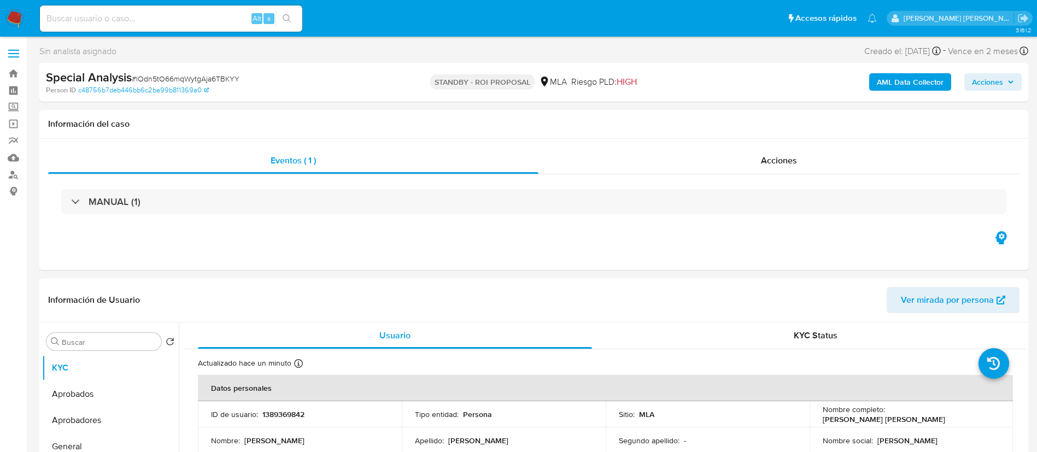
select select "10"
paste input "I5DnkQkzgrtnCnZ7RUyi9seR"
click at [222, 19] on input "I5DnkQkzgrtnCnZ7RUyi9seR" at bounding box center [171, 18] width 262 height 14
type input "I5DnkQkzgrtnCnZ7RUyi9seR"
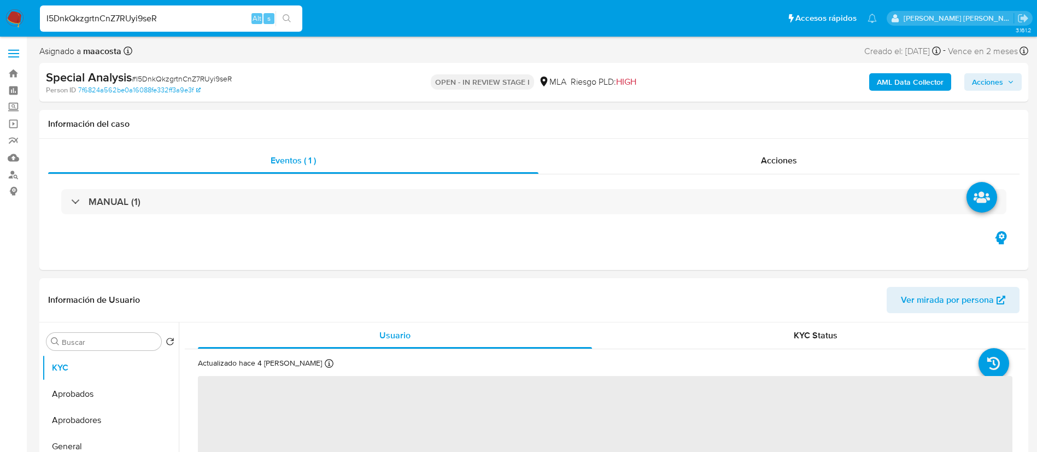
select select "10"
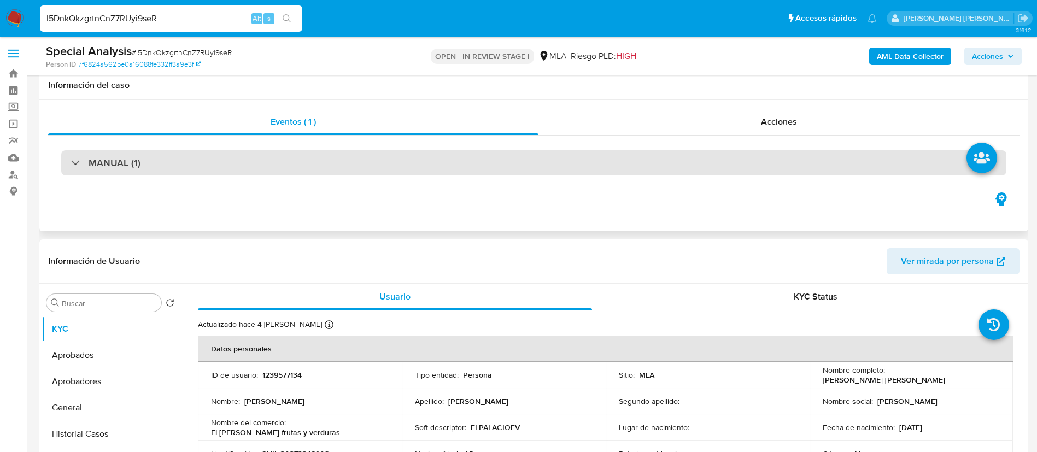
scroll to position [36, 0]
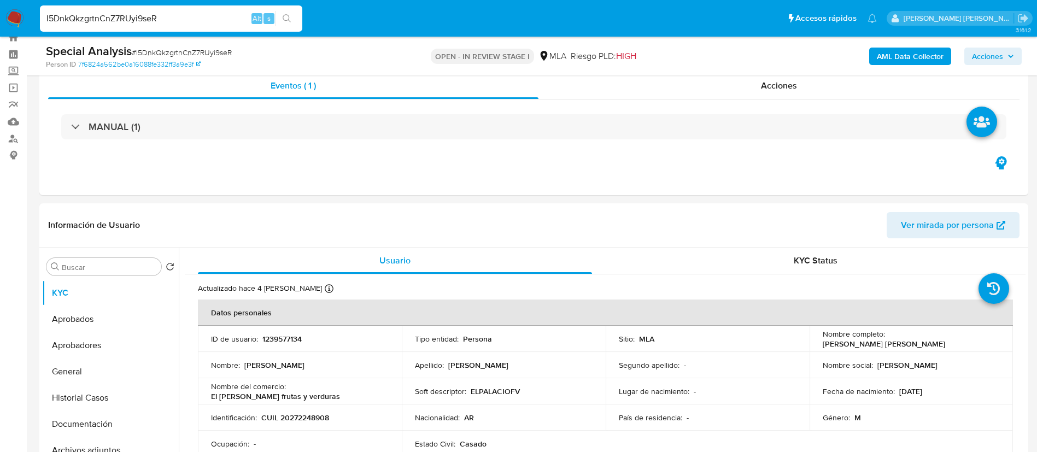
paste input "lOdn5tO66mqWytgAja6TBKYY"
click at [205, 18] on input "I5DnkQkzgrtnCnZ7RUyi9seR" at bounding box center [171, 18] width 262 height 14
type input "lOdn5tO66mqWytgAja6TBKYY"
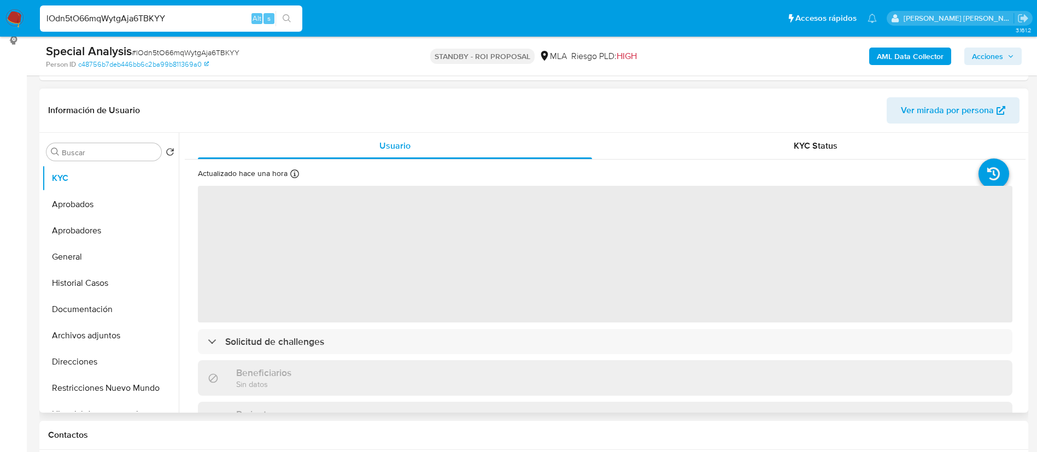
scroll to position [169, 0]
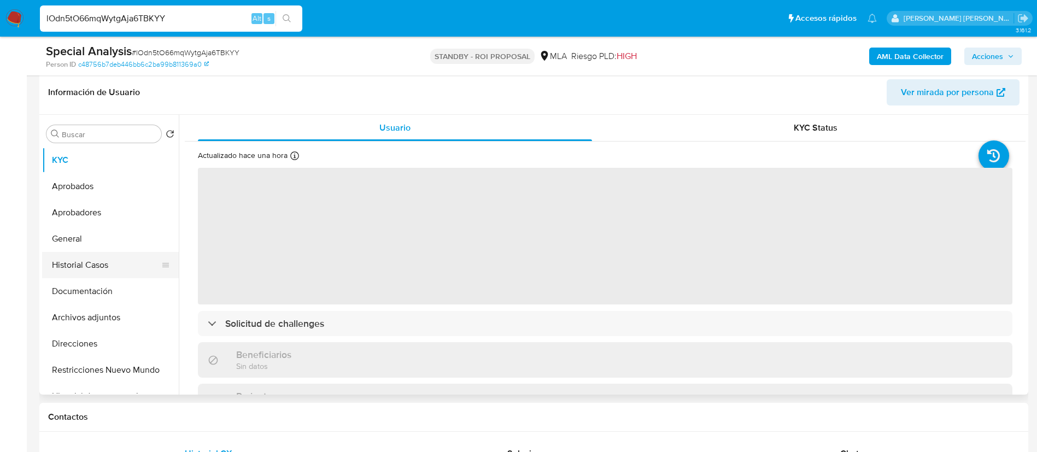
select select "10"
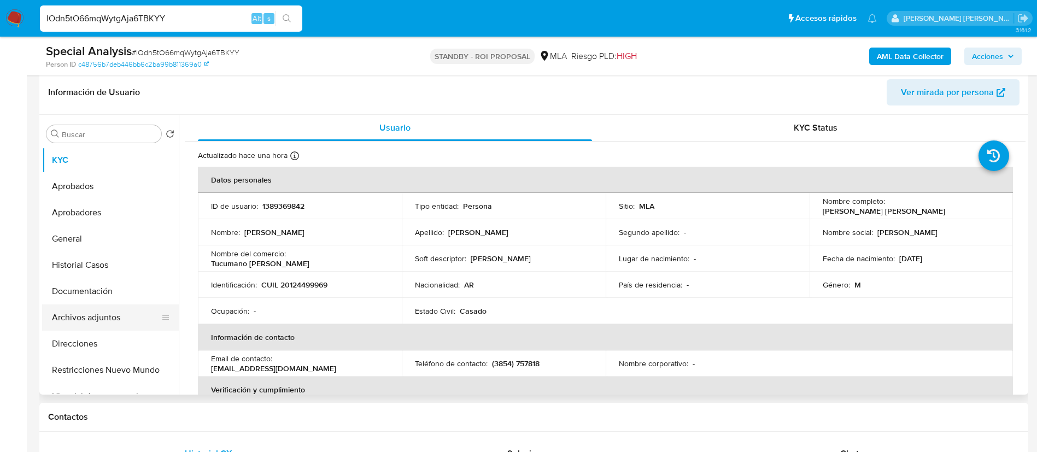
click at [94, 314] on button "Archivos adjuntos" at bounding box center [106, 317] width 128 height 26
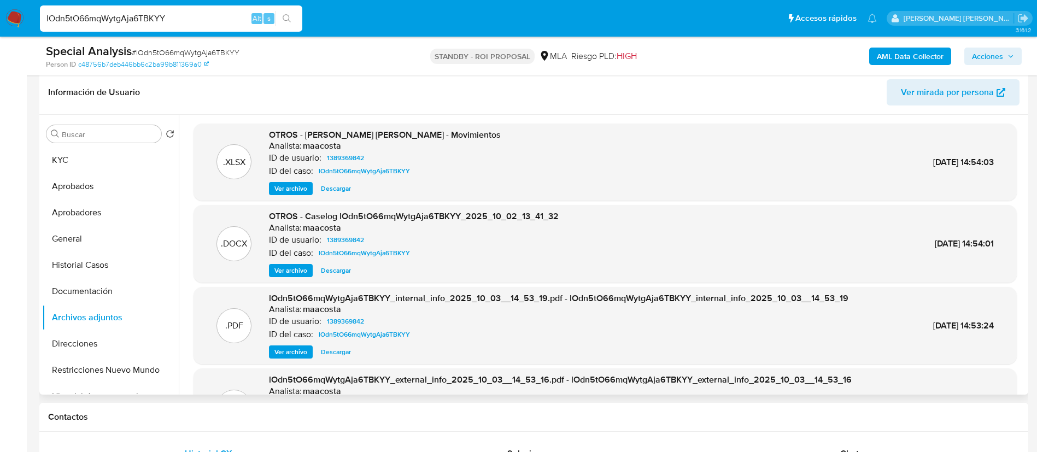
click at [295, 271] on span "Ver archivo" at bounding box center [290, 270] width 33 height 11
click at [235, 230] on div ".DOCX" at bounding box center [233, 243] width 35 height 35
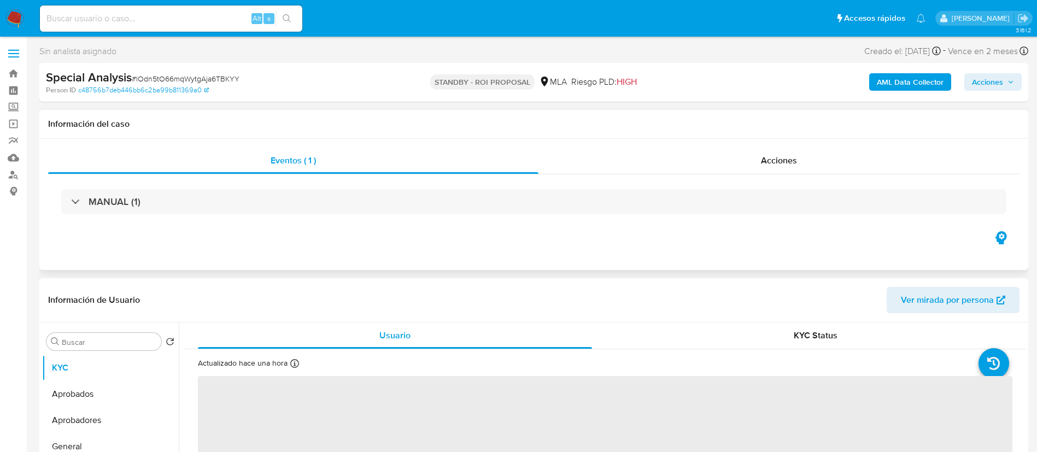
select select "10"
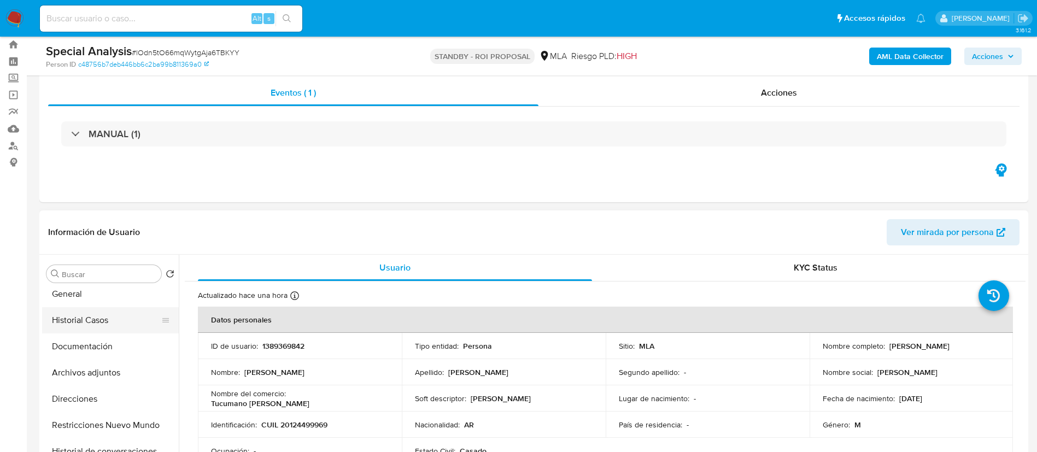
scroll to position [85, 0]
click at [90, 371] on button "Archivos adjuntos" at bounding box center [106, 372] width 128 height 26
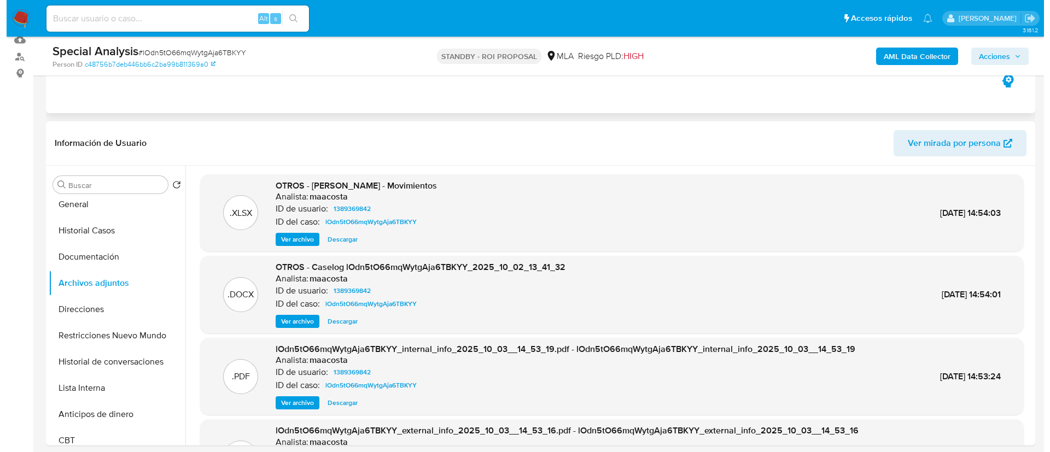
scroll to position [119, 0]
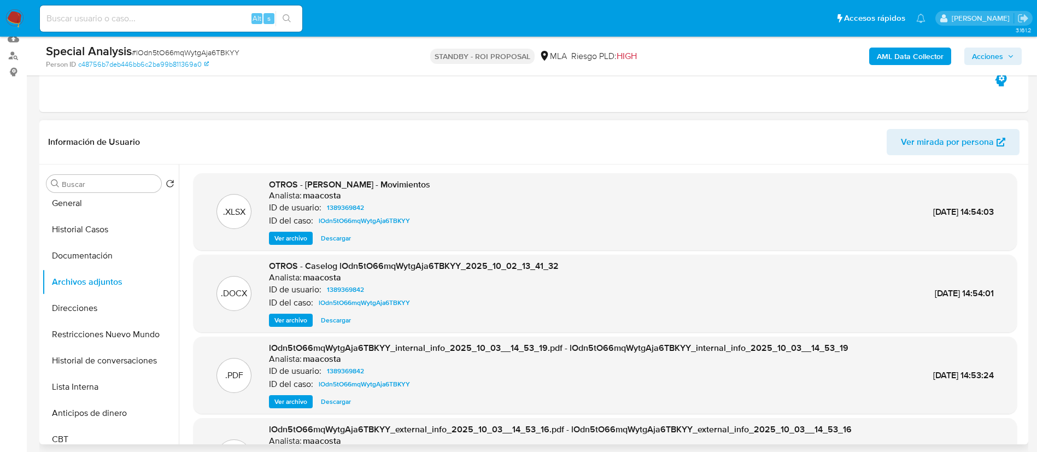
click at [343, 319] on span "Descargar" at bounding box center [336, 320] width 30 height 11
click at [185, 229] on div ".XLSX OTROS - Victor Hugo Daruich - Movimientos Analista: maacosta ID de usuari…" at bounding box center [605, 334] width 841 height 323
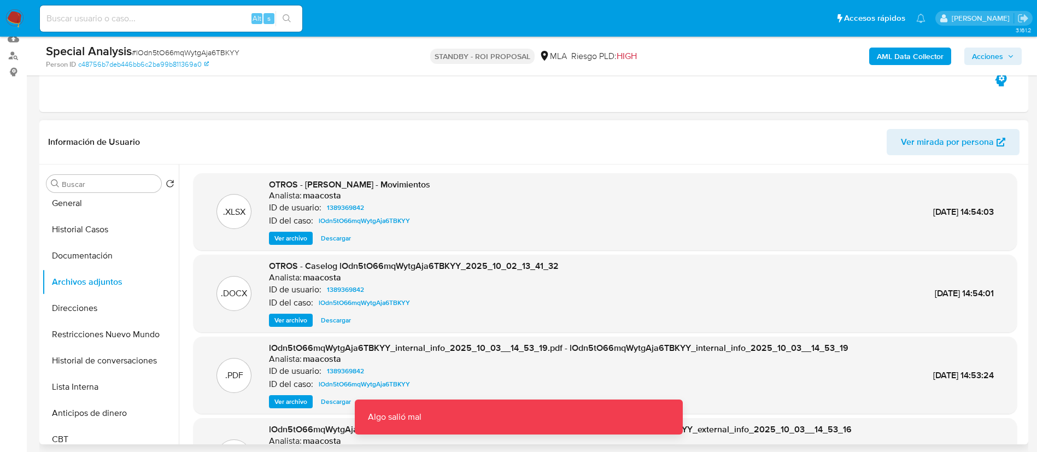
click at [298, 324] on span "Ver archivo" at bounding box center [290, 320] width 33 height 11
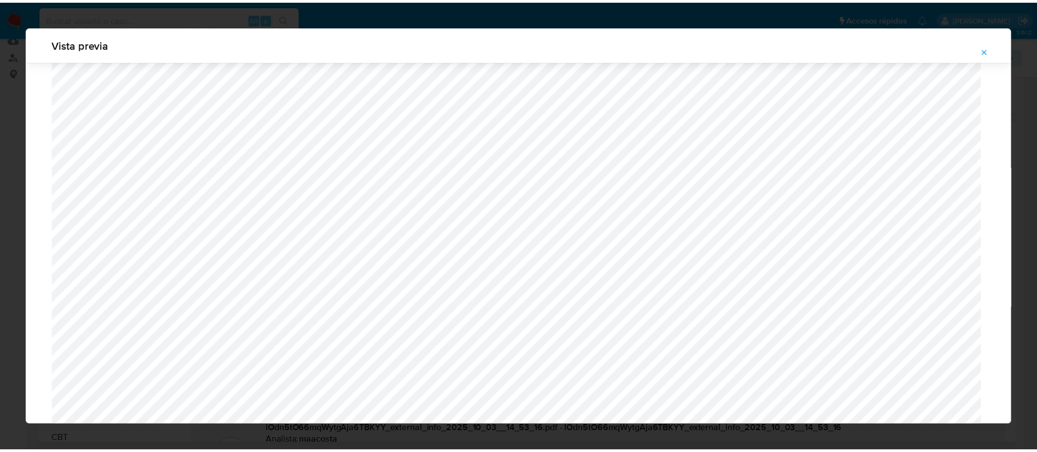
scroll to position [0, 0]
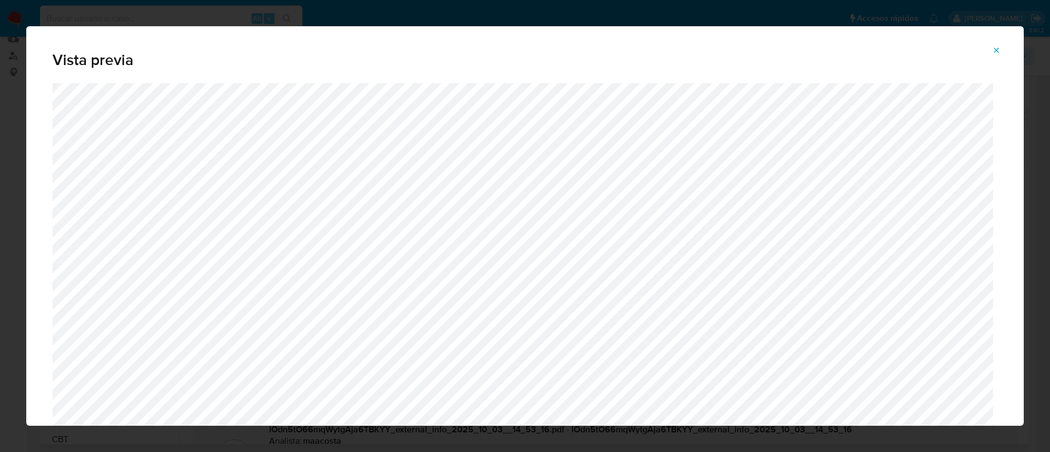
click at [813, 13] on div "Vista previa" at bounding box center [525, 226] width 1050 height 452
click at [991, 52] on button "Attachment preview" at bounding box center [996, 50] width 24 height 17
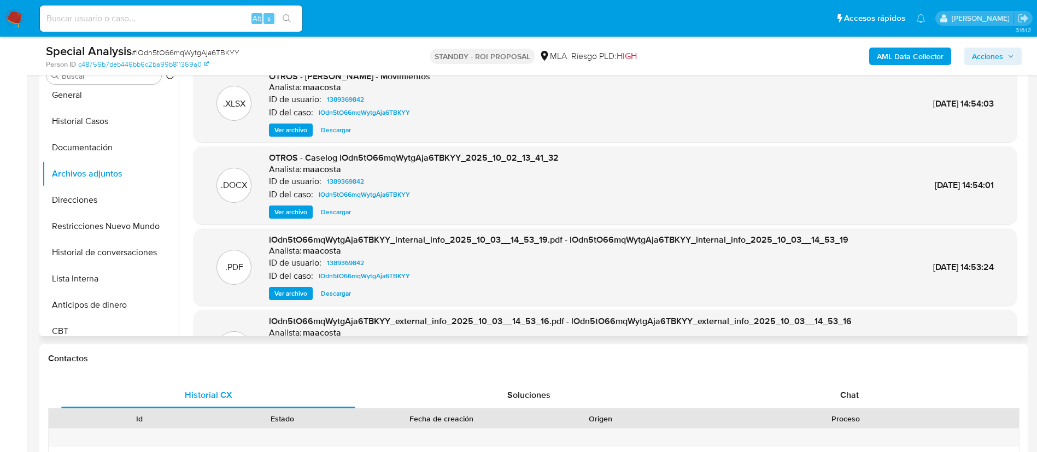
scroll to position [226, 0]
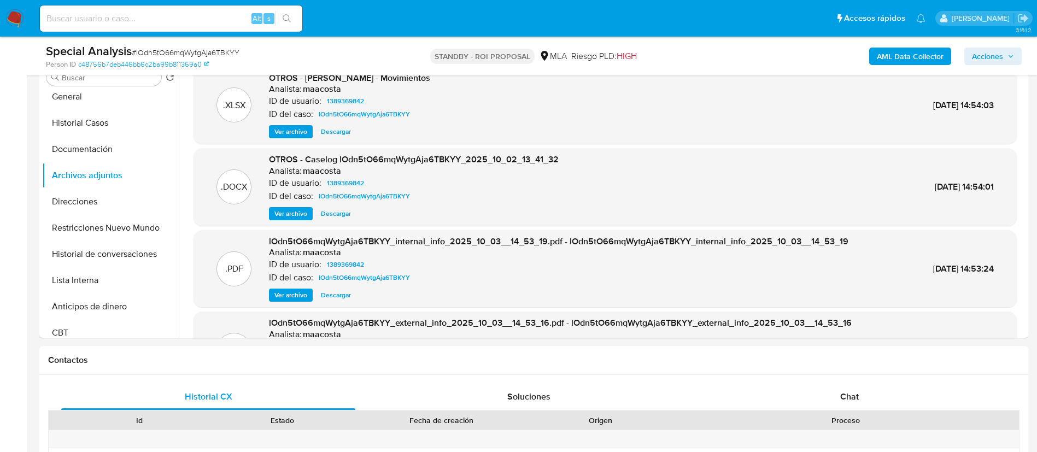
paste input "I5DnkQkzgrtnCnZ7RUyi9seR"
click at [189, 25] on input "I5DnkQkzgrtnCnZ7RUyi9seR" at bounding box center [171, 18] width 262 height 14
type input "I5DnkQkzgrtnCnZ7RUyi9seR"
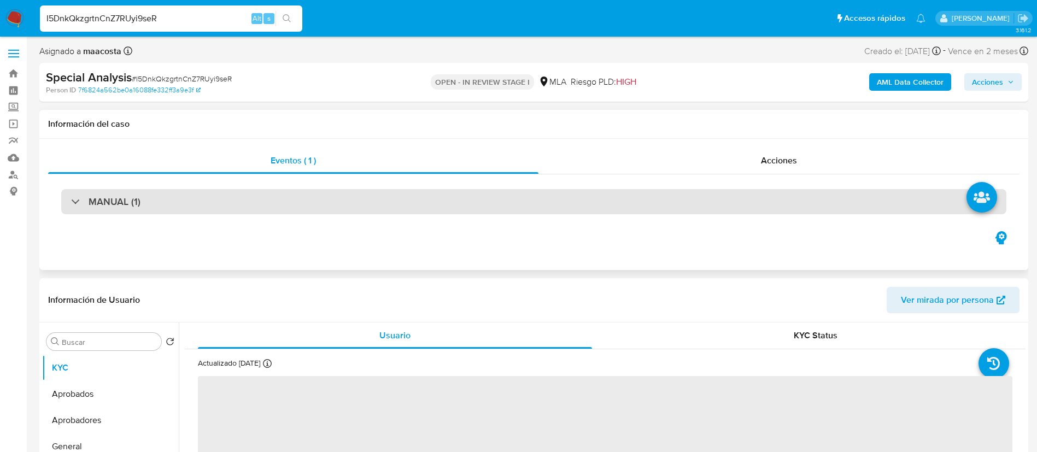
select select "10"
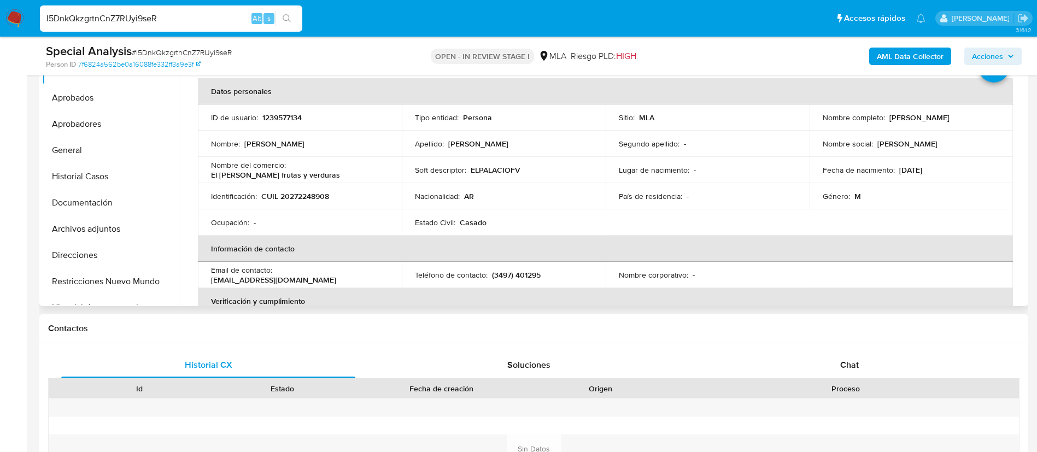
scroll to position [256, 0]
click at [117, 284] on button "Restricciones Nuevo Mundo" at bounding box center [106, 283] width 128 height 26
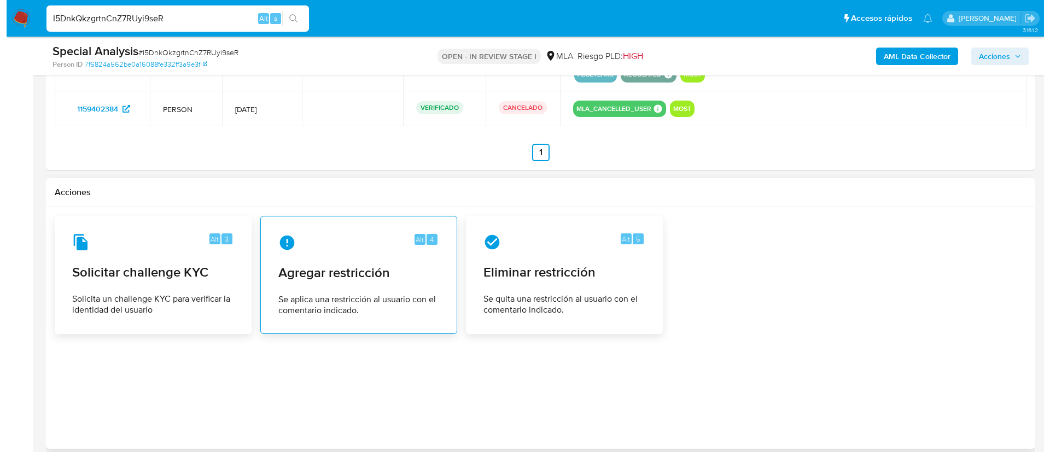
scroll to position [1484, 0]
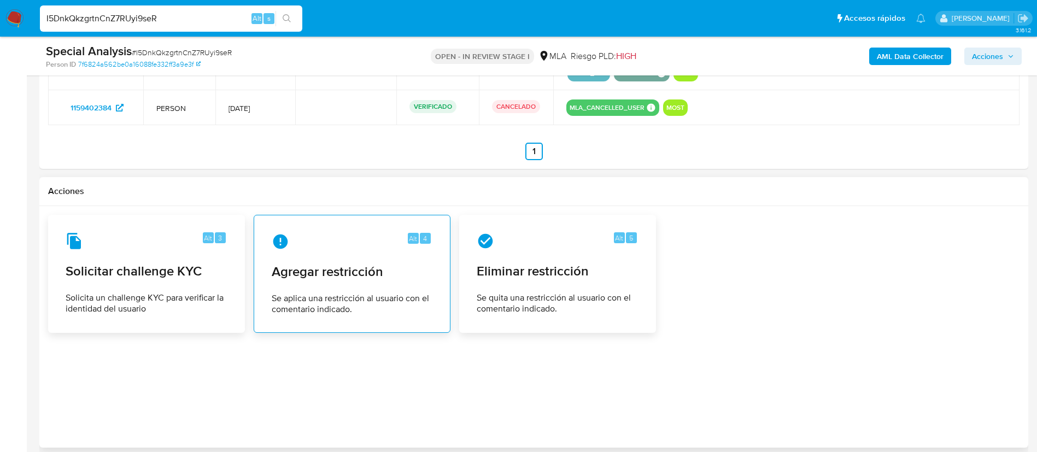
click at [357, 296] on span "Se aplica una restricción al usuario con el comentario indicado." at bounding box center [352, 304] width 161 height 22
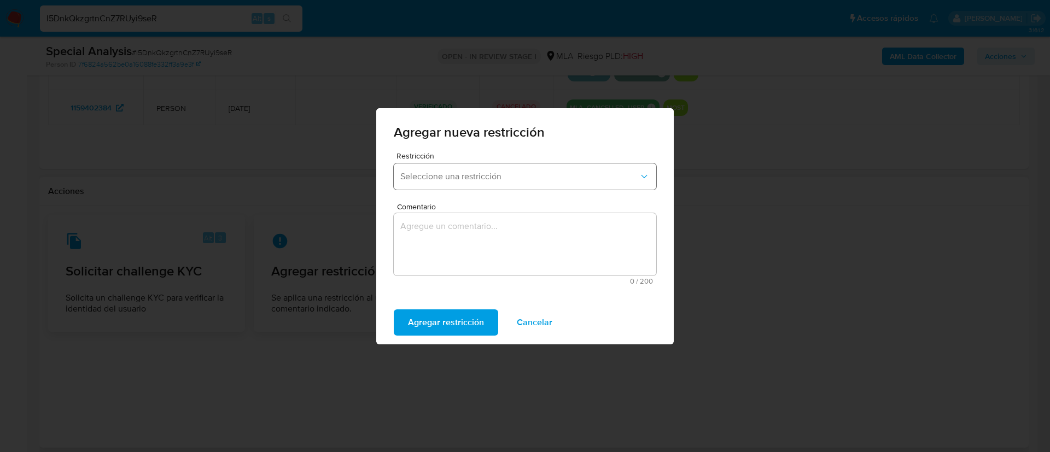
click at [489, 186] on button "Seleccione una restricción" at bounding box center [525, 176] width 262 height 26
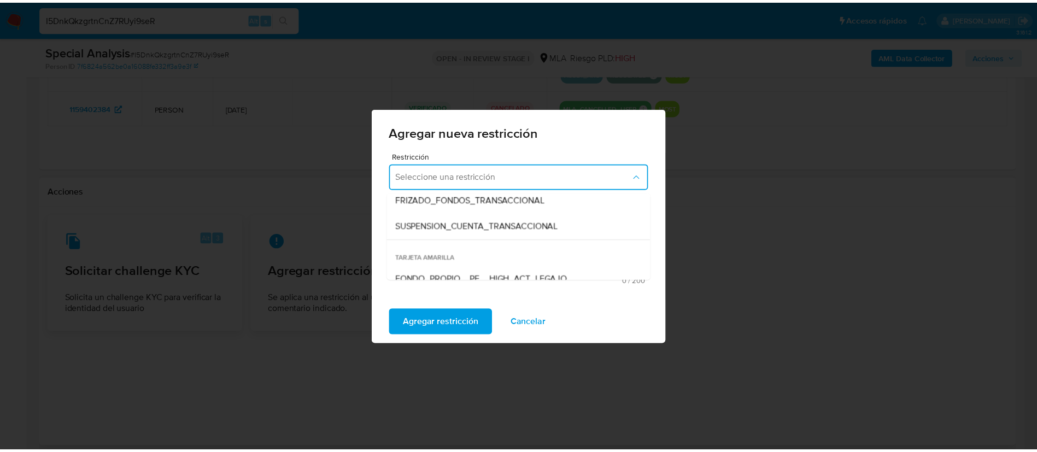
scroll to position [138, 0]
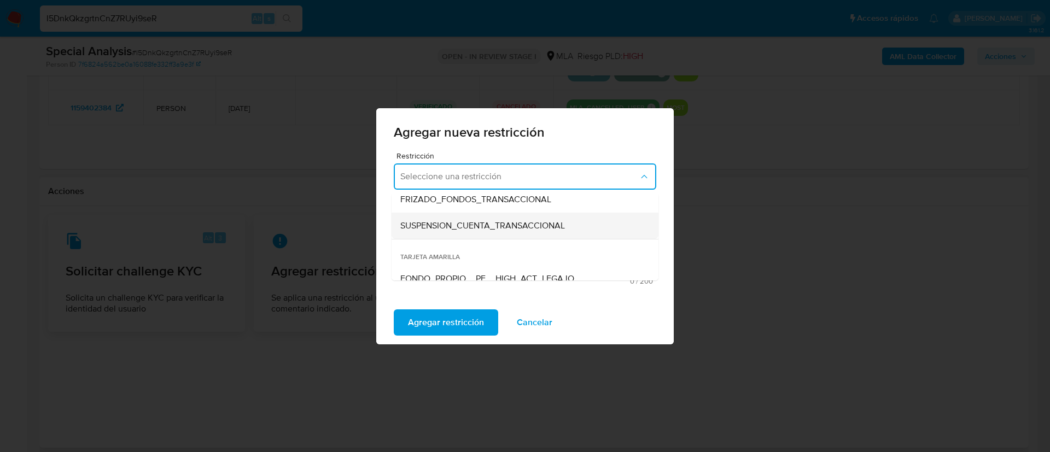
click at [449, 224] on span "SUSPENSION_CUENTA_TRANSACCIONAL" at bounding box center [482, 225] width 165 height 11
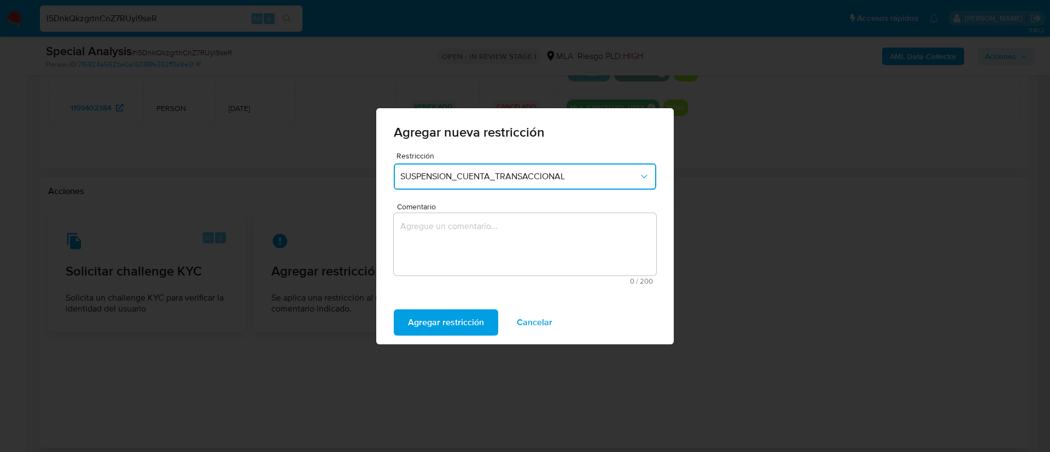
click at [449, 224] on textarea "Comentario" at bounding box center [525, 244] width 262 height 62
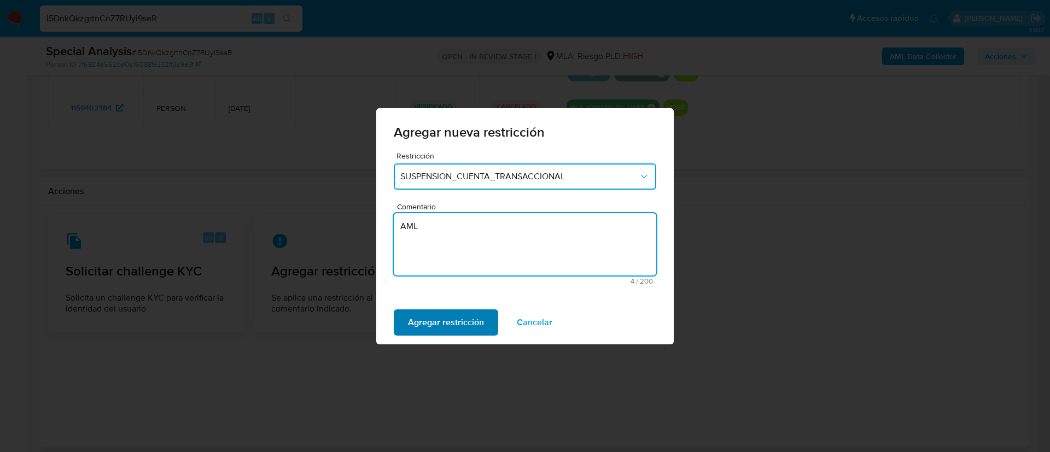
type textarea "AML"
click at [434, 317] on span "Agregar restricción" at bounding box center [446, 323] width 76 height 24
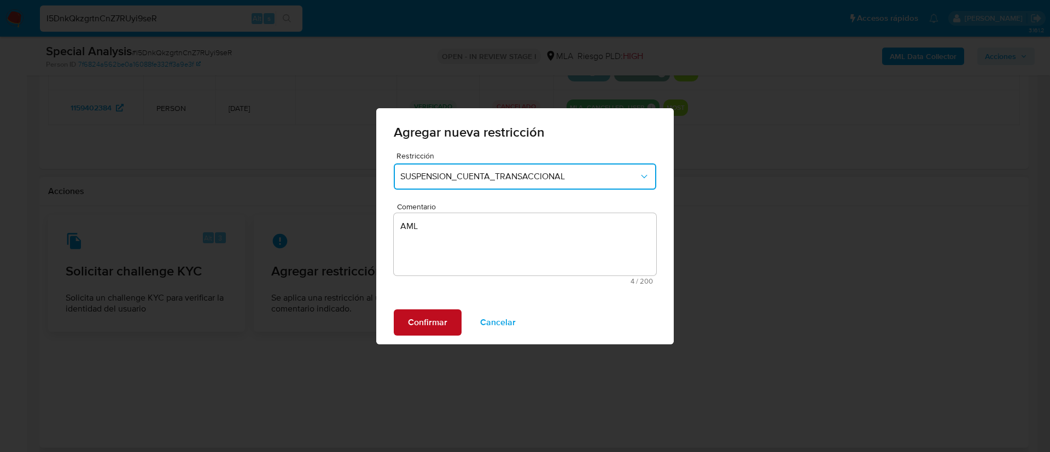
click at [441, 320] on span "Confirmar" at bounding box center [427, 323] width 39 height 24
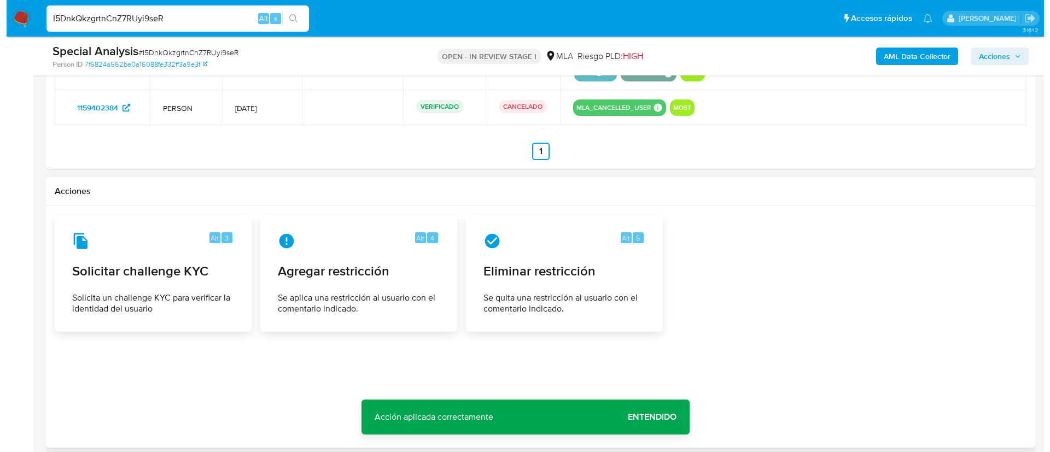
scroll to position [175, 0]
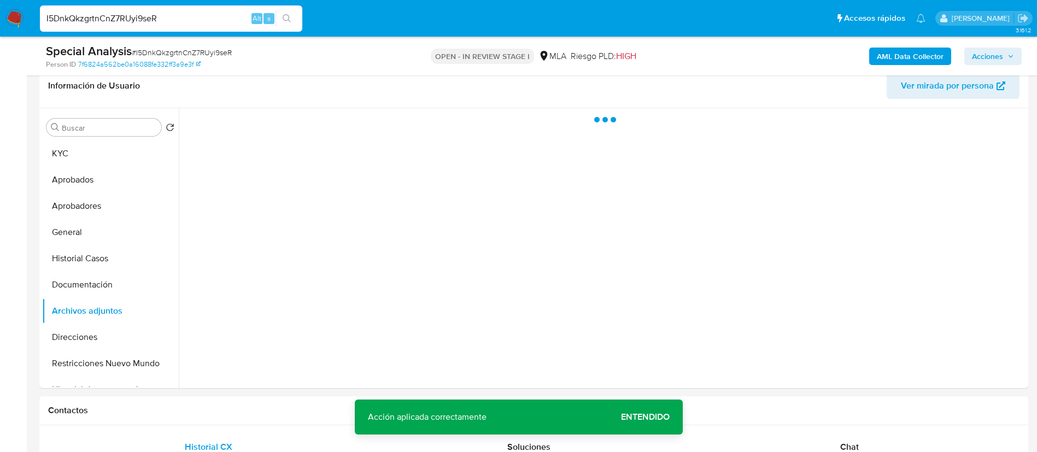
click at [640, 417] on span "Entendido" at bounding box center [645, 417] width 49 height 0
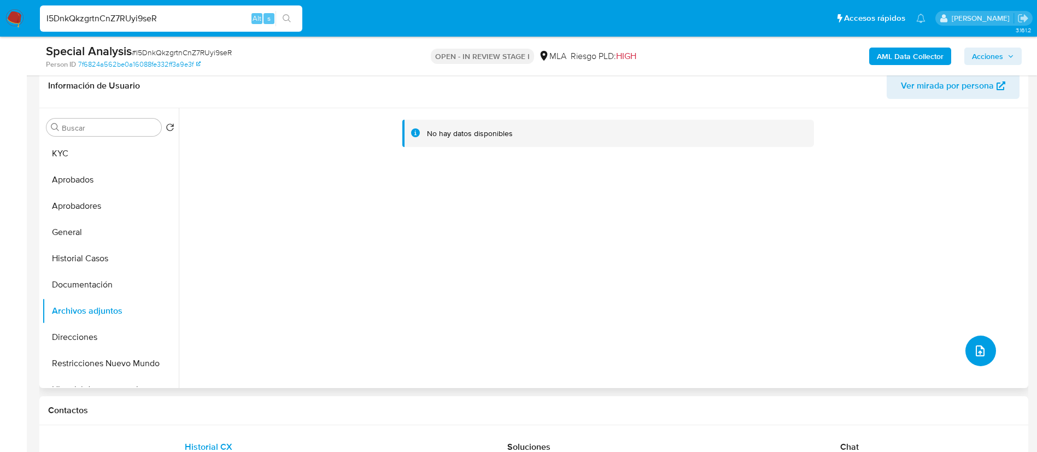
click at [972, 358] on button "upload-file" at bounding box center [980, 351] width 31 height 31
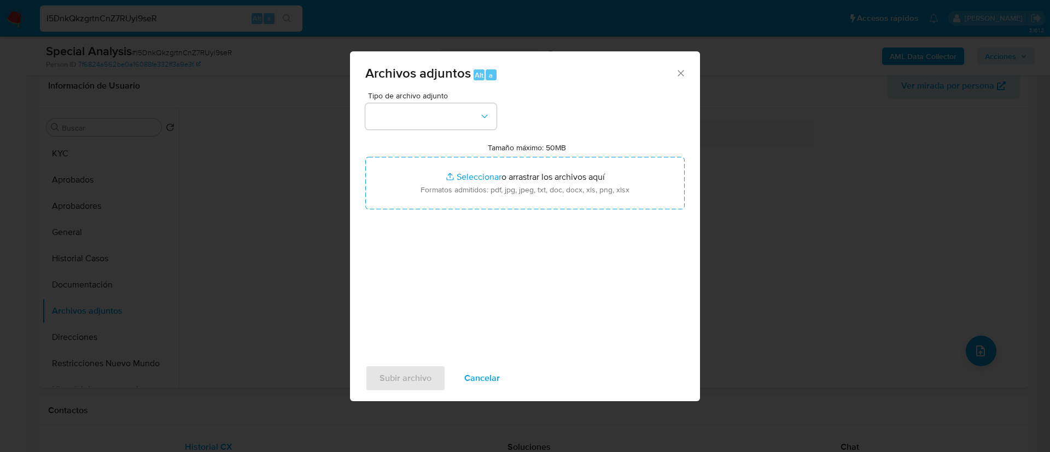
click at [241, 242] on div "Archivos adjuntos Alt a Tipo de archivo adjunto Tamaño máximo: 50MB Seleccionar…" at bounding box center [525, 226] width 1050 height 452
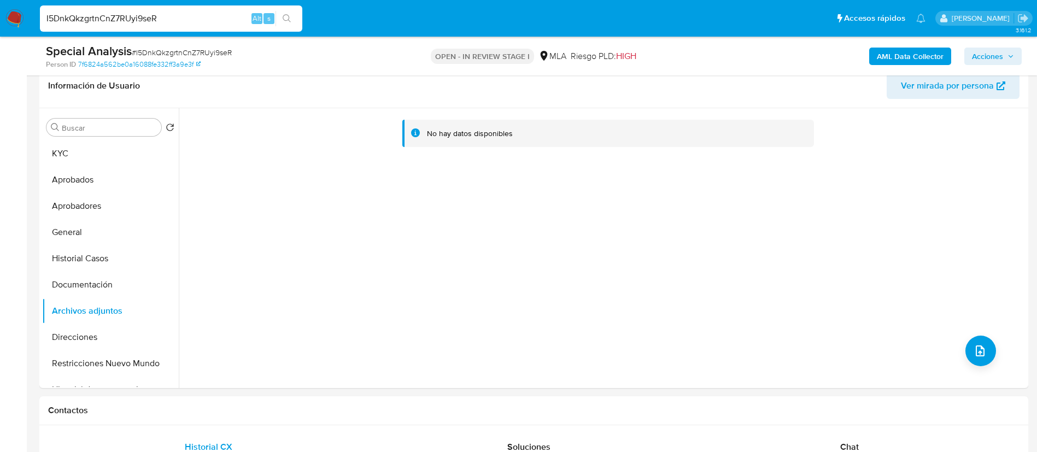
click at [889, 62] on b "AML Data Collector" at bounding box center [910, 56] width 67 height 17
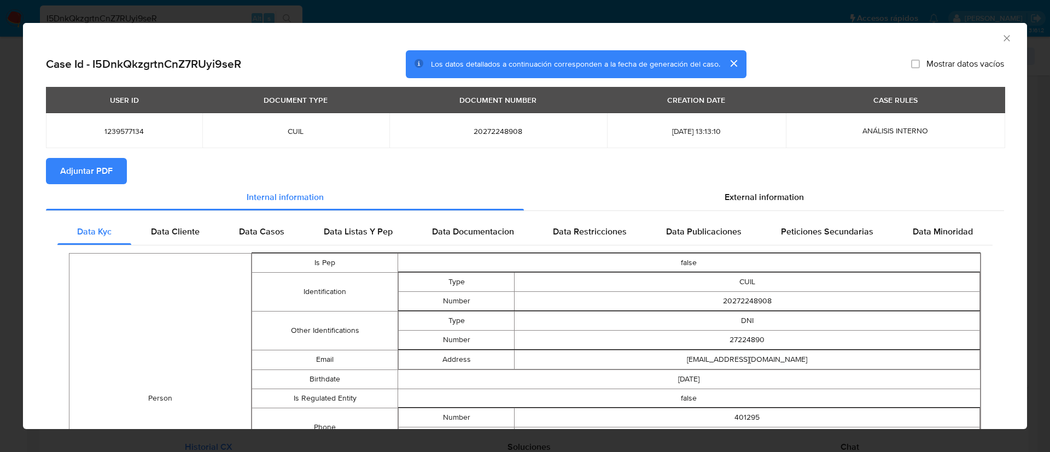
click at [57, 169] on button "Adjuntar PDF" at bounding box center [86, 171] width 81 height 26
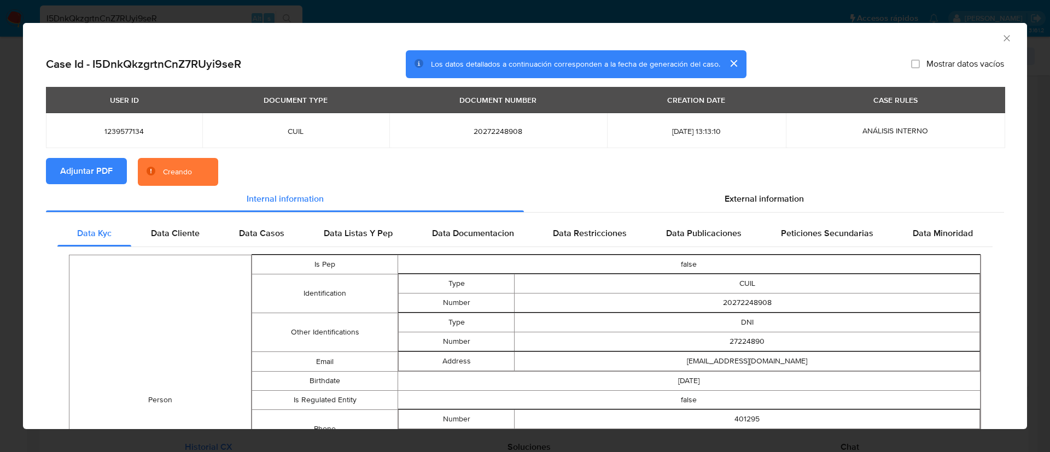
click at [730, 65] on button "cerrar" at bounding box center [733, 63] width 26 height 26
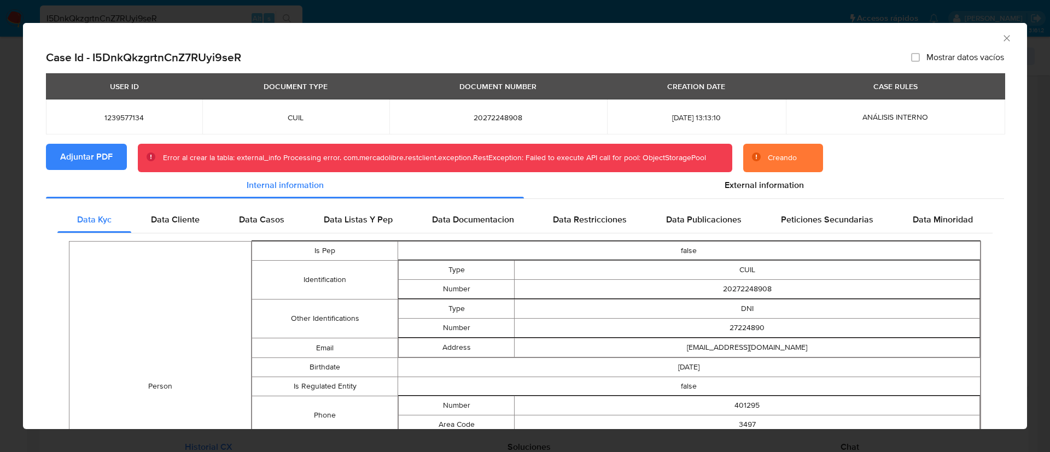
click at [684, 155] on div "Error al crear la tabla: external_info Processing error. com.mercadolibre.restc…" at bounding box center [434, 158] width 543 height 11
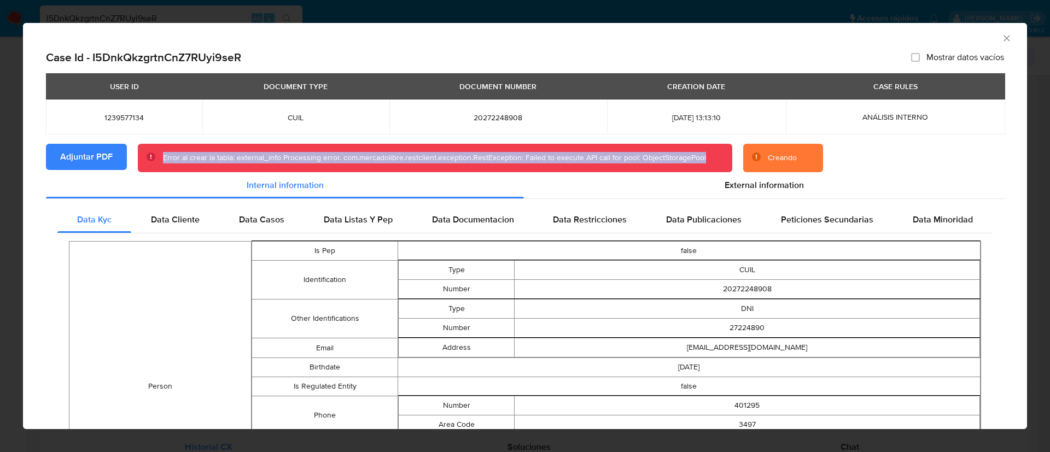
click at [684, 155] on div "Error al crear la tabla: external_info Processing error. com.mercadolibre.restc…" at bounding box center [434, 158] width 543 height 11
click at [104, 151] on span "Adjuntar PDF" at bounding box center [86, 157] width 52 height 24
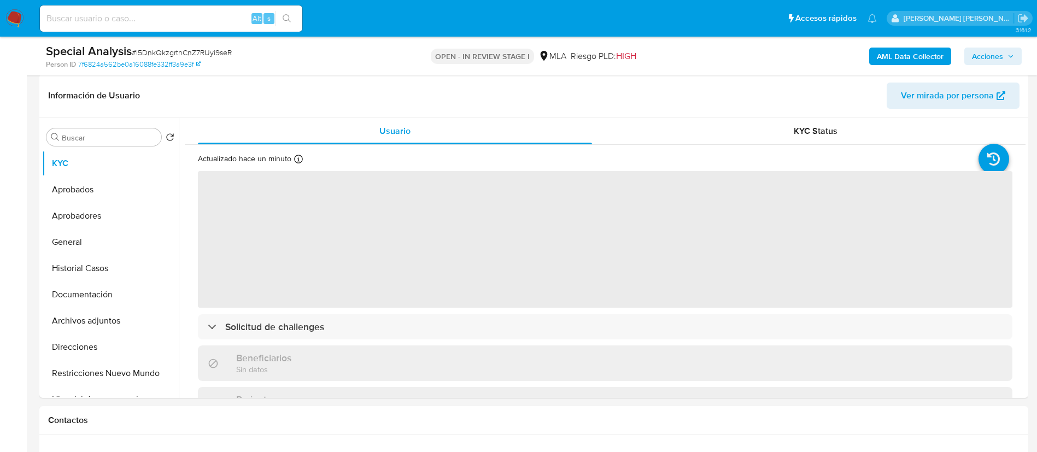
scroll to position [182, 0]
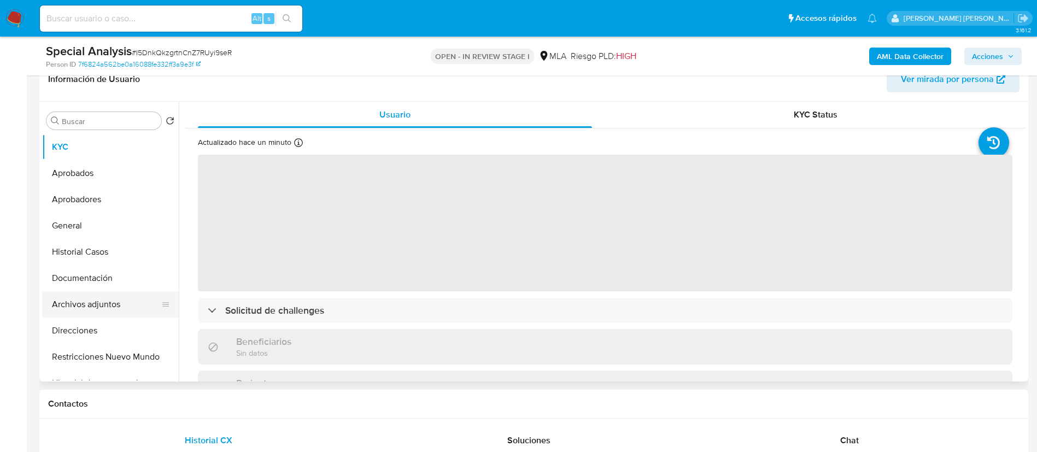
select select "10"
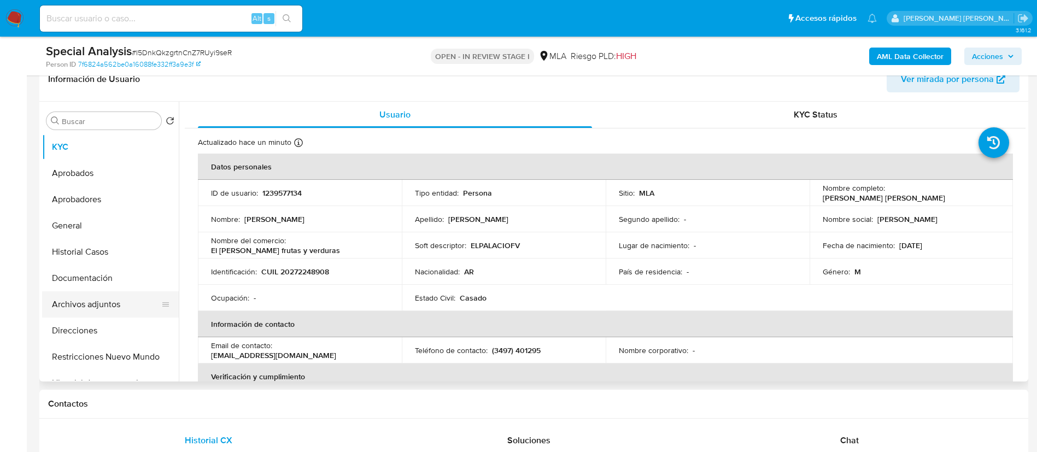
click at [101, 294] on button "Archivos adjuntos" at bounding box center [106, 304] width 128 height 26
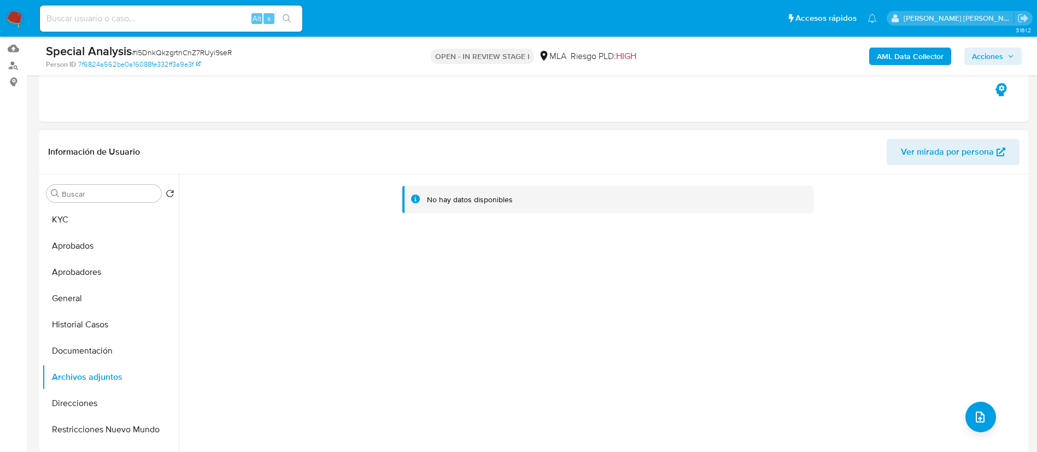
scroll to position [110, 0]
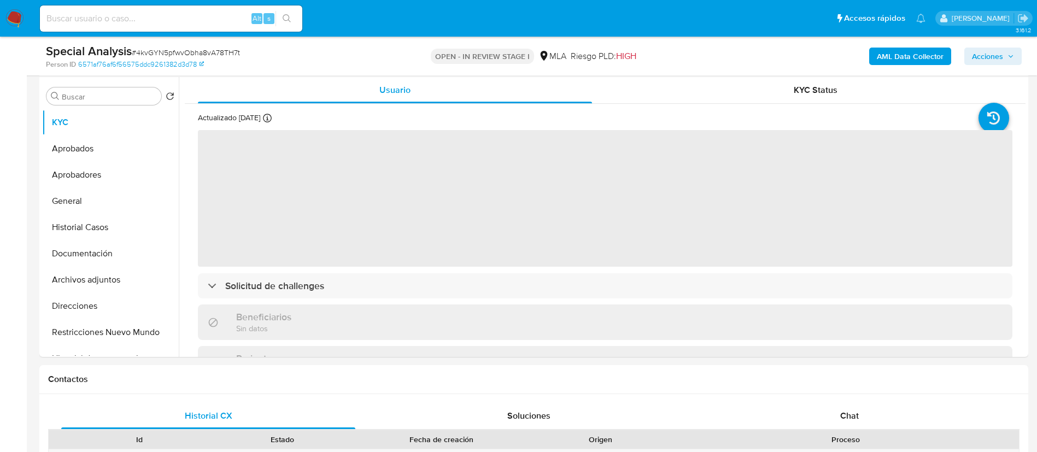
scroll to position [218, 0]
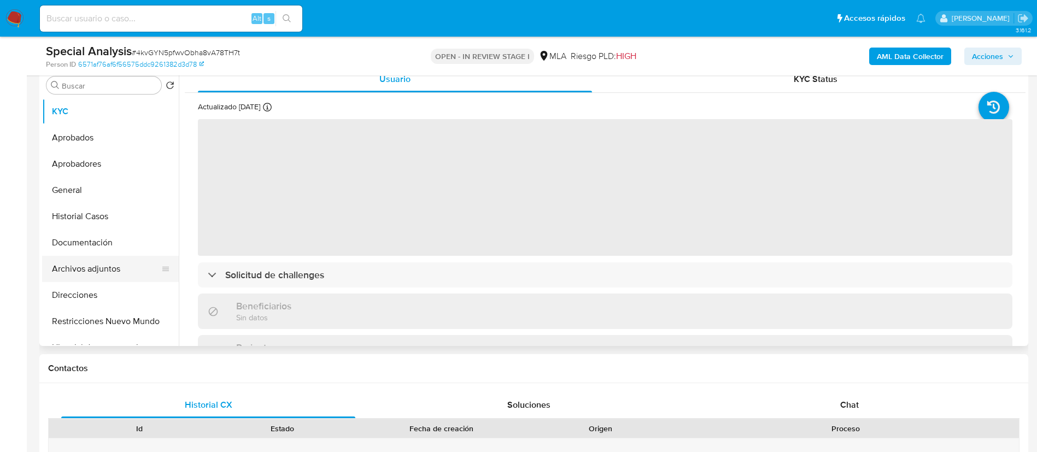
select select "10"
click at [128, 264] on button "Archivos adjuntos" at bounding box center [106, 269] width 128 height 26
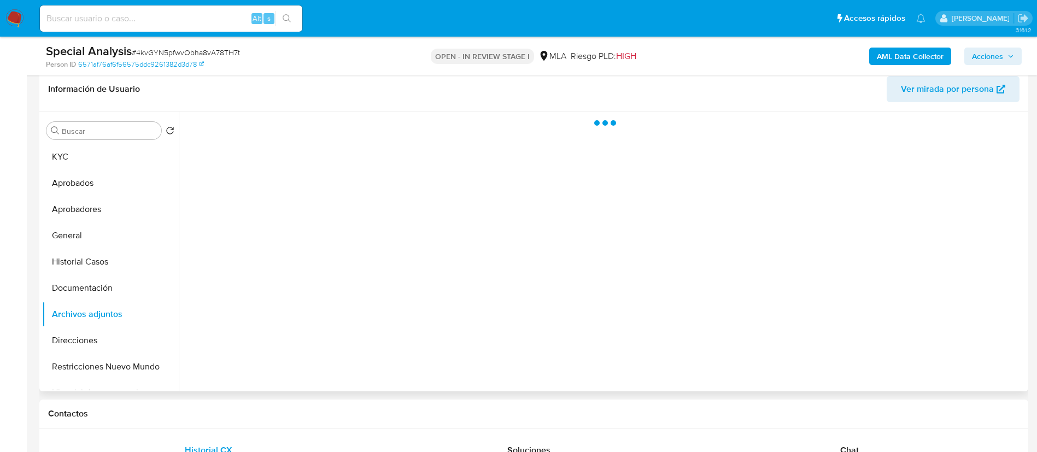
scroll to position [172, 0]
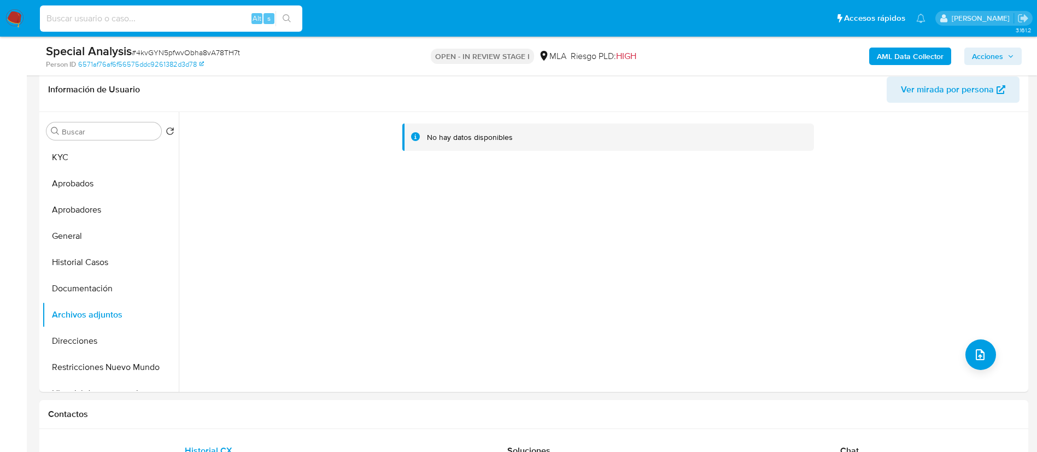
paste input "I5DnkQkzgrtnCnZ7RUyi9seR"
click at [187, 16] on input at bounding box center [171, 18] width 262 height 14
type input "I5DnkQkzgrtnCnZ7RUyi9seR"
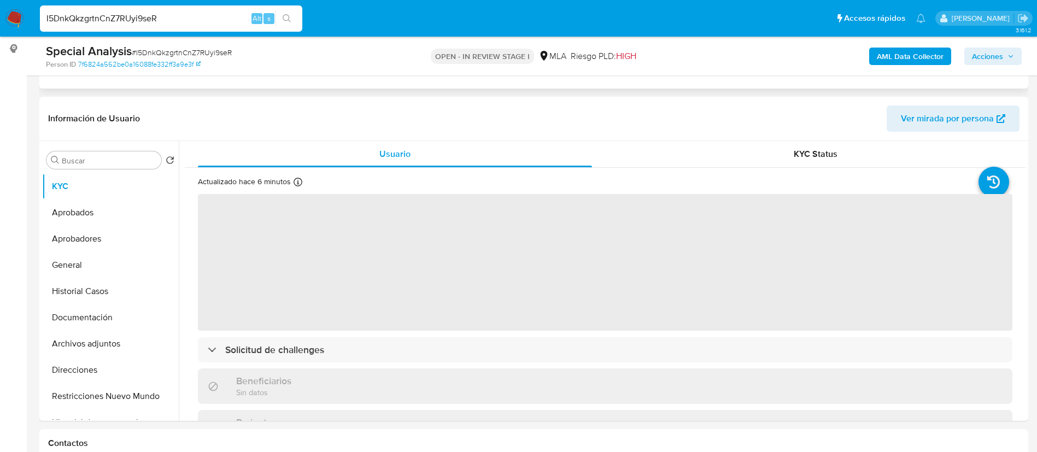
select select "10"
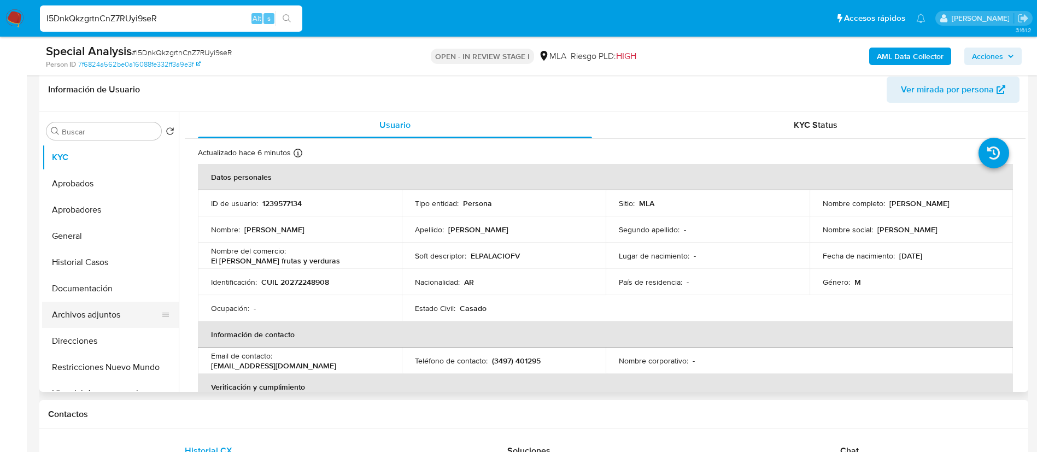
scroll to position [172, 0]
click at [92, 312] on button "Archivos adjuntos" at bounding box center [106, 314] width 128 height 26
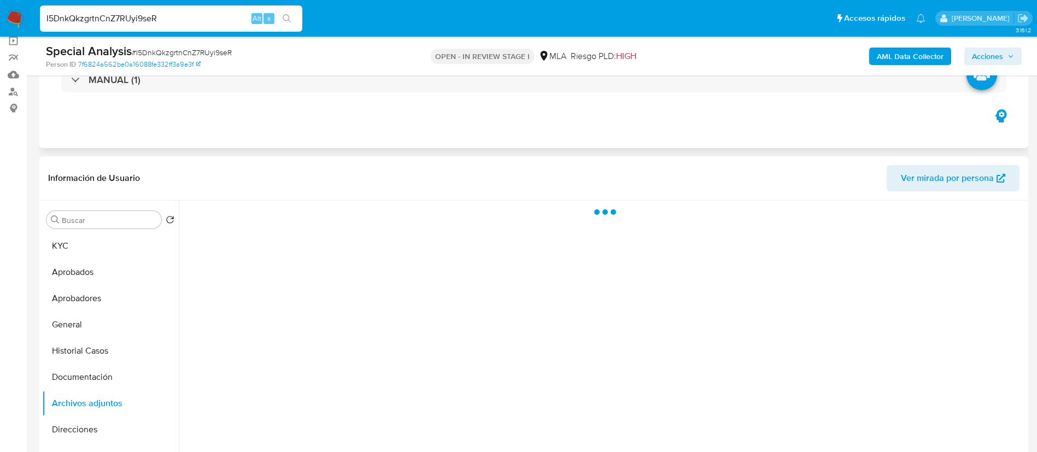
scroll to position [80, 0]
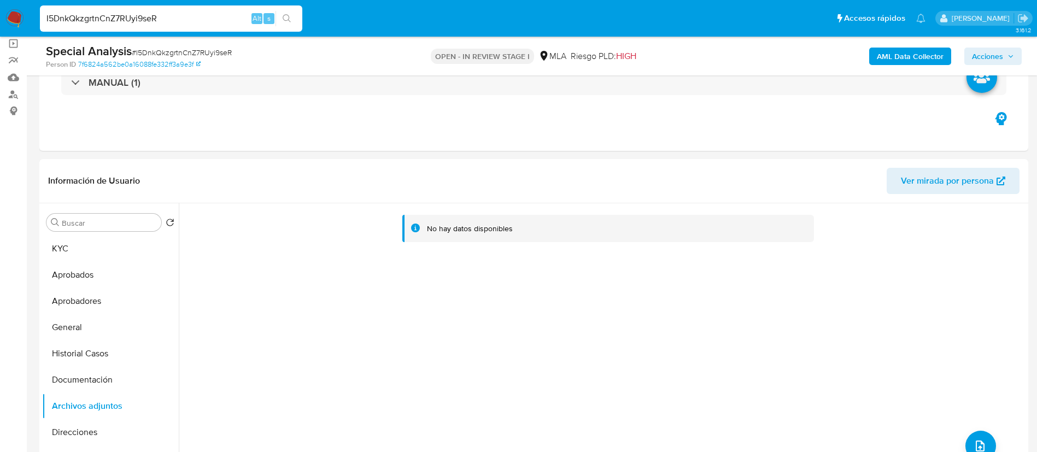
click at [909, 54] on b "AML Data Collector" at bounding box center [910, 56] width 67 height 17
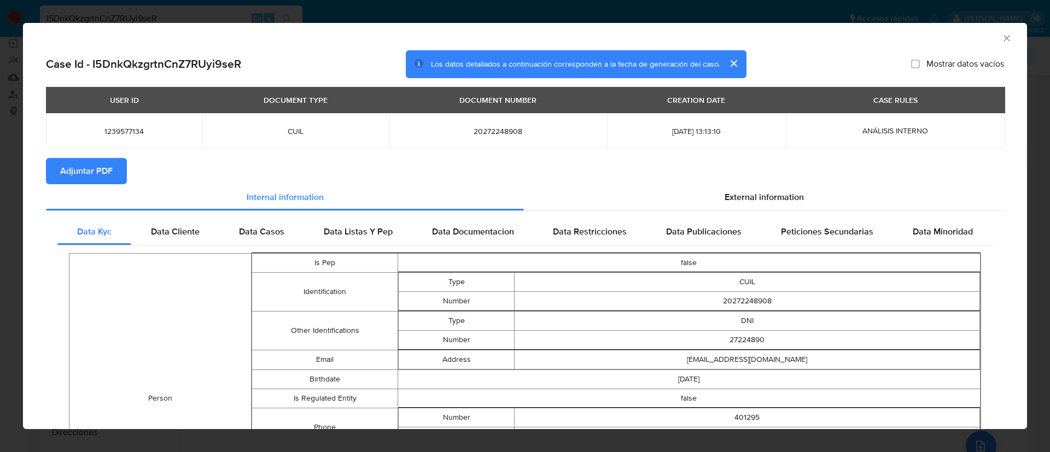
click at [103, 166] on span "Adjuntar PDF" at bounding box center [86, 171] width 52 height 24
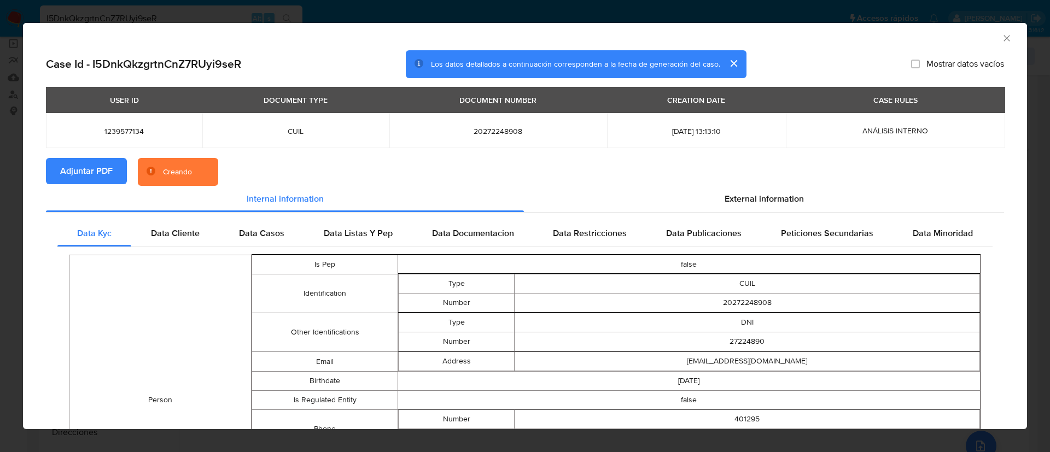
click at [729, 60] on button "cerrar" at bounding box center [733, 63] width 26 height 26
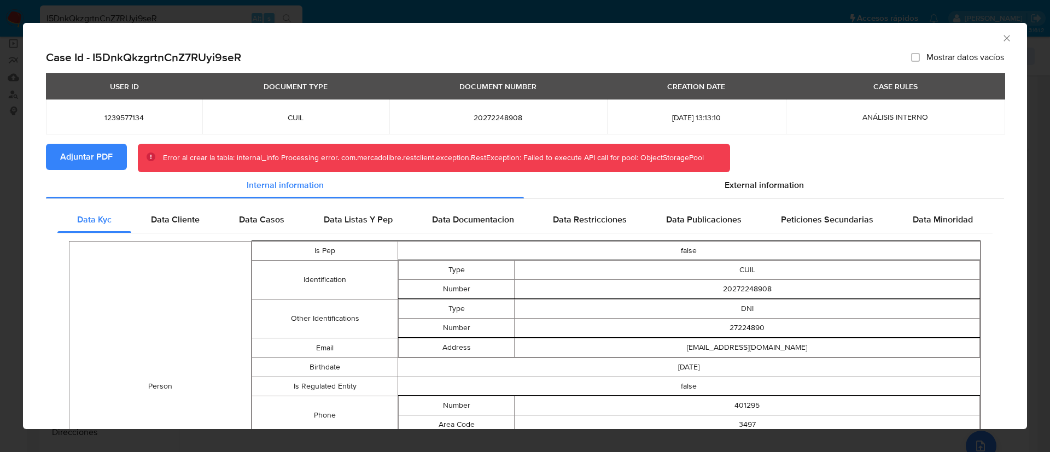
click at [97, 162] on span "Adjuntar PDF" at bounding box center [86, 157] width 52 height 24
click at [994, 52] on div "Case Id - I5DnkQkzgrtnCnZ7RUyi9seR Mostrar datos vacíos USER ID DOCUMENT TYPE D…" at bounding box center [525, 453] width 1004 height 806
click at [1001, 34] on icon "Cerrar ventana" at bounding box center [1006, 38] width 11 height 11
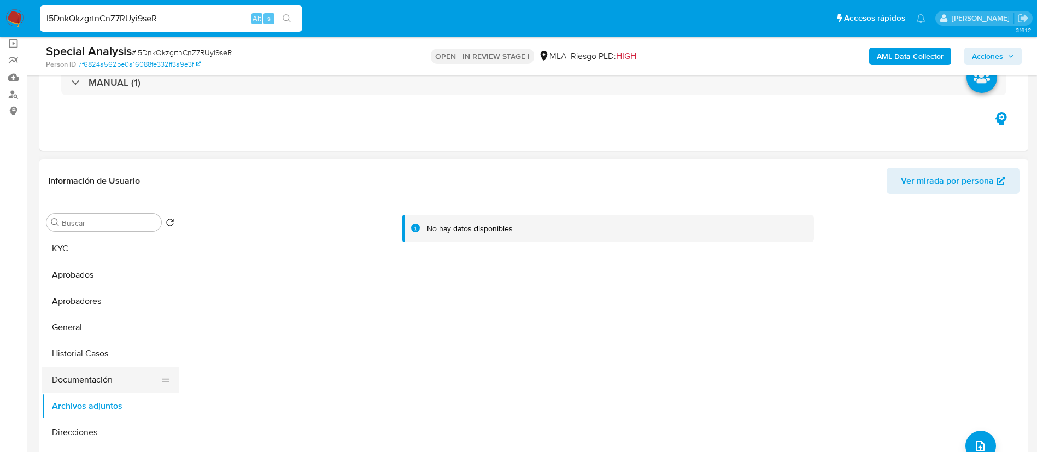
click at [106, 384] on button "Documentación" at bounding box center [106, 380] width 128 height 26
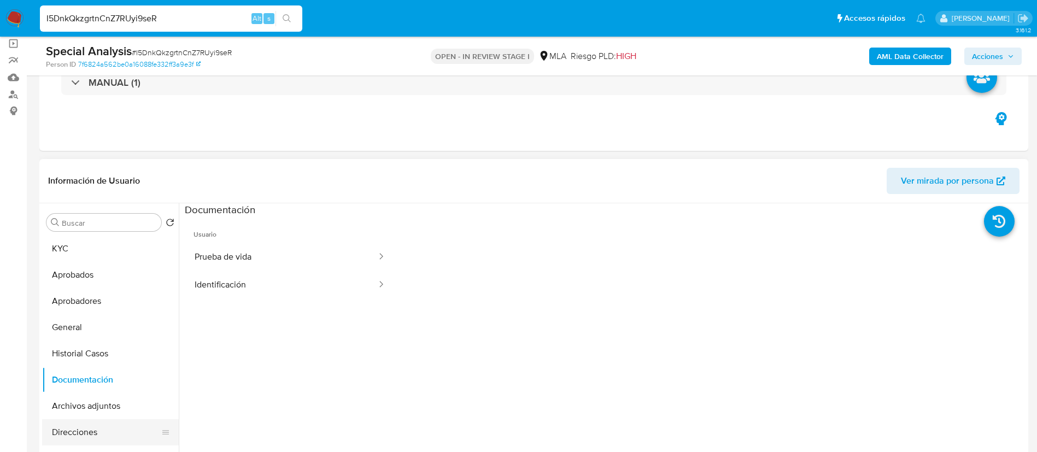
click at [88, 419] on button "Direcciones" at bounding box center [106, 432] width 128 height 26
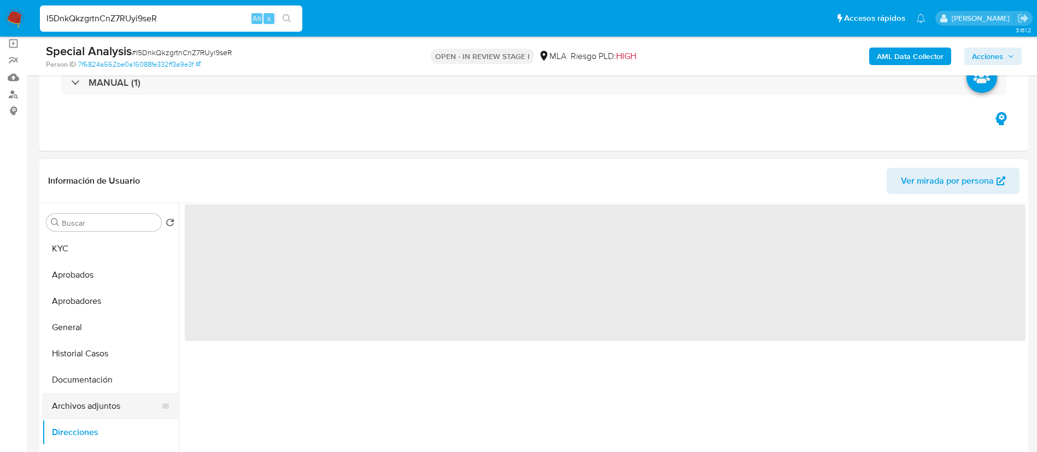
click at [92, 409] on button "Archivos adjuntos" at bounding box center [106, 406] width 128 height 26
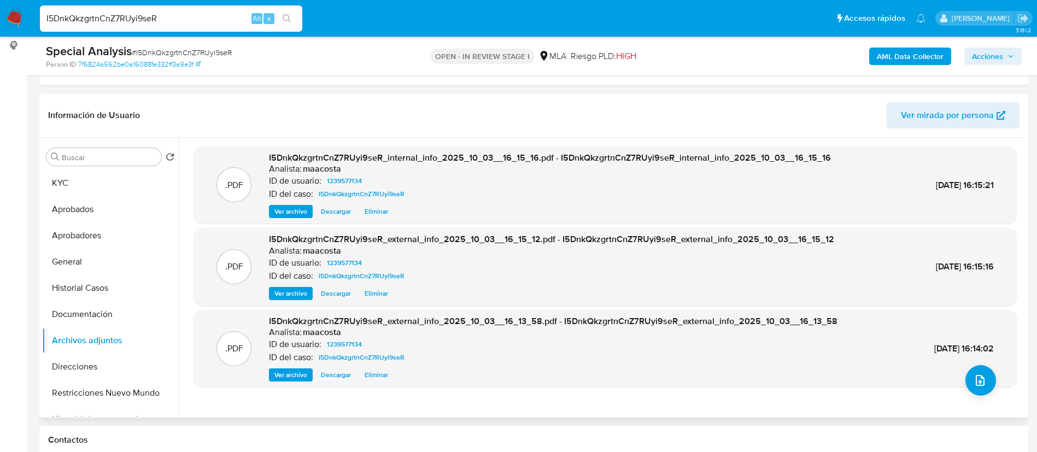
scroll to position [145, 0]
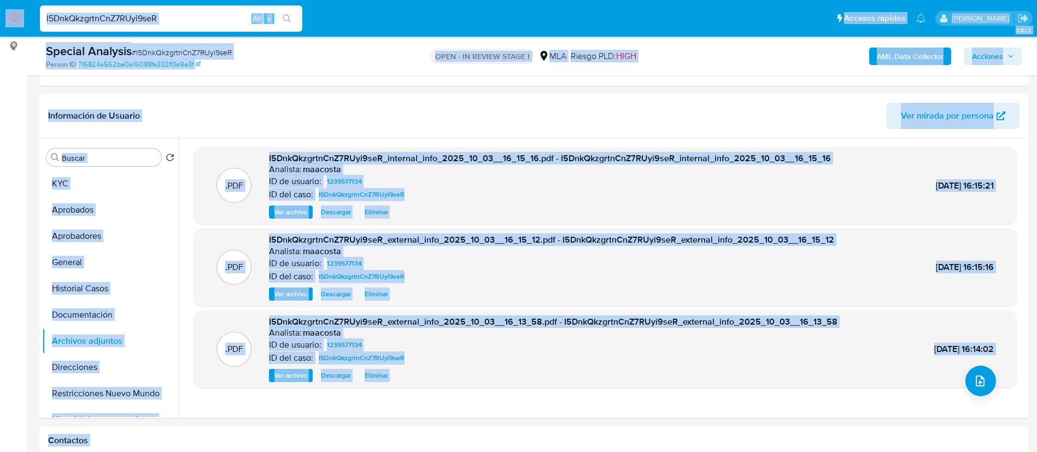
click at [207, 12] on input "I5DnkQkzgrtnCnZ7RUyi9seR" at bounding box center [171, 18] width 262 height 14
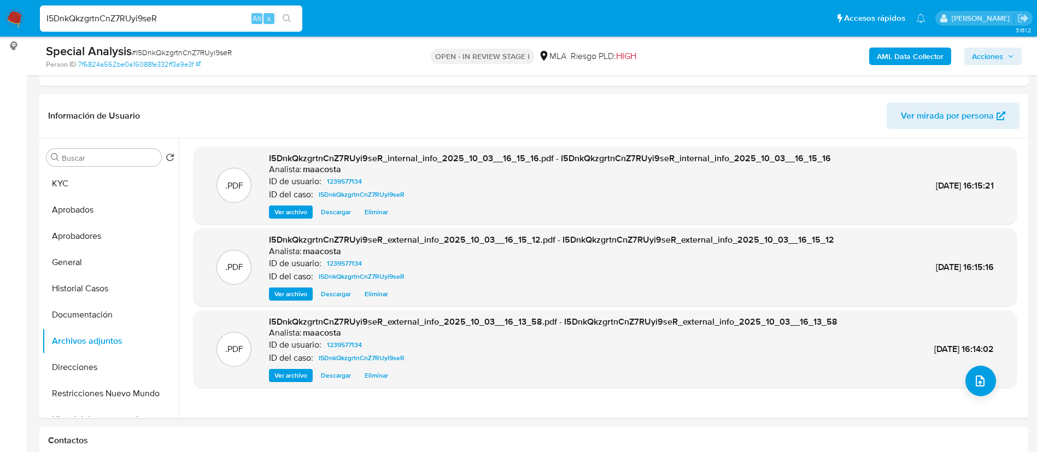
click at [207, 12] on input "I5DnkQkzgrtnCnZ7RUyi9seR" at bounding box center [171, 18] width 262 height 14
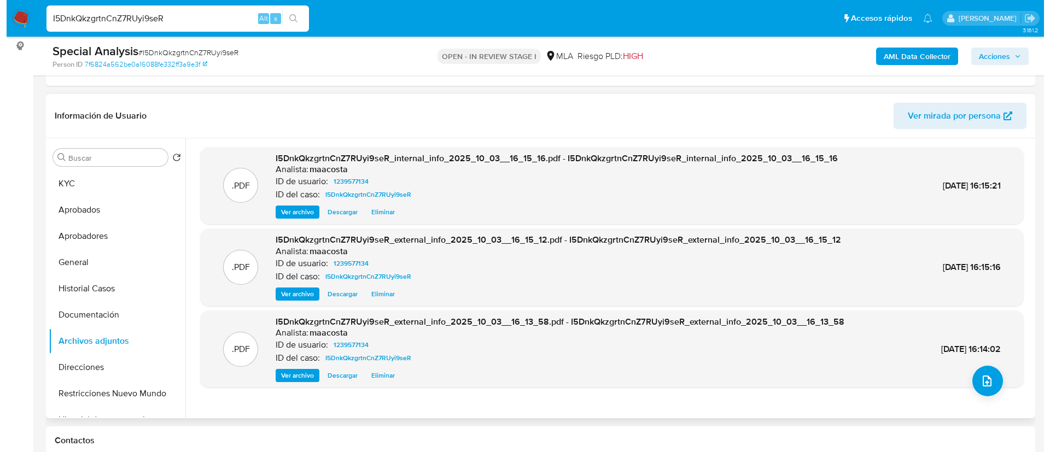
scroll to position [175, 0]
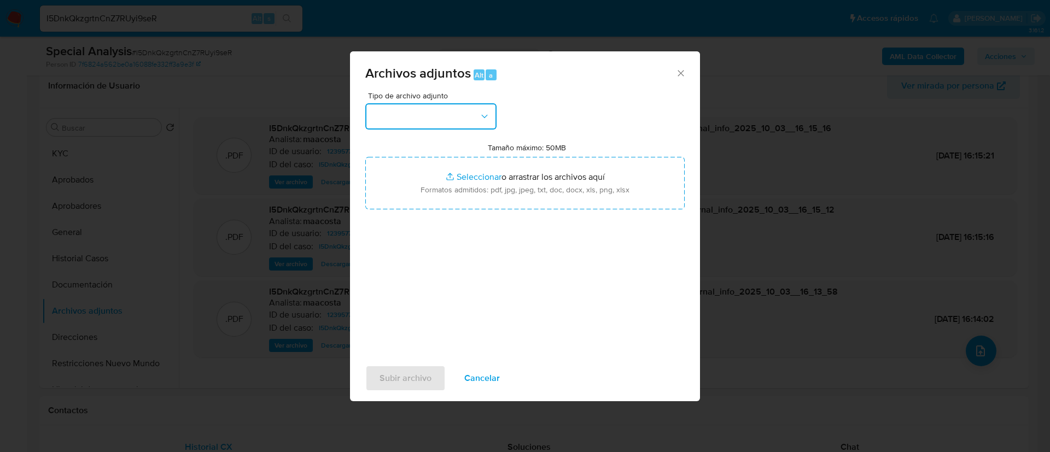
click at [431, 118] on button "button" at bounding box center [430, 116] width 131 height 26
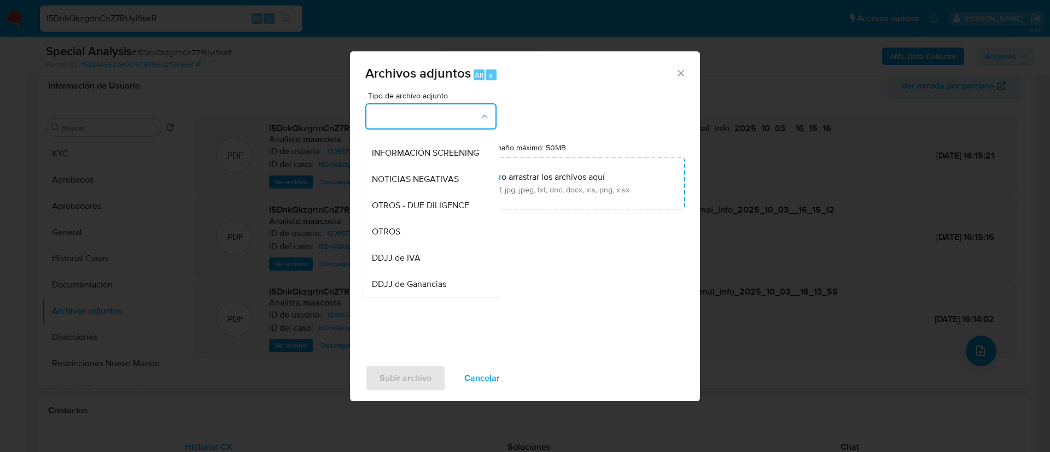
scroll to position [129, 0]
click at [401, 233] on div "OTROS" at bounding box center [428, 227] width 112 height 26
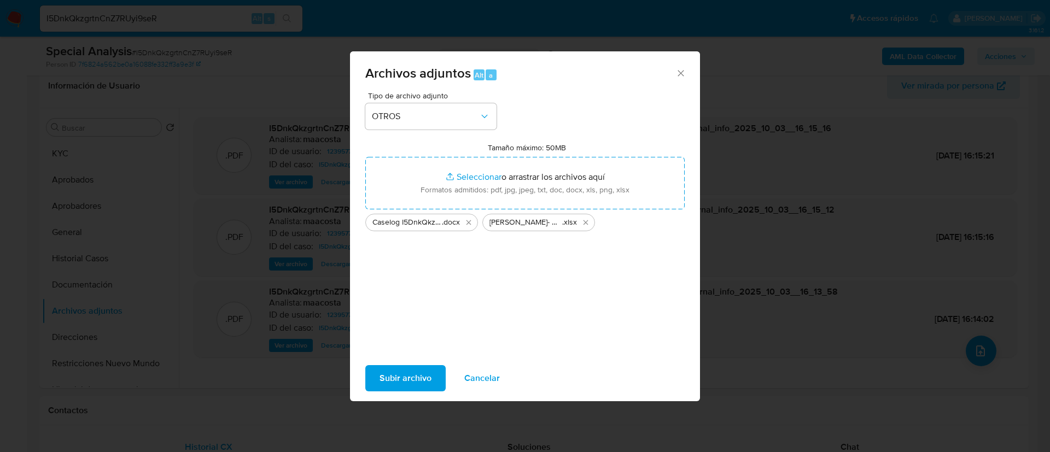
click at [415, 379] on span "Subir archivo" at bounding box center [405, 378] width 52 height 24
click at [418, 374] on span "Subir archivo" at bounding box center [405, 378] width 52 height 24
click at [411, 372] on span "Subir archivo" at bounding box center [405, 378] width 52 height 24
click at [470, 377] on span "Cancelar" at bounding box center [482, 378] width 36 height 24
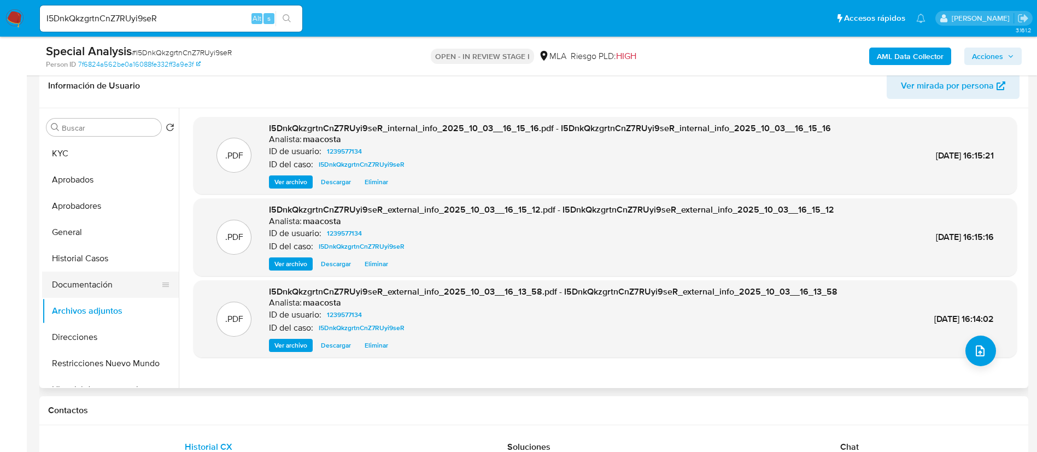
click at [100, 283] on button "Documentación" at bounding box center [106, 285] width 128 height 26
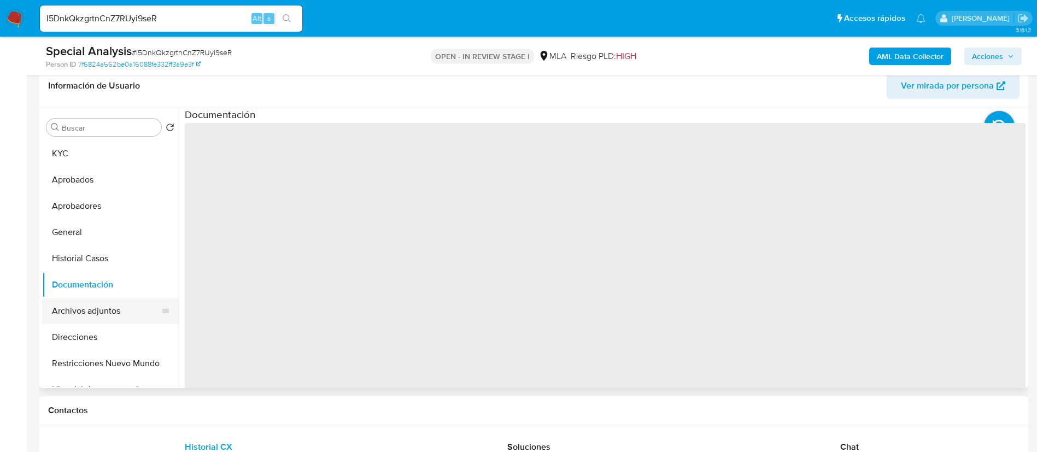
click at [109, 308] on button "Archivos adjuntos" at bounding box center [106, 311] width 128 height 26
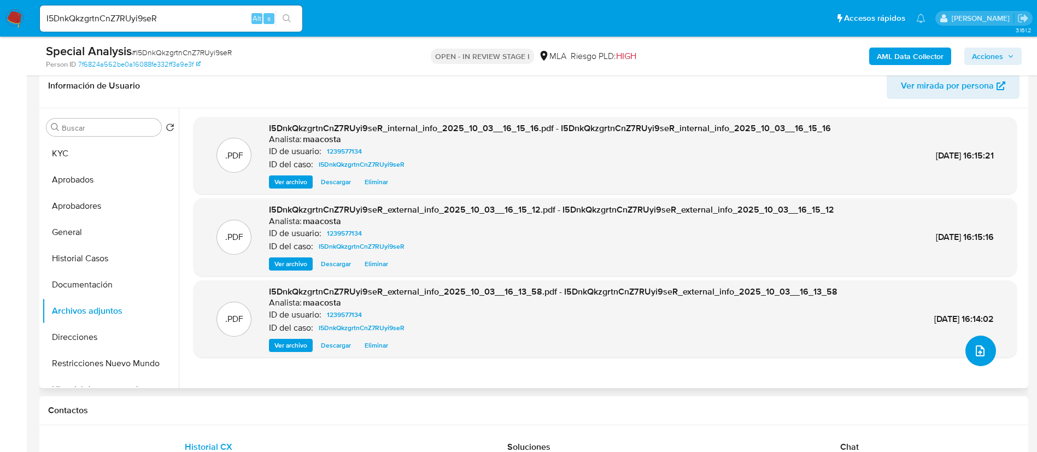
click at [977, 348] on icon "upload-file" at bounding box center [980, 350] width 13 height 13
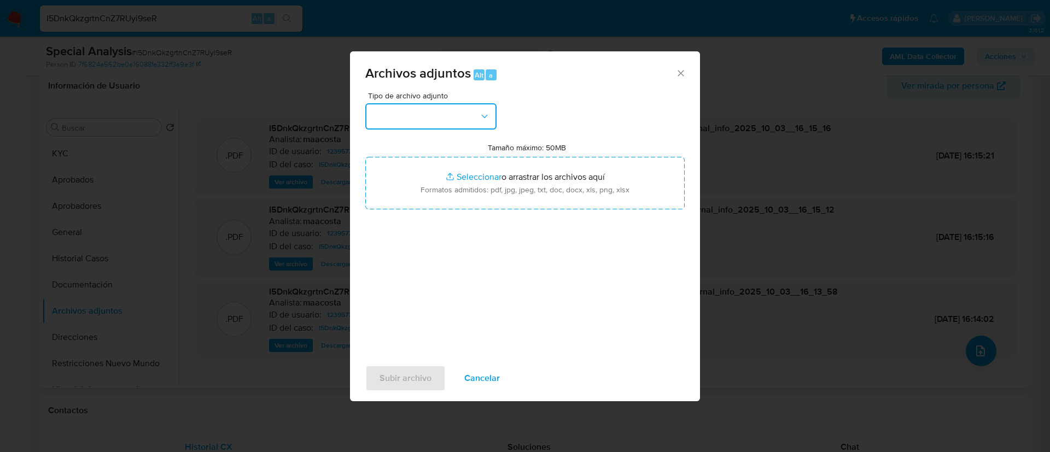
click at [409, 121] on button "button" at bounding box center [430, 116] width 131 height 26
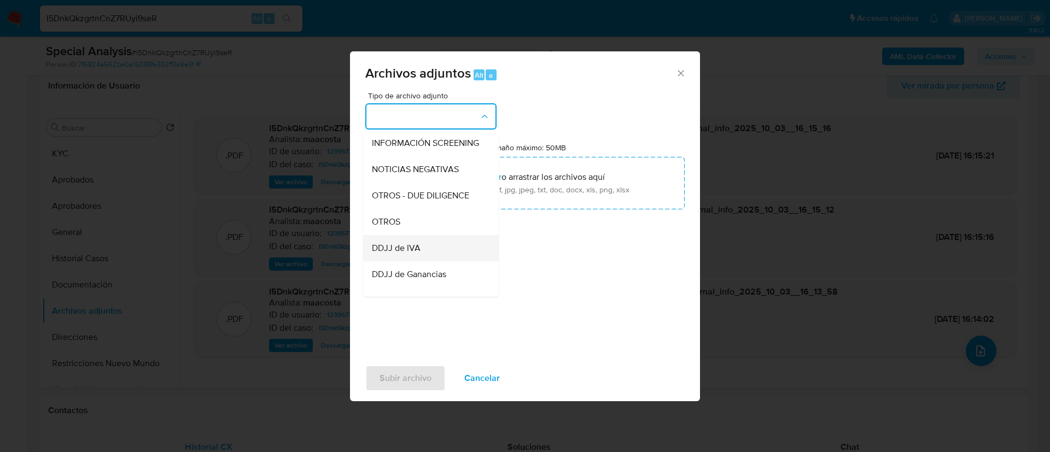
scroll to position [139, 0]
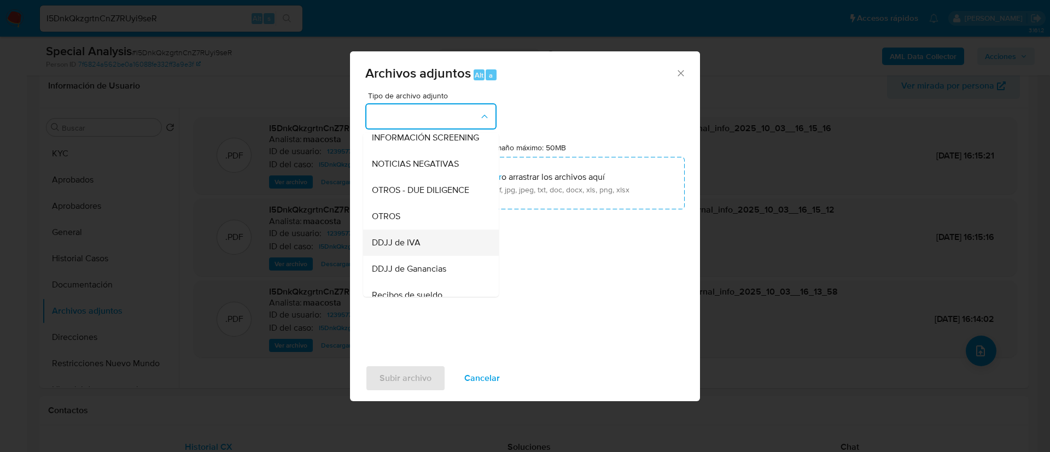
click at [389, 243] on div "DDJJ de IVA" at bounding box center [428, 243] width 112 height 26
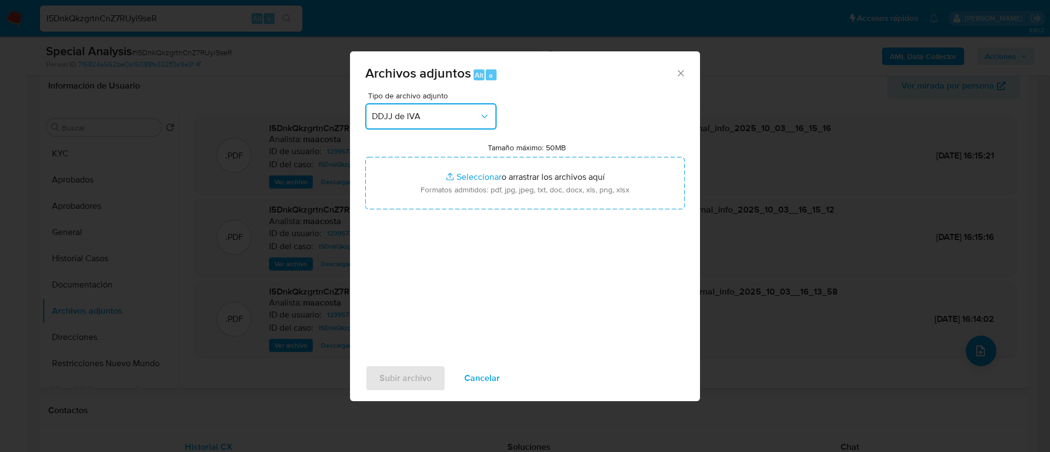
click at [414, 117] on span "DDJJ de IVA" at bounding box center [425, 116] width 107 height 11
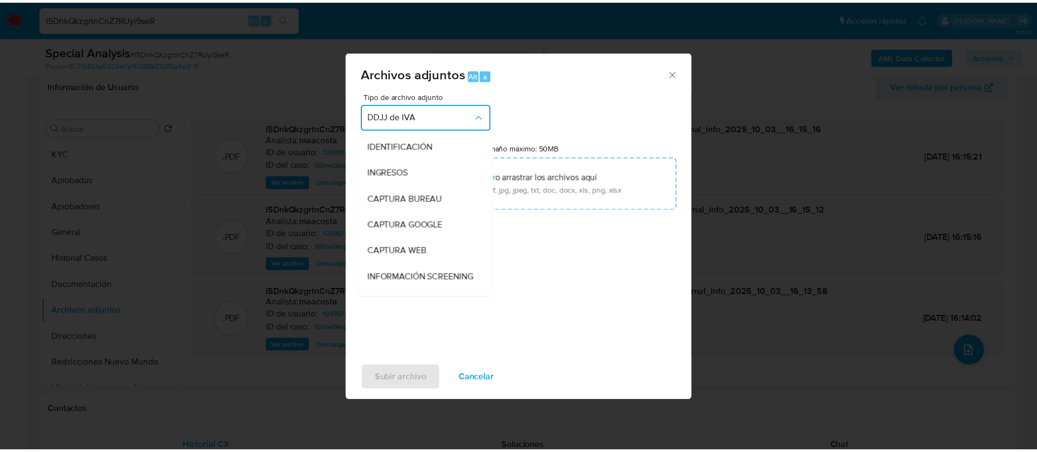
scroll to position [178, 0]
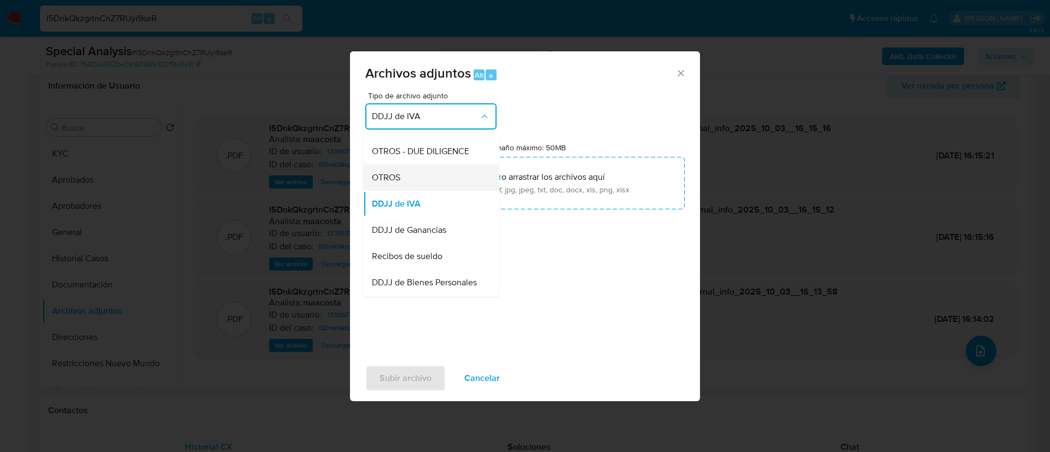
click at [379, 180] on div "OTROS" at bounding box center [428, 178] width 112 height 26
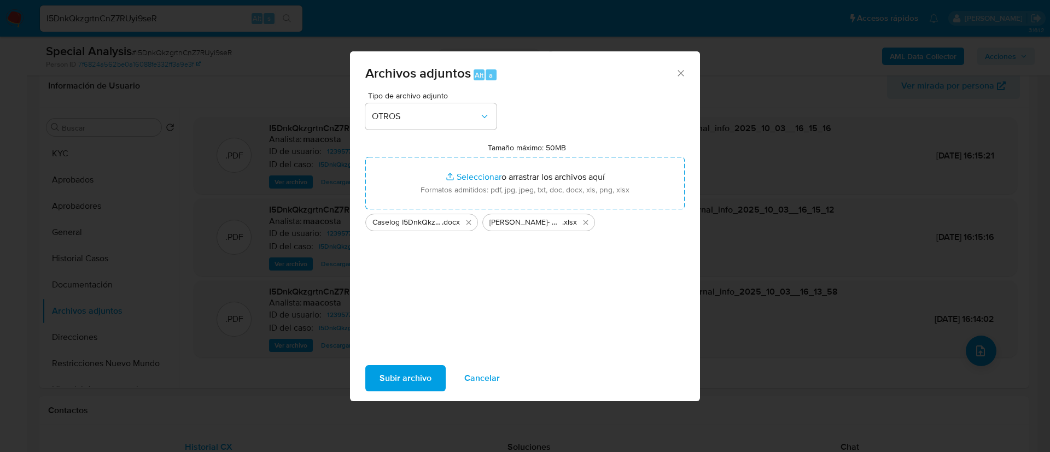
click at [414, 383] on span "Subir archivo" at bounding box center [405, 378] width 52 height 24
click at [407, 385] on span "Subir archivo" at bounding box center [405, 378] width 52 height 24
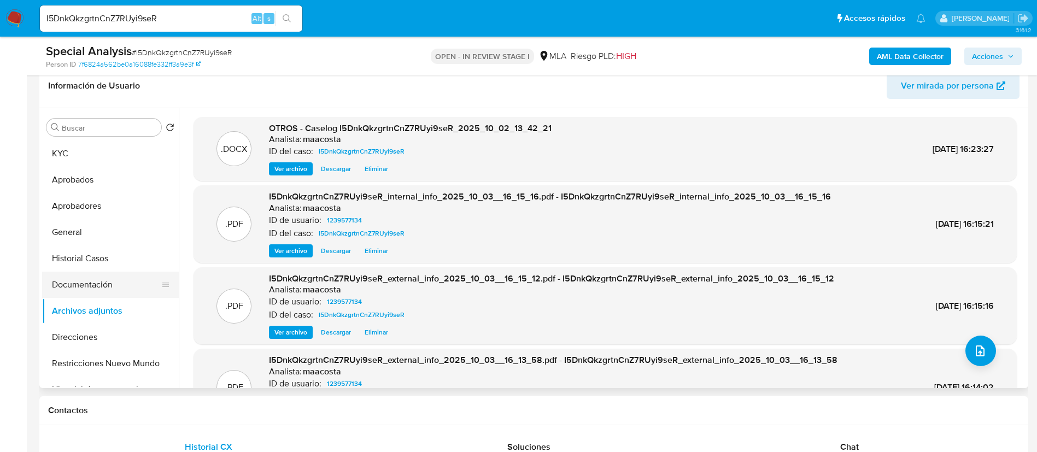
click at [80, 288] on button "Documentación" at bounding box center [106, 285] width 128 height 26
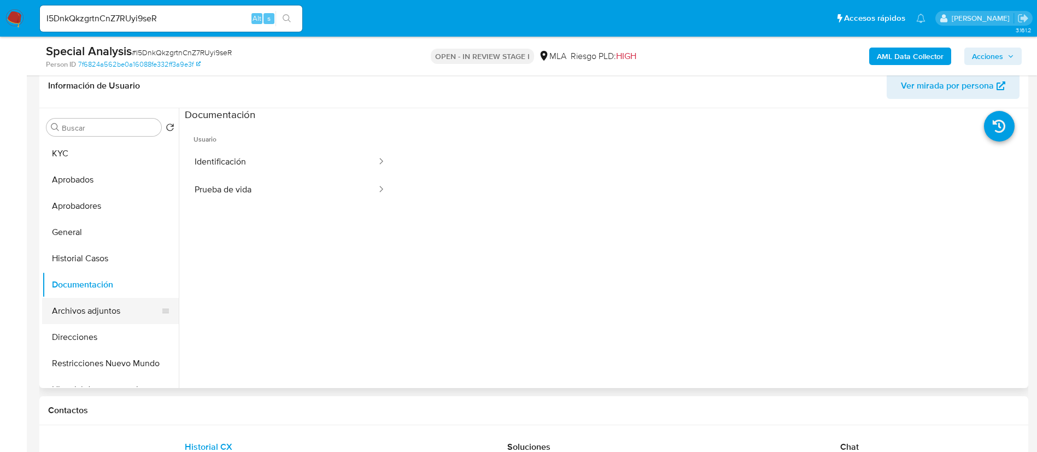
click at [94, 310] on button "Archivos adjuntos" at bounding box center [106, 311] width 128 height 26
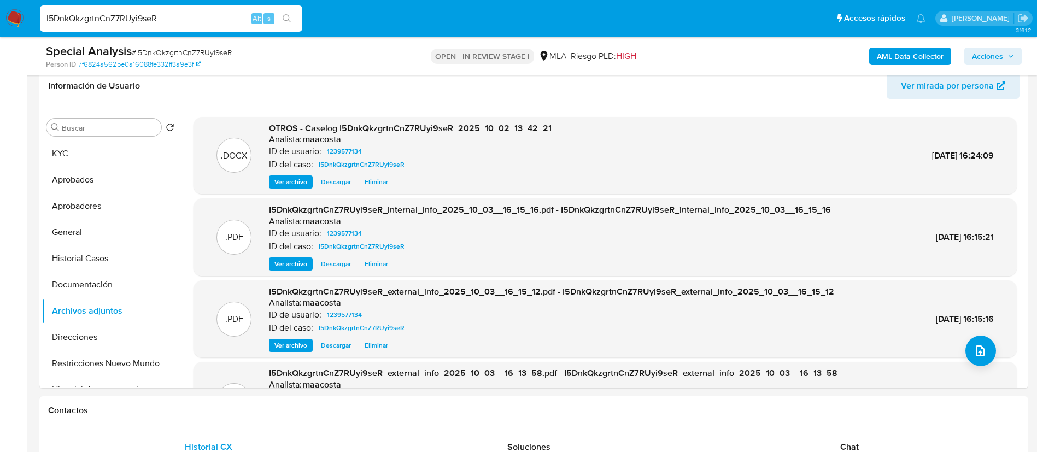
paste input "G2tAJwjMl1HFX18j4U01R7au"
click at [204, 15] on input "G2tAJwjMl1HFX18j4U01R7au" at bounding box center [171, 18] width 262 height 14
type input "G2tAJwjMl1HFX18j4U01R7au"
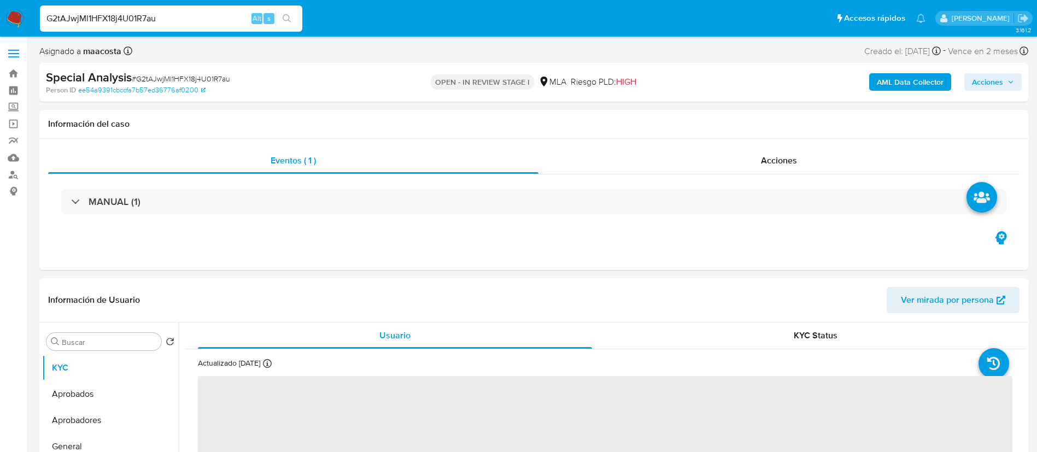
select select "10"
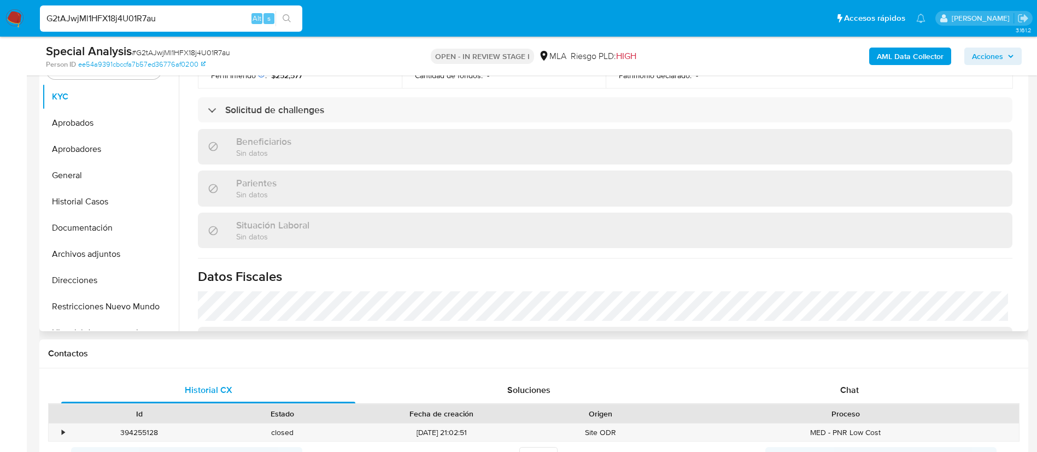
scroll to position [575, 0]
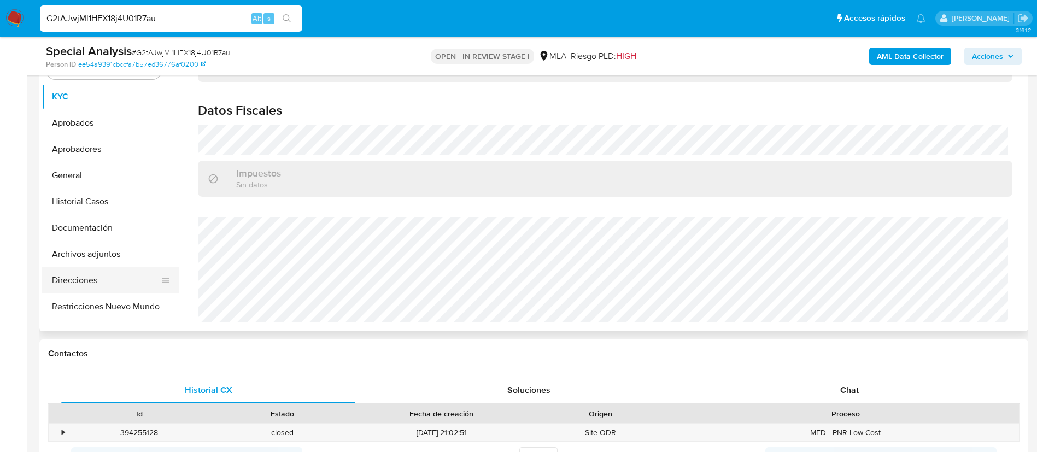
click at [100, 284] on button "Direcciones" at bounding box center [106, 280] width 128 height 26
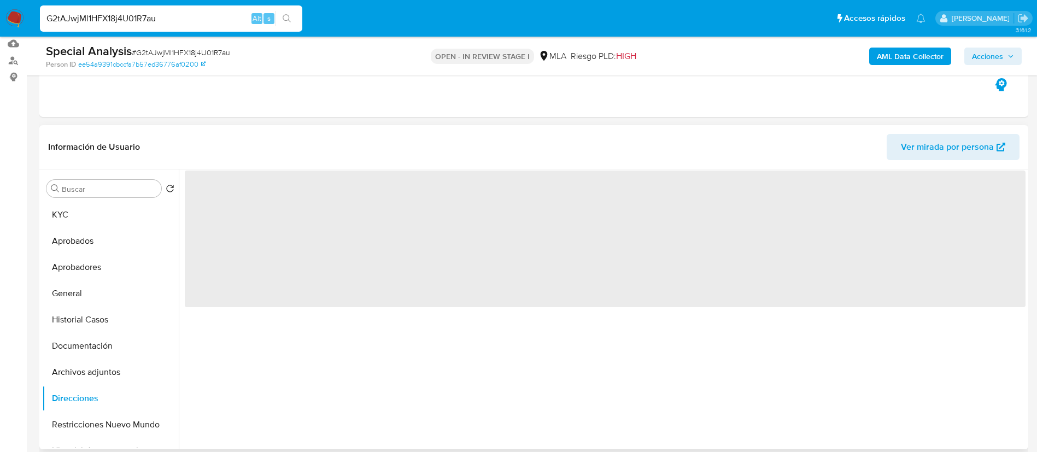
scroll to position [113, 0]
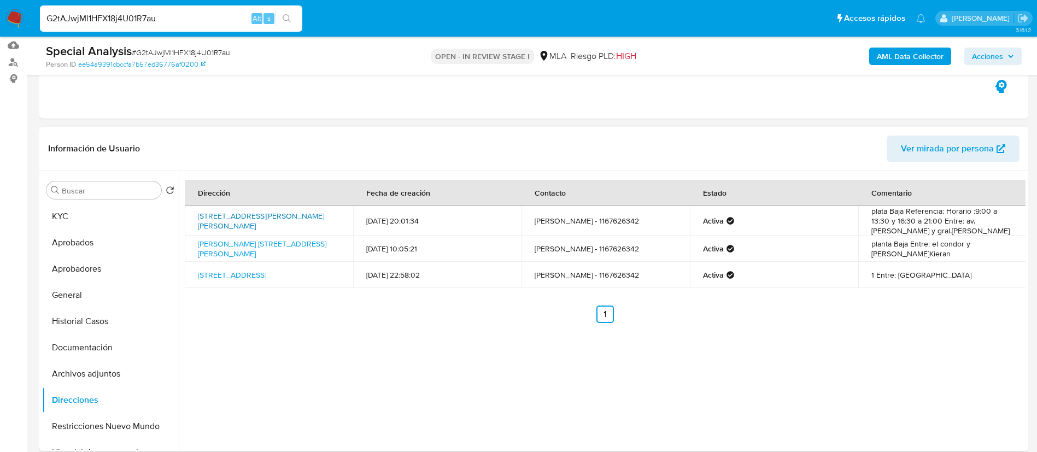
click at [261, 219] on link "Calle Jose Hernandez 5409, General San Martín, Buenos Aires, 1650, Argentina 54…" at bounding box center [261, 220] width 126 height 21
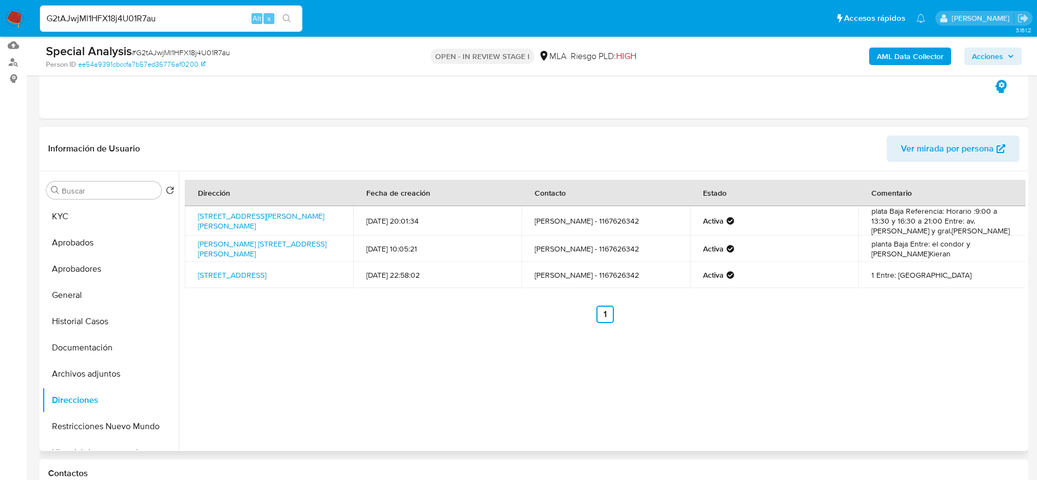
click at [186, 212] on td "Calle Jose Hernandez 5409, General San Martín, Buenos Aires, 1650, Argentina 54…" at bounding box center [269, 221] width 168 height 30
copy td "Calle Jose Hernandez 5409, General San Martín, Buenos Aires, 1650, Argentina 54…"
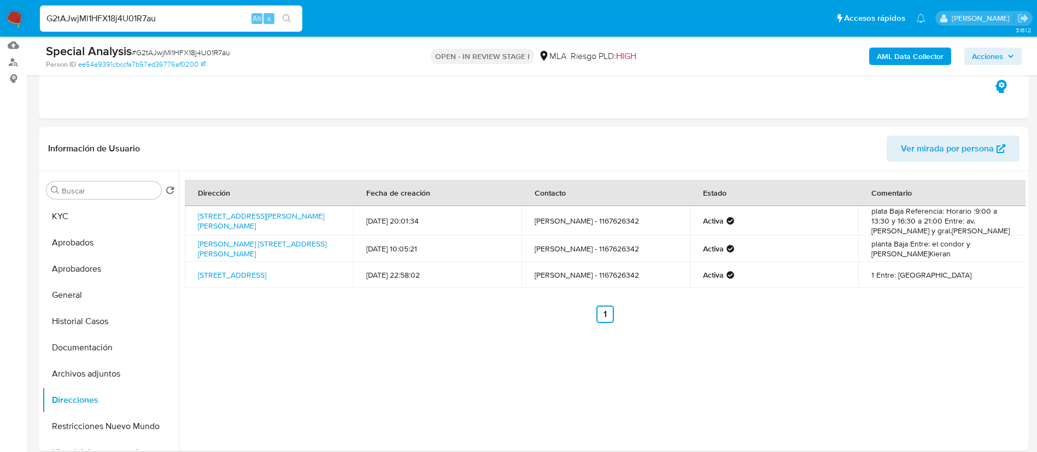
paste input "ir5EPfvCk54I2l6IK16X8RbR"
click at [199, 22] on input "G2tAJwjMl1HFX18j4U01R7au" at bounding box center [171, 18] width 262 height 14
type input "ir5EPfvCk54I2l6IK16X8RbR"
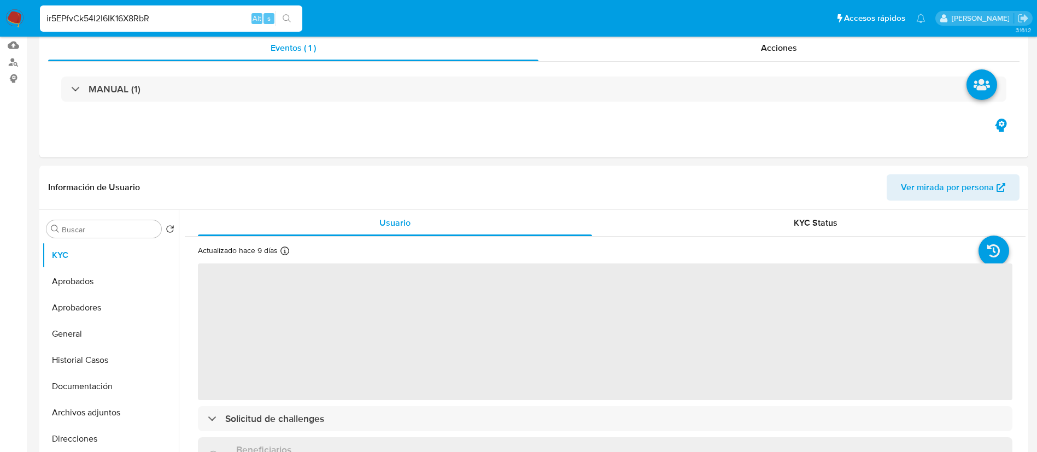
select select "10"
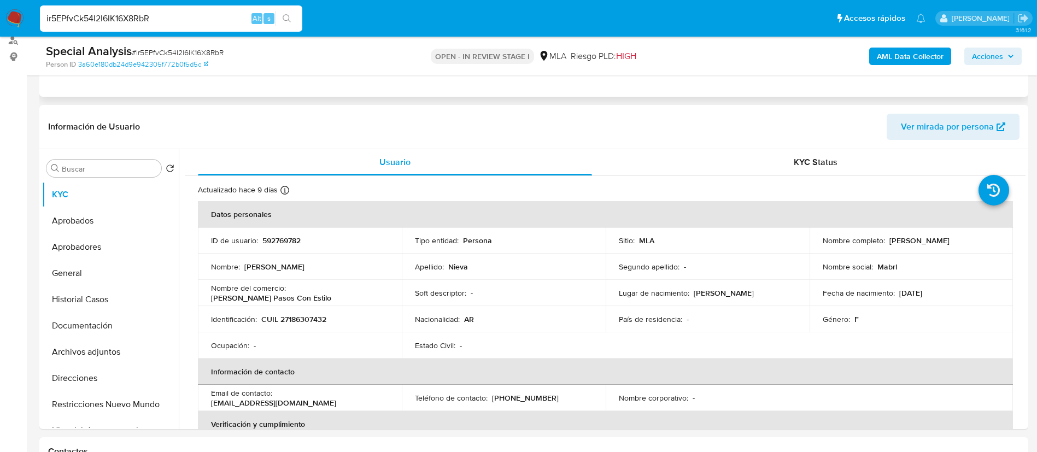
scroll to position [136, 0]
click at [308, 321] on p "CUIL 27186307432" at bounding box center [293, 318] width 65 height 10
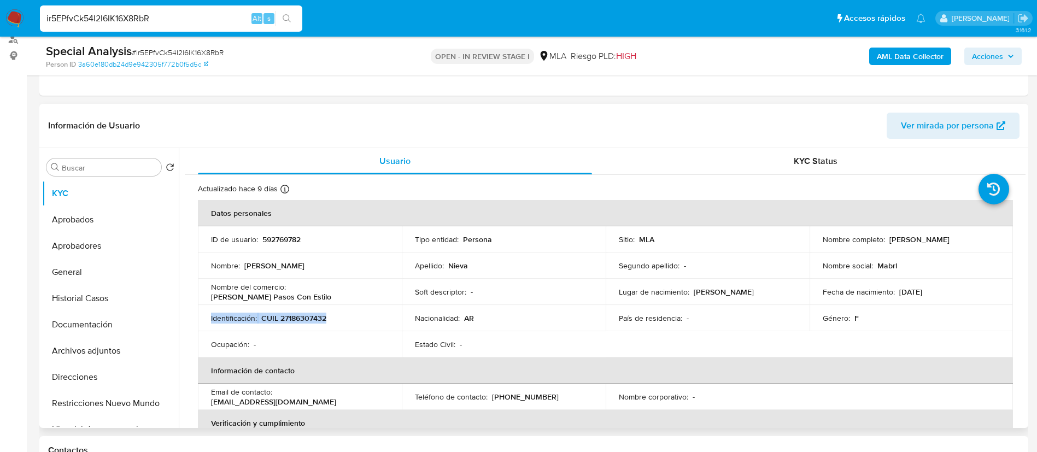
click at [308, 321] on p "CUIL 27186307432" at bounding box center [293, 318] width 65 height 10
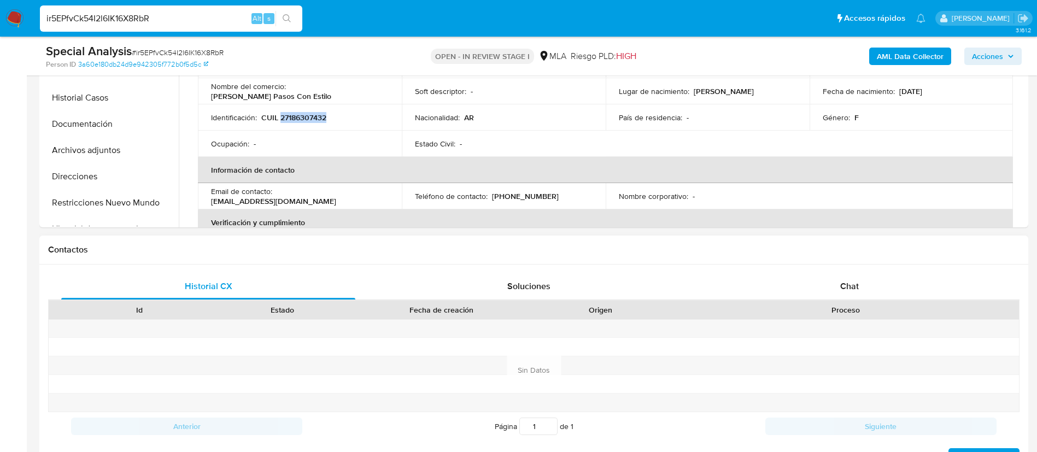
scroll to position [433, 0]
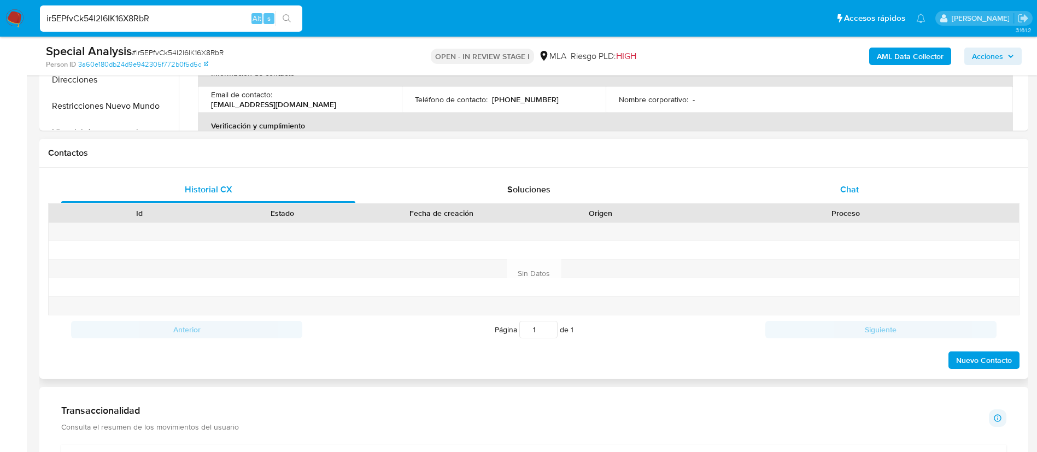
click at [857, 190] on span "Chat" at bounding box center [849, 189] width 19 height 13
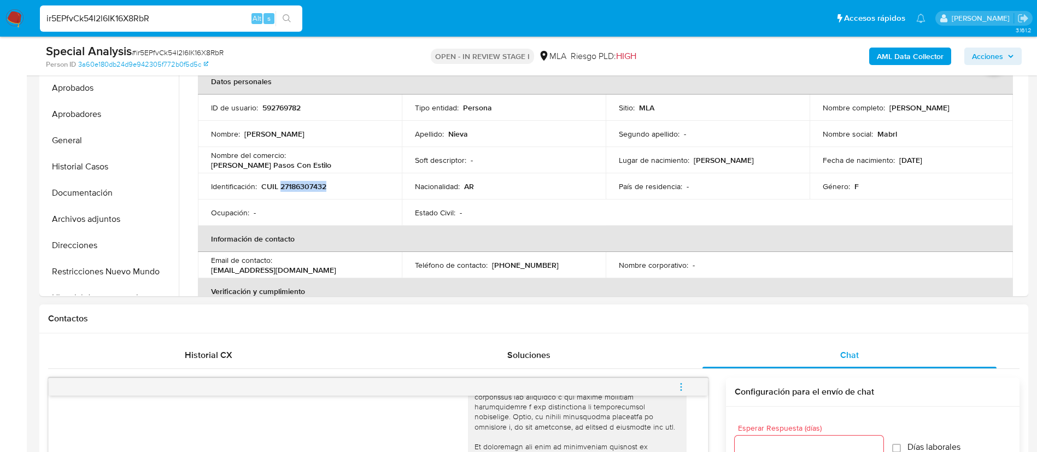
scroll to position [266, 0]
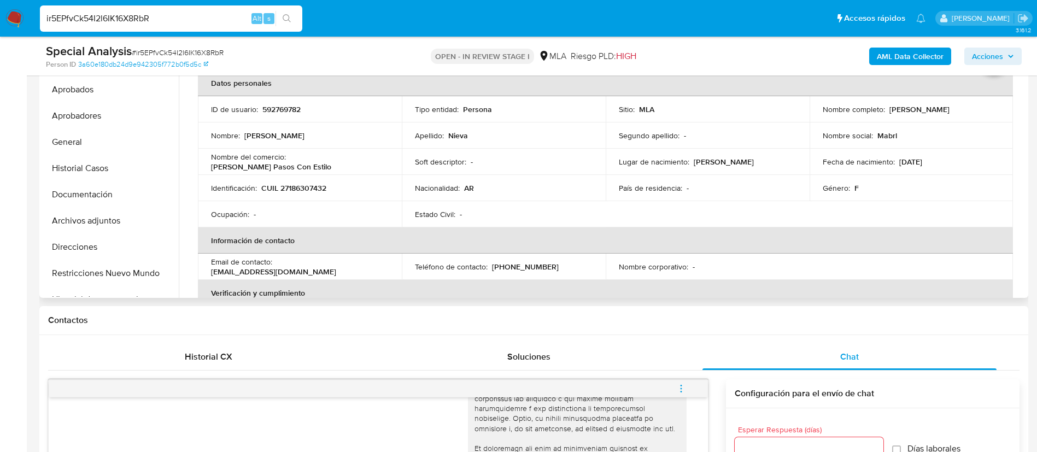
click at [318, 181] on td "Identificación : CUIL 27186307432" at bounding box center [300, 188] width 204 height 26
click at [311, 184] on p "CUIL 27186307432" at bounding box center [293, 188] width 65 height 10
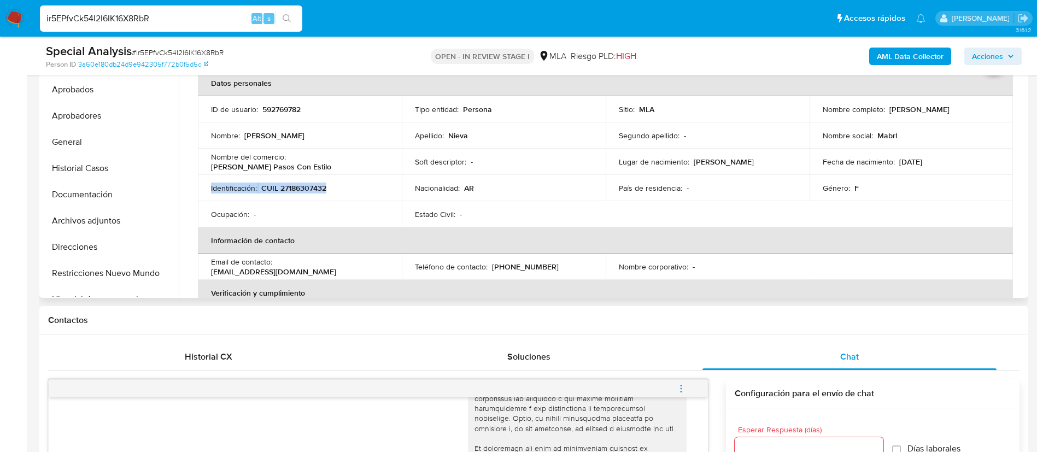
click at [311, 184] on p "CUIL 27186307432" at bounding box center [293, 188] width 65 height 10
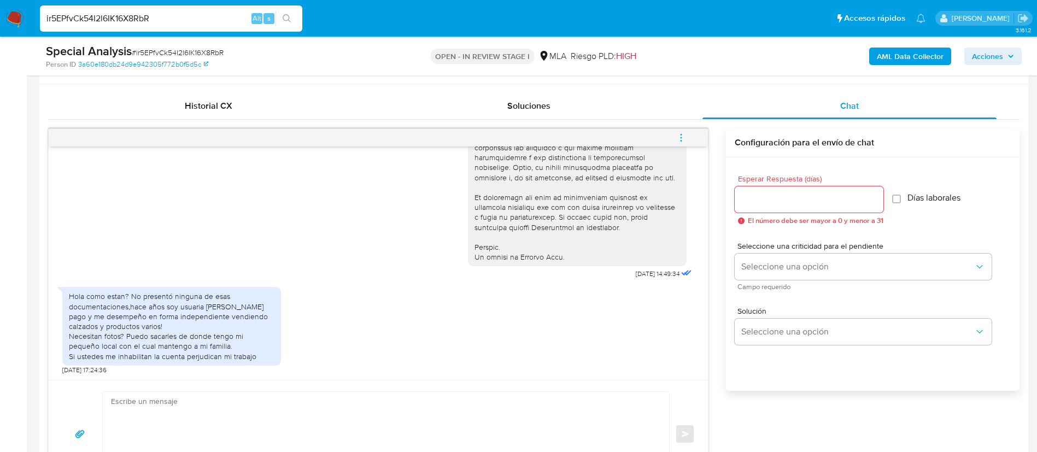
scroll to position [516, 0]
drag, startPoint x: 605, startPoint y: 272, endPoint x: 642, endPoint y: 270, distance: 37.2
copy span "17/09/2025"
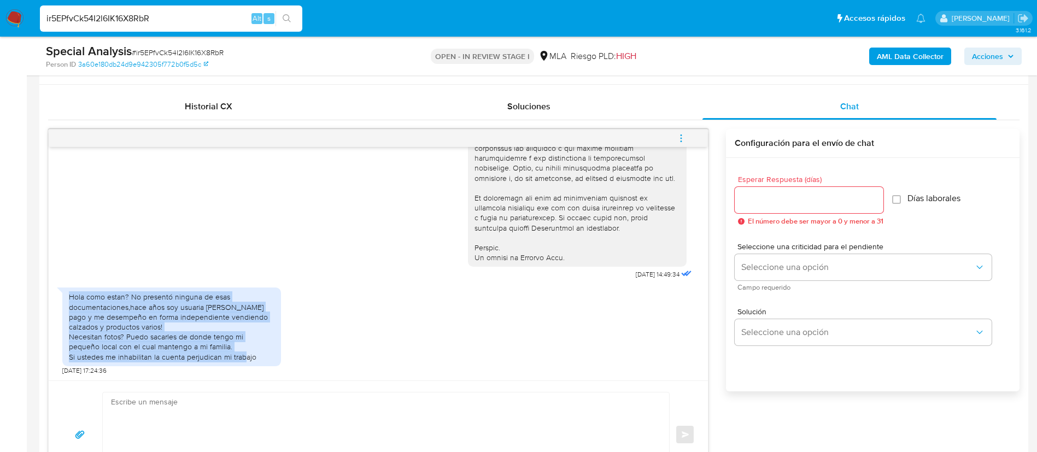
drag, startPoint x: 69, startPoint y: 298, endPoint x: 281, endPoint y: 367, distance: 222.5
click at [281, 367] on div "Hola como estan? No presentó ninguna de esas documentaciones,hace años soy usua…" at bounding box center [378, 328] width 632 height 93
copy div "Hola como estan? No presentó ninguna de esas documentaciones,hace años soy usua…"
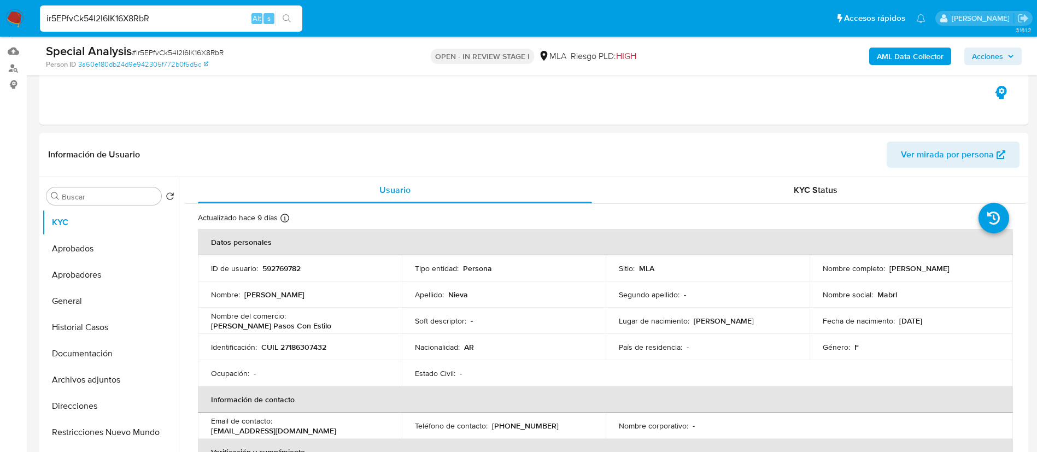
scroll to position [108, 0]
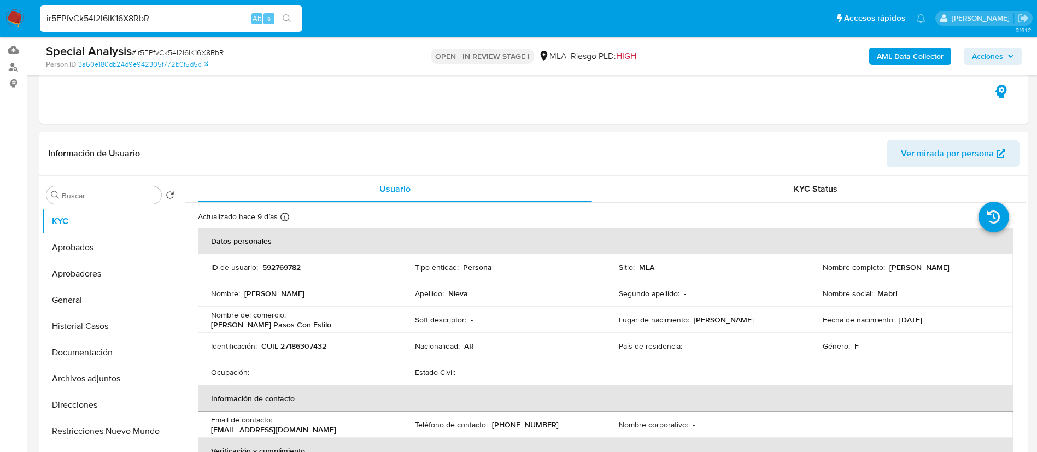
paste input "bOUlQdVf5QQO70BYsily9zB5"
click at [209, 17] on input "bOUlQdVf5QQO70BYsily9zB5" at bounding box center [171, 18] width 262 height 14
type input "bOUlQdVf5QQO70BYsily9zB5"
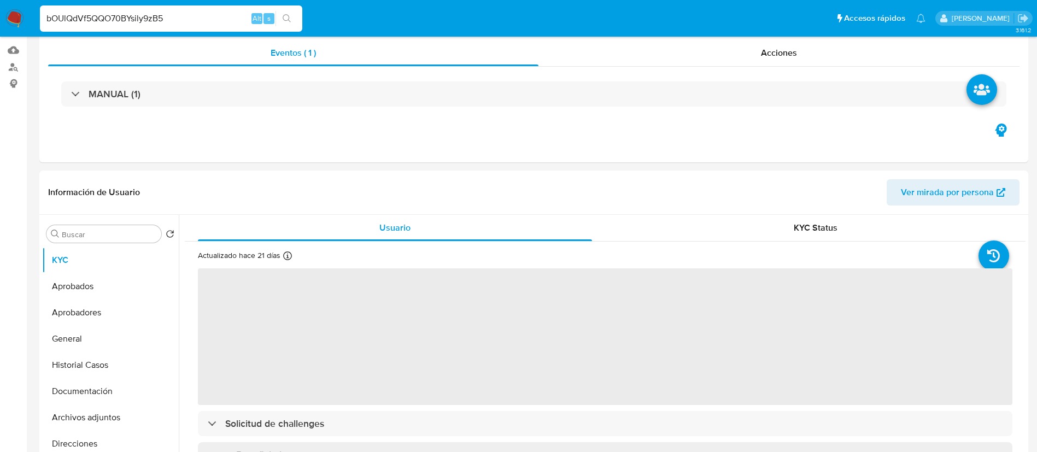
select select "10"
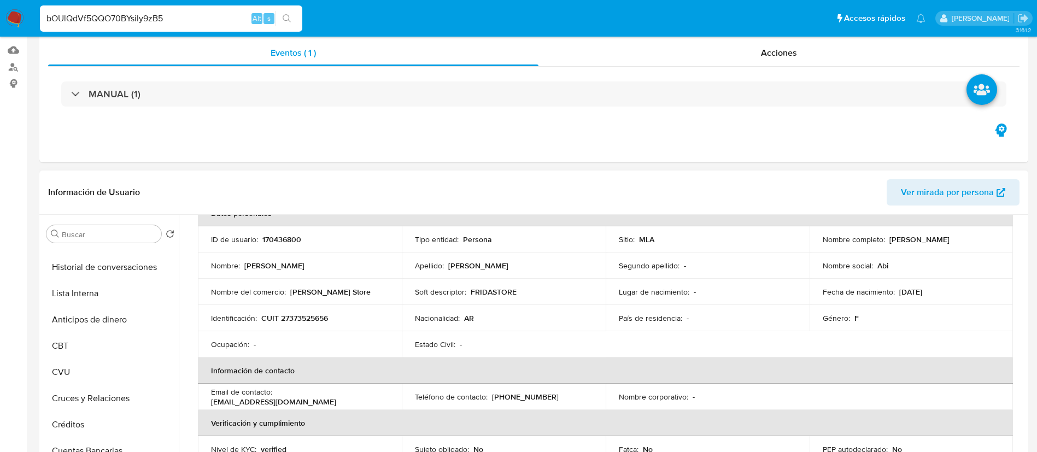
scroll to position [262, 0]
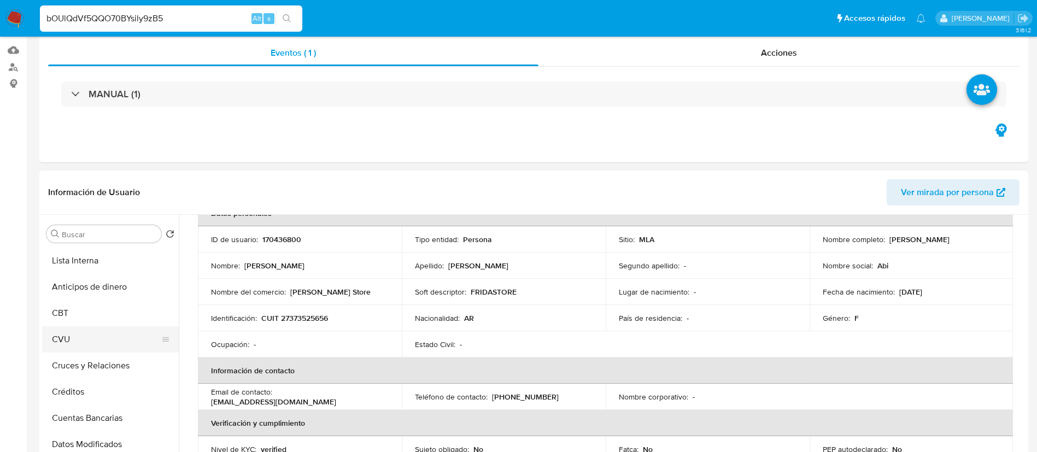
click at [90, 336] on button "CVU" at bounding box center [106, 339] width 128 height 26
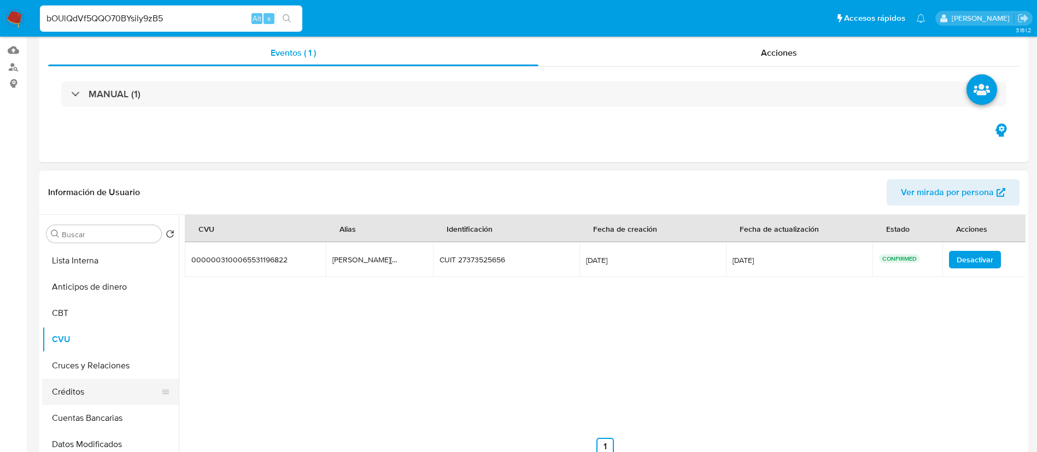
scroll to position [0, 0]
click at [79, 263] on button "KYC" at bounding box center [106, 260] width 128 height 26
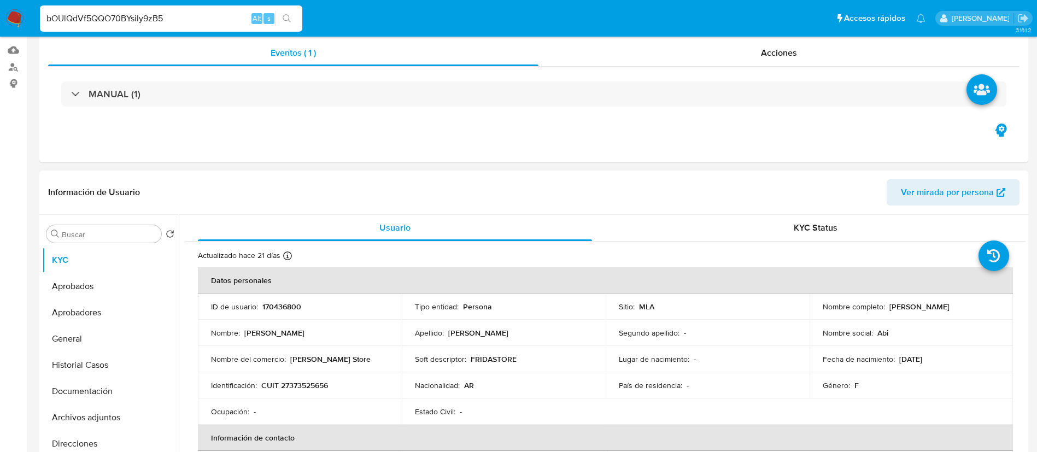
click at [301, 393] on td "Identificación : CUIT 27373525656" at bounding box center [300, 385] width 204 height 26
click at [313, 386] on p "CUIT 27373525656" at bounding box center [294, 385] width 67 height 10
copy p "27373525656"
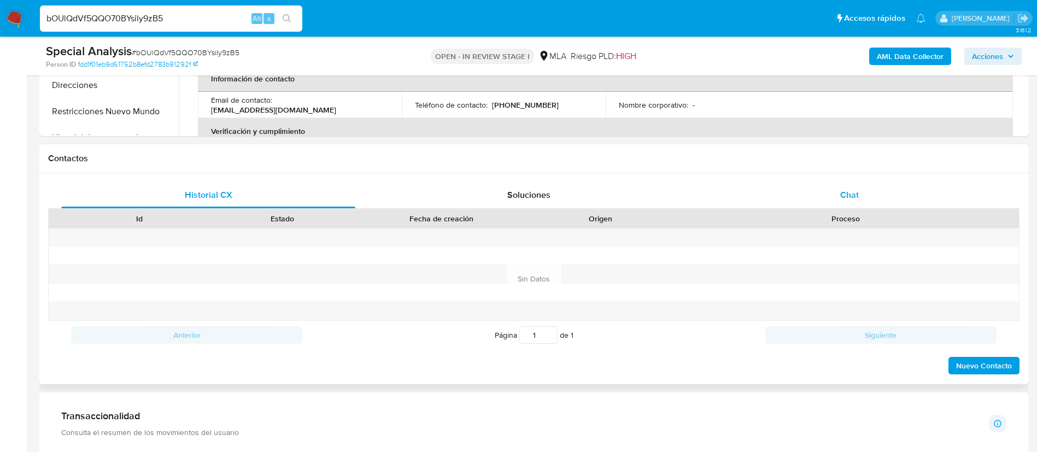
click at [858, 196] on span "Chat" at bounding box center [849, 195] width 19 height 13
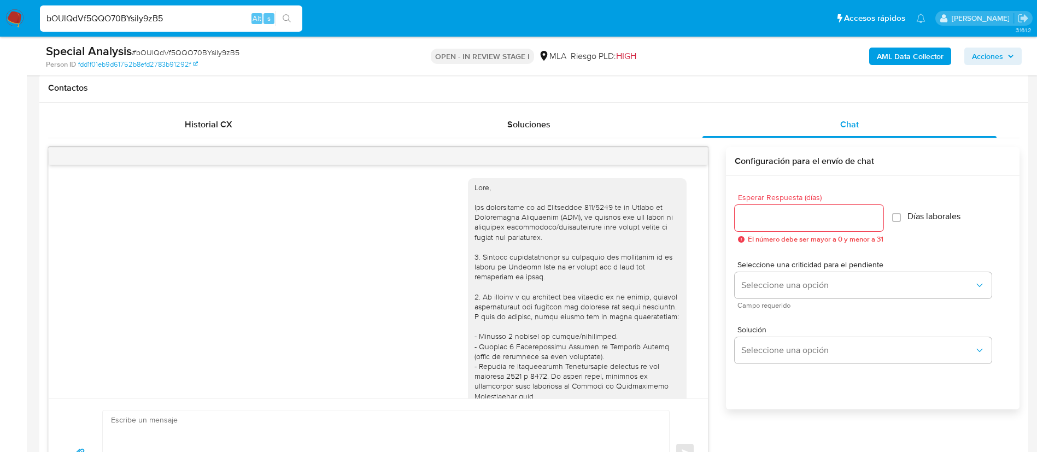
scroll to position [626, 0]
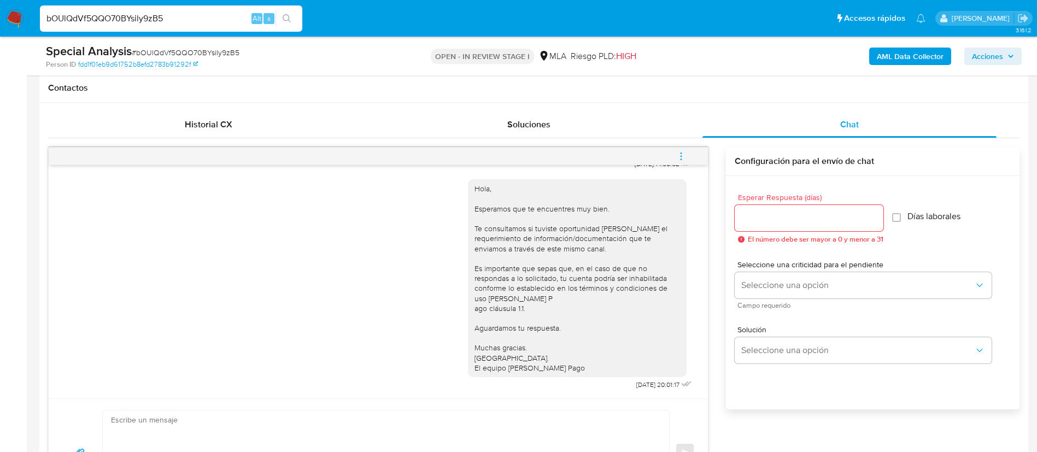
click at [675, 157] on button "menu-action" at bounding box center [681, 156] width 36 height 26
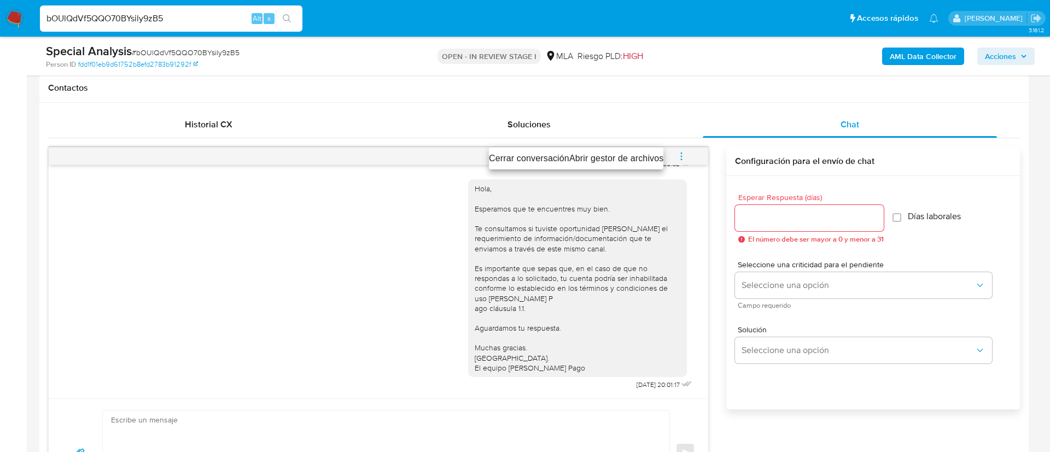
click at [526, 157] on li "Cerrar conversación" at bounding box center [529, 158] width 80 height 13
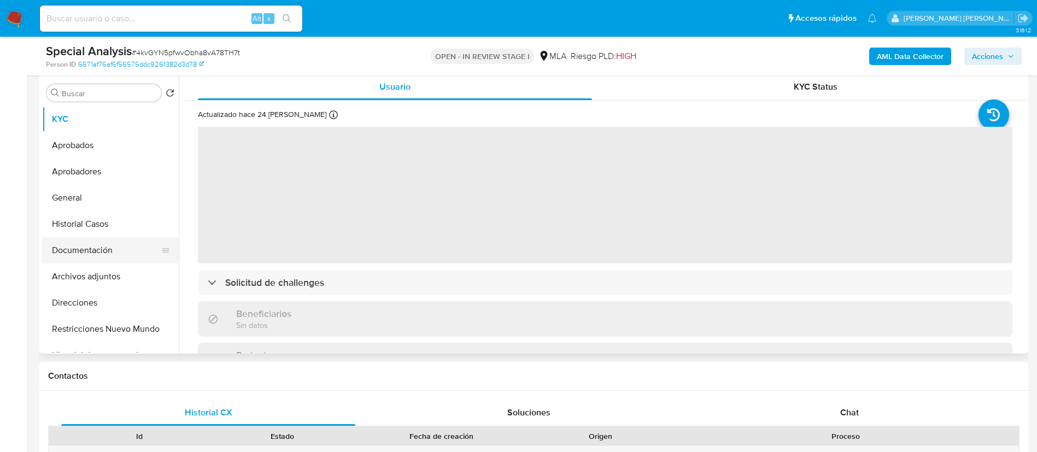
scroll to position [218, 0]
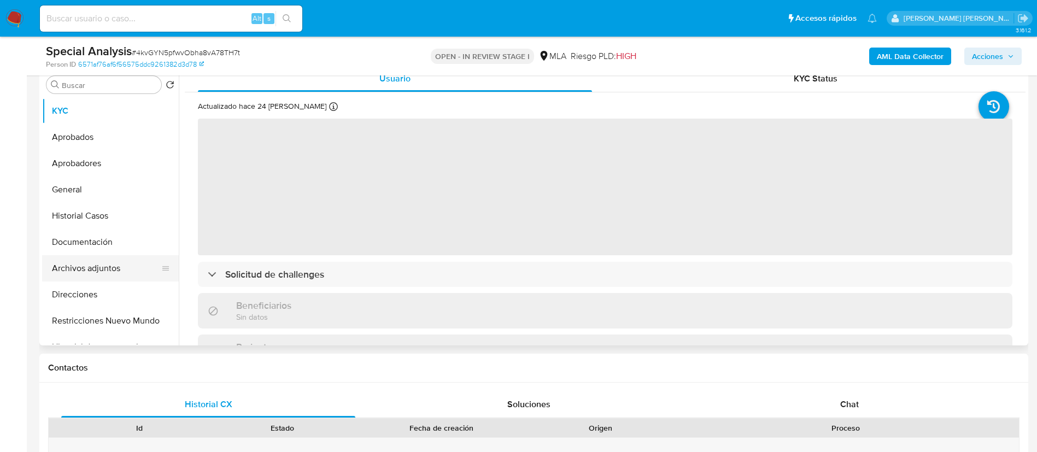
select select "10"
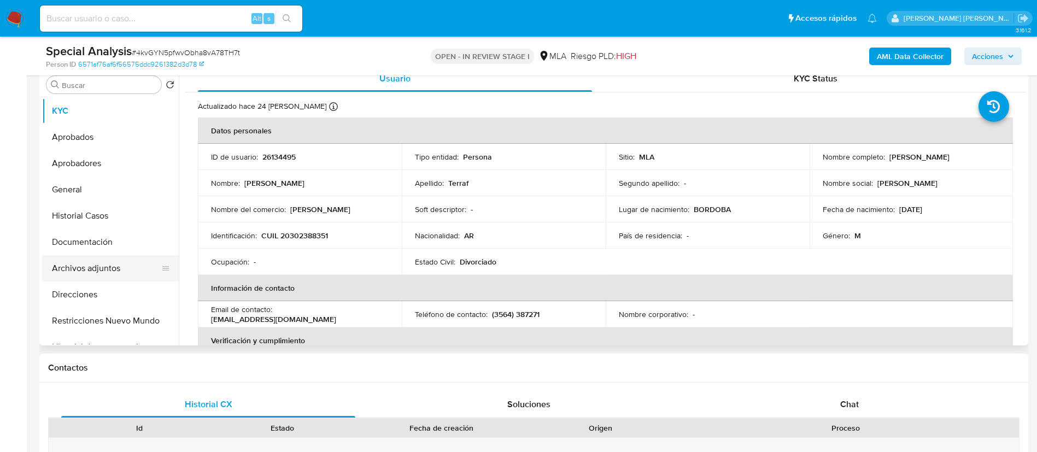
click at [97, 262] on button "Archivos adjuntos" at bounding box center [106, 268] width 128 height 26
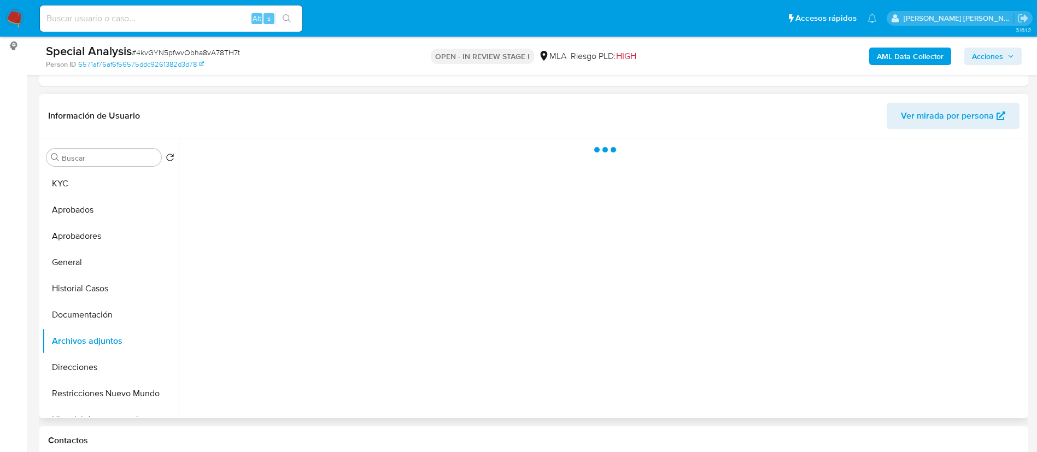
scroll to position [144, 0]
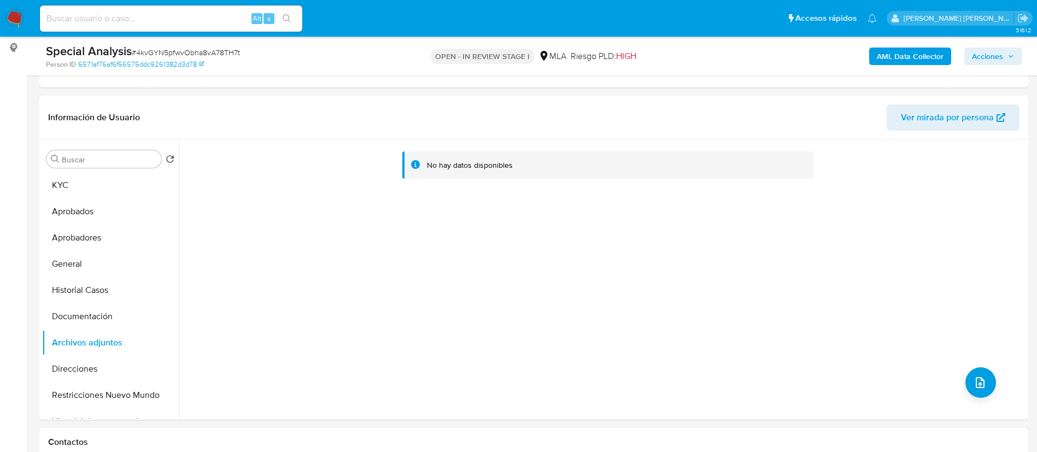
click at [884, 54] on b "AML Data Collector" at bounding box center [910, 56] width 67 height 17
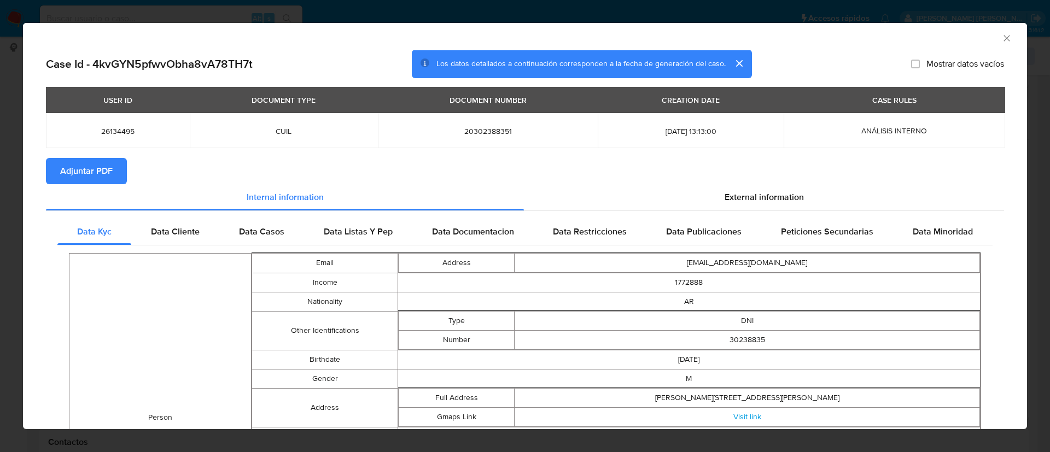
click at [96, 174] on span "Adjuntar PDF" at bounding box center [86, 171] width 52 height 24
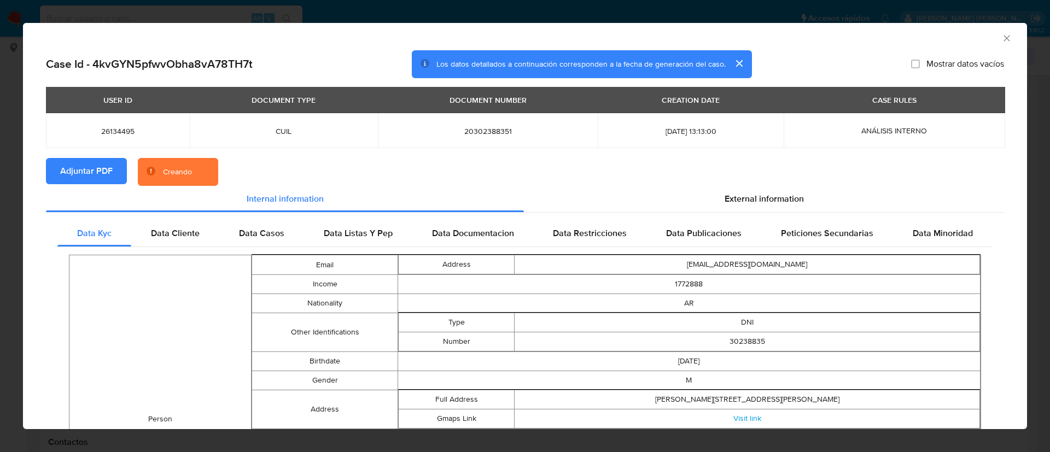
click at [728, 61] on button "cerrar" at bounding box center [738, 63] width 26 height 26
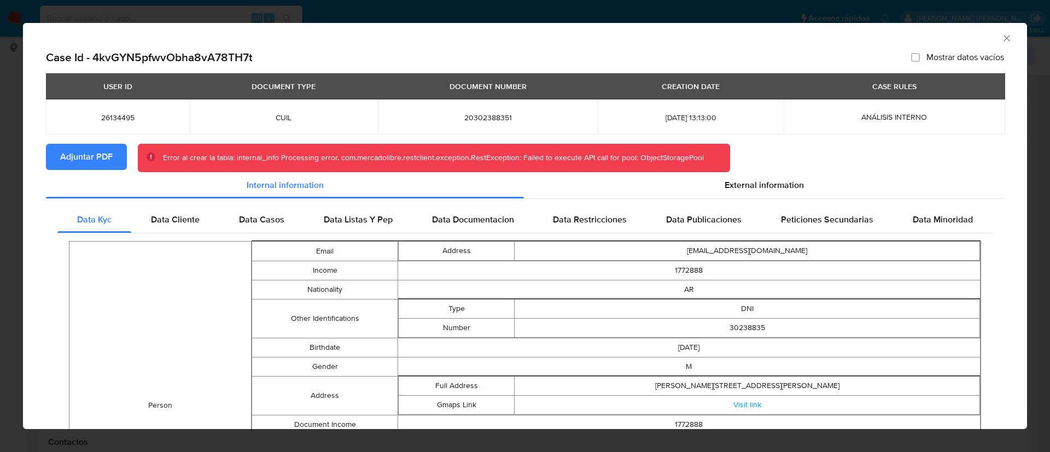
click at [106, 151] on span "Adjuntar PDF" at bounding box center [86, 157] width 52 height 24
click at [1000, 37] on div "AML Data Collector" at bounding box center [525, 36] width 1004 height 27
click at [1003, 37] on icon "Cerrar ventana" at bounding box center [1006, 38] width 6 height 6
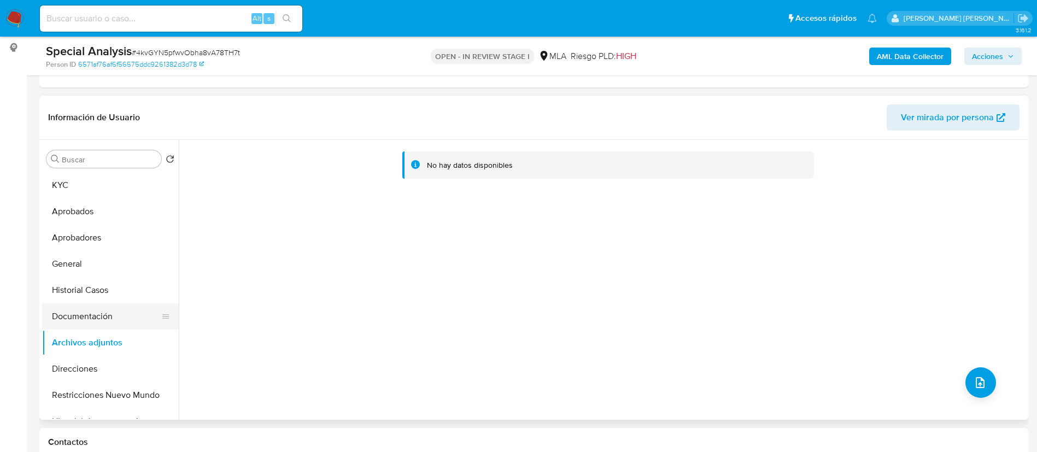
click at [83, 311] on button "Documentación" at bounding box center [106, 316] width 128 height 26
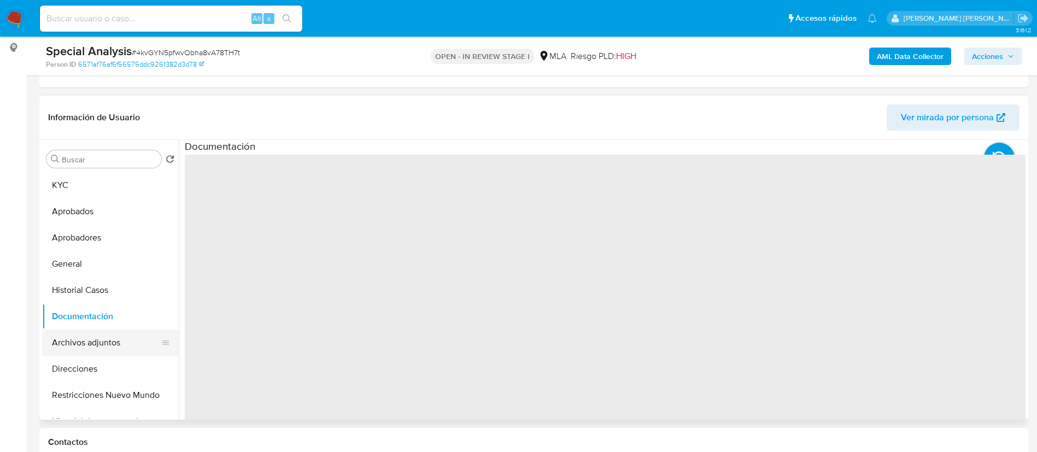
click at [91, 347] on button "Archivos adjuntos" at bounding box center [106, 343] width 128 height 26
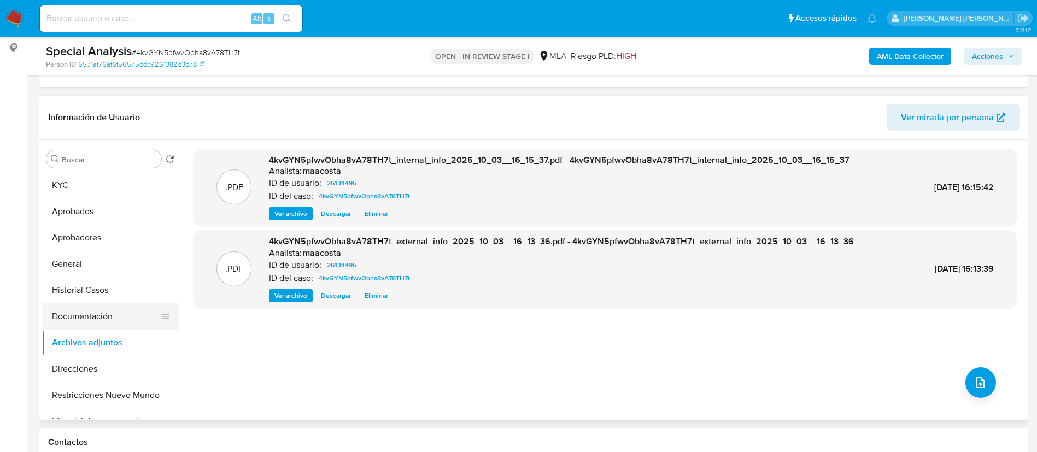
click at [77, 322] on button "Documentación" at bounding box center [106, 316] width 128 height 26
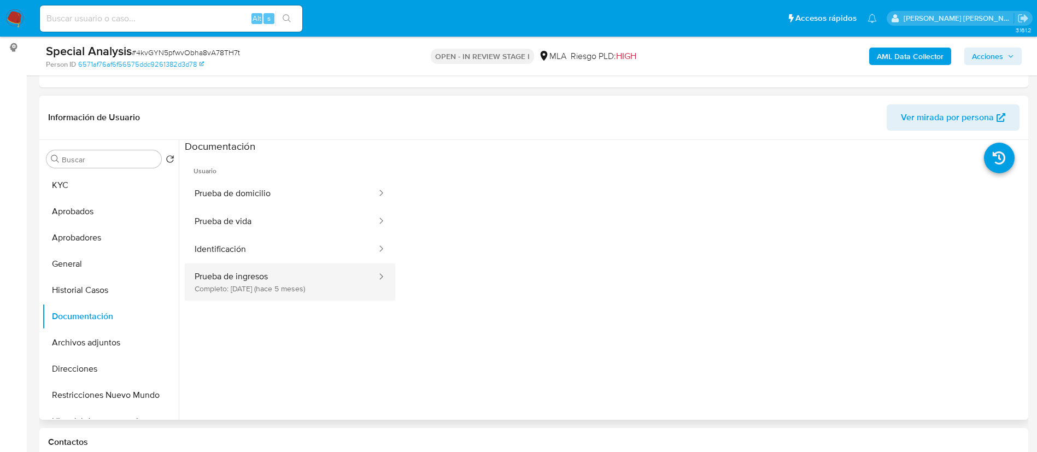
click at [235, 277] on button "Prueba de ingresos Completo: 14/05/2025 (hace 5 meses)" at bounding box center [281, 281] width 193 height 37
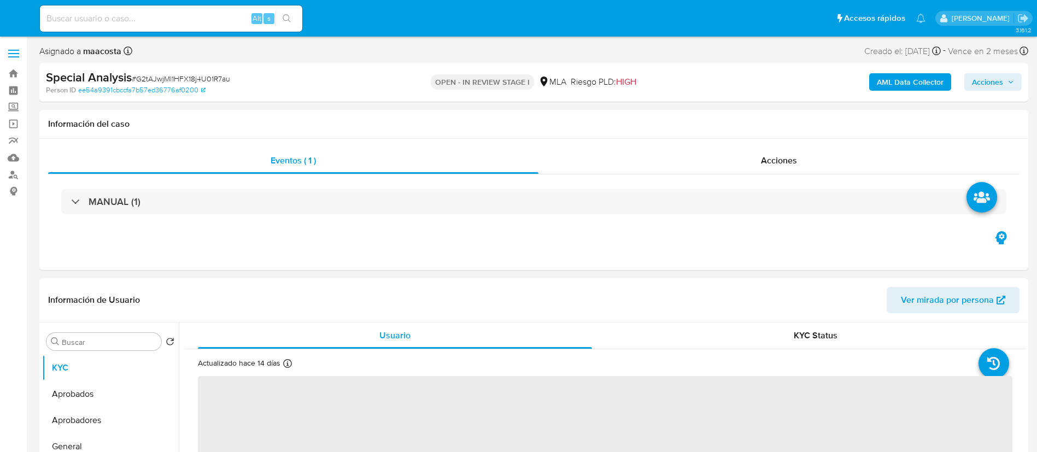
select select "10"
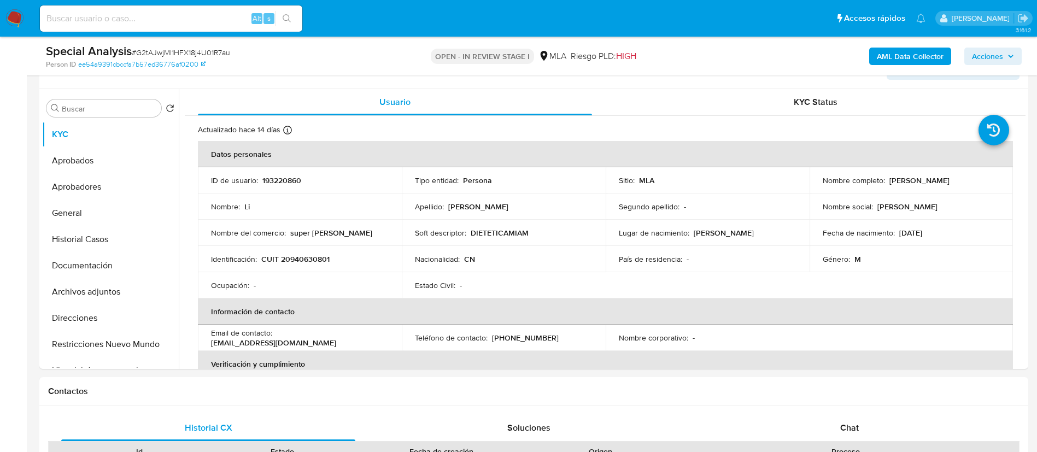
scroll to position [208, 0]
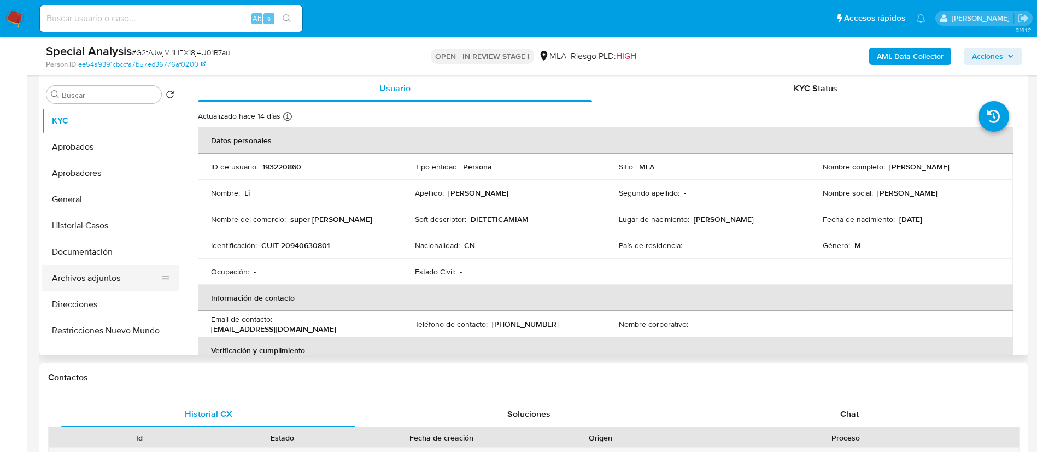
click at [131, 275] on button "Archivos adjuntos" at bounding box center [106, 278] width 128 height 26
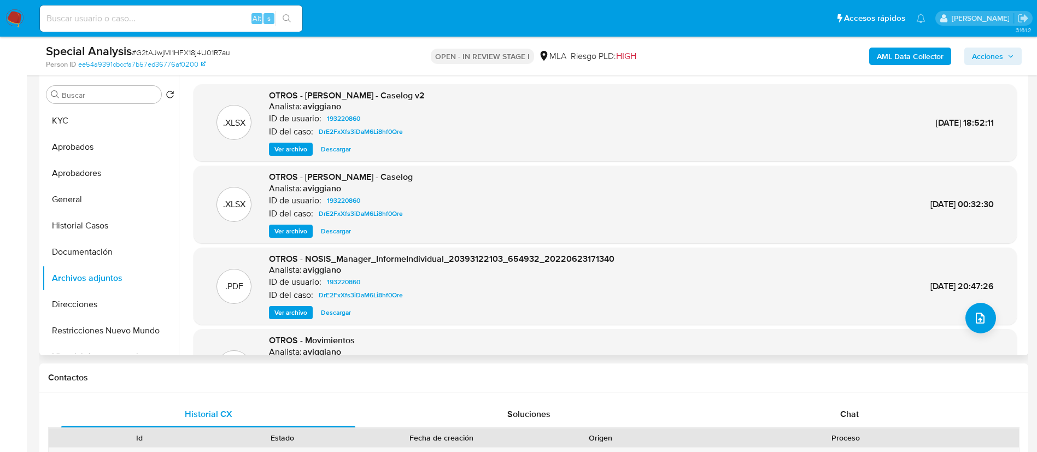
scroll to position [0, 0]
click at [893, 60] on b "AML Data Collector" at bounding box center [910, 56] width 67 height 17
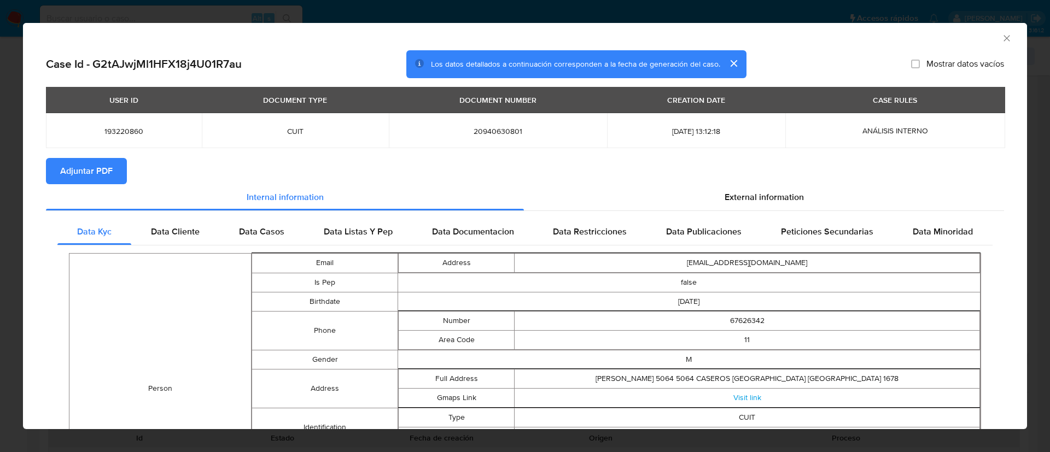
click at [97, 180] on span "Adjuntar PDF" at bounding box center [86, 171] width 52 height 24
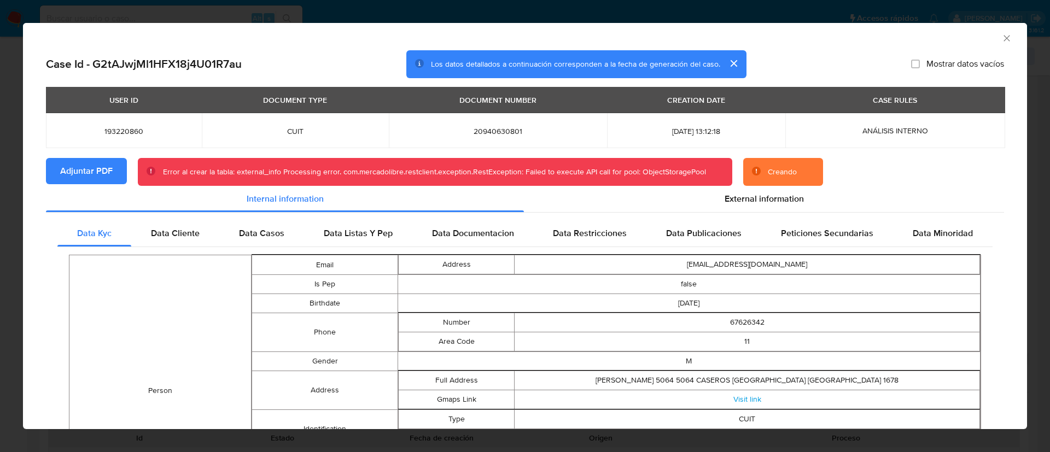
click at [113, 180] on button "Adjuntar PDF" at bounding box center [86, 171] width 81 height 26
click at [1001, 37] on icon "Cerrar ventana" at bounding box center [1006, 38] width 11 height 11
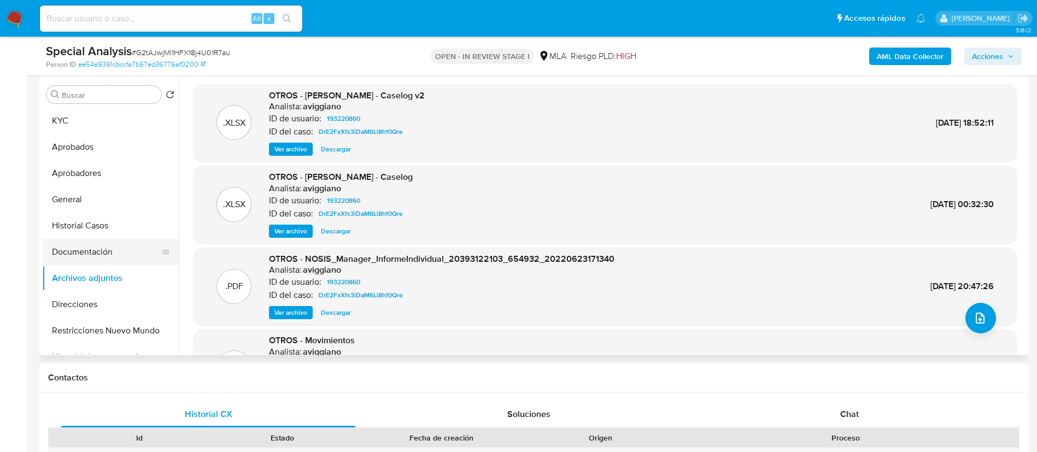
click at [100, 256] on button "Documentación" at bounding box center [106, 252] width 128 height 26
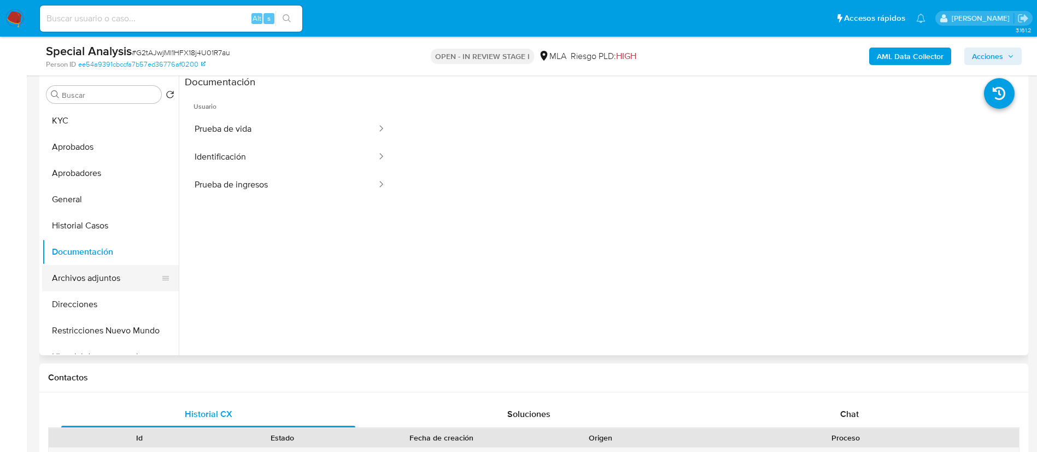
click at [107, 283] on button "Archivos adjuntos" at bounding box center [106, 278] width 128 height 26
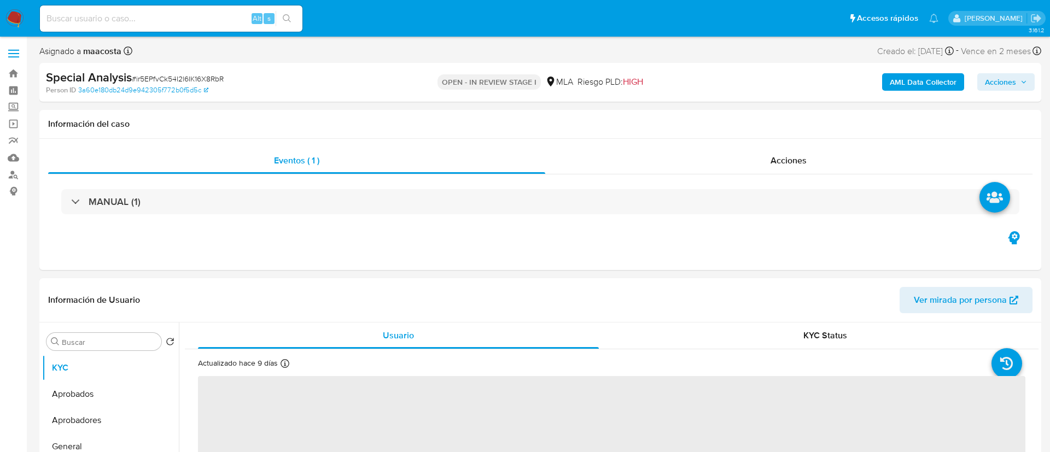
select select "10"
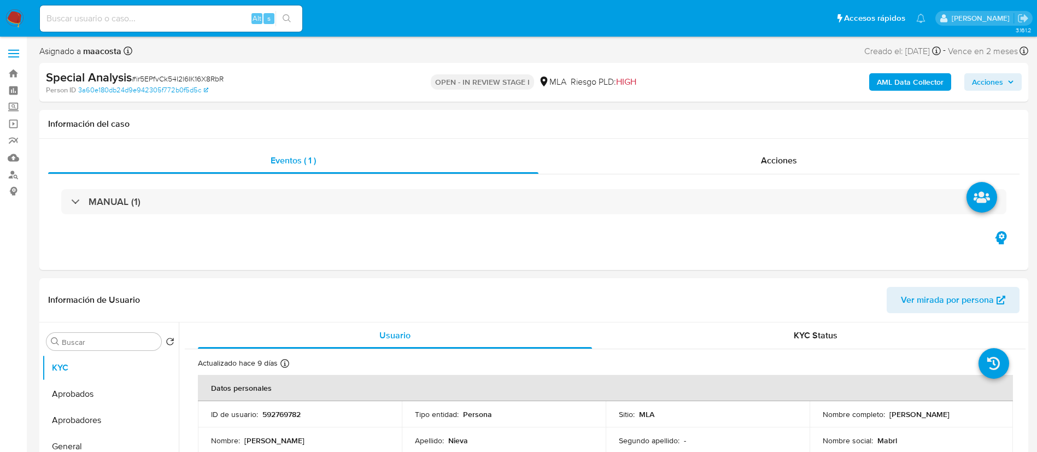
click at [915, 77] on b "AML Data Collector" at bounding box center [910, 81] width 67 height 17
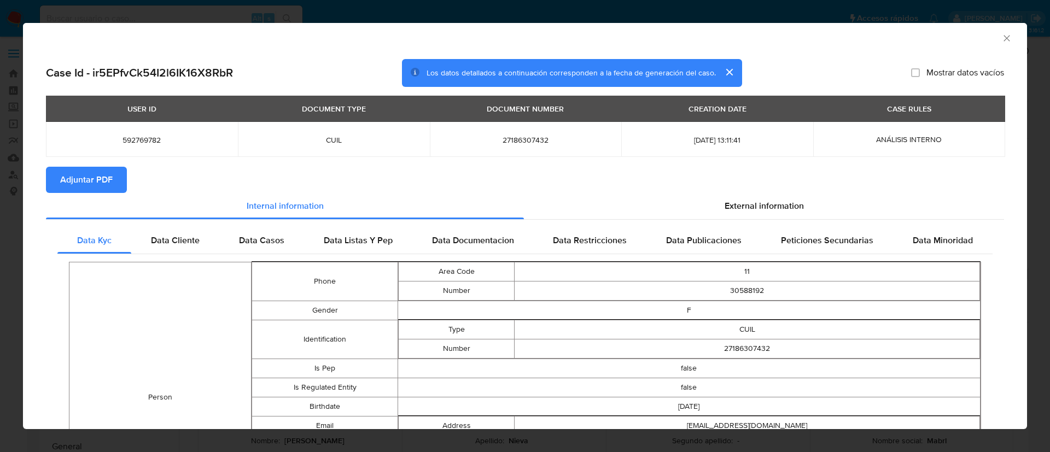
click at [97, 180] on span "Adjuntar PDF" at bounding box center [86, 180] width 52 height 24
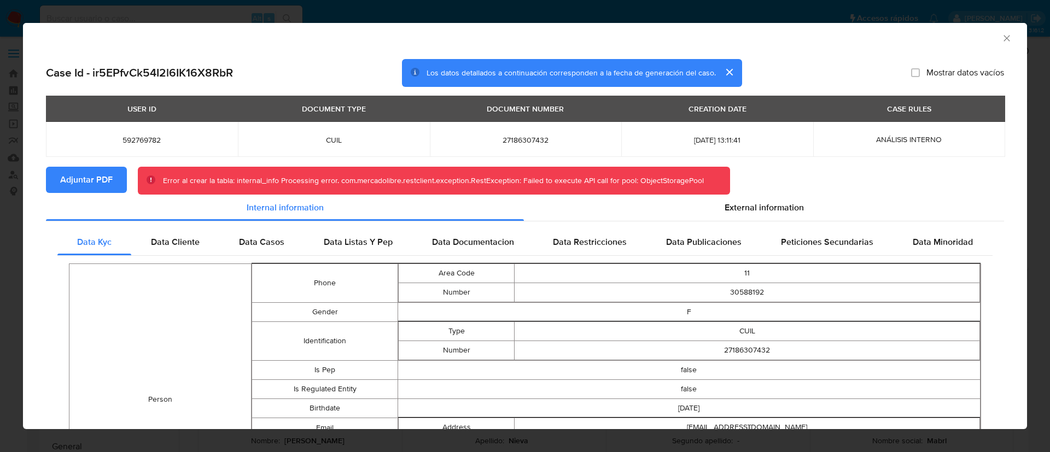
click at [113, 180] on button "Adjuntar PDF" at bounding box center [86, 180] width 81 height 26
click at [1001, 36] on icon "Cerrar ventana" at bounding box center [1006, 38] width 11 height 11
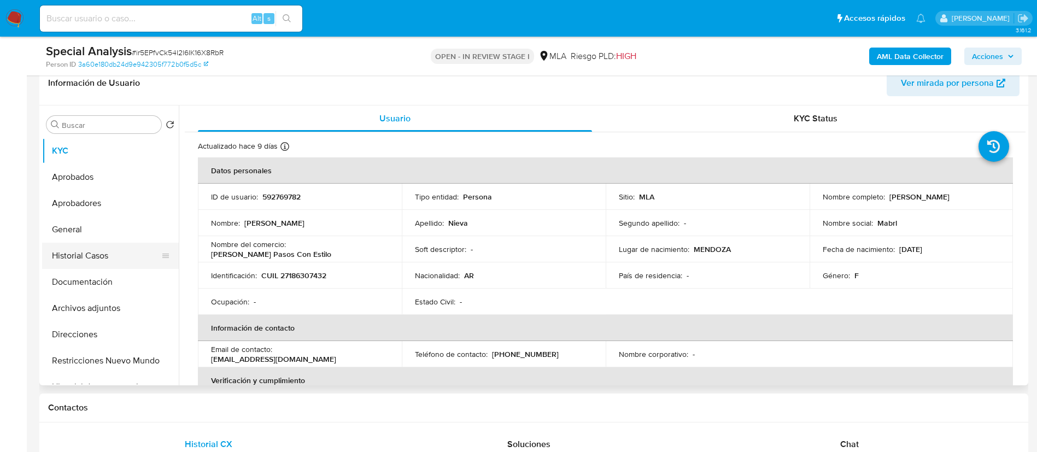
scroll to position [179, 0]
click at [102, 304] on button "Archivos adjuntos" at bounding box center [106, 308] width 128 height 26
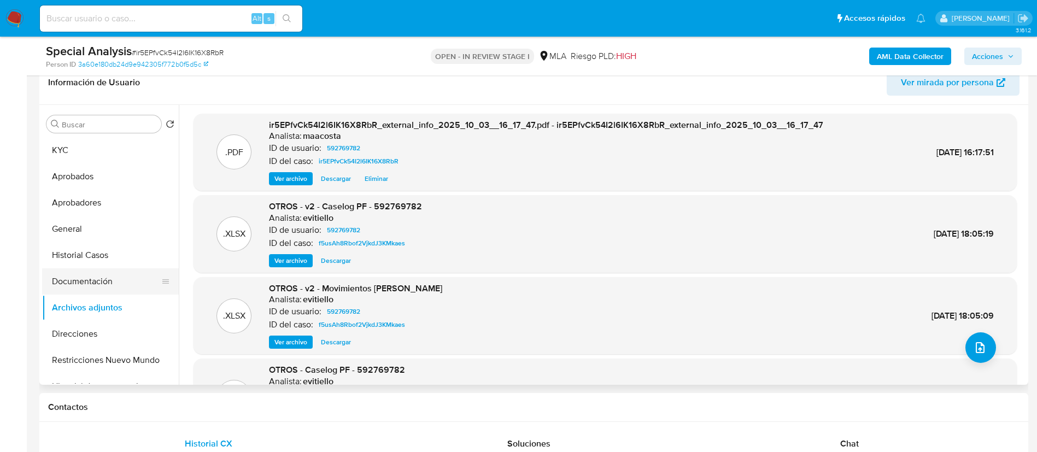
click at [85, 278] on button "Documentación" at bounding box center [106, 281] width 128 height 26
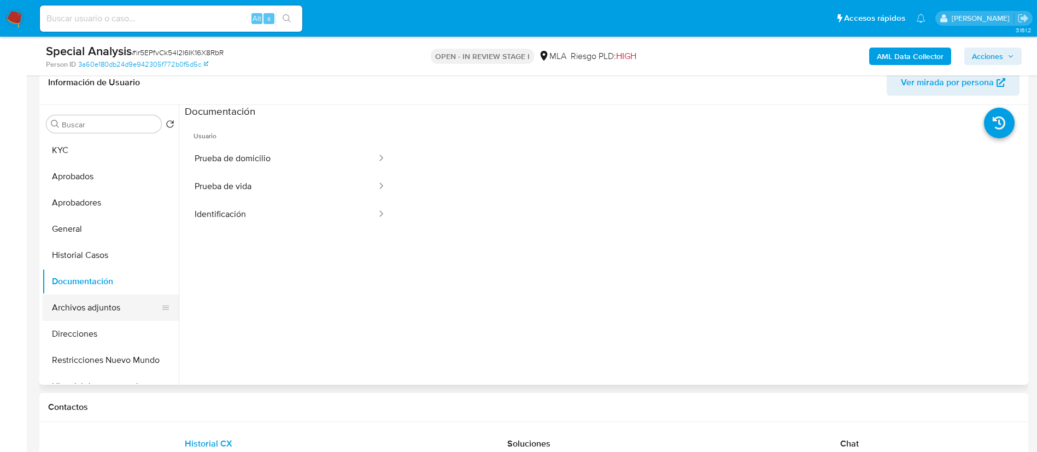
click at [92, 303] on button "Archivos adjuntos" at bounding box center [106, 308] width 128 height 26
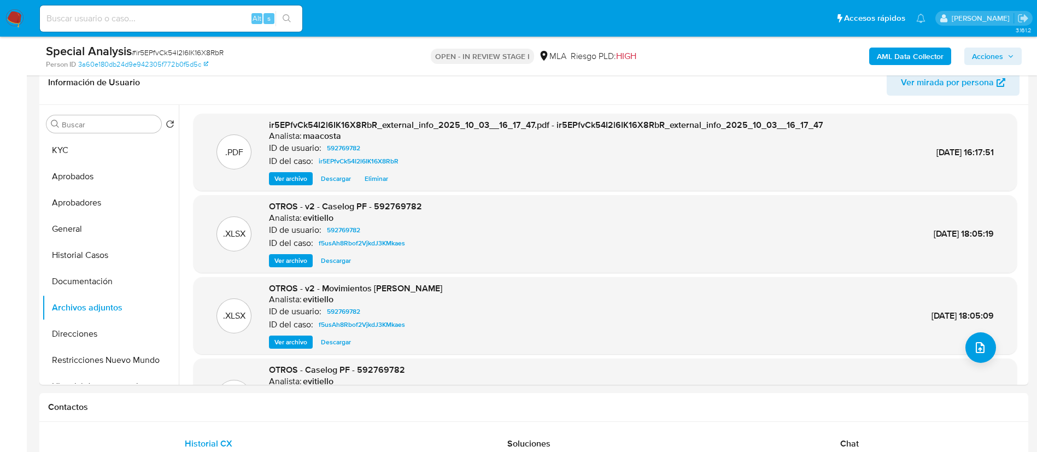
click at [941, 52] on b "AML Data Collector" at bounding box center [910, 56] width 67 height 17
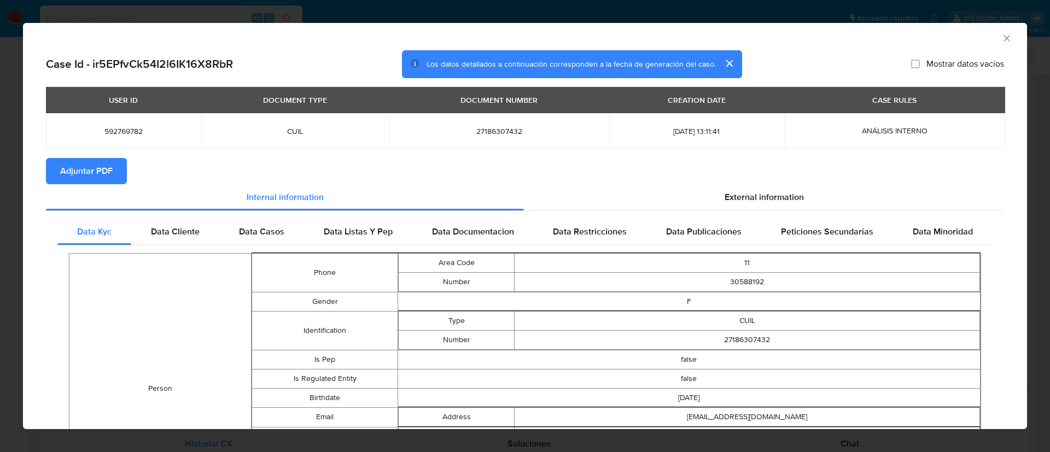
click at [102, 168] on span "Adjuntar PDF" at bounding box center [86, 171] width 52 height 24
click at [1001, 38] on icon "Cerrar ventana" at bounding box center [1006, 38] width 11 height 11
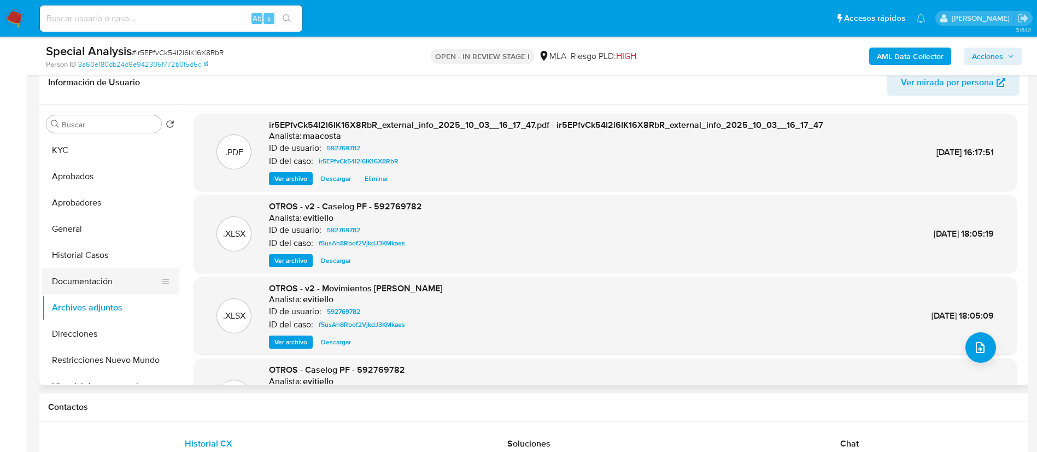
click at [98, 273] on button "Documentación" at bounding box center [106, 281] width 128 height 26
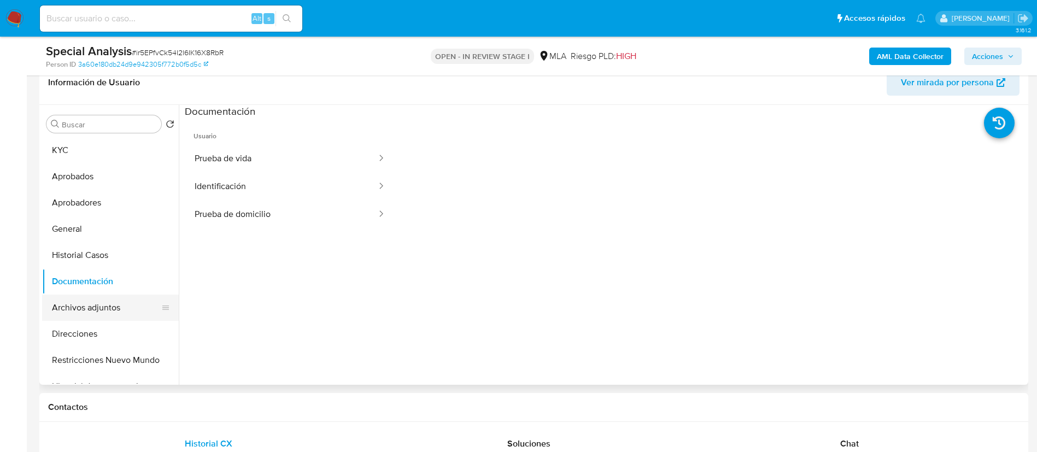
click at [97, 308] on button "Archivos adjuntos" at bounding box center [106, 308] width 128 height 26
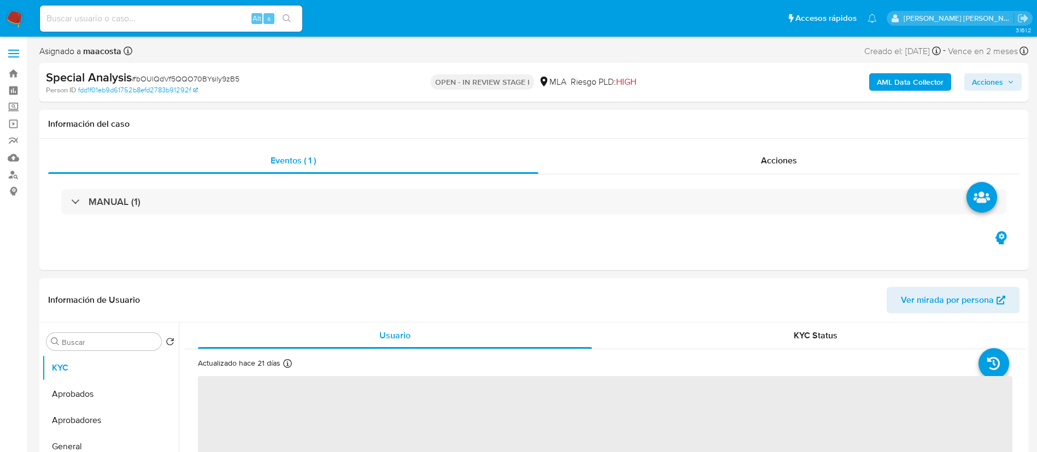
select select "10"
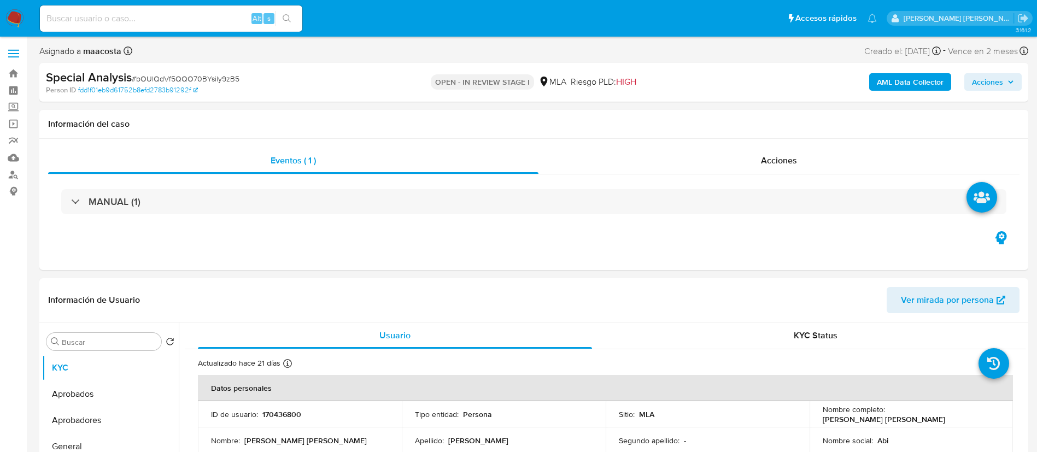
drag, startPoint x: 915, startPoint y: 76, endPoint x: 922, endPoint y: 81, distance: 9.0
click at [922, 81] on b "AML Data Collector" at bounding box center [910, 81] width 67 height 17
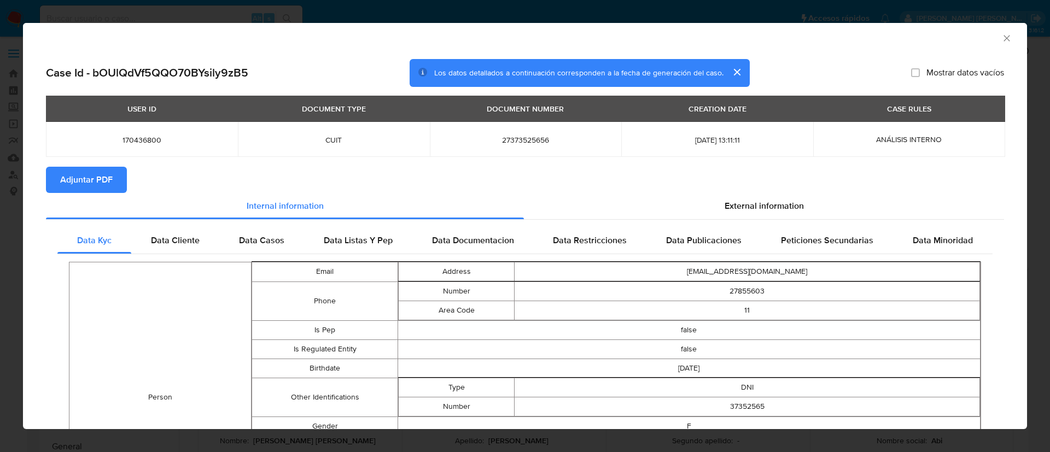
click at [99, 178] on span "Adjuntar PDF" at bounding box center [86, 180] width 52 height 24
click at [1001, 35] on icon "Cerrar ventana" at bounding box center [1006, 38] width 11 height 11
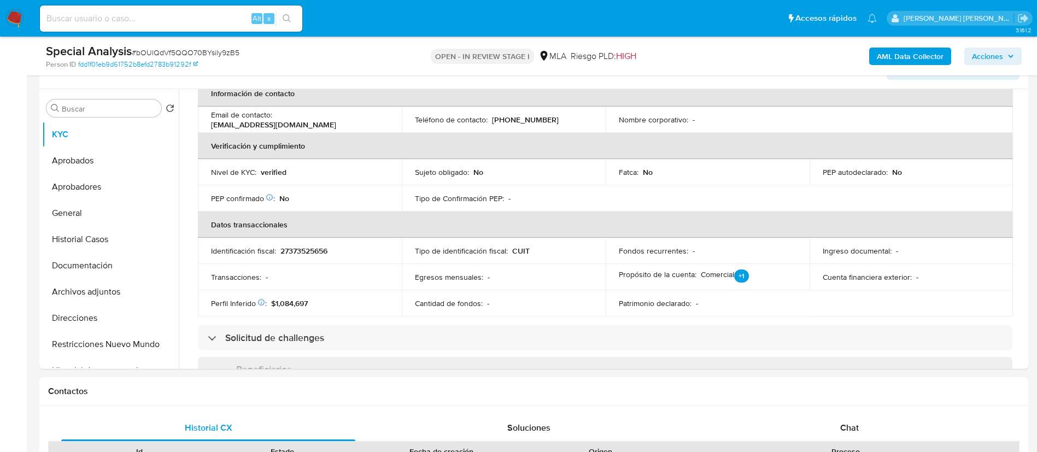
scroll to position [195, 0]
click at [85, 291] on button "Archivos adjuntos" at bounding box center [106, 291] width 128 height 26
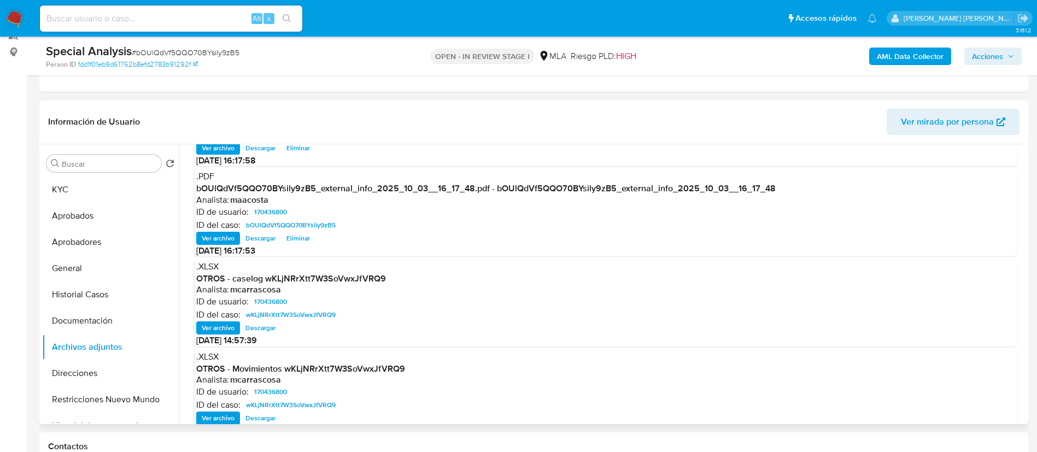
scroll to position [92, 0]
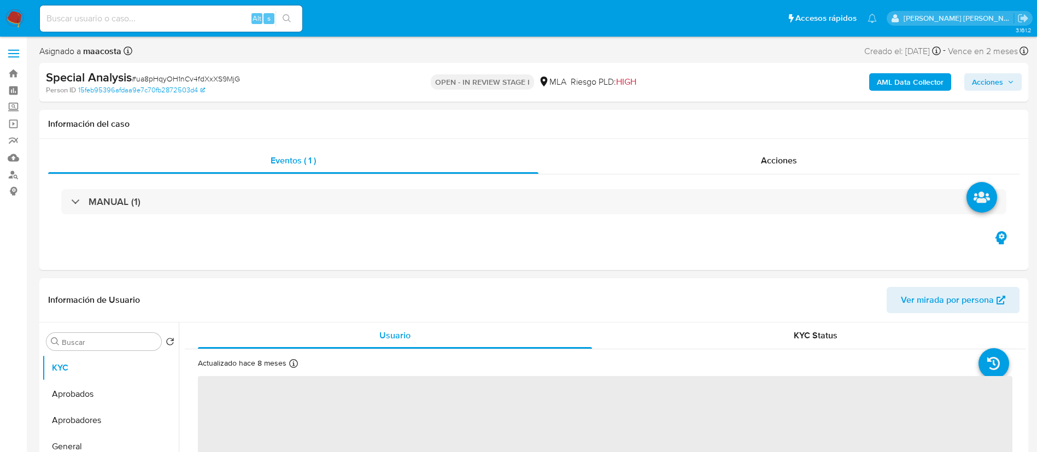
select select "10"
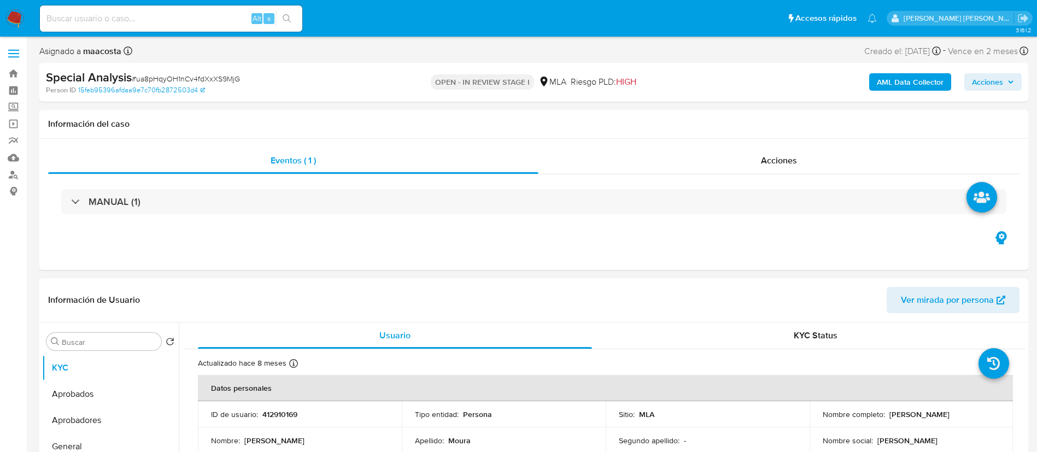
click at [923, 86] on b "AML Data Collector" at bounding box center [910, 81] width 67 height 17
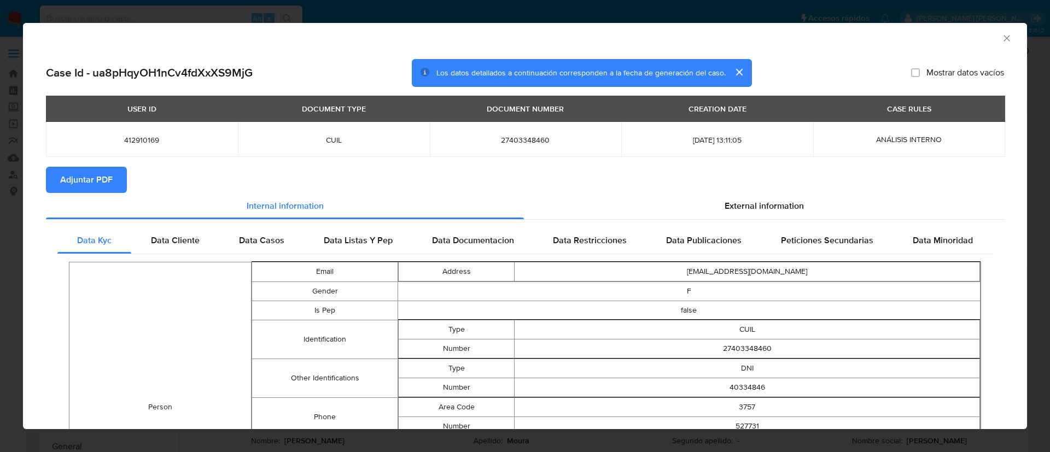
click at [100, 176] on span "Adjuntar PDF" at bounding box center [86, 180] width 52 height 24
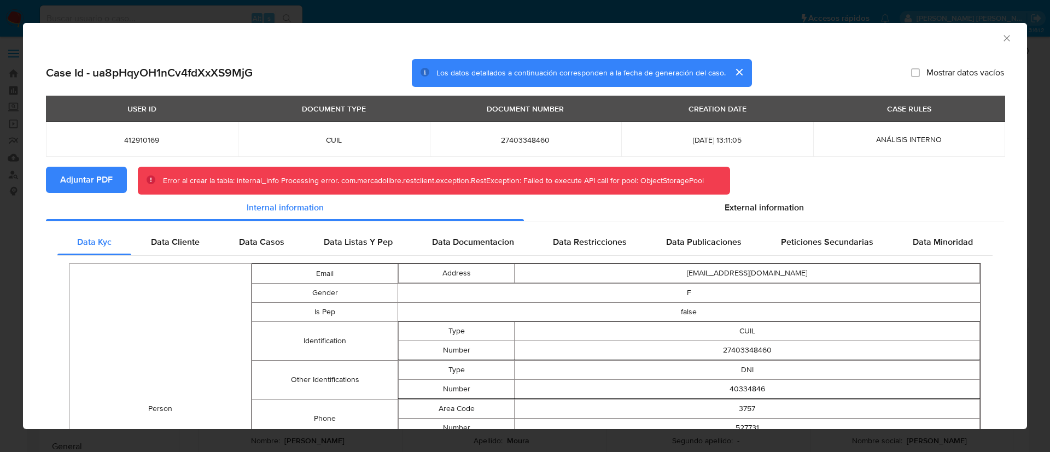
click at [1001, 36] on icon "Cerrar ventana" at bounding box center [1006, 38] width 11 height 11
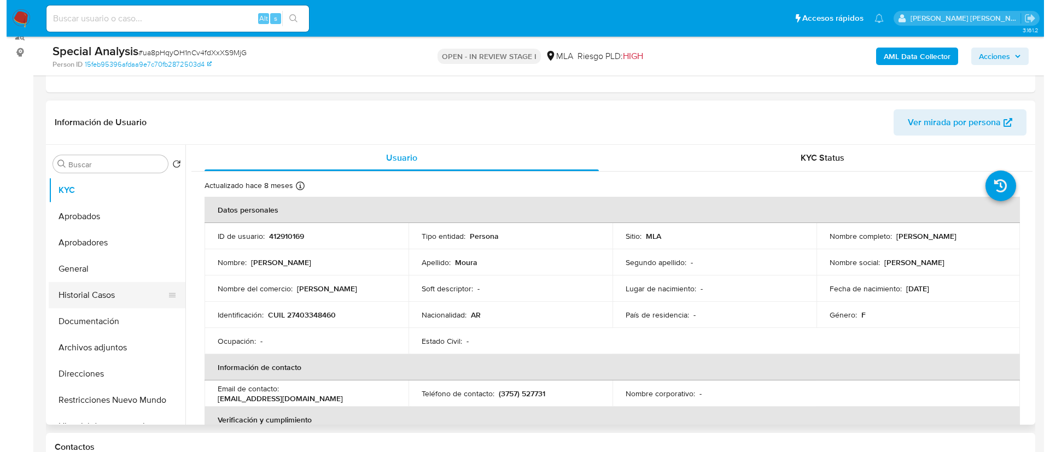
scroll to position [139, 0]
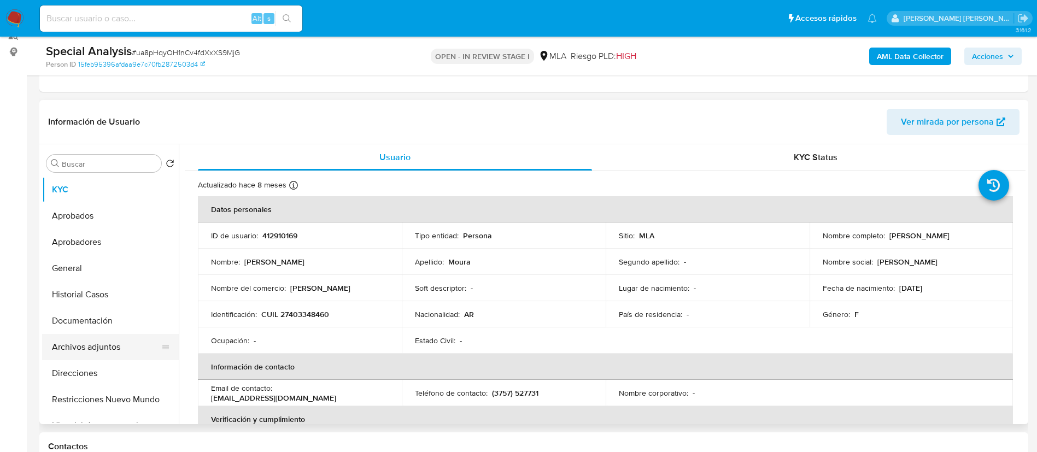
click at [110, 349] on button "Archivos adjuntos" at bounding box center [106, 347] width 128 height 26
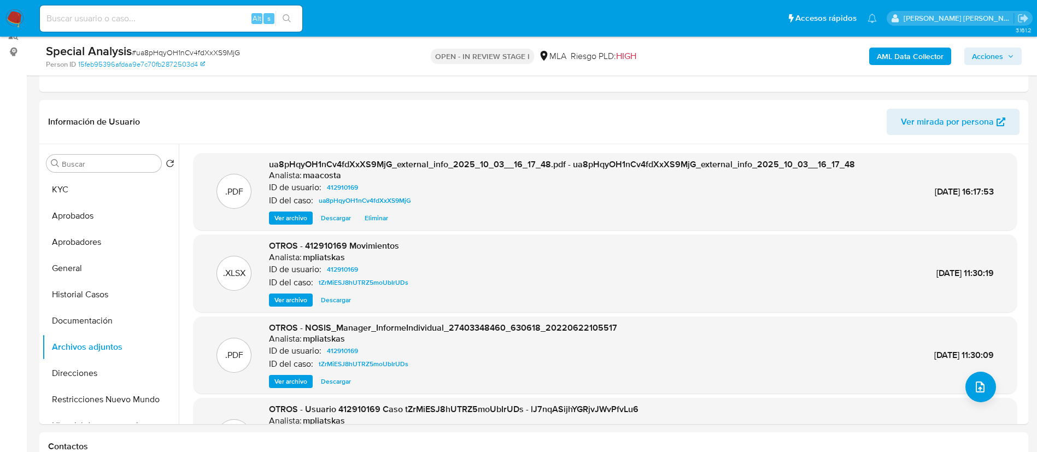
click at [895, 63] on b "AML Data Collector" at bounding box center [910, 56] width 67 height 17
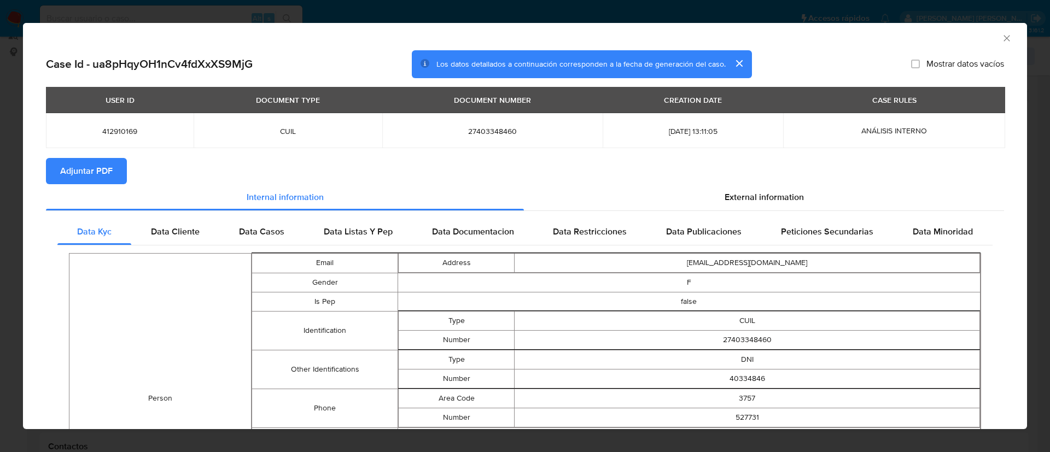
click at [104, 166] on span "Adjuntar PDF" at bounding box center [86, 171] width 52 height 24
click at [732, 67] on button "cerrar" at bounding box center [738, 63] width 26 height 26
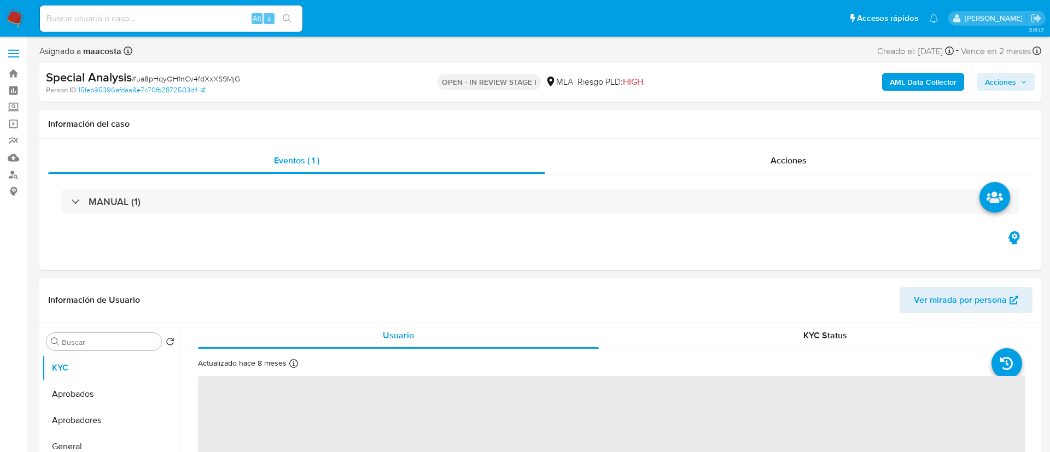
select select "10"
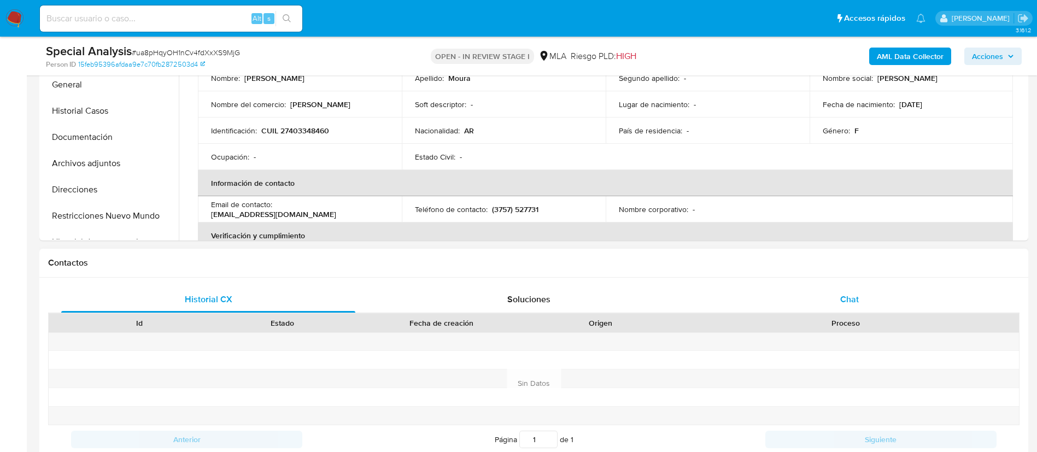
click at [856, 293] on span "Chat" at bounding box center [849, 299] width 19 height 13
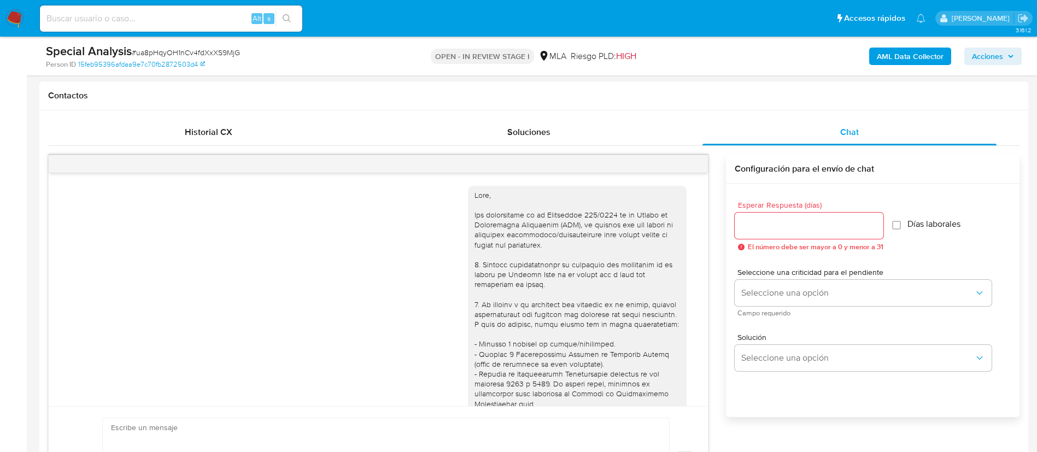
scroll to position [626, 0]
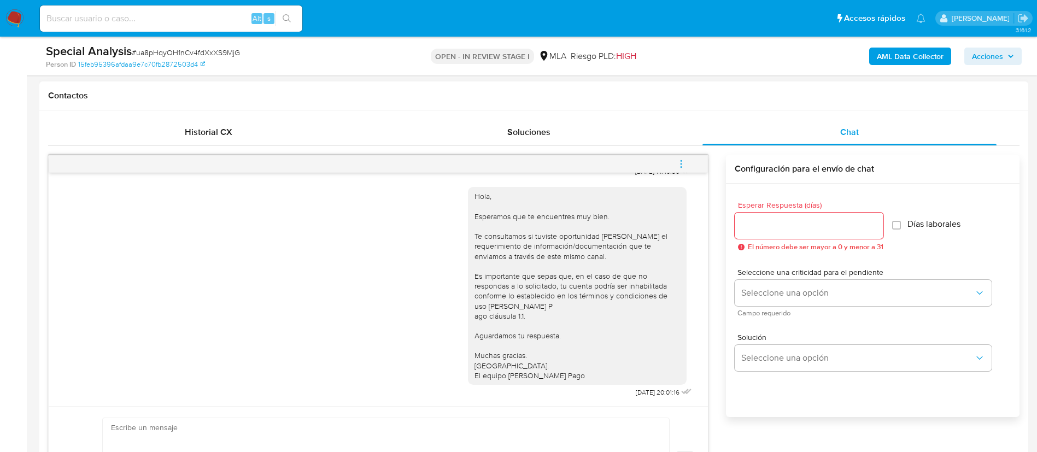
click at [680, 162] on icon "menu-action" at bounding box center [681, 164] width 10 height 10
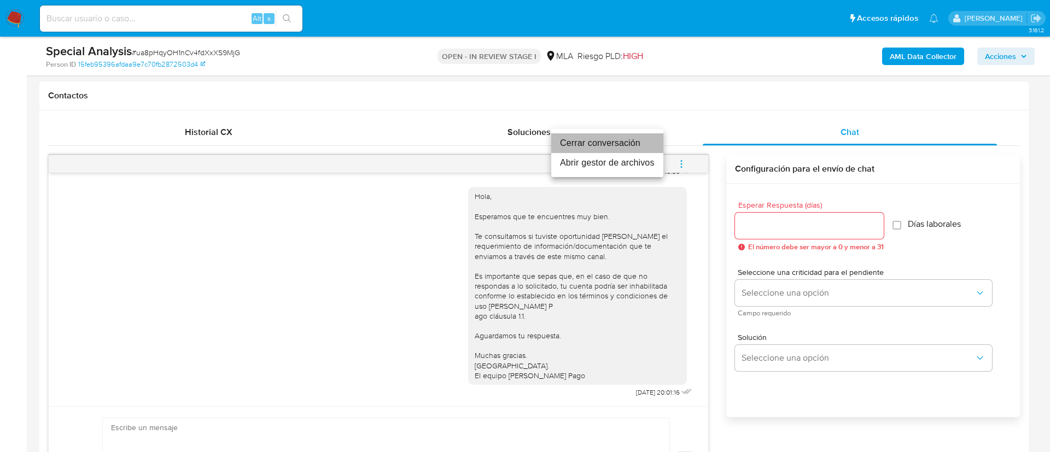
click at [606, 144] on li "Cerrar conversación" at bounding box center [607, 143] width 112 height 20
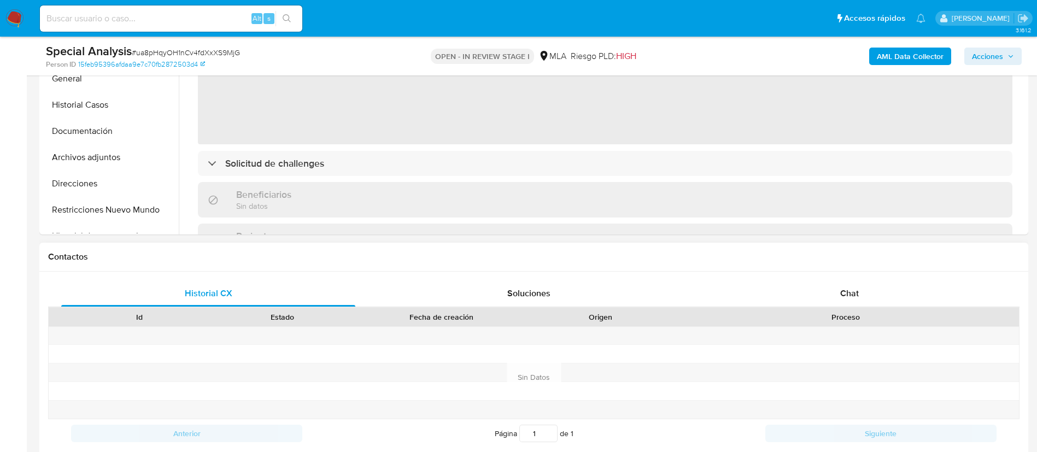
scroll to position [358, 0]
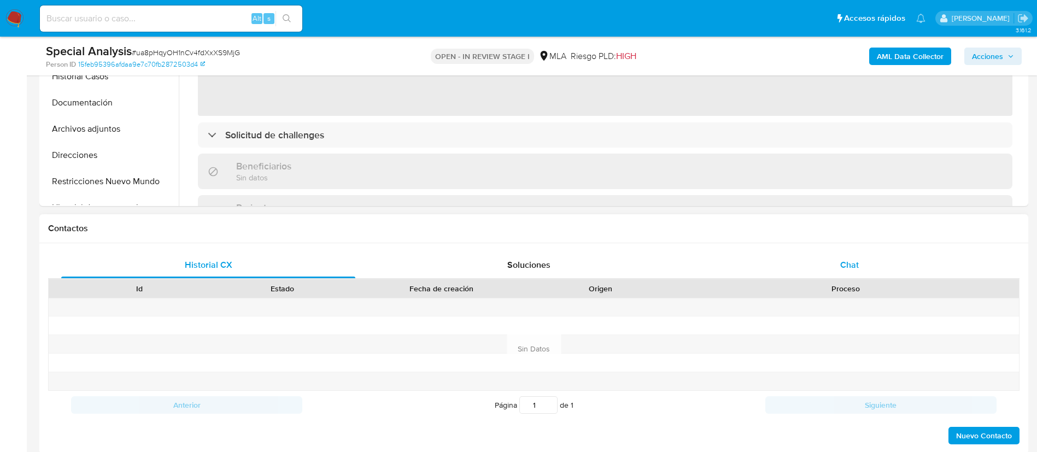
select select "10"
click at [848, 259] on span "Chat" at bounding box center [849, 265] width 19 height 13
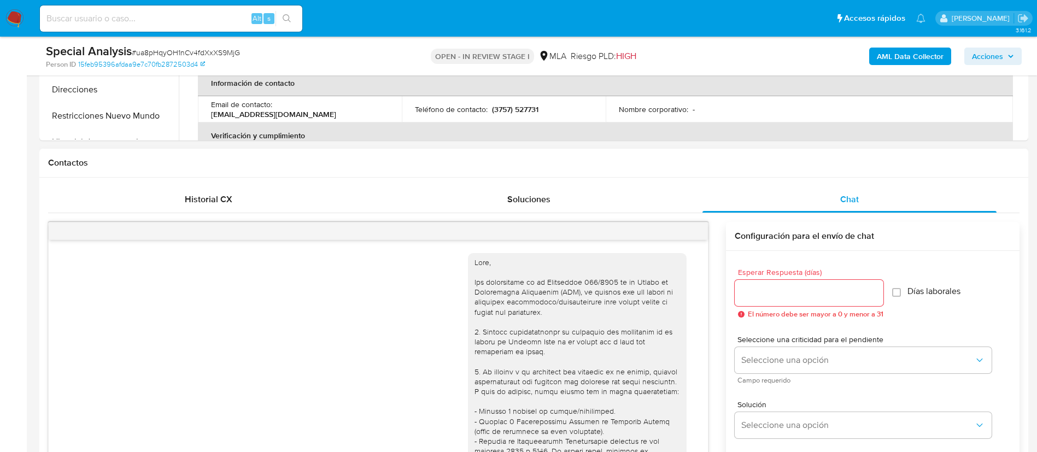
scroll to position [626, 0]
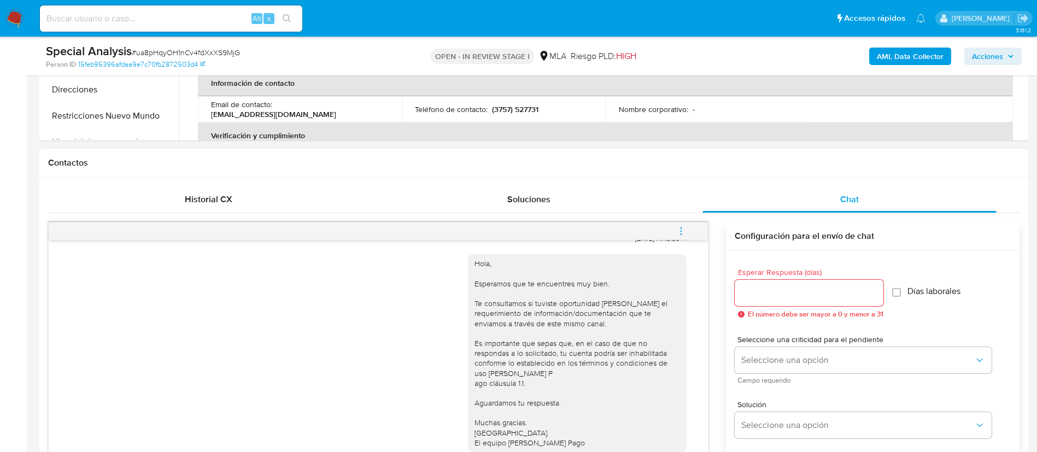
click at [680, 230] on icon "menu-action" at bounding box center [681, 231] width 10 height 10
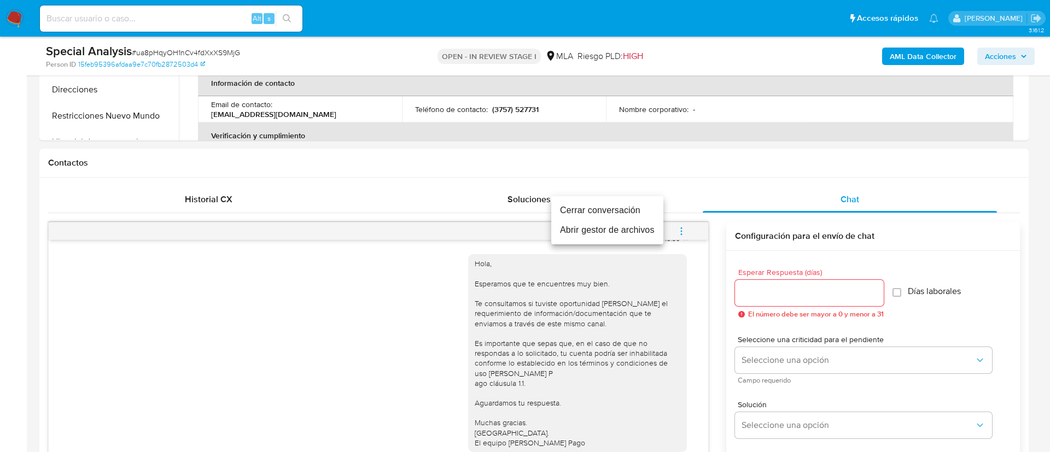
click at [622, 213] on li "Cerrar conversación" at bounding box center [607, 211] width 112 height 20
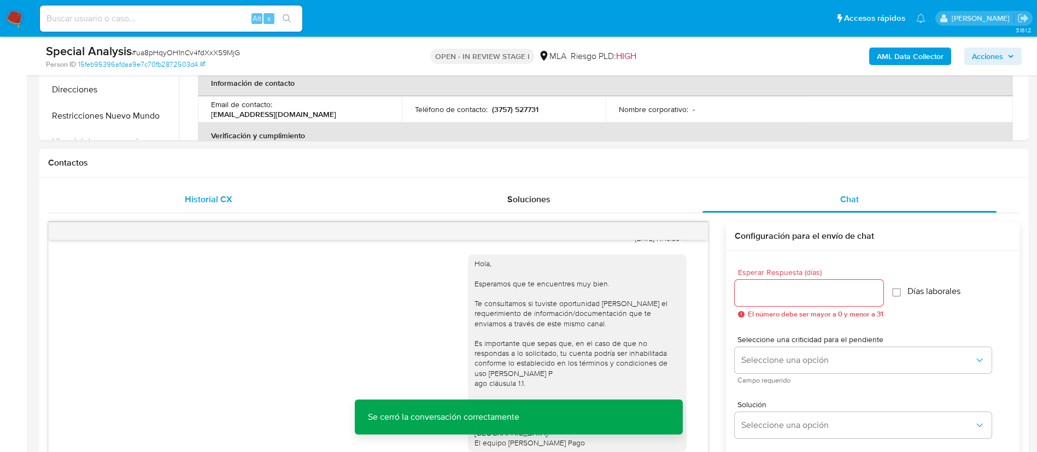
click at [210, 204] on span "Historial CX" at bounding box center [209, 199] width 48 height 13
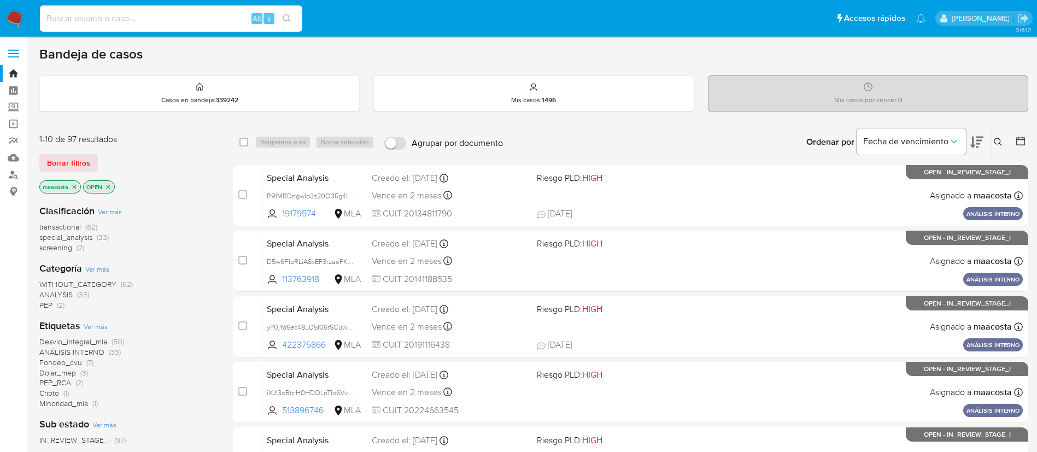
paste input "4kvGYN5pfwvObha8vA78TH7t"
click at [204, 22] on input at bounding box center [171, 18] width 262 height 14
type input "4kvGYN5pfwvObha8vA78TH7t"
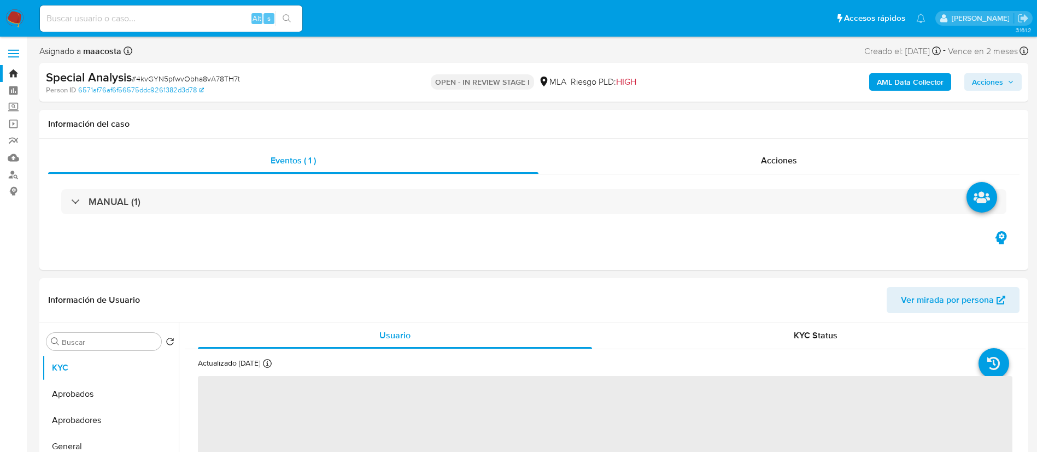
select select "10"
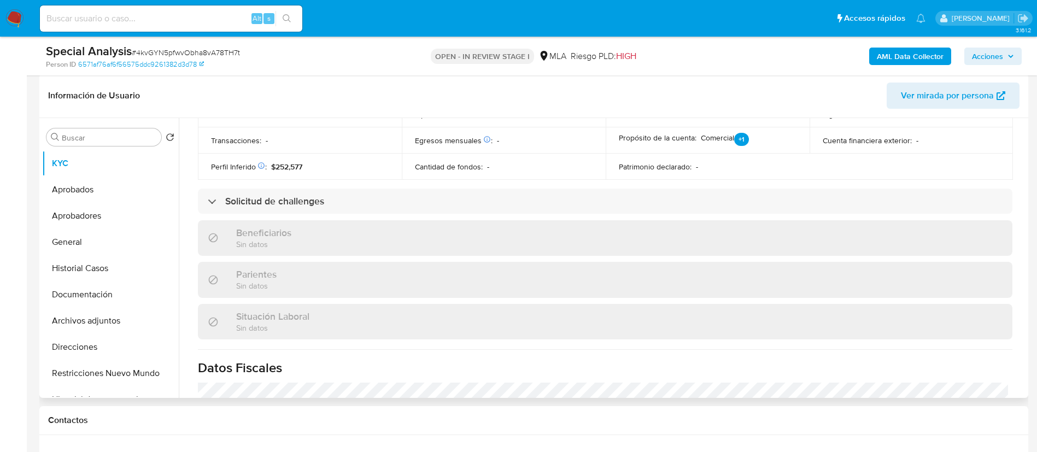
scroll to position [555, 0]
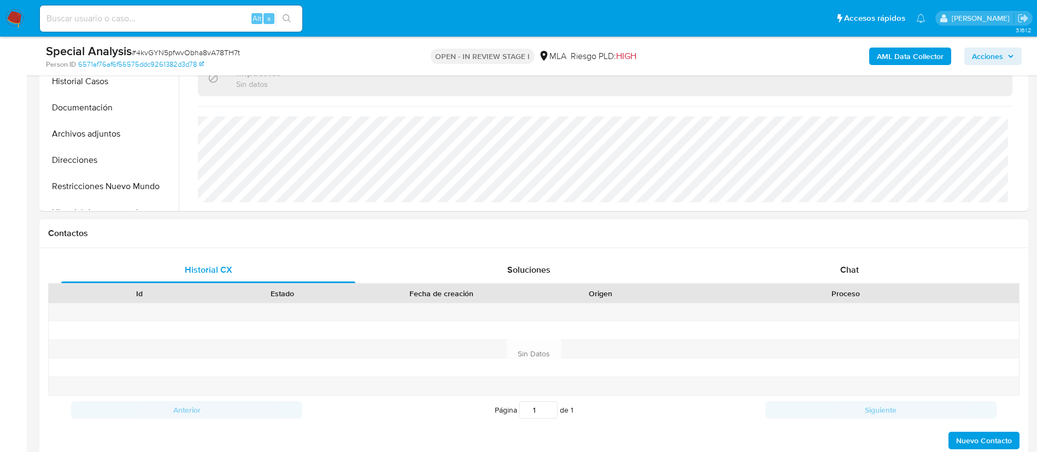
click at [860, 245] on div "Contactos" at bounding box center [533, 233] width 989 height 29
click at [856, 256] on div "Historial CX Soluciones Chat Id Estado Fecha de creación Origen Proceso Anterio…" at bounding box center [533, 355] width 989 height 211
click at [853, 268] on span "Chat" at bounding box center [849, 272] width 19 height 13
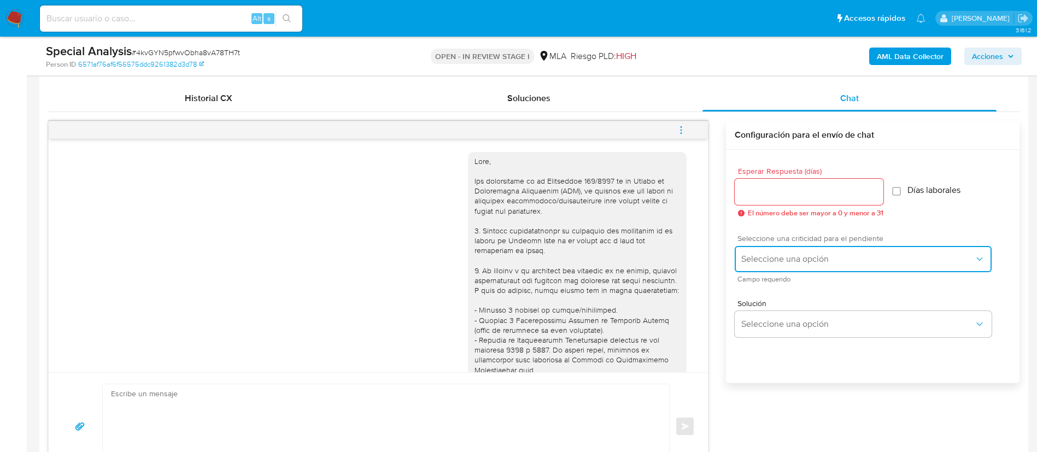
scroll to position [490, 0]
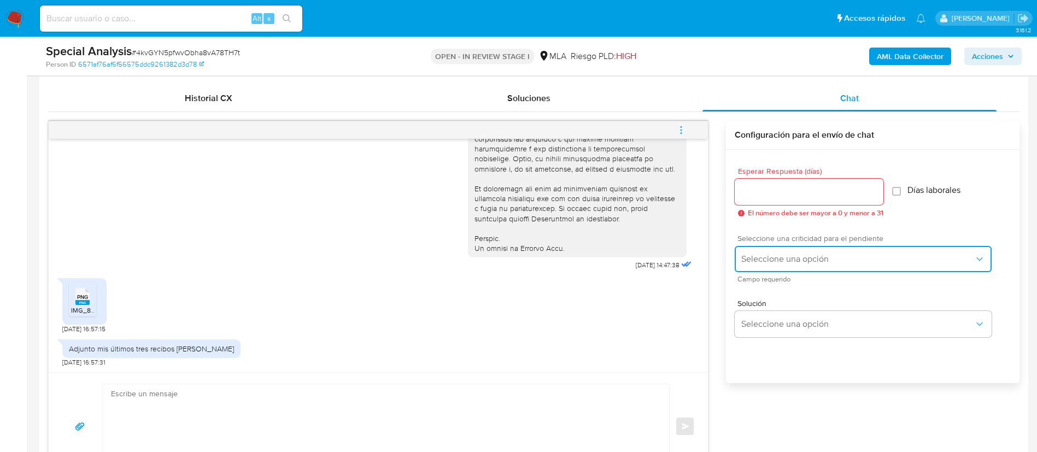
click at [809, 266] on button "Seleccione una opción" at bounding box center [863, 259] width 257 height 26
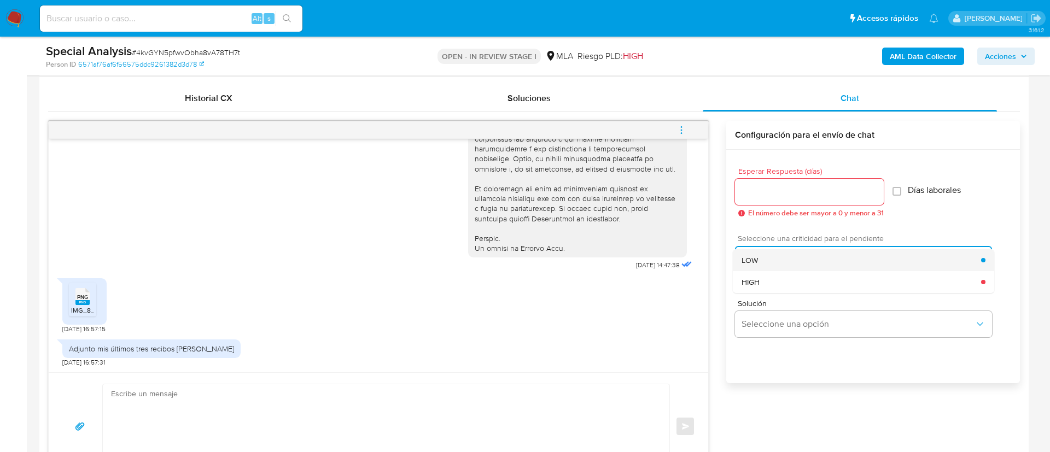
click at [753, 259] on span "LOW" at bounding box center [749, 260] width 16 height 10
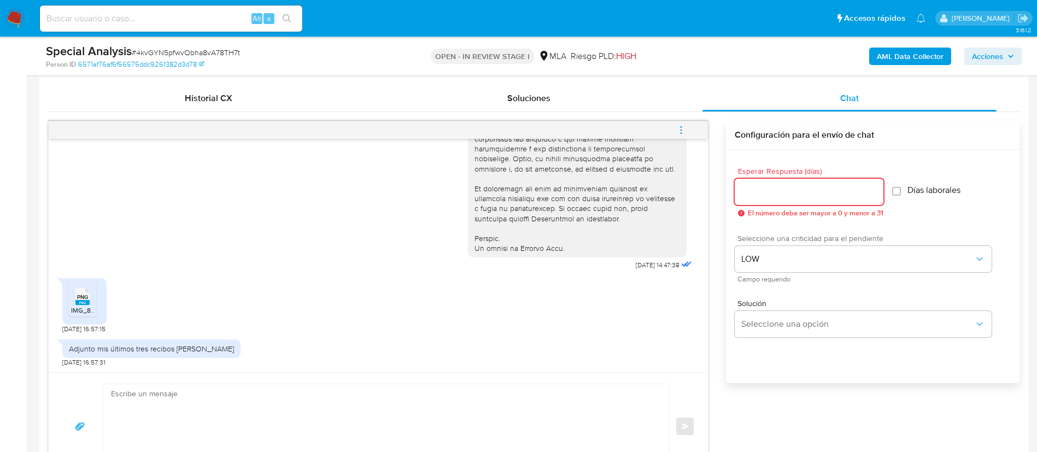
click at [747, 192] on input "Esperar Respuesta (días)" at bounding box center [809, 192] width 149 height 14
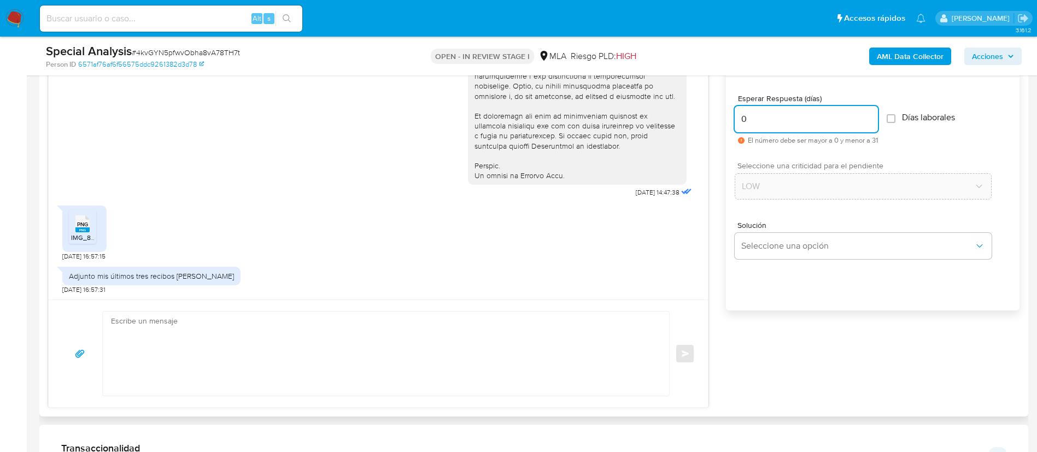
scroll to position [598, 0]
type input "0"
click at [604, 336] on textarea at bounding box center [383, 353] width 544 height 84
paste textarea "Hola, Muchas gracias por la respuesta. Analizamos tu caso y notamos que la info…"
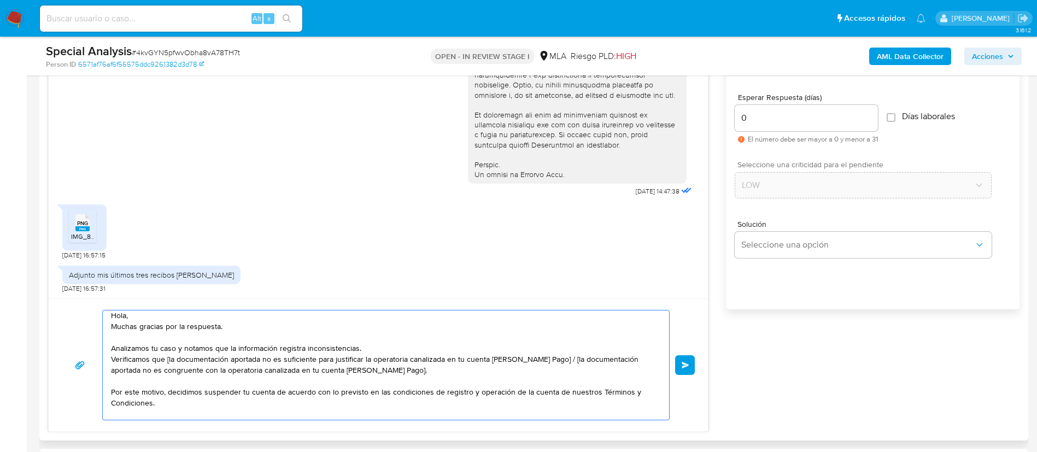
scroll to position [0, 0]
click at [548, 364] on textarea "Hola, Muchas gracias por la respuesta. Analizamos tu caso y notamos que la info…" at bounding box center [383, 365] width 544 height 109
click at [537, 345] on textarea "Hola, Muchas gracias por la respuesta. Analizamos tu caso y notamos que la info…" at bounding box center [383, 365] width 544 height 109
click at [547, 366] on textarea "Hola, Muchas gracias por la respuesta. Analizamos tu caso y notamos que la info…" at bounding box center [383, 365] width 544 height 109
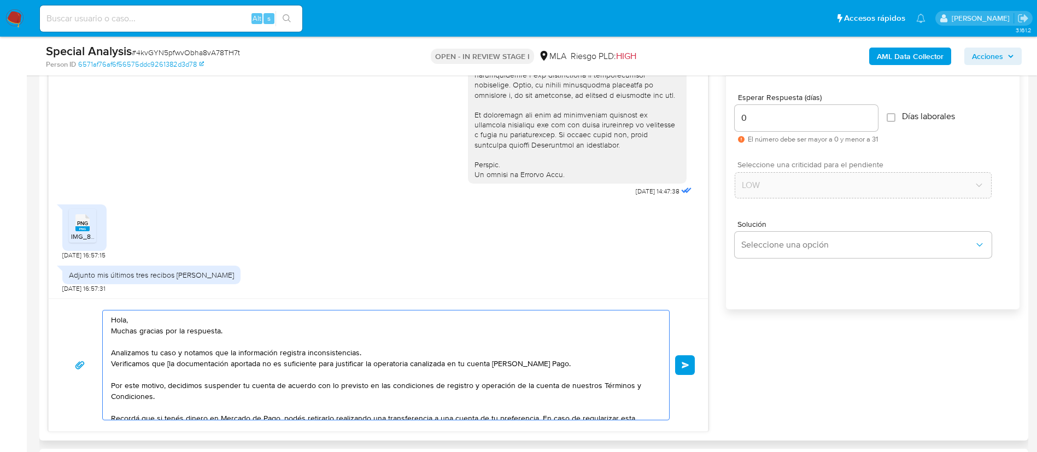
click at [169, 364] on textarea "Hola, Muchas gracias por la respuesta. Analizamos tu caso y notamos que la info…" at bounding box center [383, 365] width 544 height 109
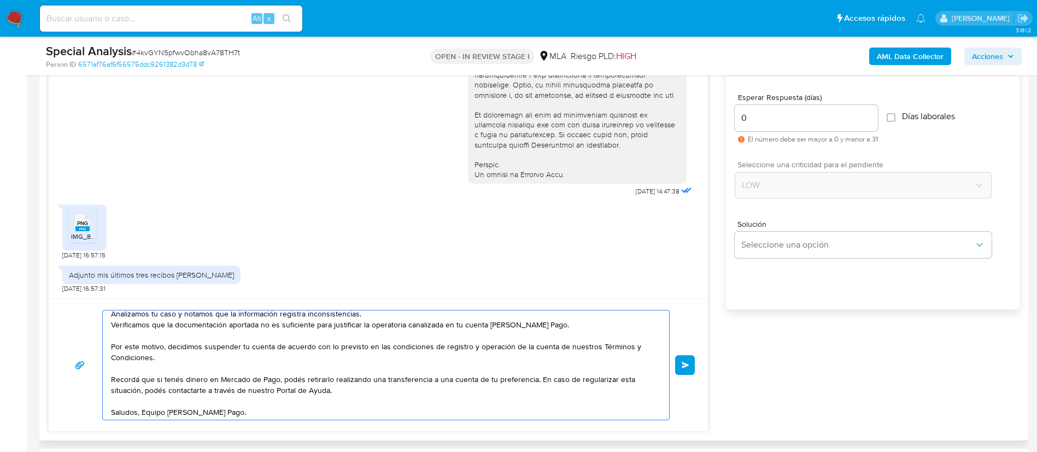
scroll to position [51, 0]
type textarea "Hola, Muchas gracias por la respuesta. Analizamos tu caso y notamos que la info…"
click at [689, 366] on span "Enviar" at bounding box center [686, 365] width 8 height 7
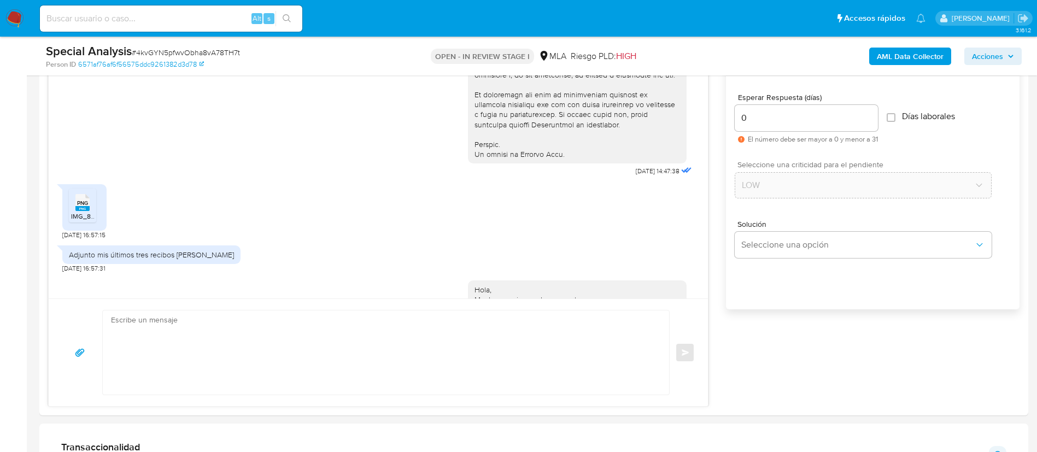
scroll to position [0, 0]
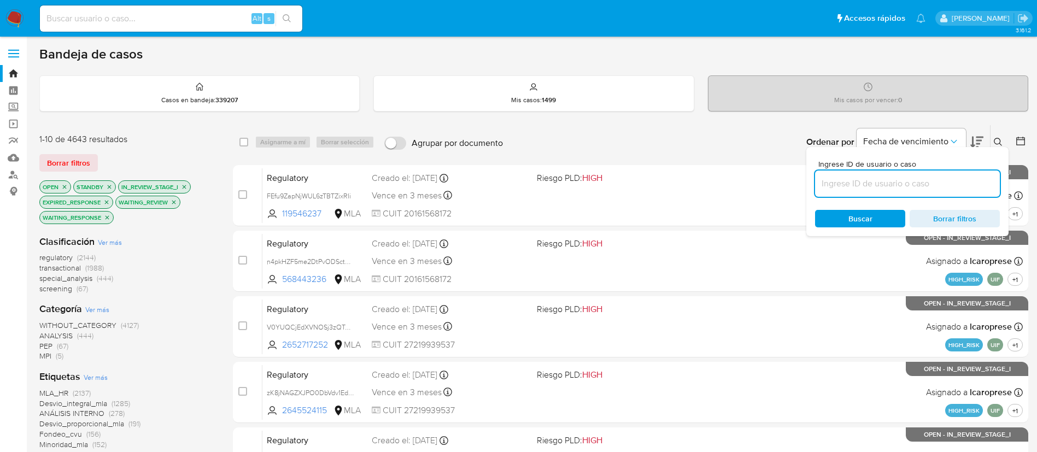
click at [933, 185] on input at bounding box center [907, 184] width 185 height 14
paste input "4kvGYN5pfwvObha8vA78TH7t"
type input "4kvGYN5pfwvObha8vA78TH7t"
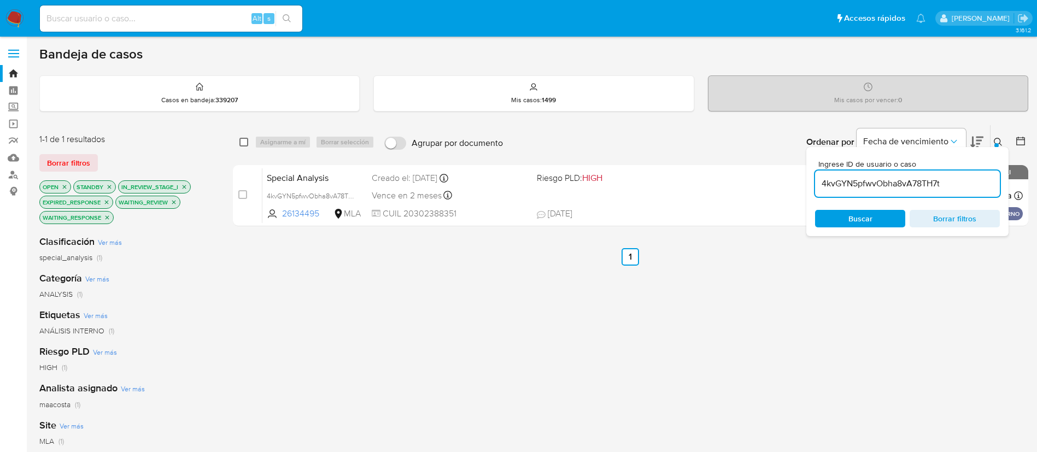
click at [246, 143] on input "checkbox" at bounding box center [243, 142] width 9 height 9
checkbox input "true"
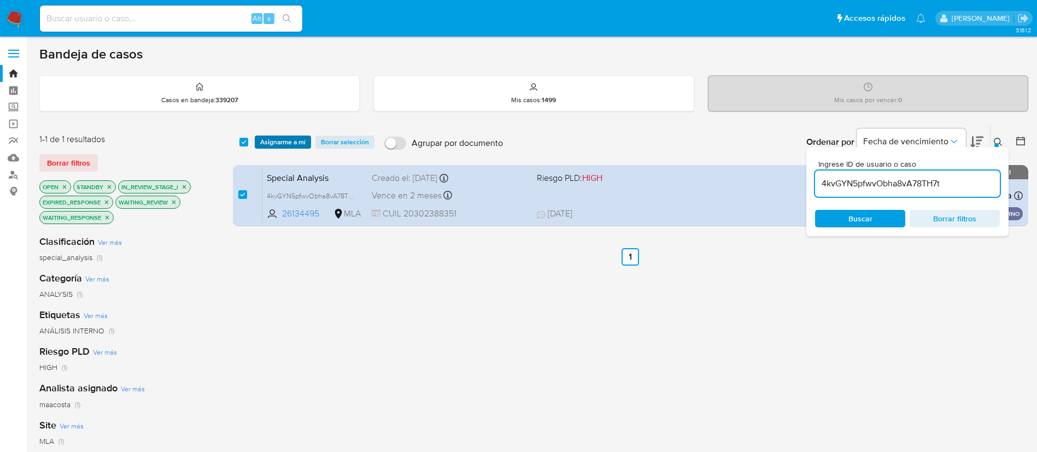
click at [289, 140] on span "Asignarme a mí" at bounding box center [282, 142] width 45 height 11
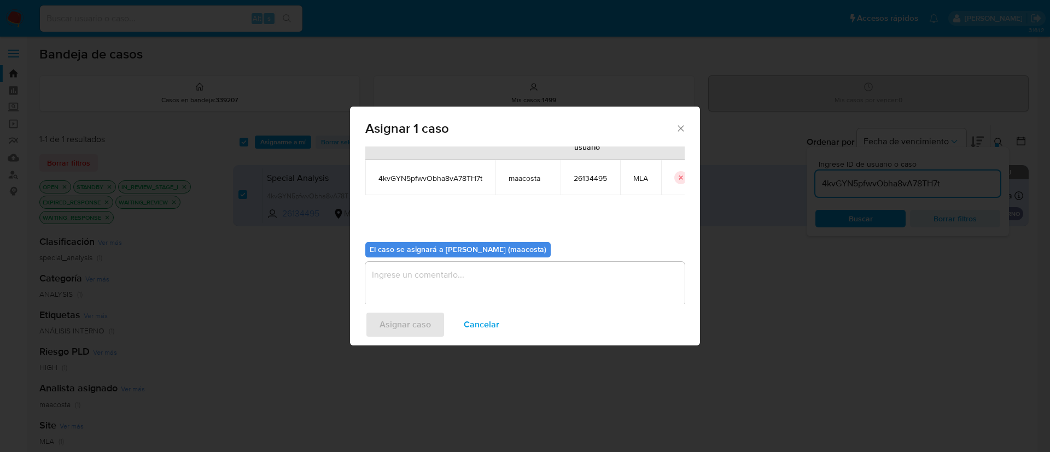
scroll to position [52, 0]
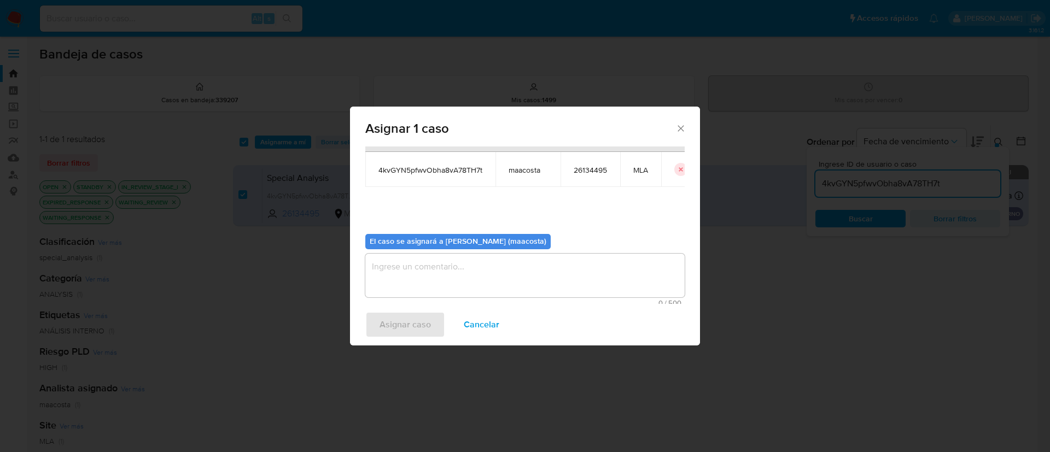
click at [417, 282] on textarea "assign-modal" at bounding box center [524, 276] width 319 height 44
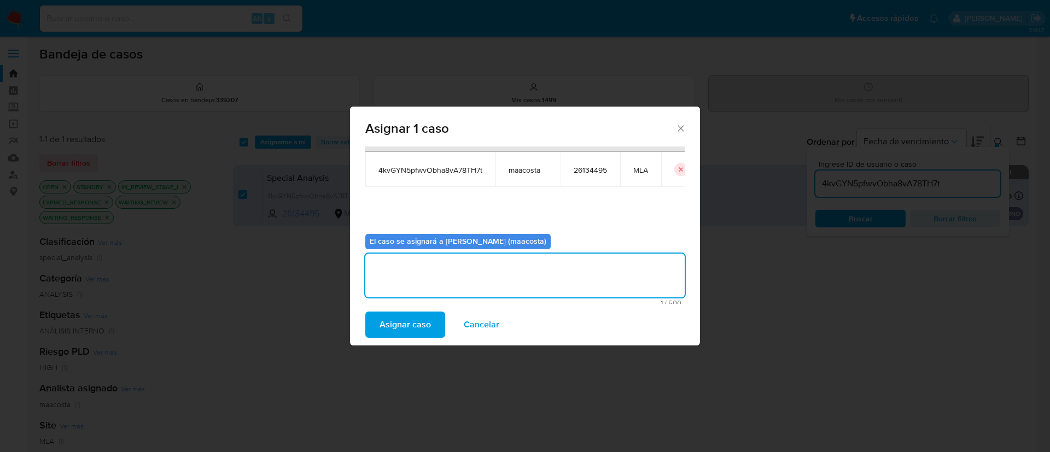
click at [247, 218] on div "Asignar 1 caso Casos a asignar: ID Propietario ID de usuario Site 4kvGYN5pfwvOb…" at bounding box center [525, 226] width 1050 height 452
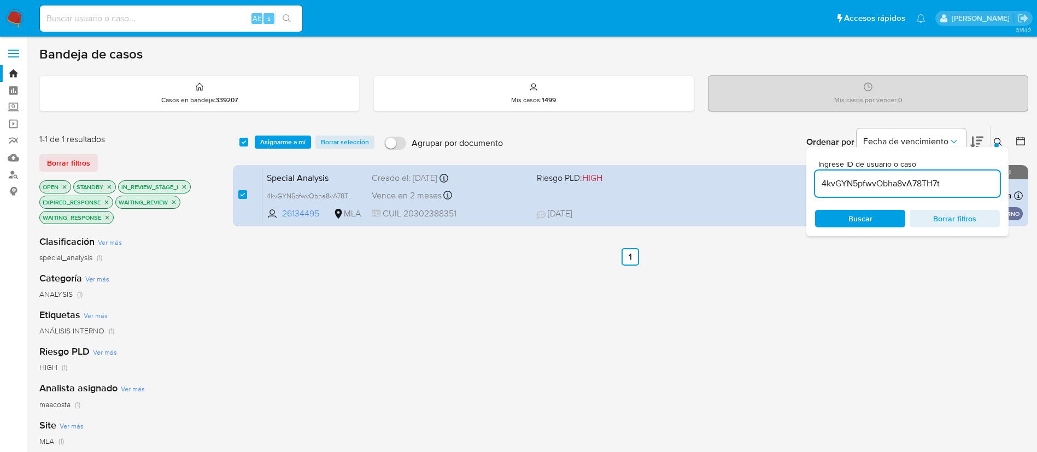
click at [886, 188] on input "4kvGYN5pfwvObha8vA78TH7t" at bounding box center [907, 184] width 185 height 14
paste input "ir5EPfvCk54I2l6IK16X8RbR"
type input "ir5EPfvCk54I2l6IK16X8RbR"
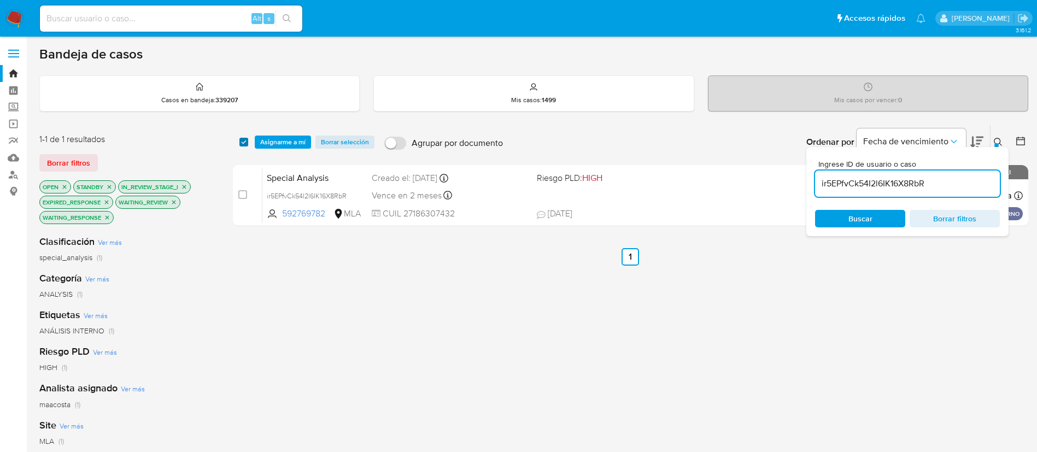
click at [242, 143] on input "checkbox" at bounding box center [243, 142] width 9 height 9
checkbox input "true"
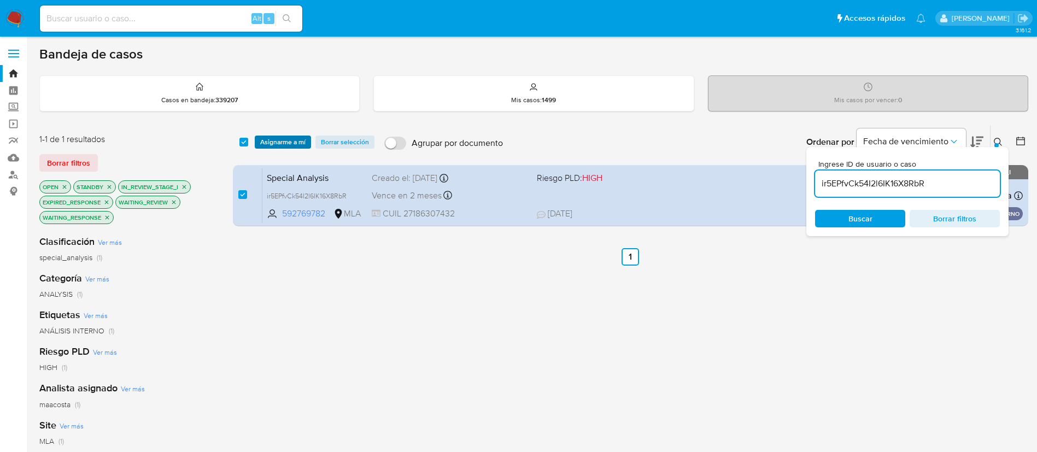
click at [275, 139] on span "Asignarme a mí" at bounding box center [282, 142] width 45 height 11
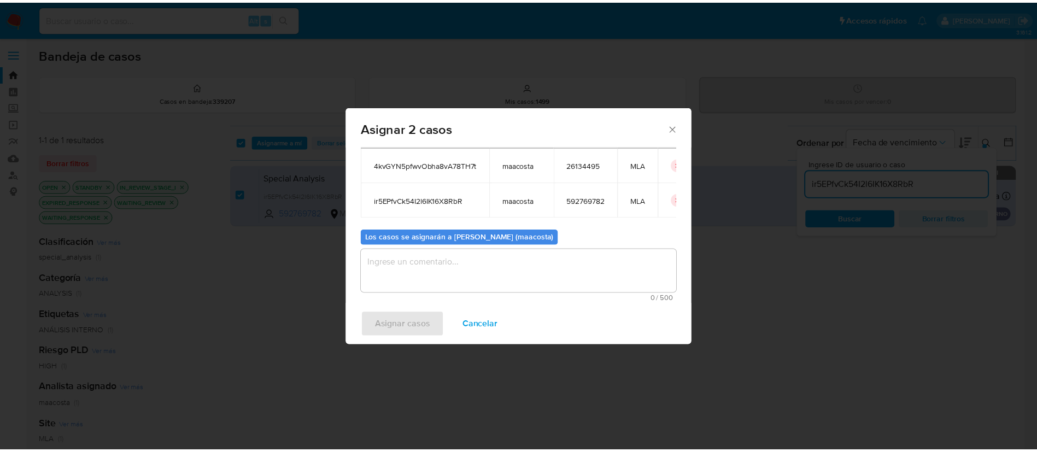
scroll to position [66, 0]
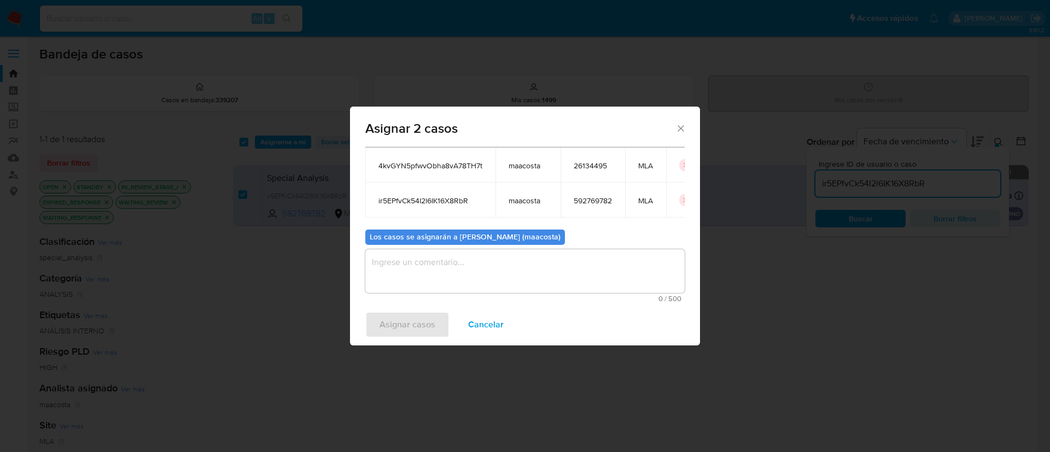
click at [441, 273] on textarea "assign-modal" at bounding box center [524, 271] width 319 height 44
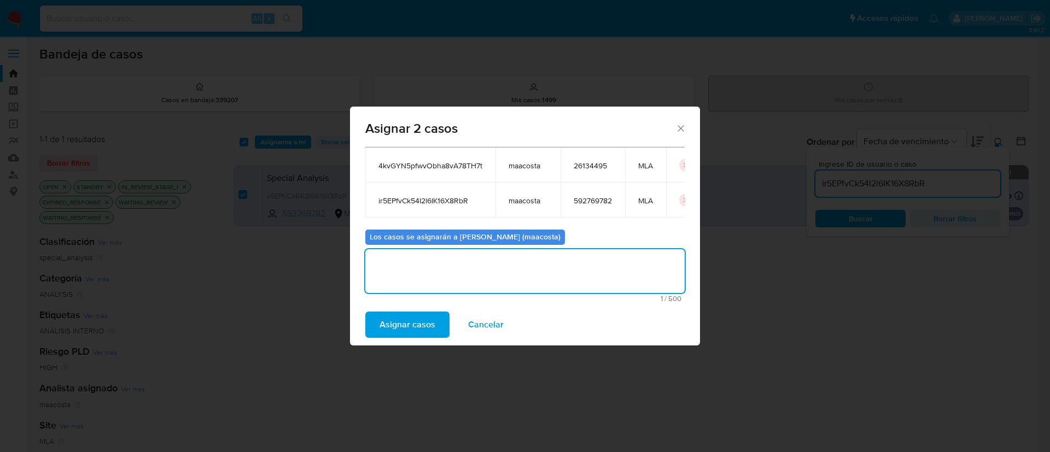
click at [431, 320] on span "Asignar casos" at bounding box center [407, 325] width 56 height 24
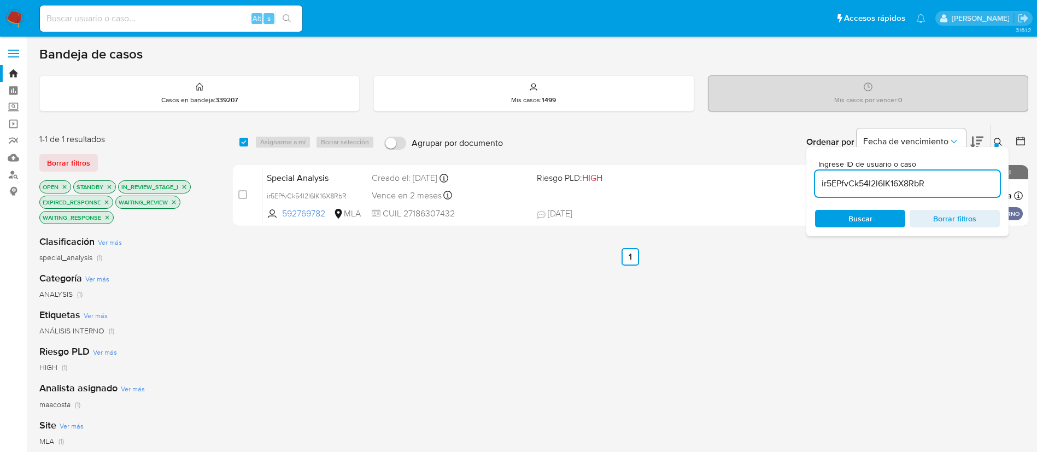
click at [875, 180] on input "ir5EPfvCk54I2l6IK16X8RbR" at bounding box center [907, 184] width 185 height 14
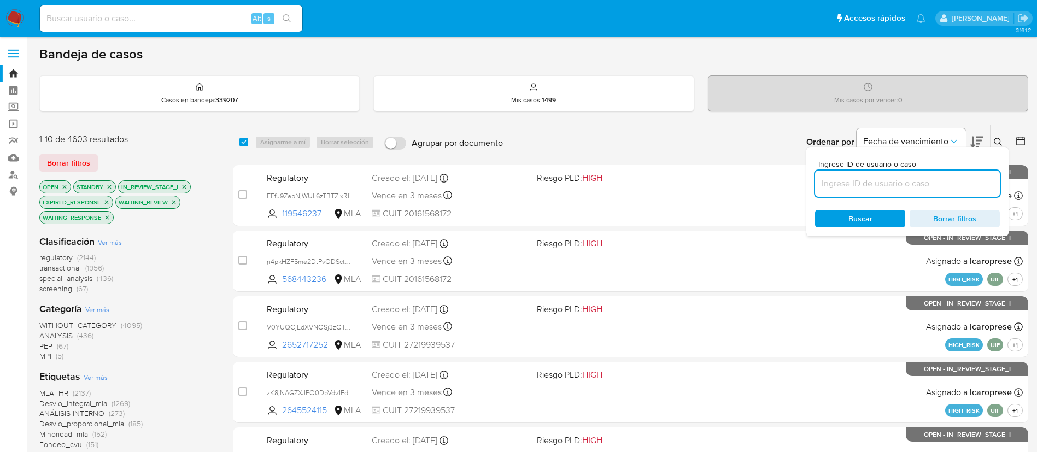
click at [999, 140] on icon at bounding box center [998, 142] width 9 height 9
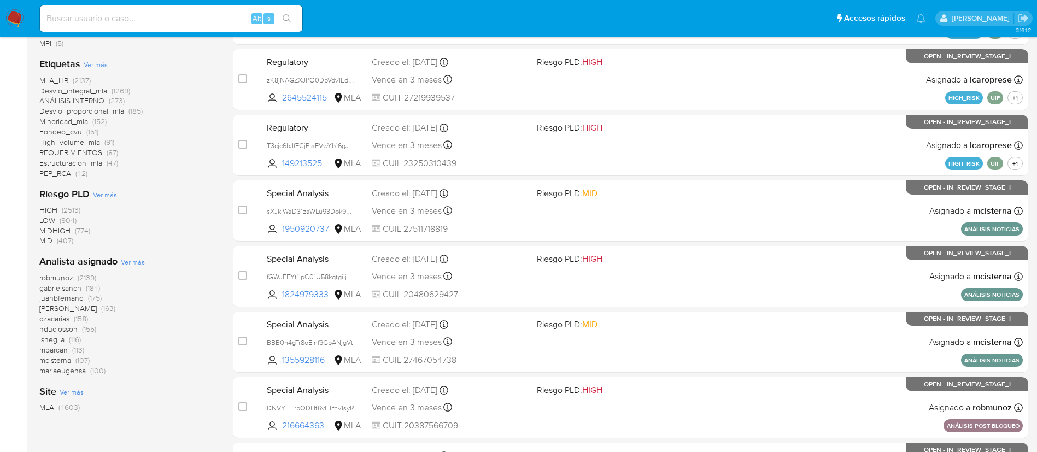
scroll to position [312, 0]
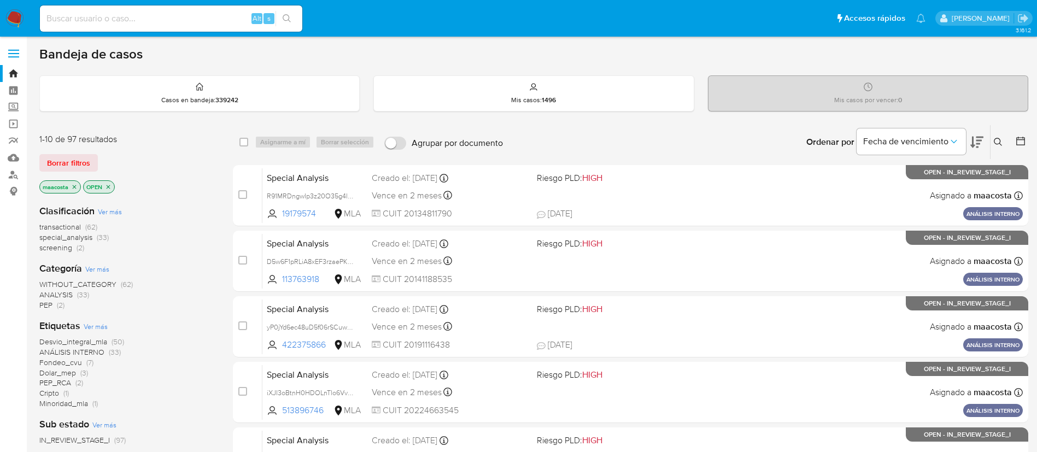
click at [204, 22] on input at bounding box center [171, 18] width 262 height 14
paste input "ir5EPfvCk54I2l6IK16X8RbR"
type input "ir5EPfvCk54I2l6IK16X8RbR"
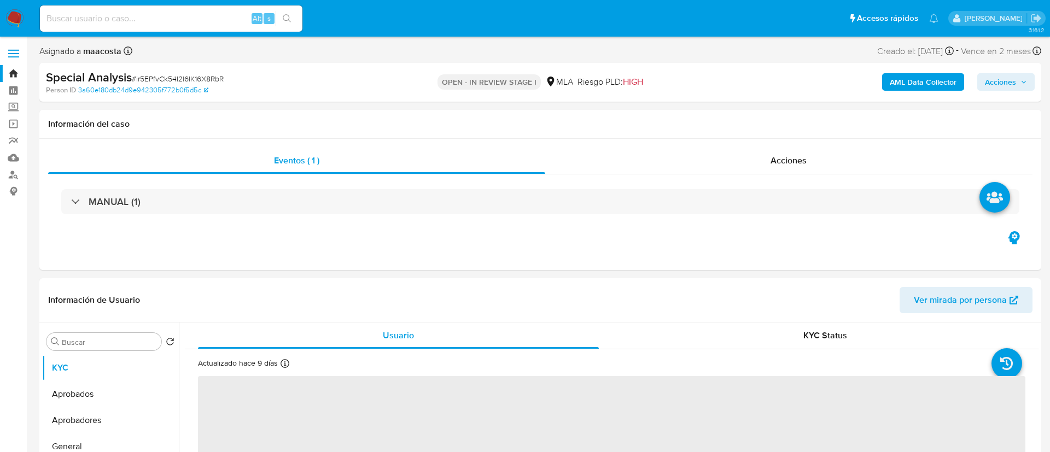
select select "10"
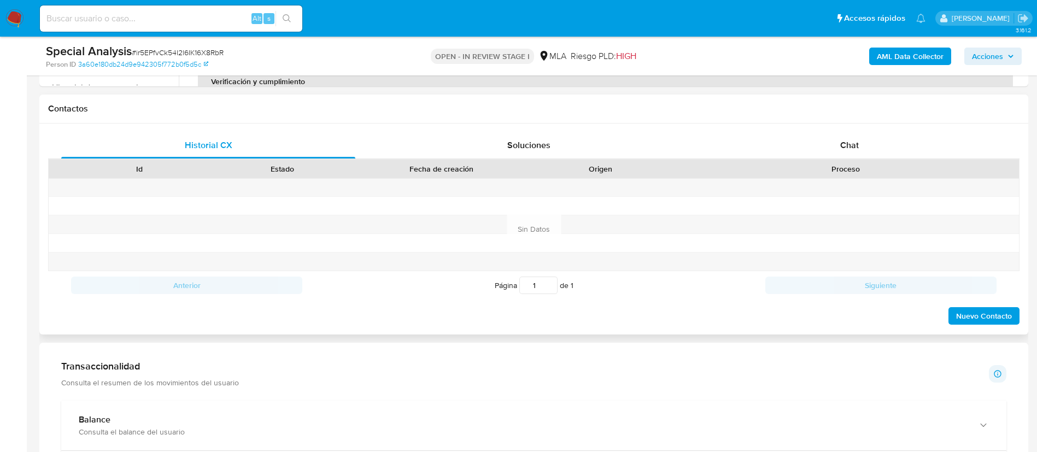
scroll to position [485, 0]
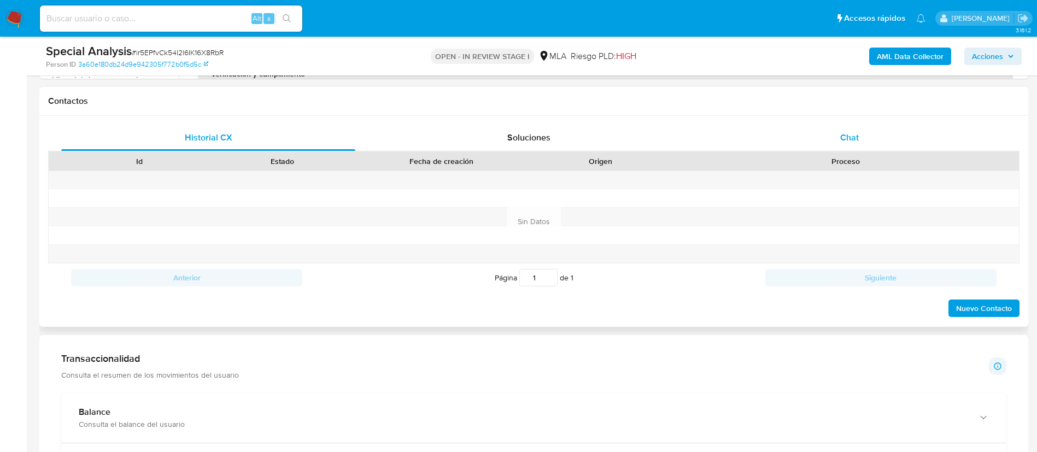
click at [851, 137] on span "Chat" at bounding box center [849, 137] width 19 height 13
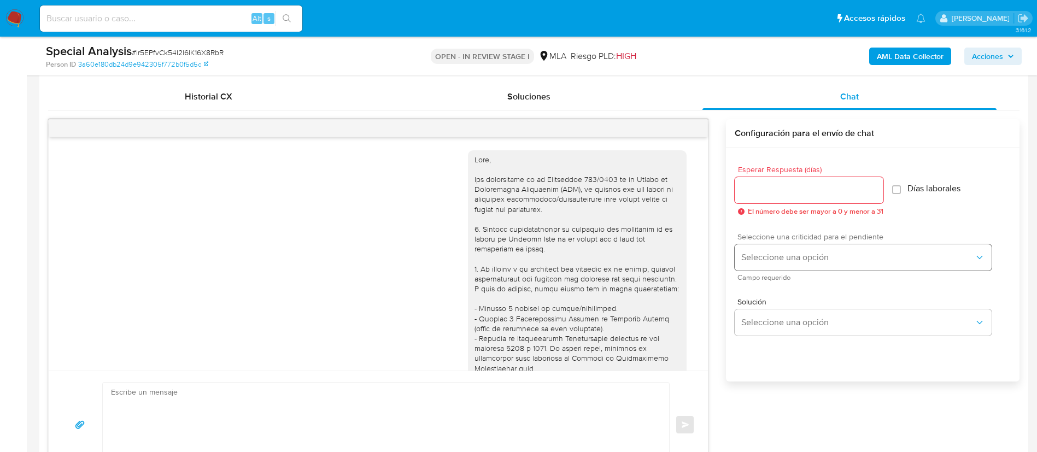
scroll to position [489, 0]
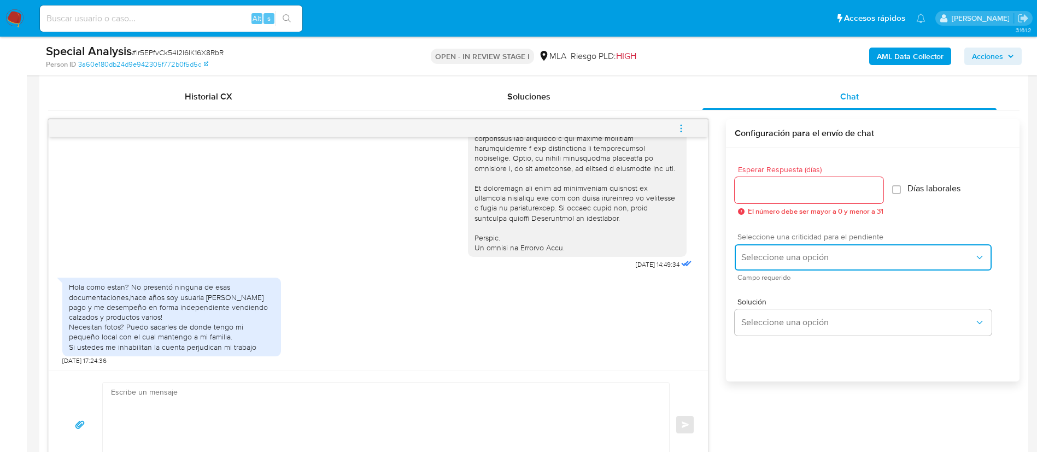
click at [786, 254] on span "Seleccione una opción" at bounding box center [857, 257] width 233 height 11
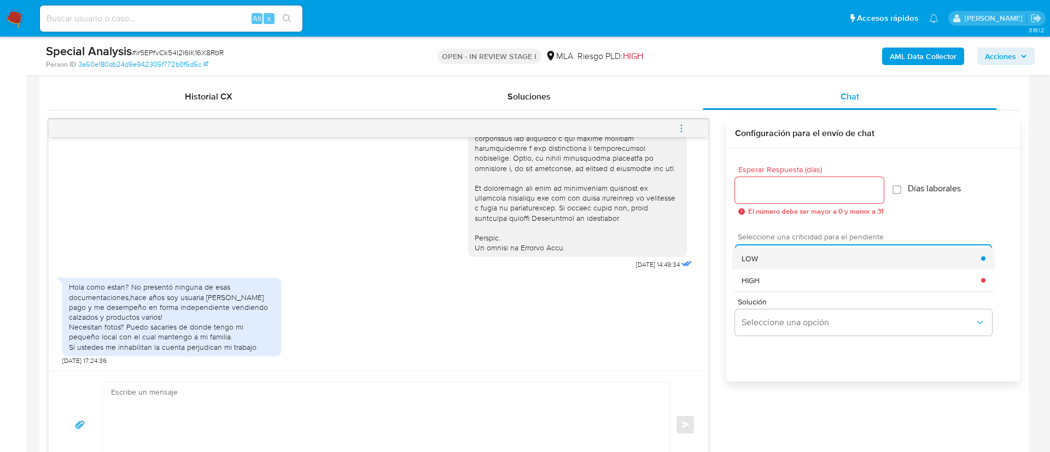
click at [754, 257] on span "LOW" at bounding box center [749, 259] width 16 height 10
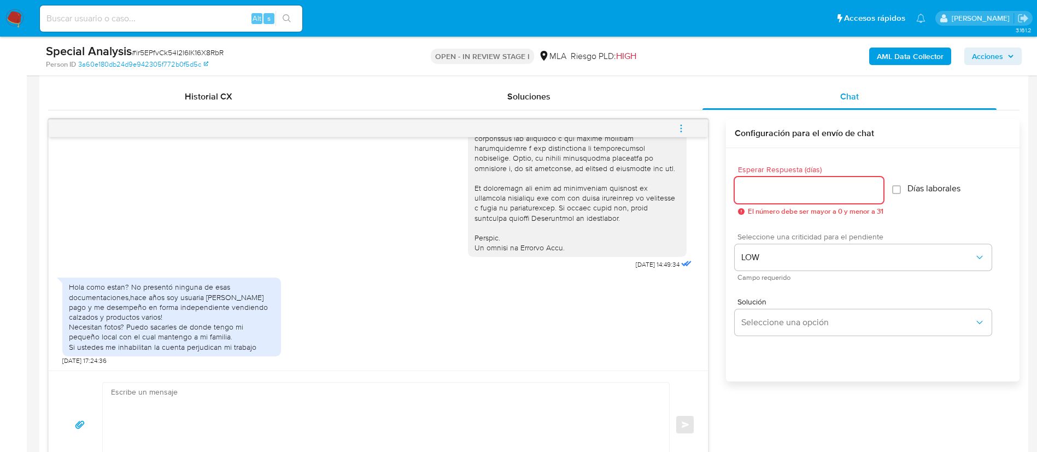
click at [754, 186] on input "Esperar Respuesta (días)" at bounding box center [809, 190] width 149 height 14
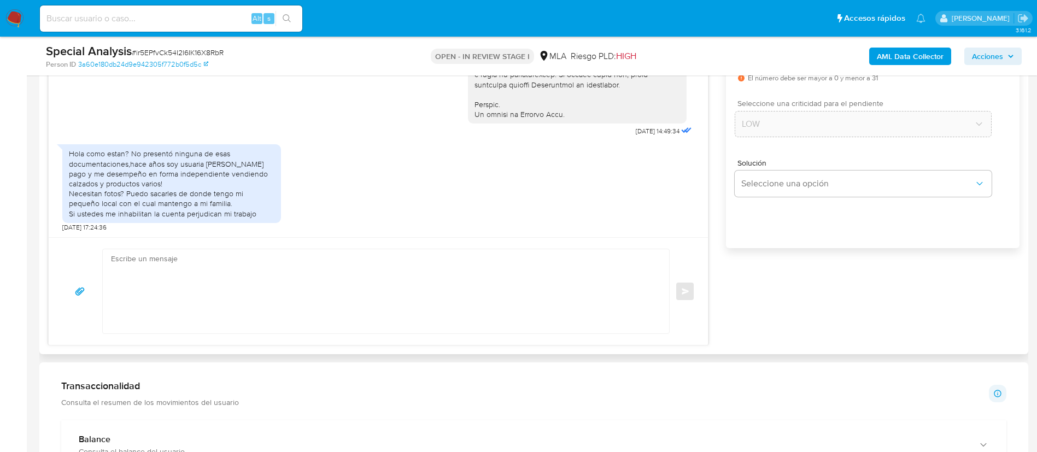
scroll to position [667, 0]
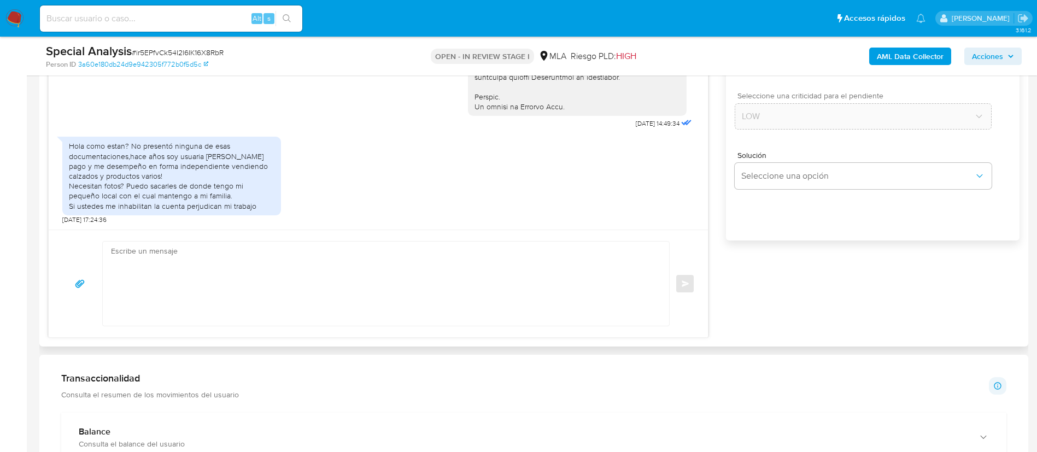
type input "0"
click at [538, 260] on textarea at bounding box center [383, 284] width 544 height 84
paste textarea "Hola XXX, Muchas gracias por tu respuesta. Analizamos tu caso y verificamos que…"
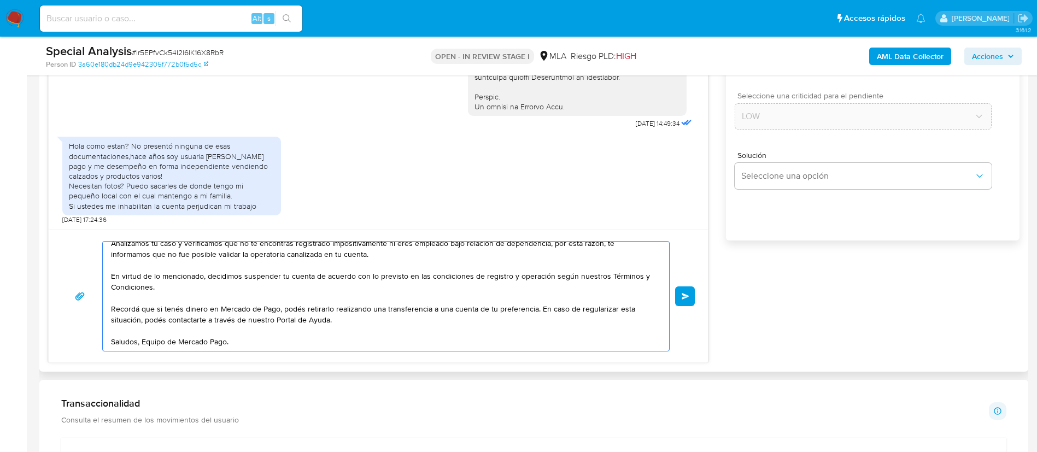
scroll to position [0, 0]
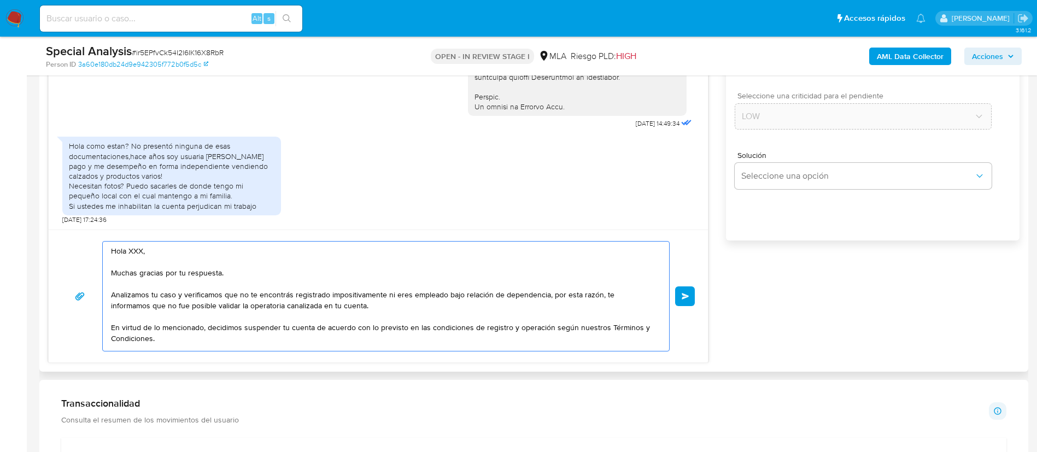
click at [136, 253] on textarea "Hola XXX, Muchas gracias por tu respuesta. Analizamos tu caso y verificamos que…" at bounding box center [383, 296] width 544 height 109
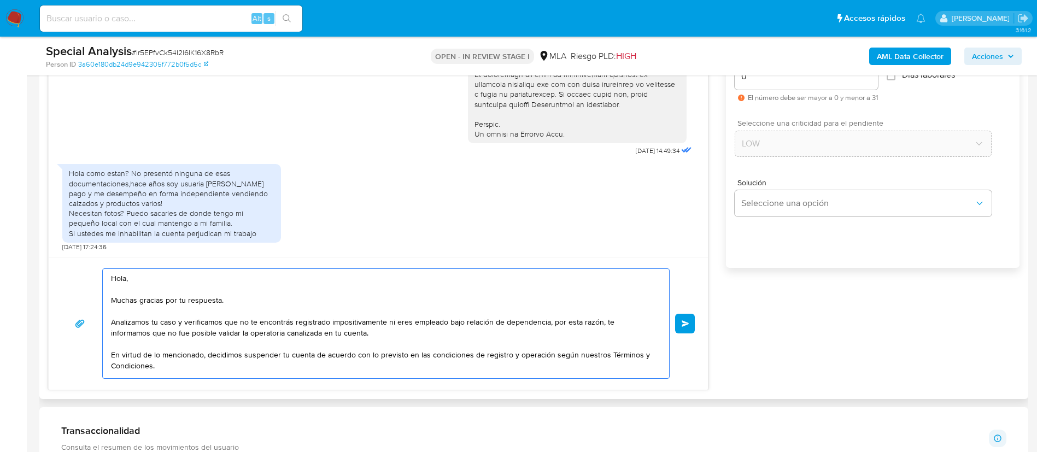
scroll to position [651, 0]
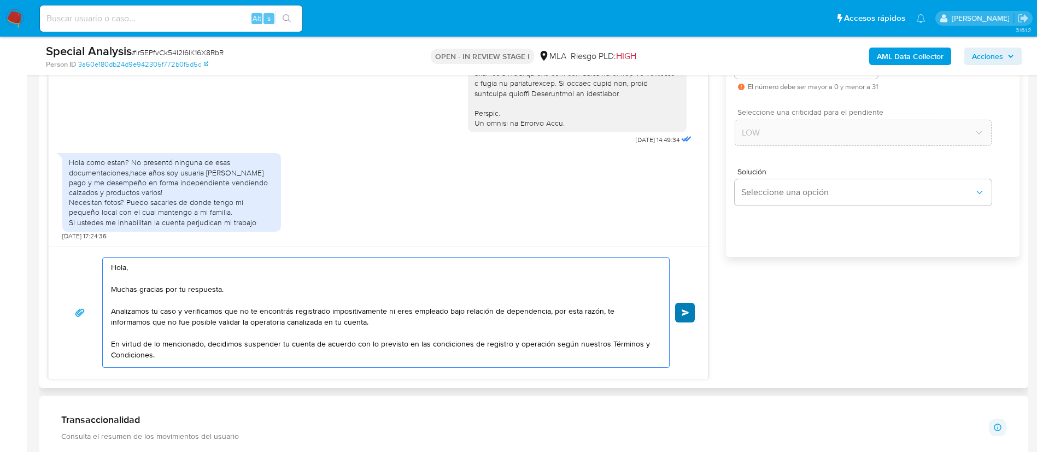
type textarea "Hola, Muchas gracias por tu respuesta. Analizamos tu caso y verificamos que no …"
click at [689, 311] on span "Enviar" at bounding box center [686, 312] width 8 height 7
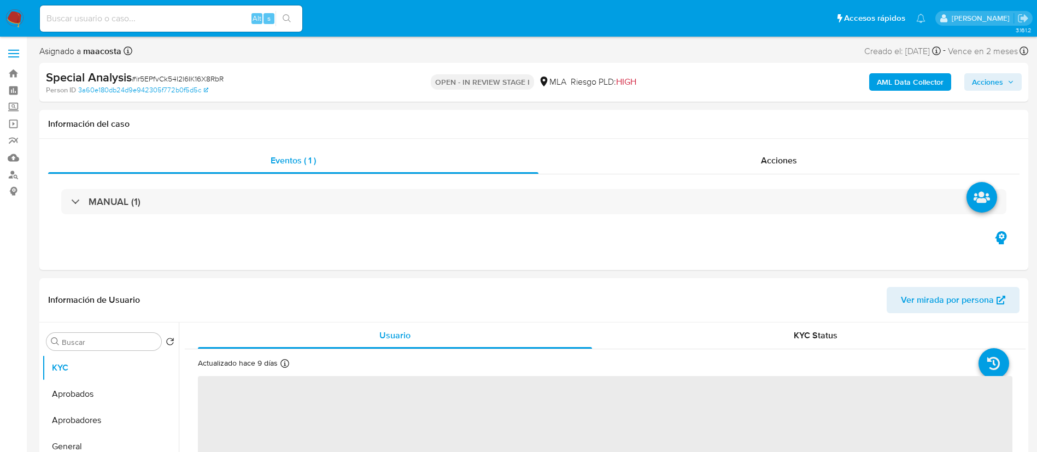
select select "10"
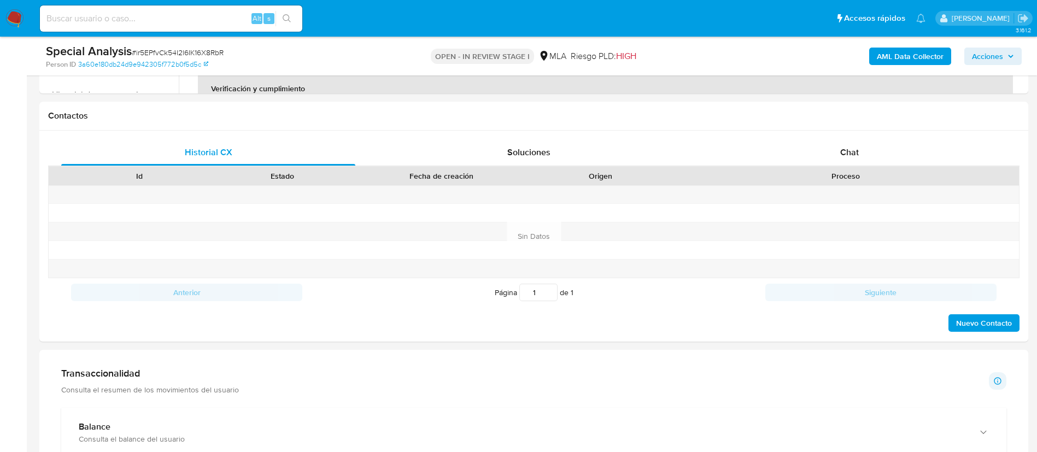
scroll to position [472, 0]
click at [845, 147] on span "Chat" at bounding box center [849, 150] width 19 height 13
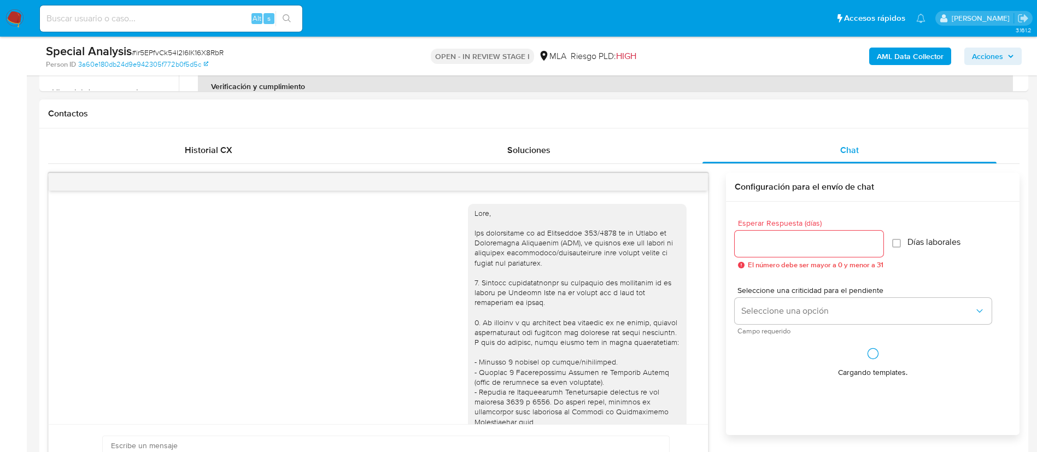
scroll to position [710, 0]
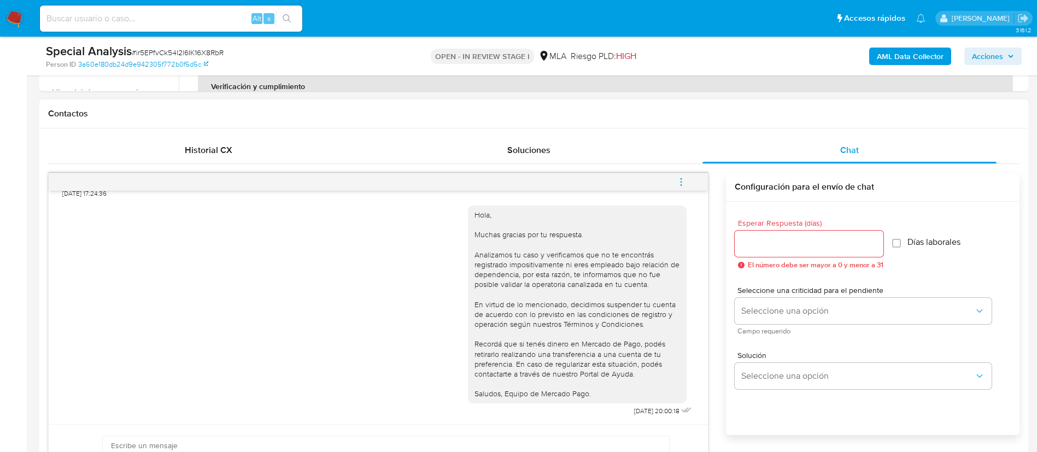
click at [686, 179] on icon "menu-action" at bounding box center [681, 182] width 10 height 10
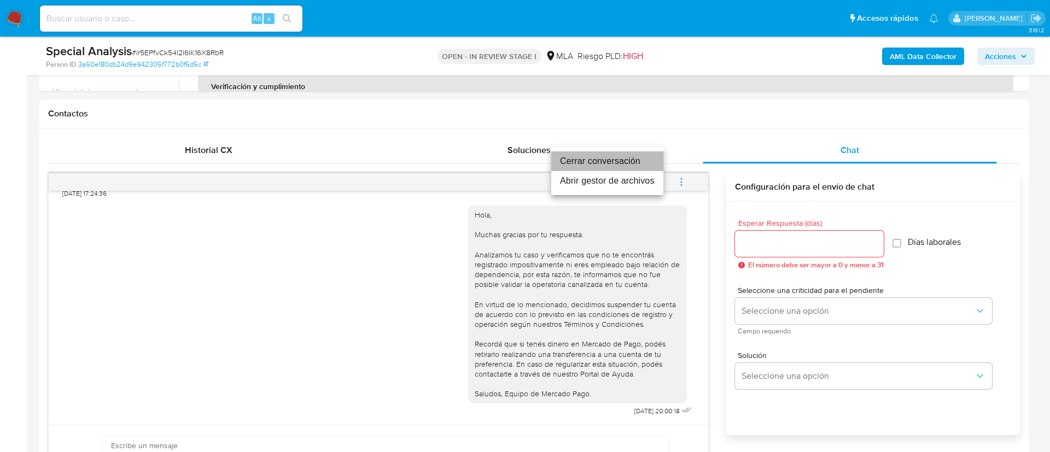
click at [621, 161] on li "Cerrar conversación" at bounding box center [607, 161] width 112 height 20
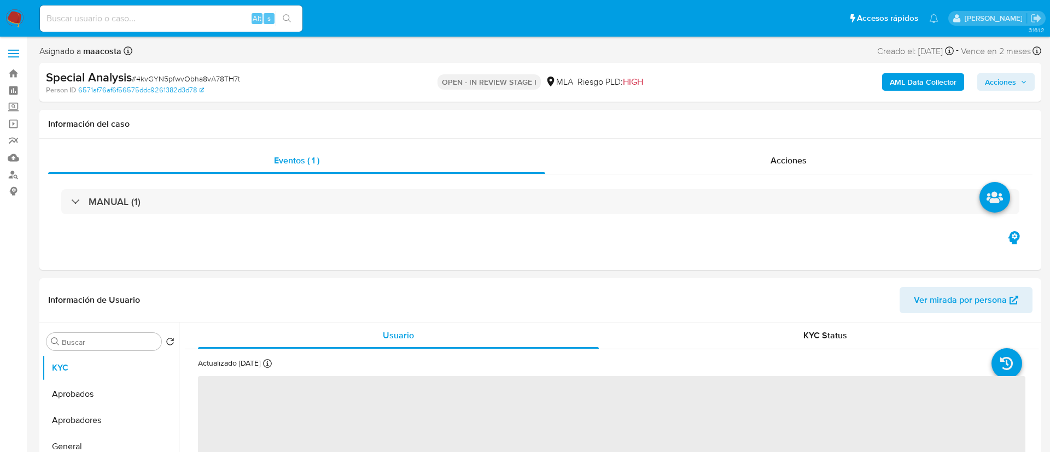
select select "10"
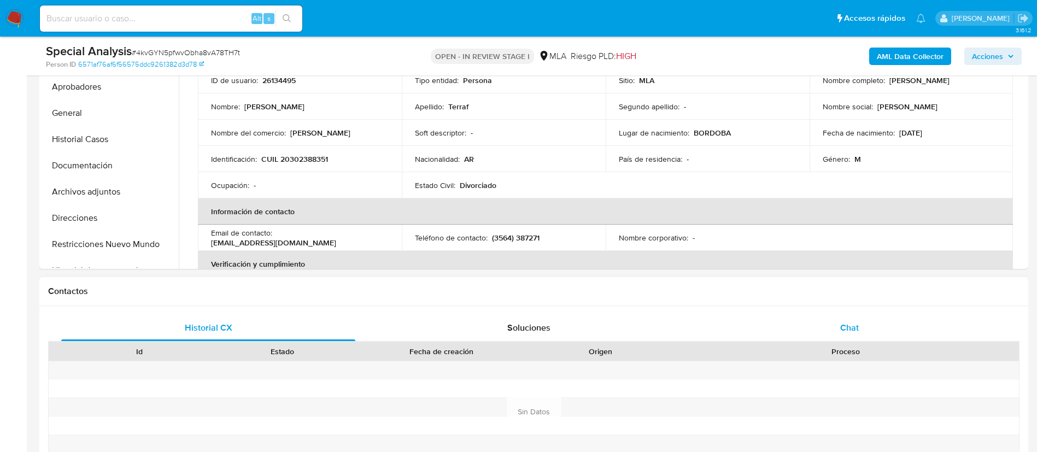
click at [836, 325] on div "Chat" at bounding box center [849, 328] width 294 height 26
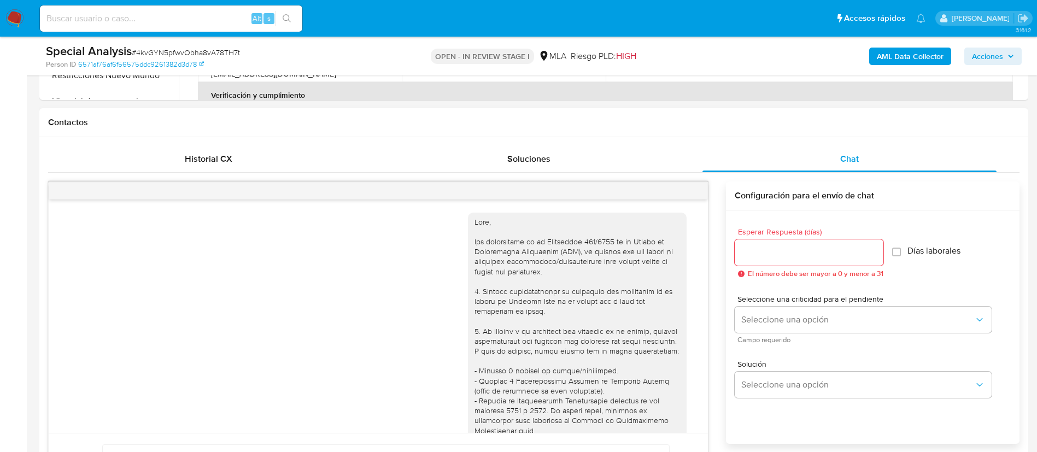
scroll to position [711, 0]
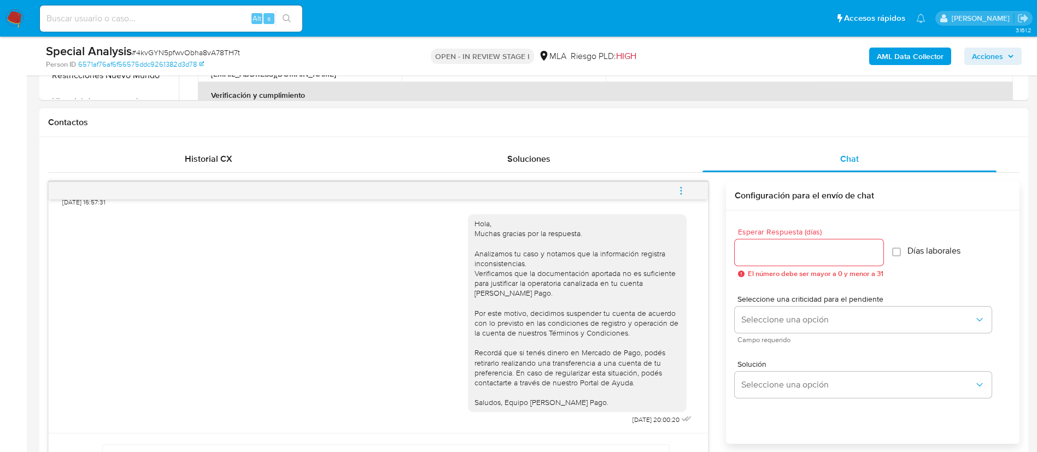
click at [685, 194] on icon "menu-action" at bounding box center [681, 191] width 10 height 10
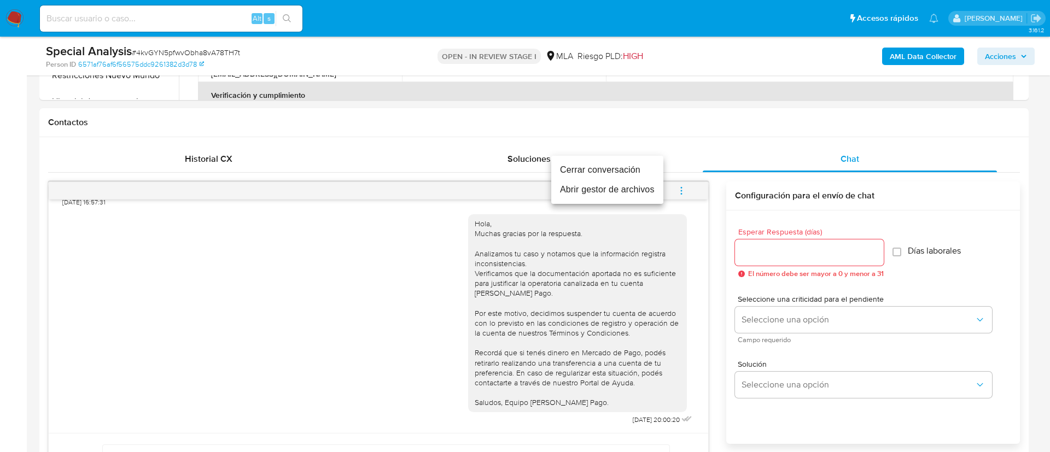
click at [603, 166] on li "Cerrar conversación" at bounding box center [607, 170] width 112 height 20
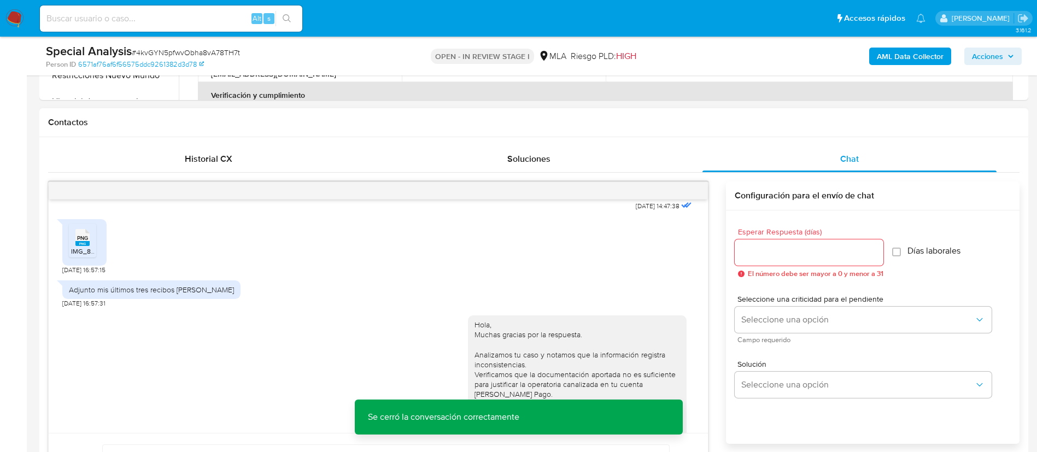
scroll to position [584, 0]
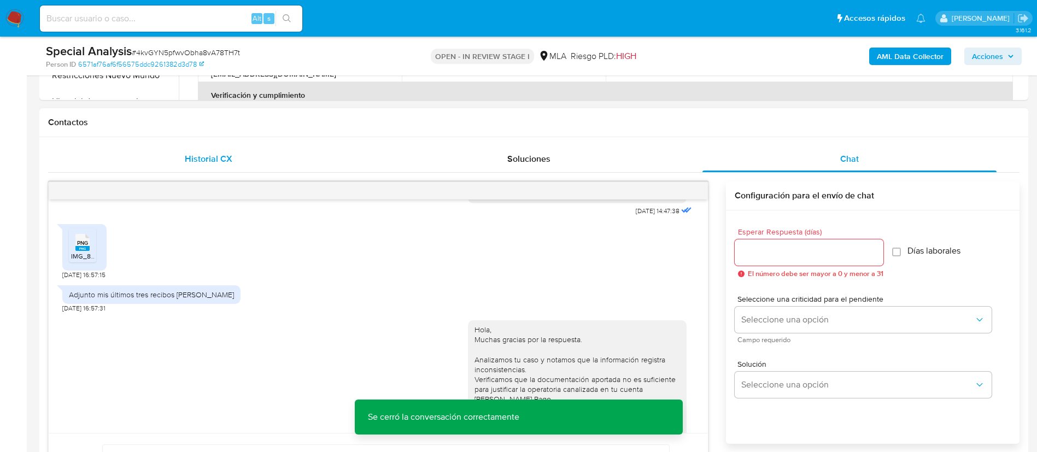
click at [195, 157] on span "Historial CX" at bounding box center [209, 159] width 48 height 13
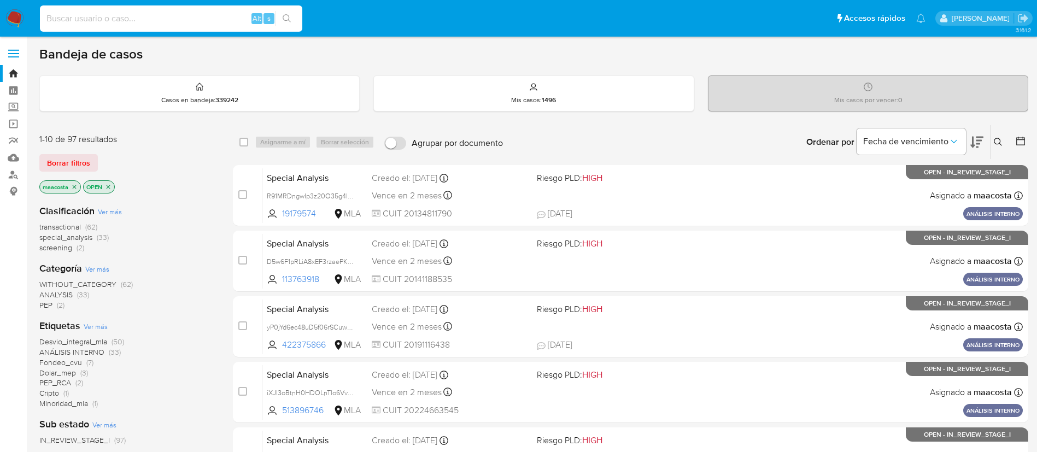
paste input "I5DnkQkzgrtnCnZ7RUyi9seR"
click at [198, 18] on input at bounding box center [171, 18] width 262 height 14
type input "I5DnkQkzgrtnCnZ7RUyi9seR"
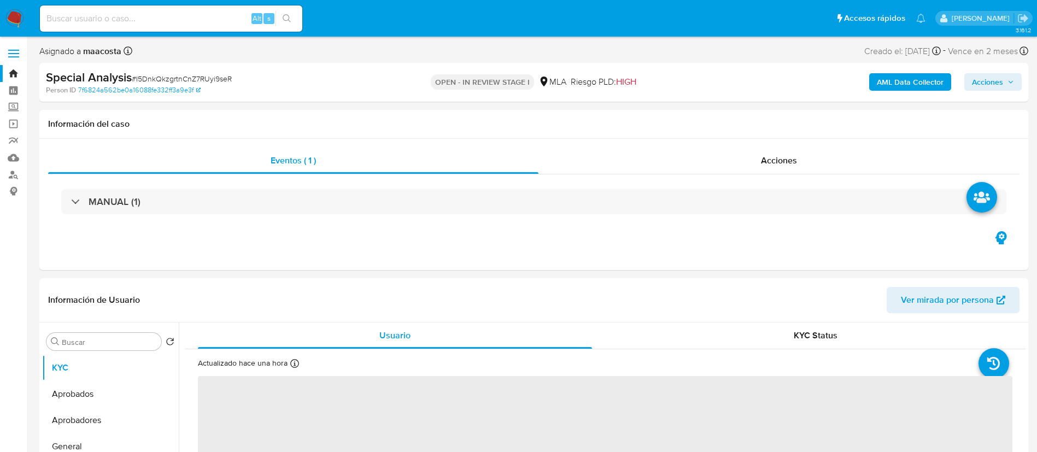
select select "10"
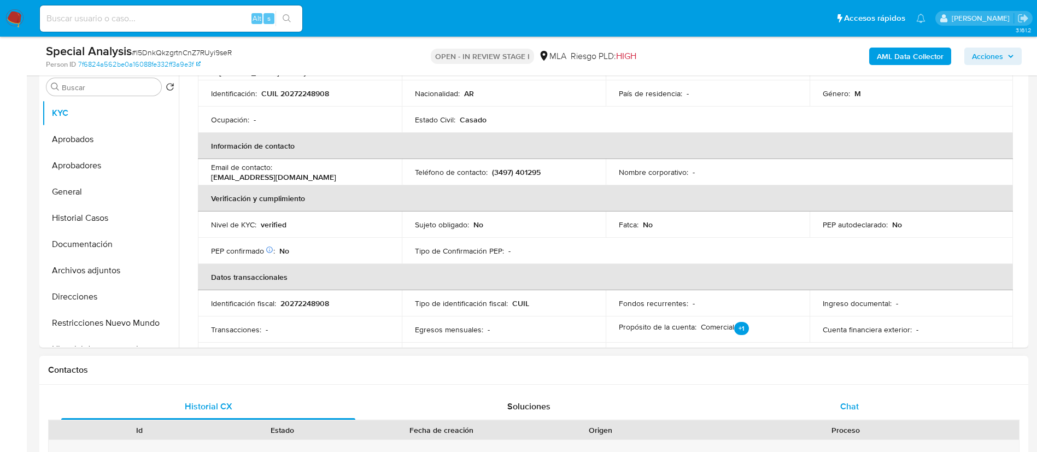
scroll to position [145, 0]
click at [836, 401] on div "Chat" at bounding box center [849, 407] width 294 height 26
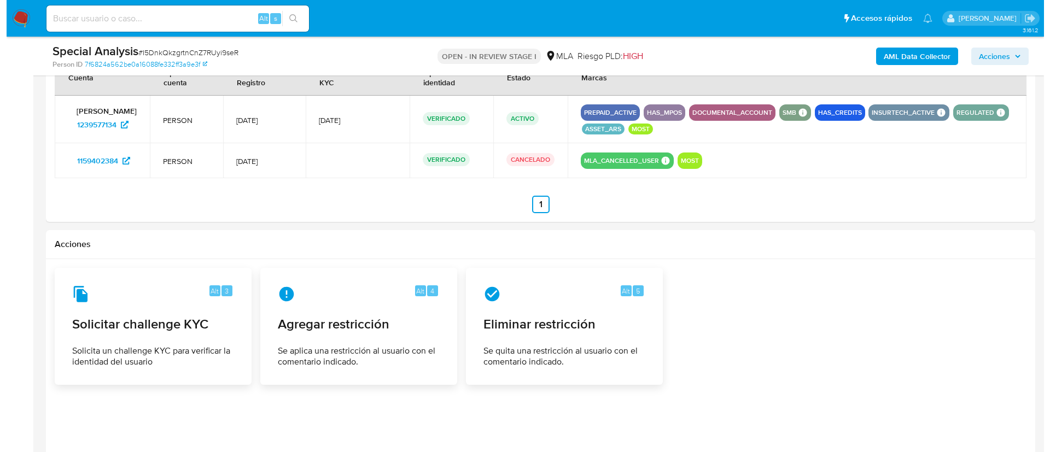
scroll to position [1736, 0]
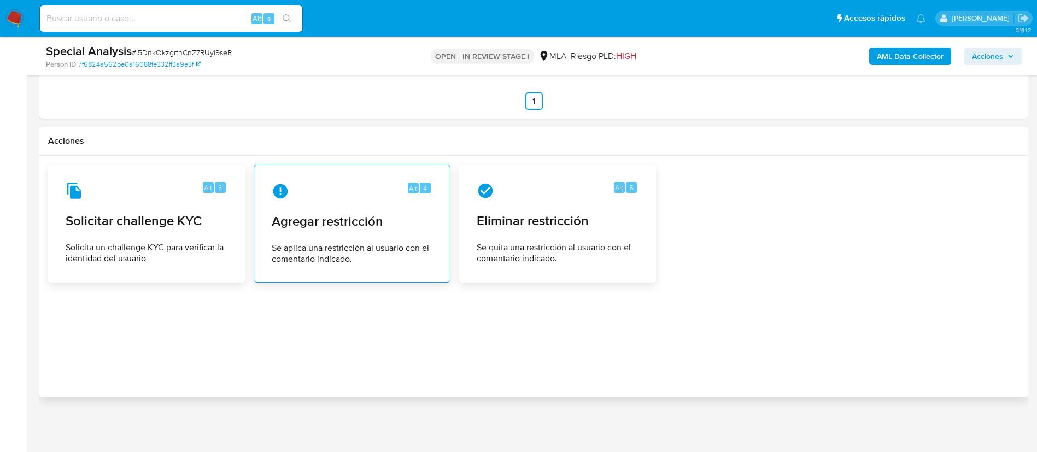
click at [366, 263] on span "Se aplica una restricción al usuario con el comentario indicado." at bounding box center [352, 254] width 161 height 22
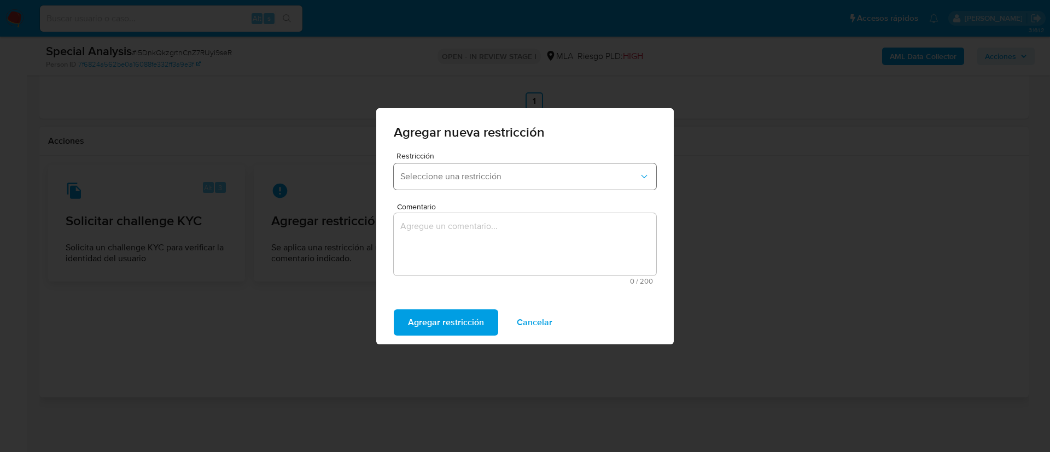
click at [456, 173] on span "Seleccione una restricción" at bounding box center [519, 176] width 238 height 11
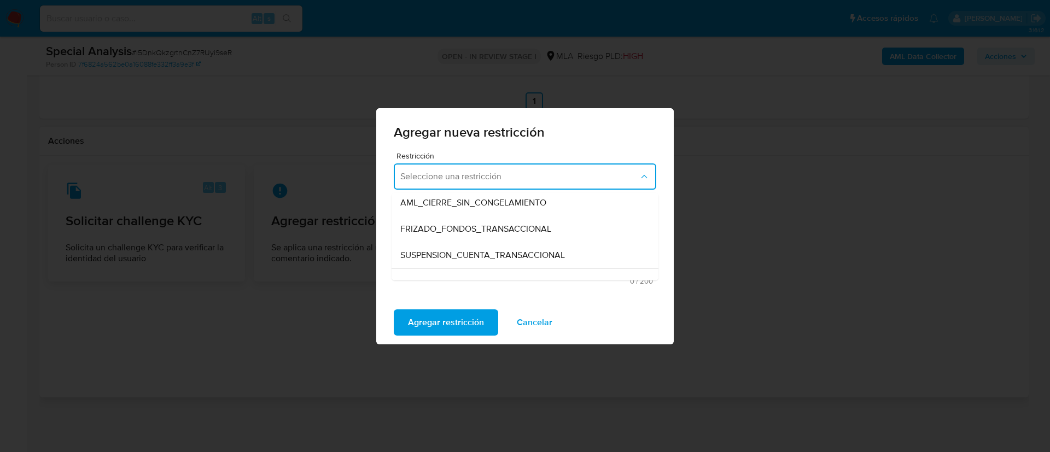
scroll to position [112, 0]
click at [454, 243] on div "SUSPENSION_CUENTA_TRANSACCIONAL" at bounding box center [521, 252] width 243 height 26
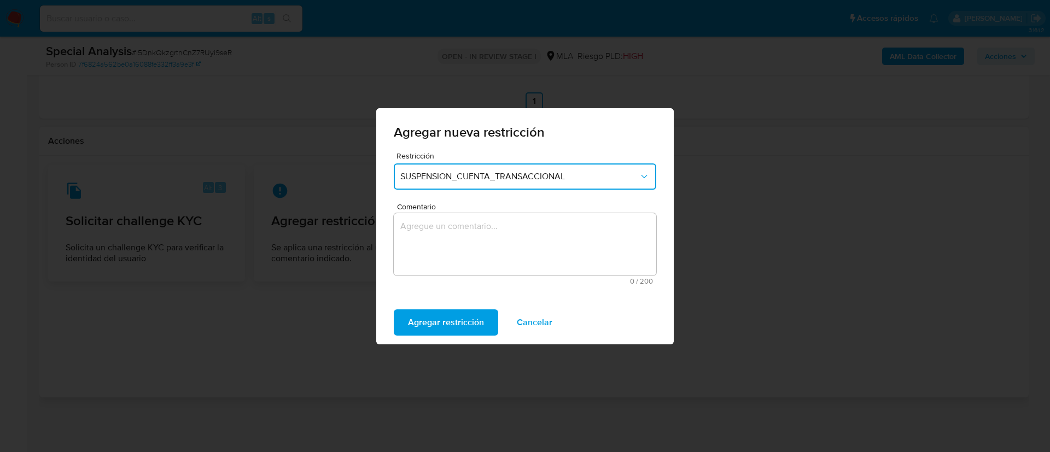
click at [454, 243] on textarea "Comentario" at bounding box center [525, 244] width 262 height 62
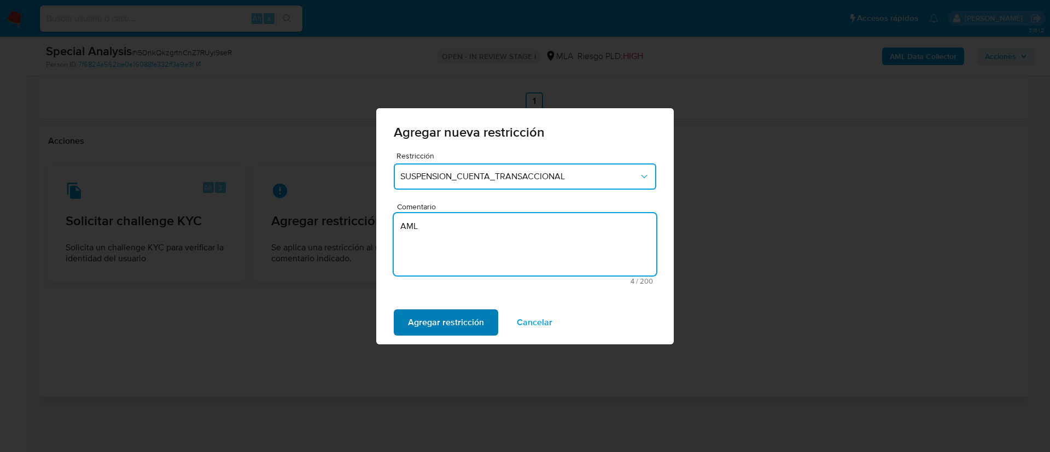
type textarea "AML"
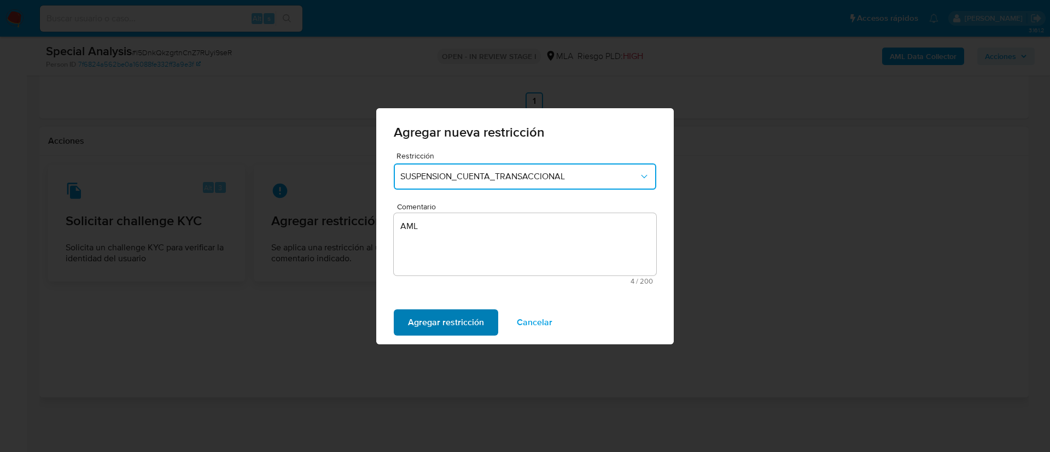
click at [431, 318] on span "Agregar restricción" at bounding box center [446, 323] width 76 height 24
click at [432, 312] on span "Confirmar" at bounding box center [427, 323] width 39 height 24
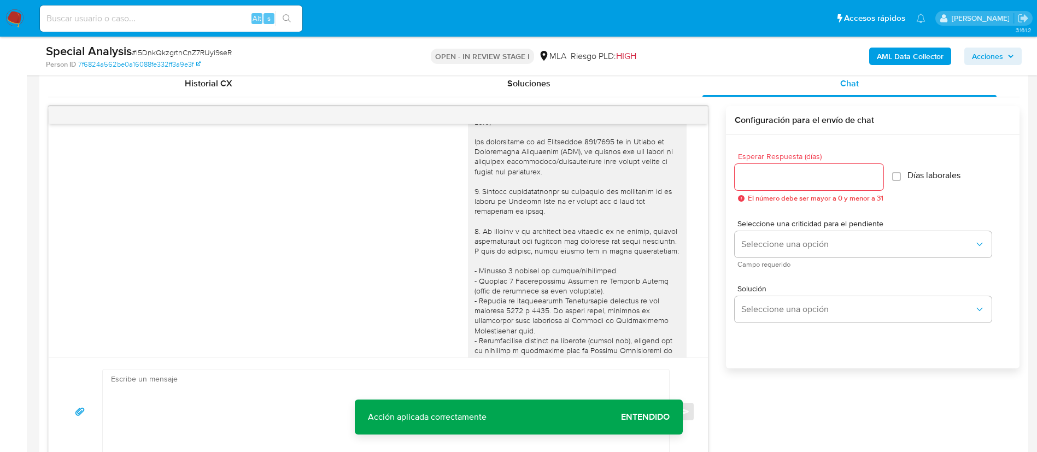
scroll to position [0, 0]
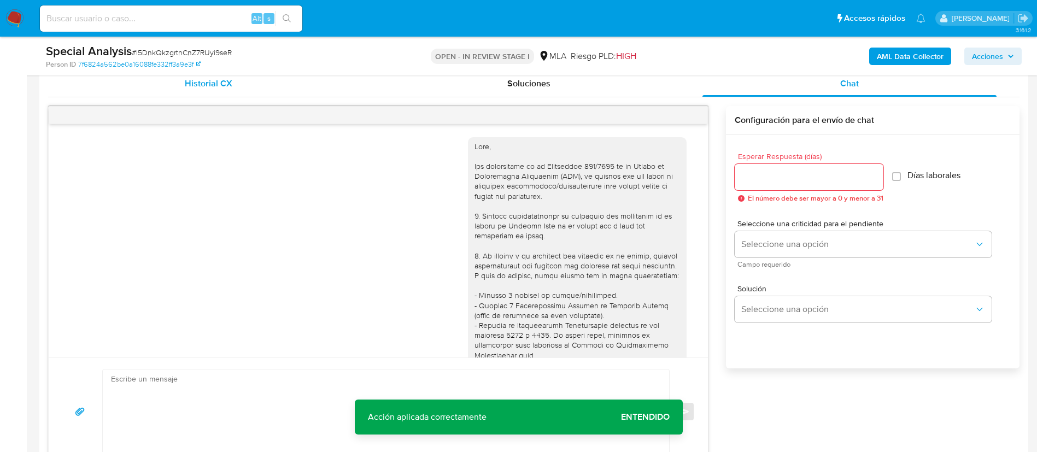
click at [209, 81] on span "Historial CX" at bounding box center [209, 83] width 48 height 13
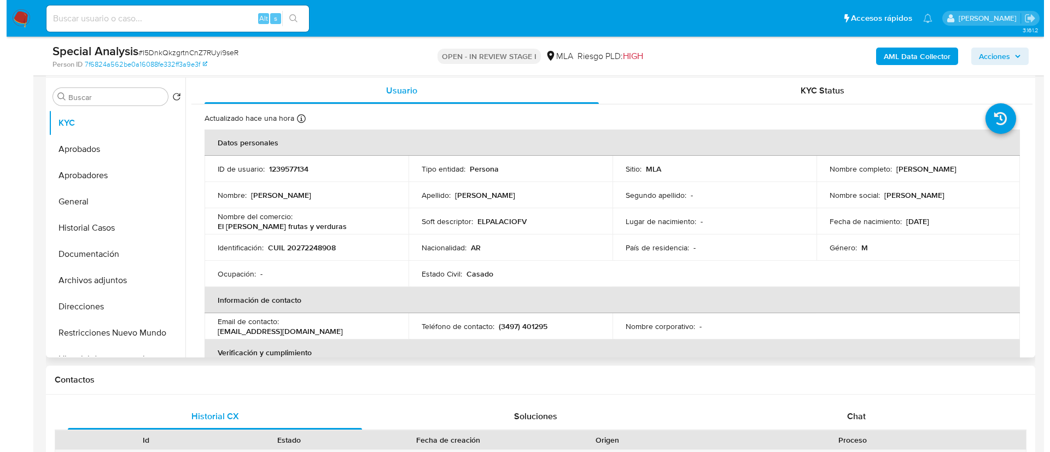
scroll to position [175, 0]
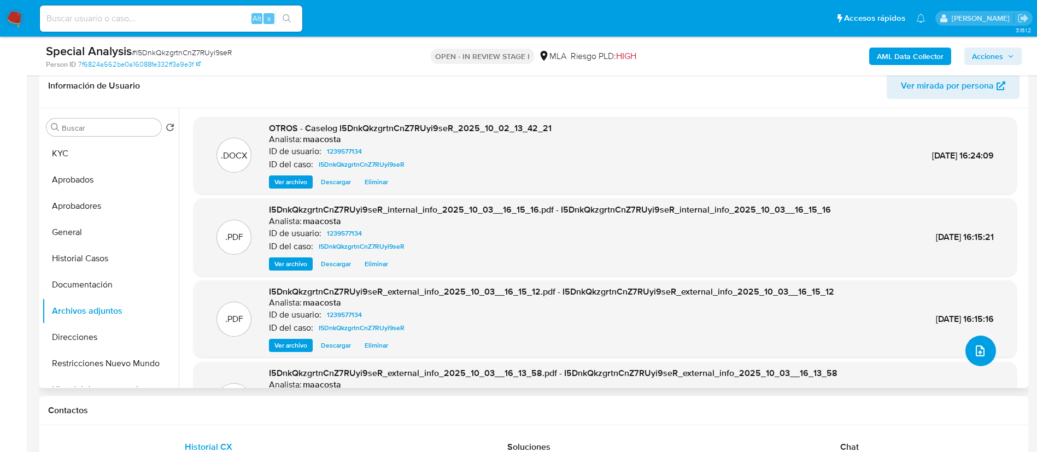
click at [968, 350] on button "upload-file" at bounding box center [980, 351] width 31 height 31
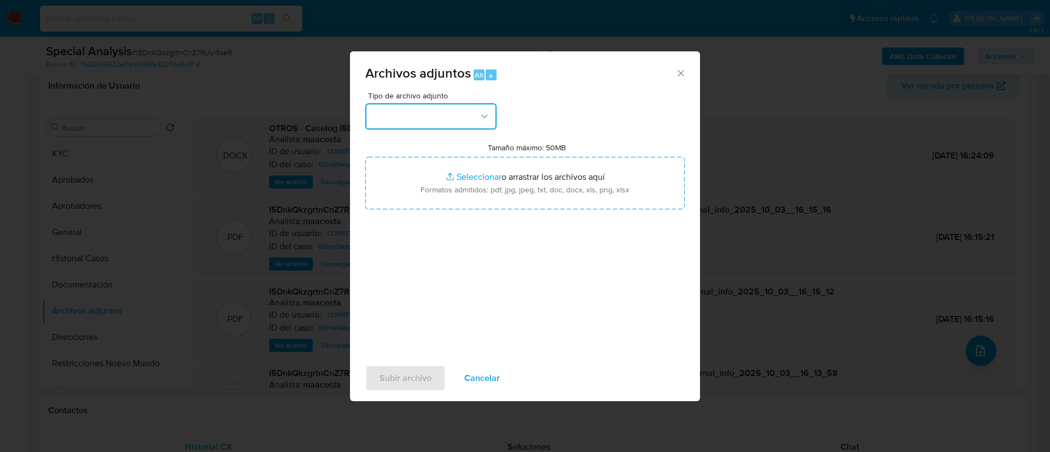
click at [447, 109] on button "button" at bounding box center [430, 116] width 131 height 26
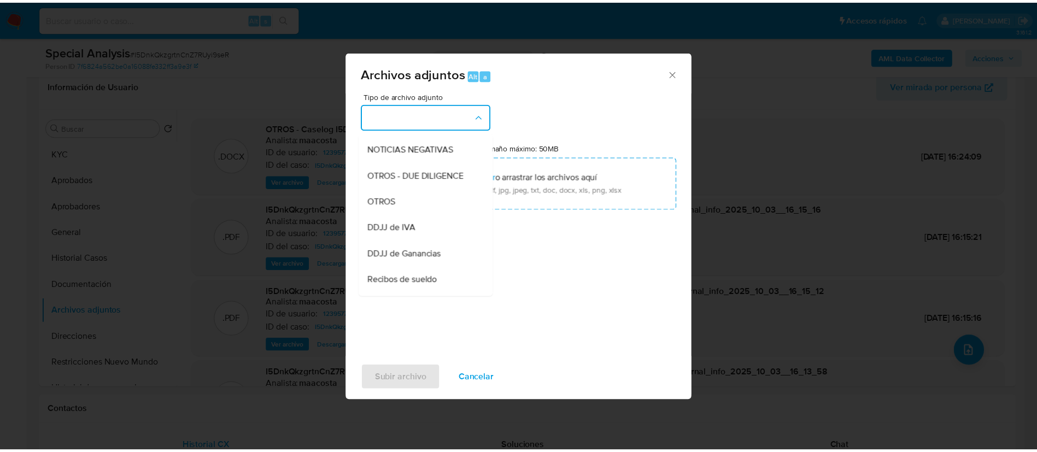
scroll to position [157, 0]
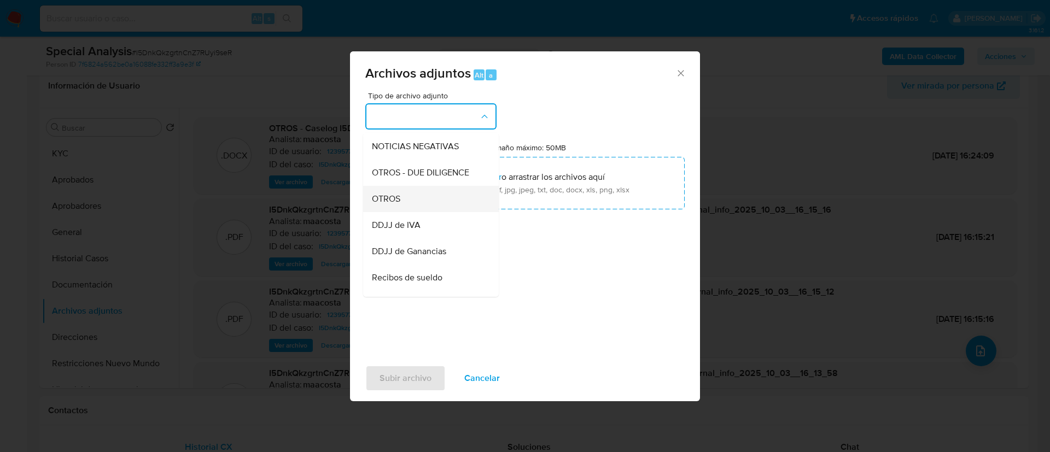
click at [396, 204] on span "OTROS" at bounding box center [386, 199] width 28 height 11
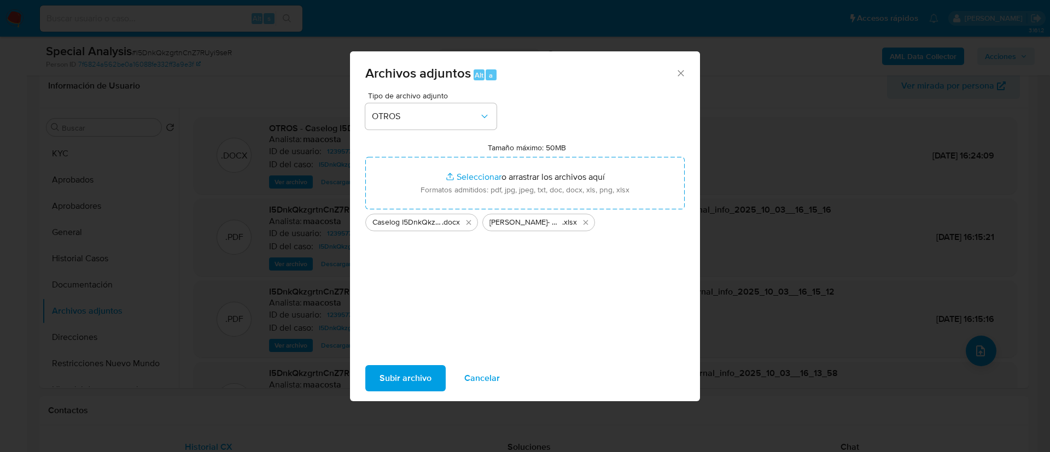
click at [400, 367] on span "Subir archivo" at bounding box center [405, 378] width 52 height 24
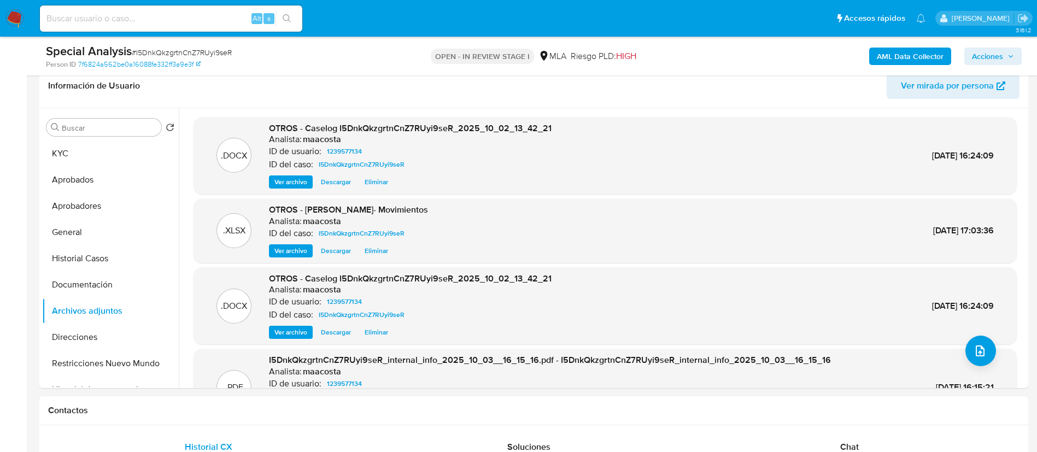
click at [984, 53] on span "Acciones" at bounding box center [987, 56] width 31 height 17
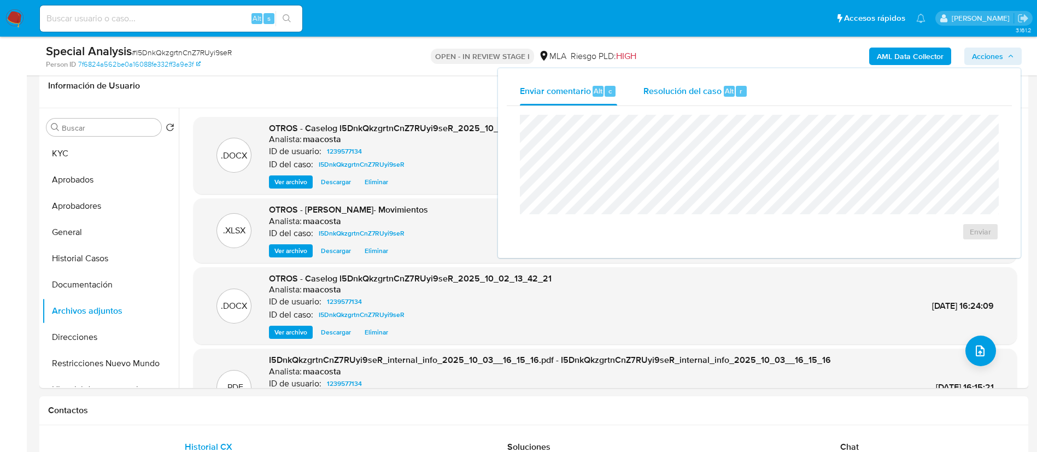
click at [649, 83] on div "Resolución del caso Alt r" at bounding box center [695, 91] width 104 height 28
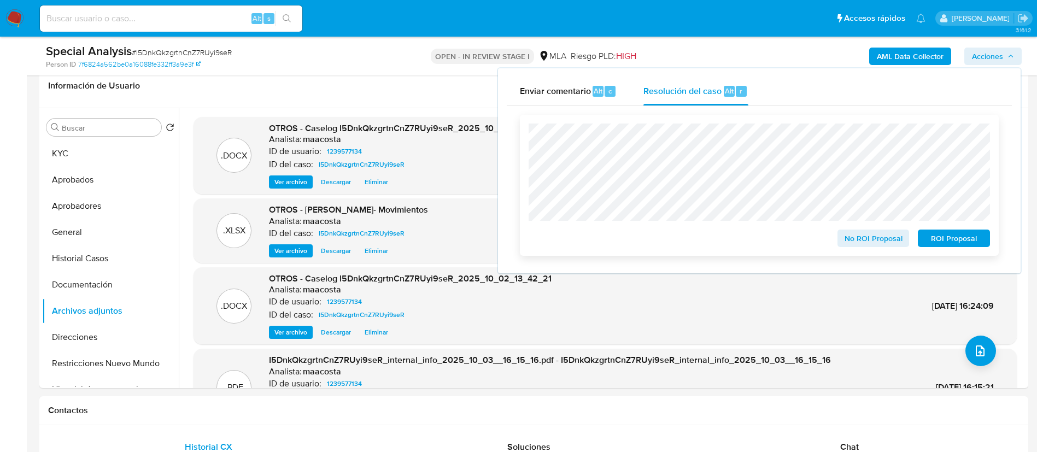
click at [956, 238] on span "ROI Proposal" at bounding box center [954, 238] width 57 height 15
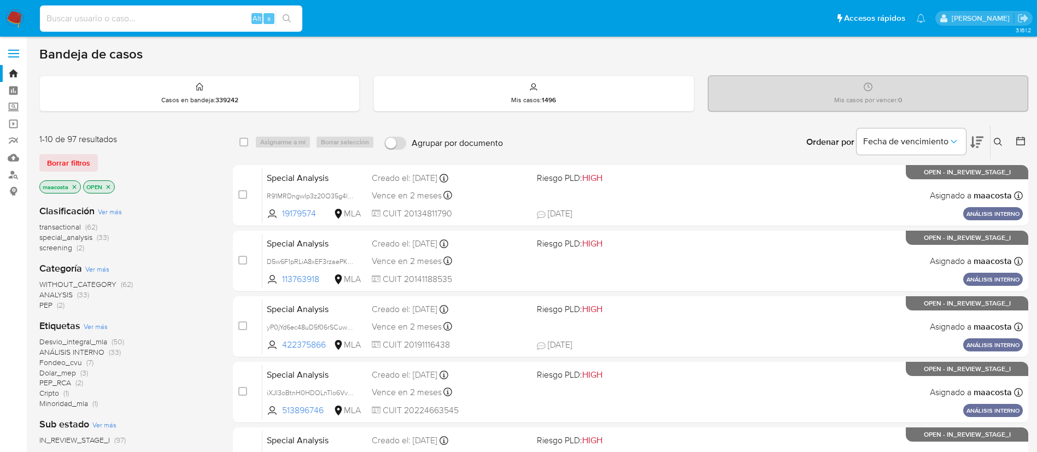
click at [198, 18] on input at bounding box center [171, 18] width 262 height 14
paste input "4kvGYN5pfwvObha8vA78TH7t"
type input "4kvGYN5pfwvObha8vA78TH7t"
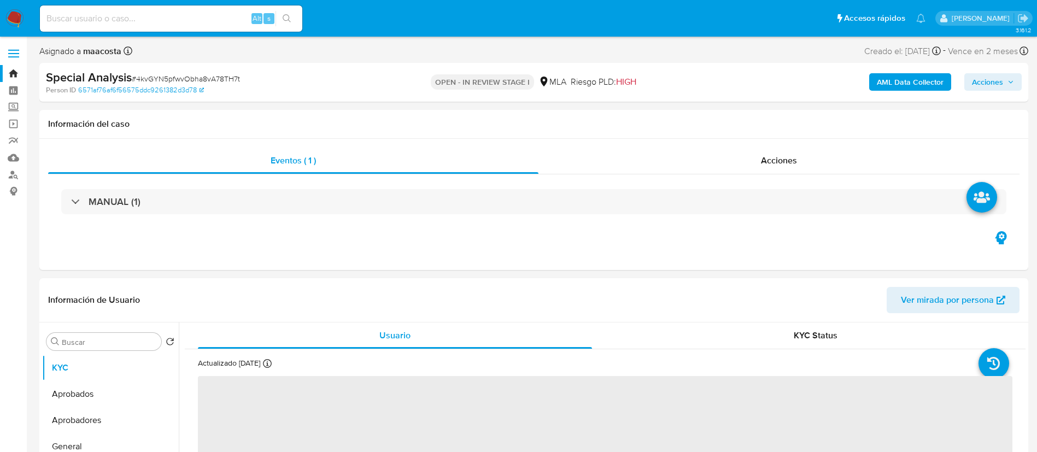
select select "10"
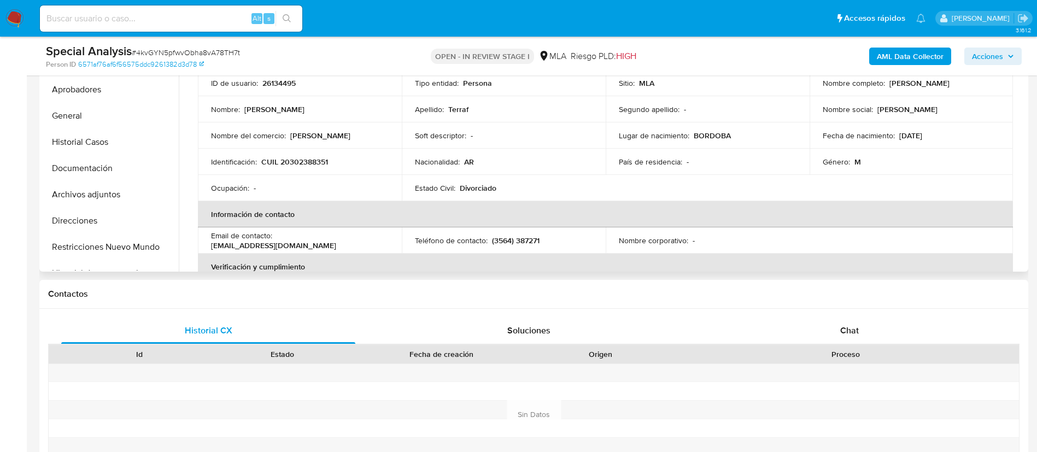
scroll to position [10, 0]
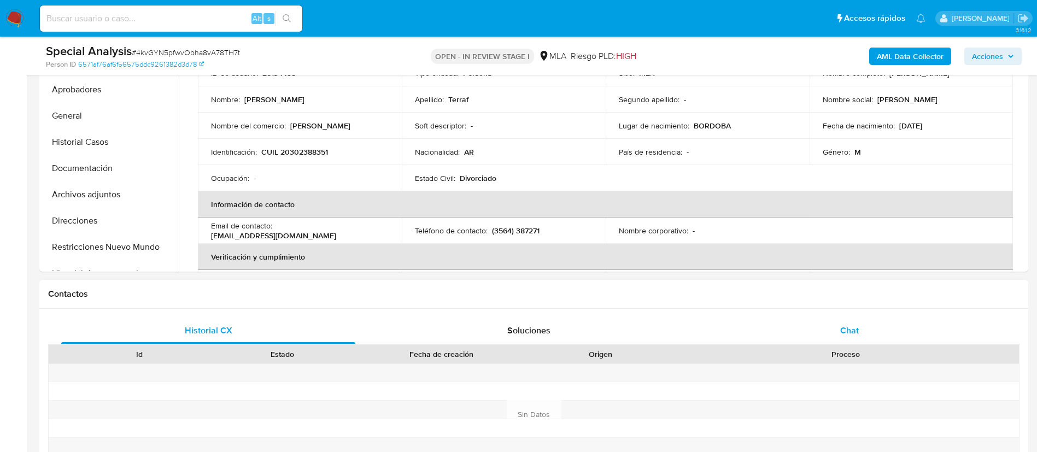
click at [863, 335] on div "Chat" at bounding box center [849, 331] width 294 height 26
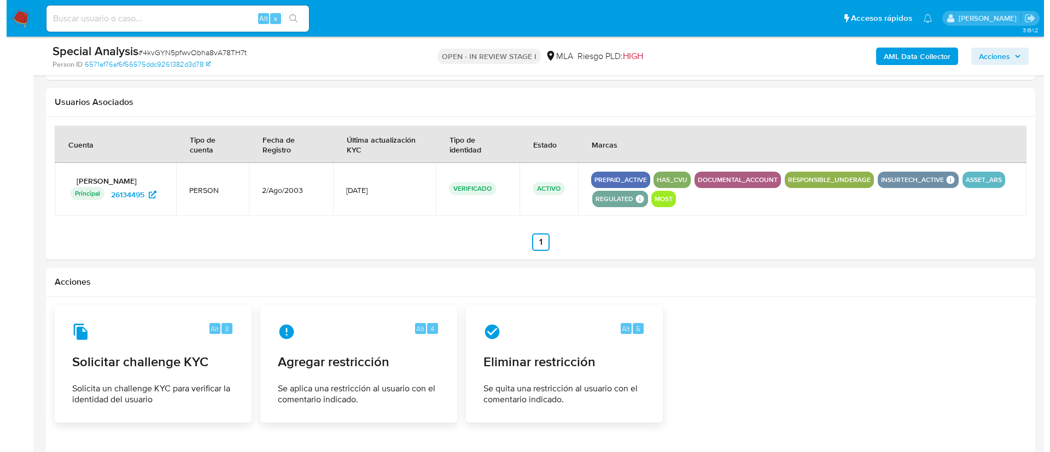
scroll to position [1622, 0]
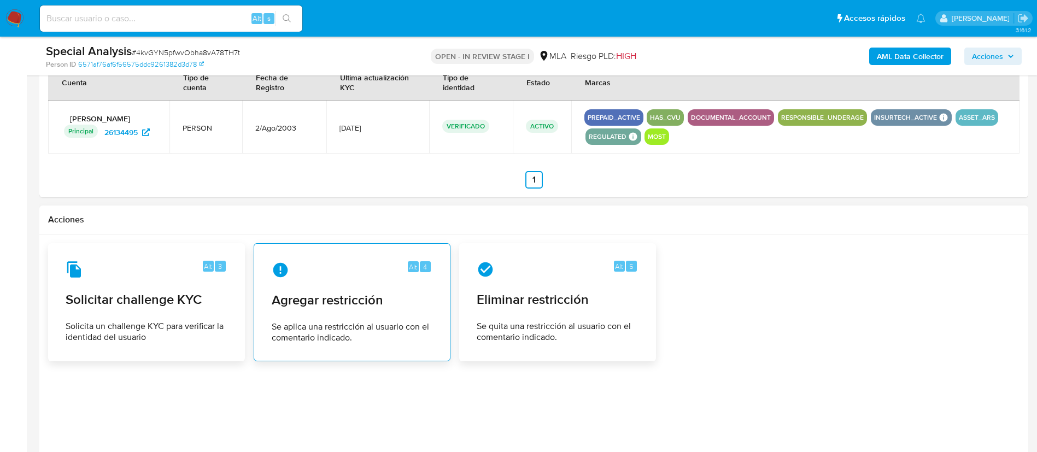
click at [380, 273] on div "Alt 4" at bounding box center [352, 269] width 161 height 17
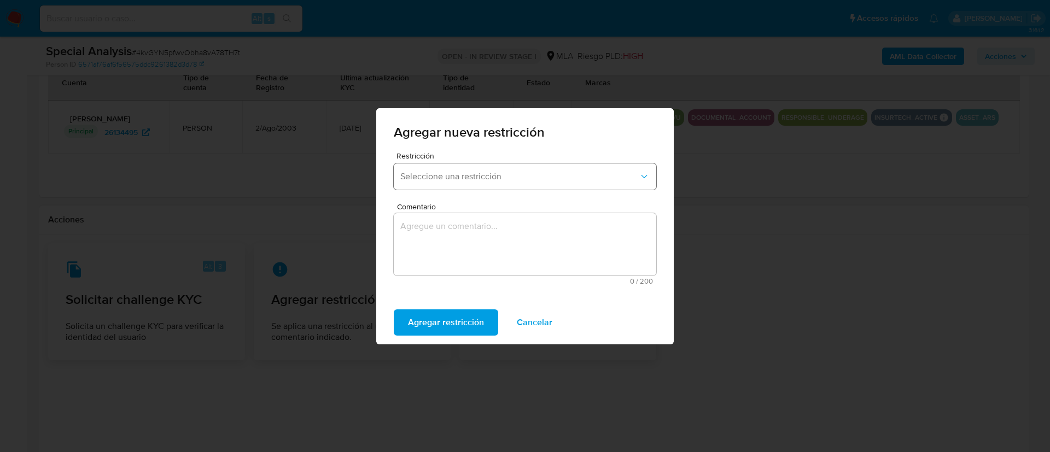
click at [425, 166] on button "Seleccione una restricción" at bounding box center [525, 176] width 262 height 26
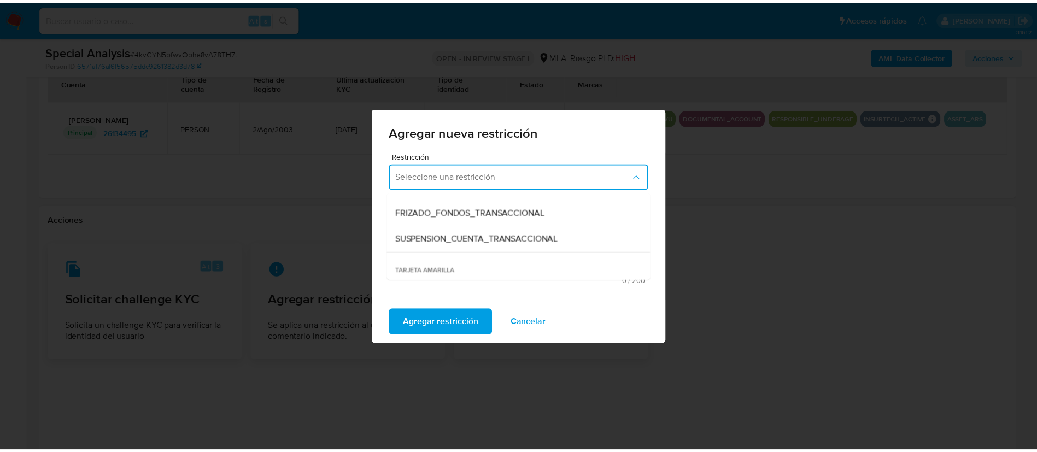
scroll to position [123, 0]
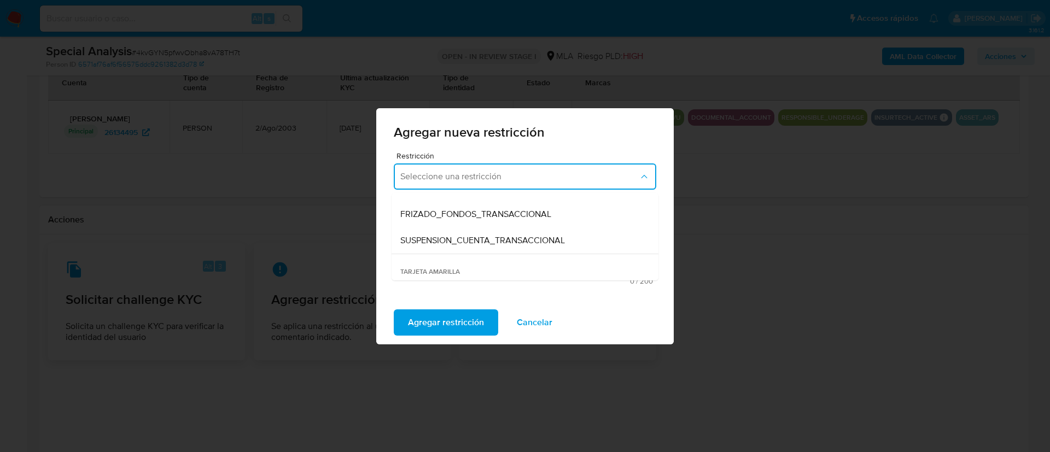
click at [431, 240] on span "SUSPENSION_CUENTA_TRANSACCIONAL" at bounding box center [482, 240] width 165 height 11
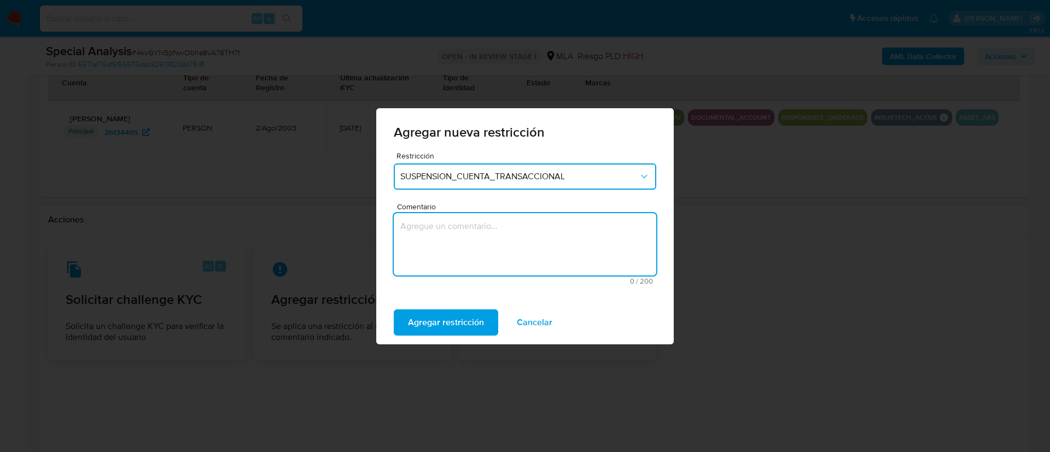
click at [431, 240] on textarea "Comentario" at bounding box center [525, 244] width 262 height 62
type textarea "AML"
click at [428, 320] on span "Agregar restricción" at bounding box center [446, 323] width 76 height 24
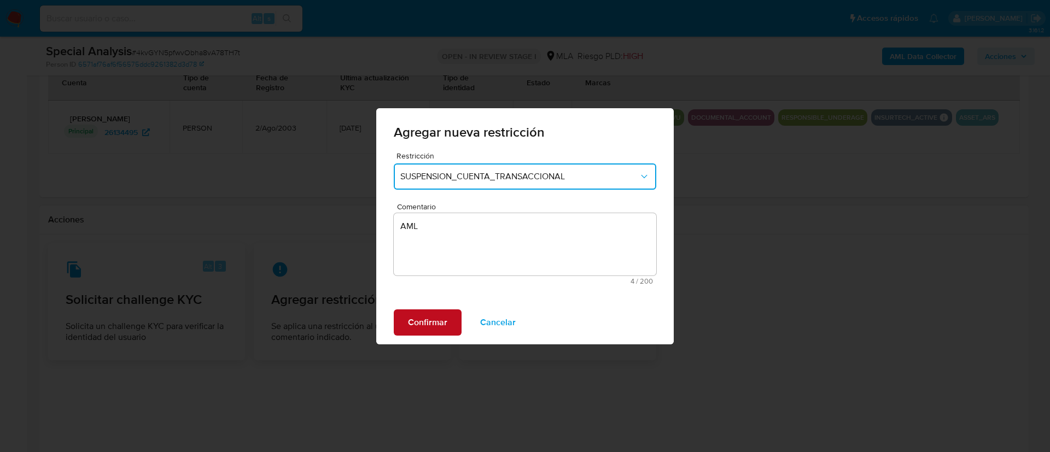
click at [428, 320] on span "Confirmar" at bounding box center [427, 323] width 39 height 24
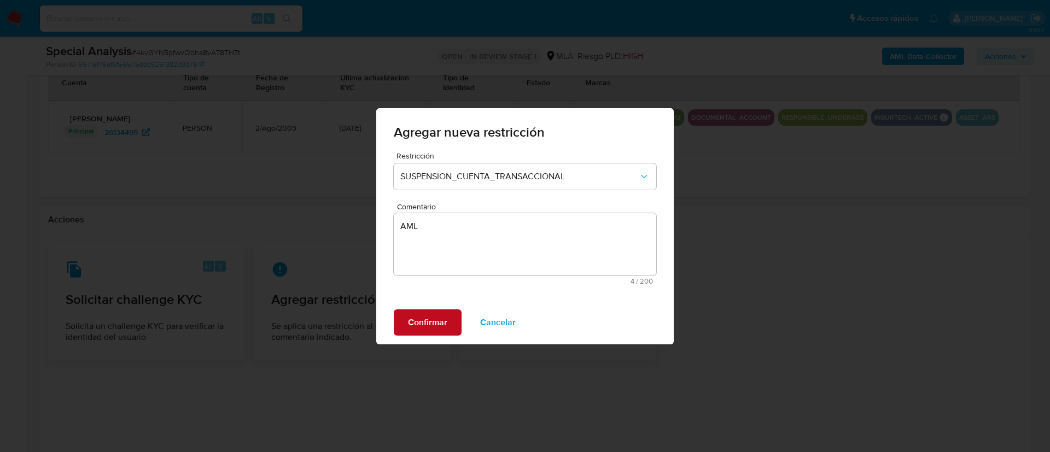
click at [428, 320] on div "Confirmar Cancelar" at bounding box center [524, 323] width 297 height 44
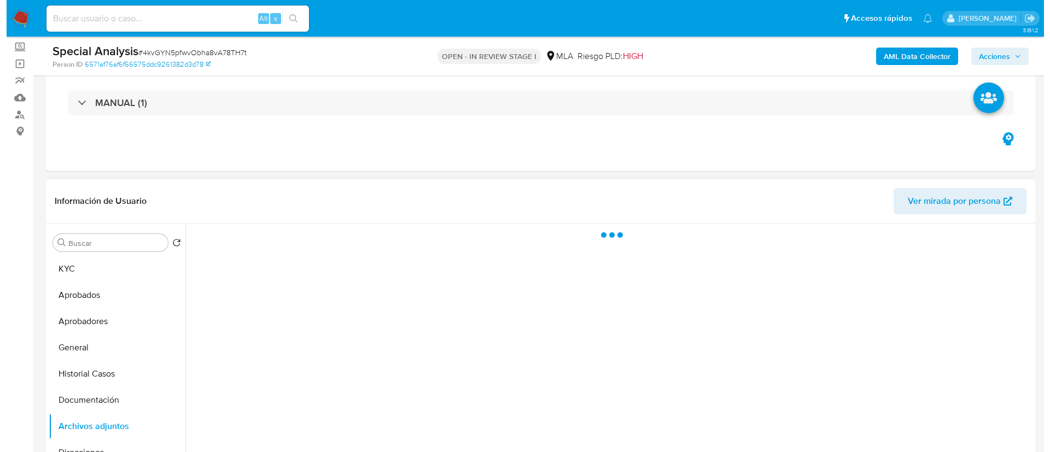
scroll to position [175, 0]
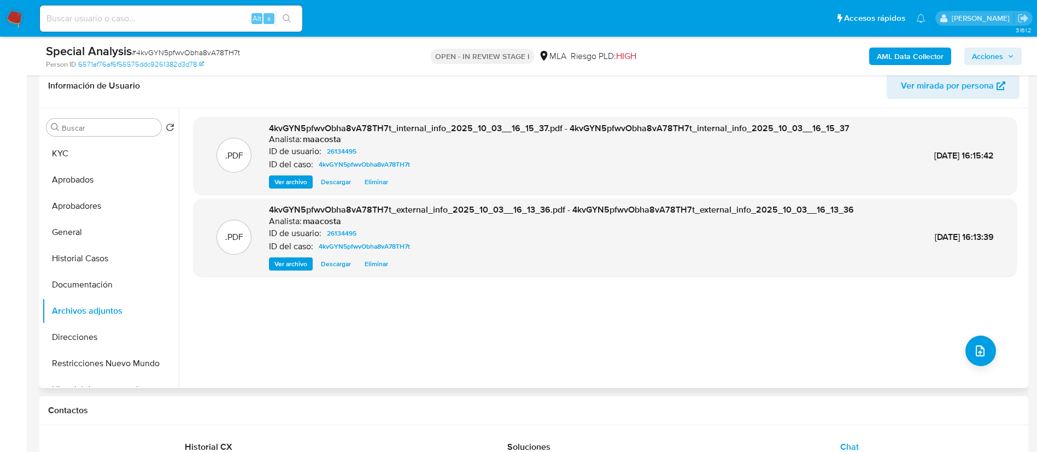
click at [485, 324] on div ".PDF 4kvGYN5pfwvObha8vA78TH7t_internal_info_2025_10_03__16_15_37.pdf - 4kvGYN5p…" at bounding box center [605, 248] width 823 height 262
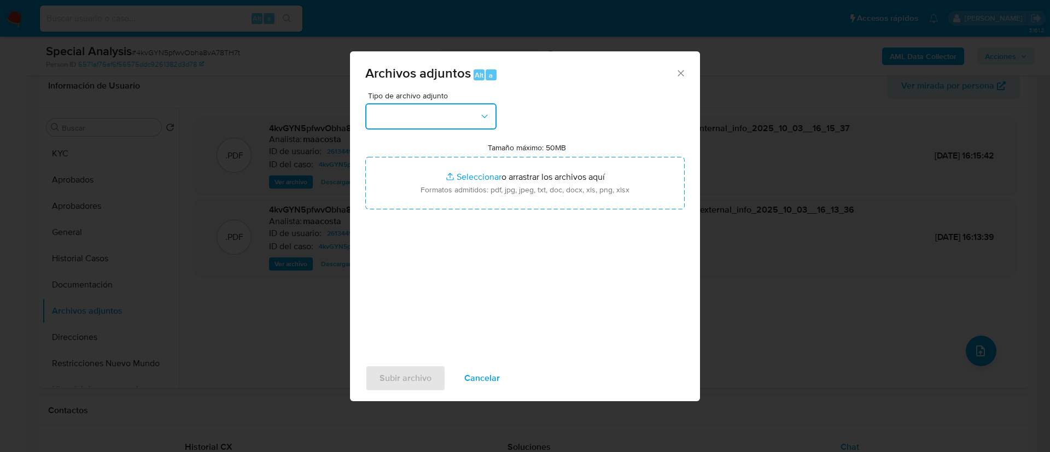
click at [454, 117] on button "button" at bounding box center [430, 116] width 131 height 26
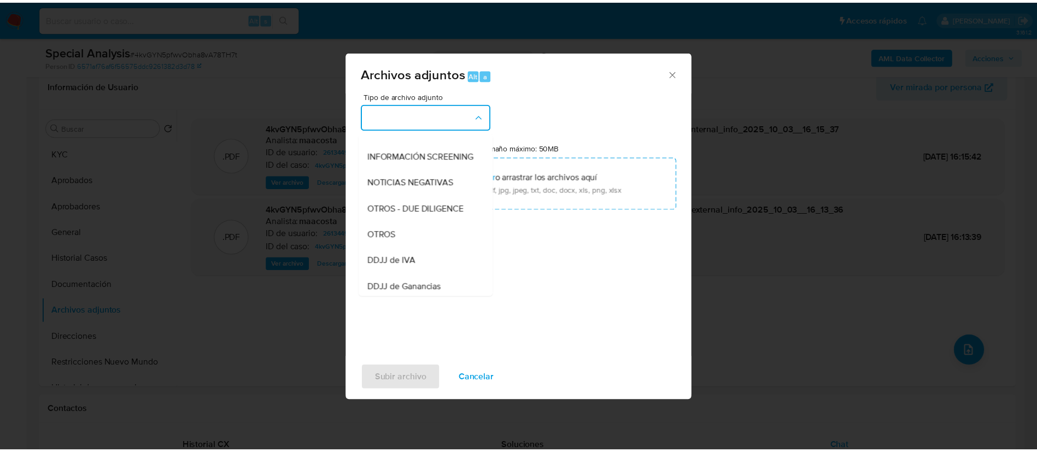
scroll to position [119, 0]
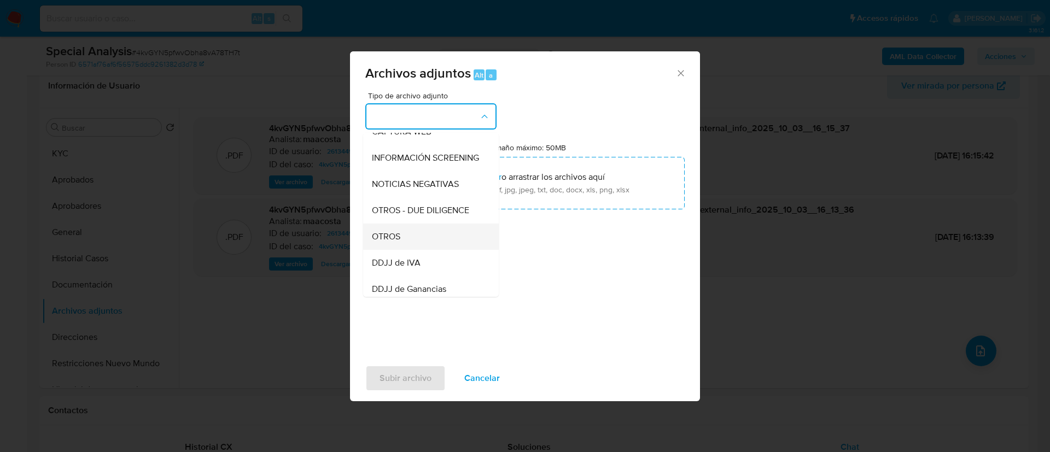
click at [395, 242] on span "OTROS" at bounding box center [386, 236] width 28 height 11
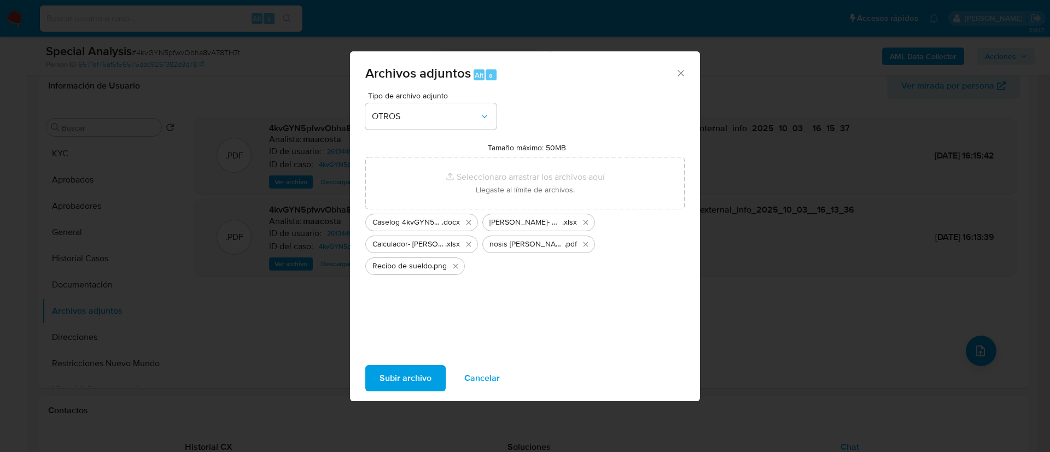
click at [403, 372] on span "Subir archivo" at bounding box center [405, 378] width 52 height 24
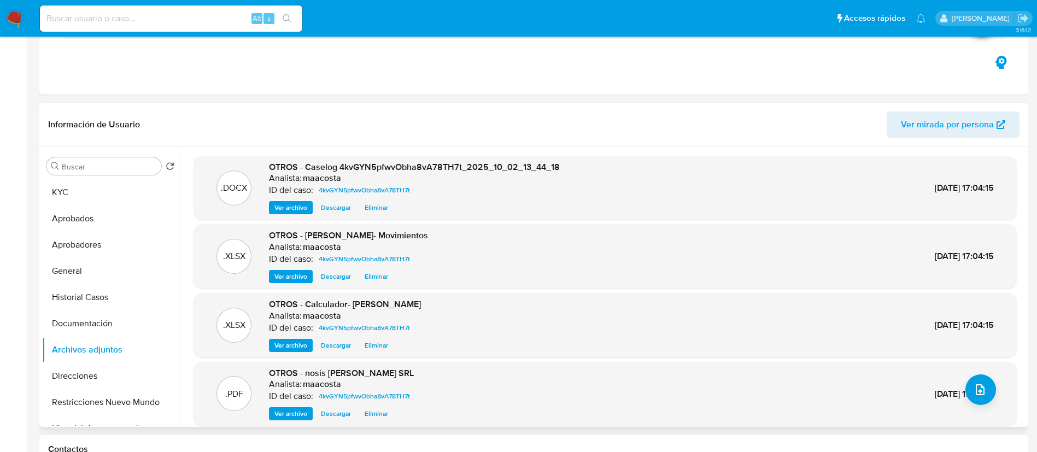
scroll to position [0, 0]
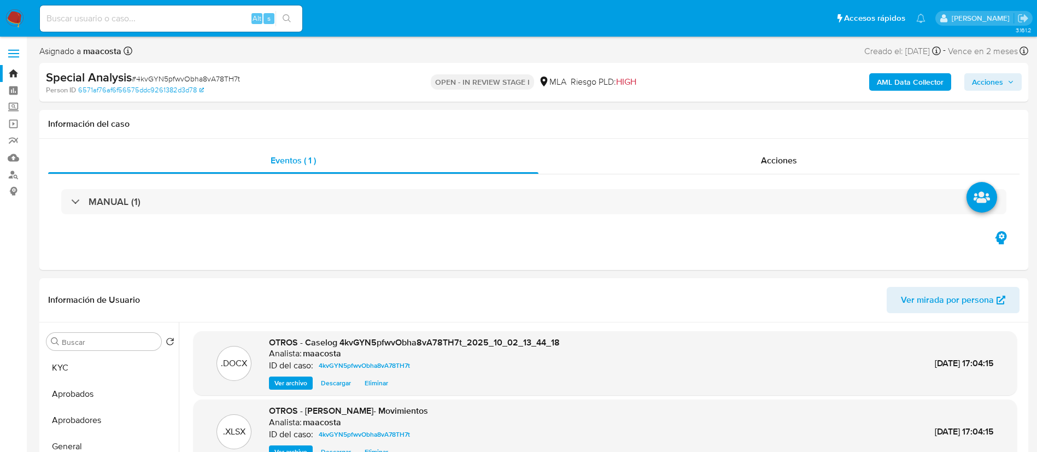
click at [986, 87] on span "Acciones" at bounding box center [987, 81] width 31 height 17
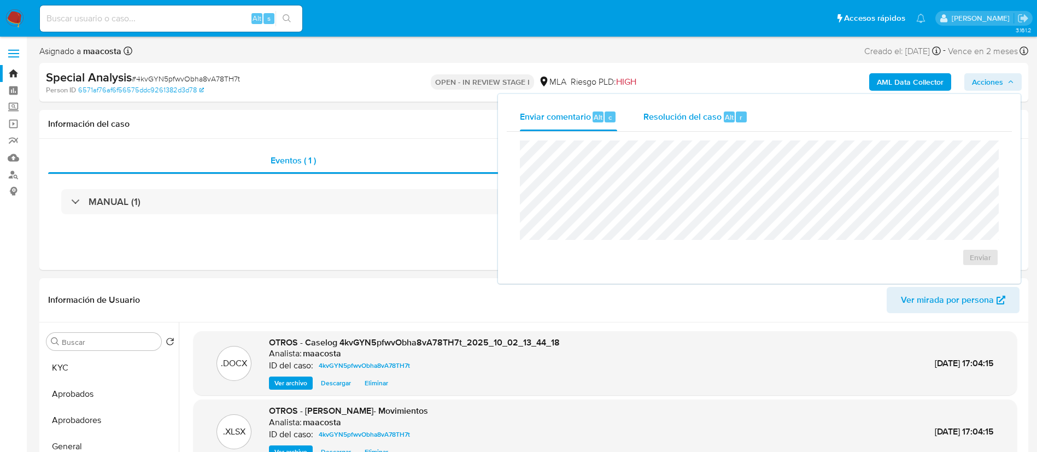
click at [740, 108] on div "Resolución del caso Alt r" at bounding box center [695, 117] width 104 height 28
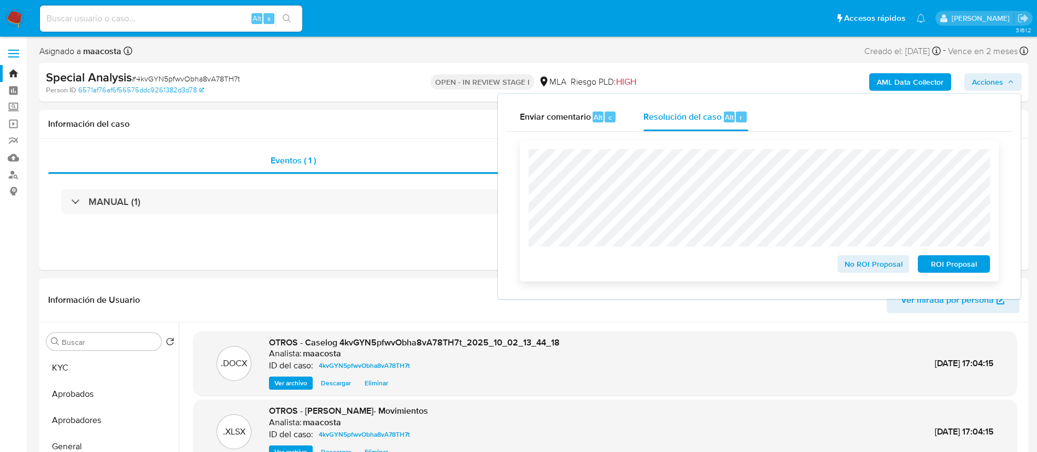
click at [954, 260] on span "ROI Proposal" at bounding box center [954, 263] width 57 height 15
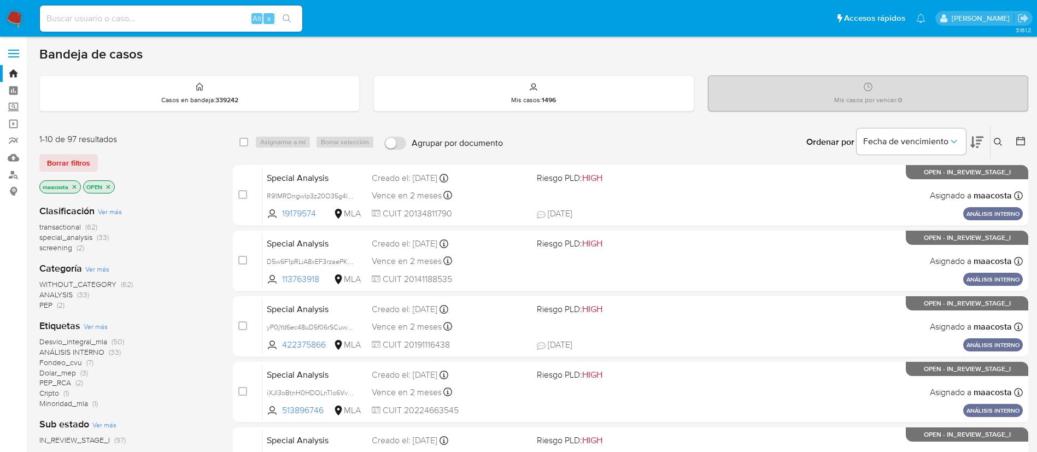
paste input "ir5EPfvCk54I2l6IK16X8RbR"
click at [201, 18] on input at bounding box center [171, 18] width 262 height 14
type input "ir5EPfvCk54I2l6IK16X8RbR"
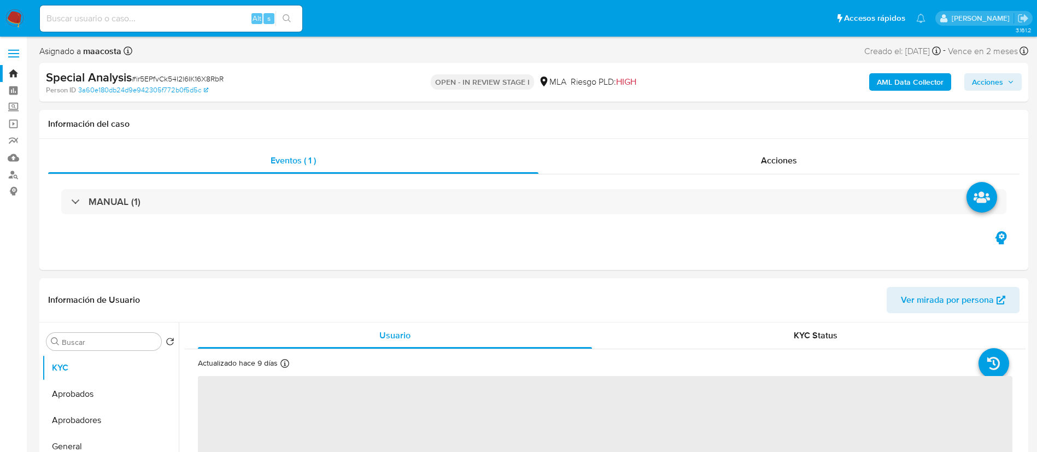
select select "10"
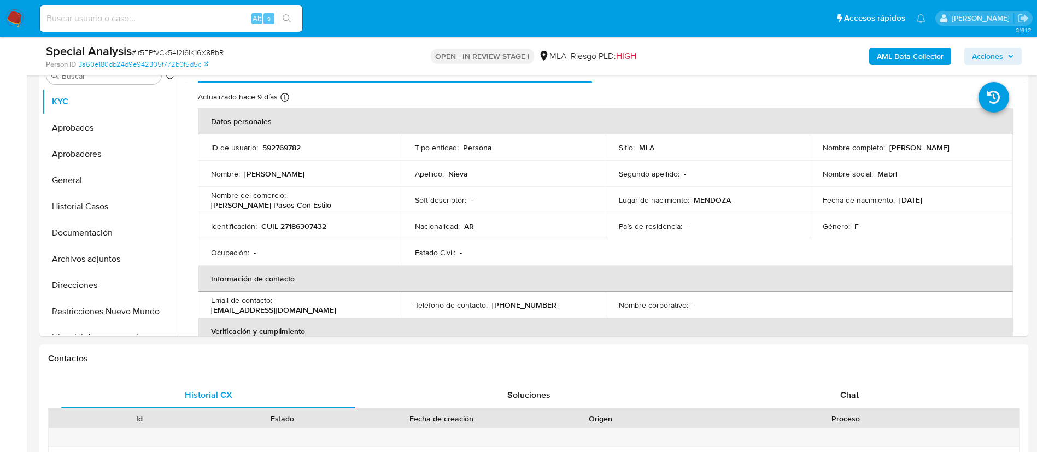
scroll to position [272, 0]
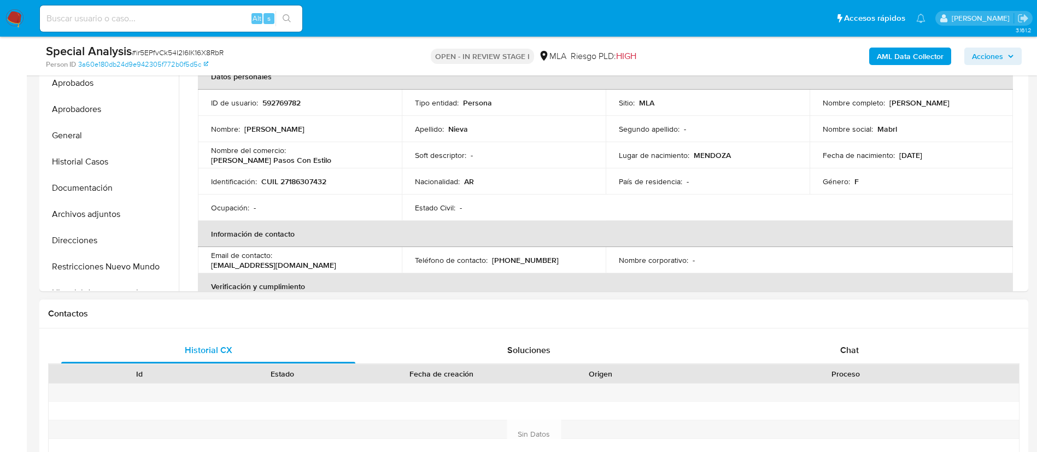
click at [870, 367] on div "Proceso" at bounding box center [845, 374] width 347 height 19
click at [856, 355] on span "Chat" at bounding box center [849, 350] width 19 height 13
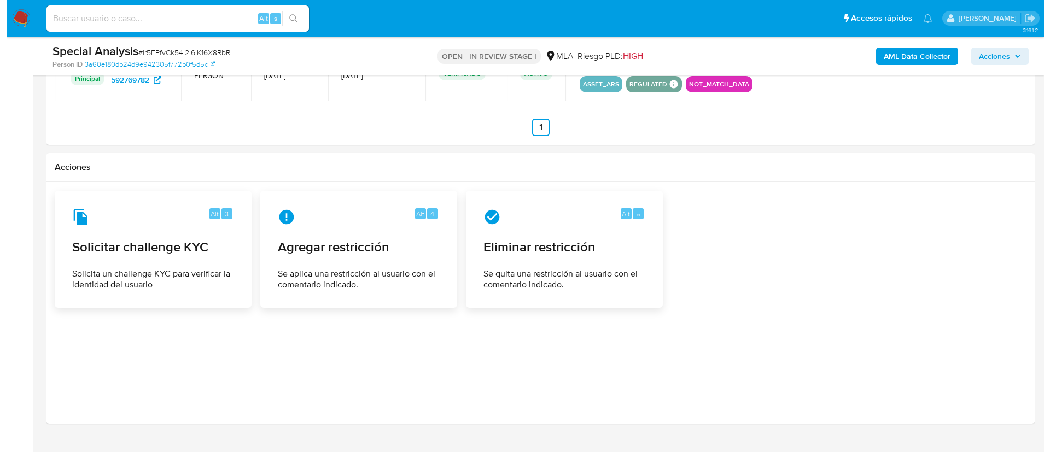
scroll to position [1701, 0]
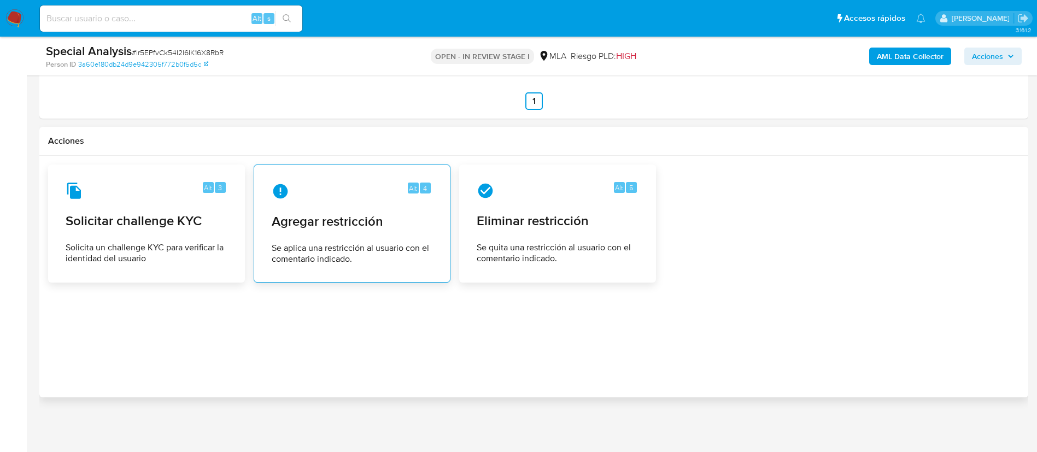
click at [325, 244] on span "Se aplica una restricción al usuario con el comentario indicado." at bounding box center [352, 254] width 161 height 22
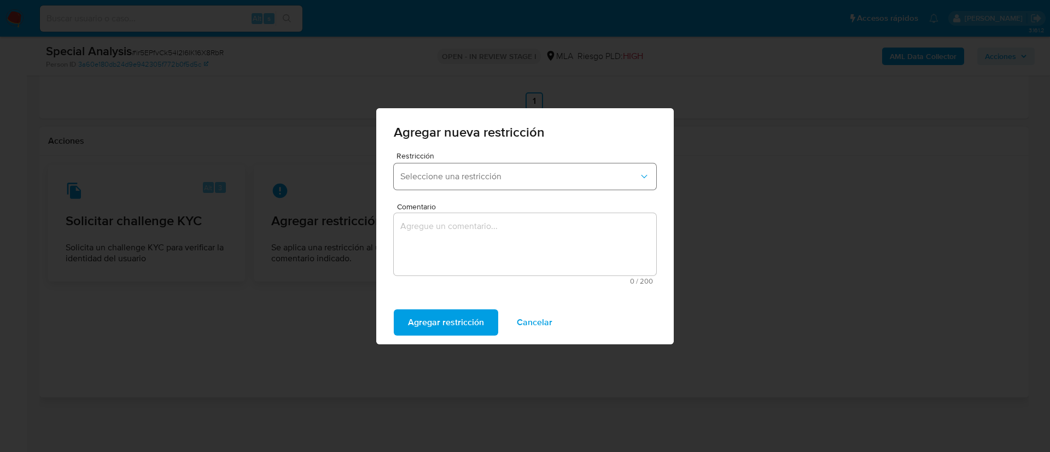
click at [424, 176] on span "Seleccione una restricción" at bounding box center [519, 176] width 238 height 11
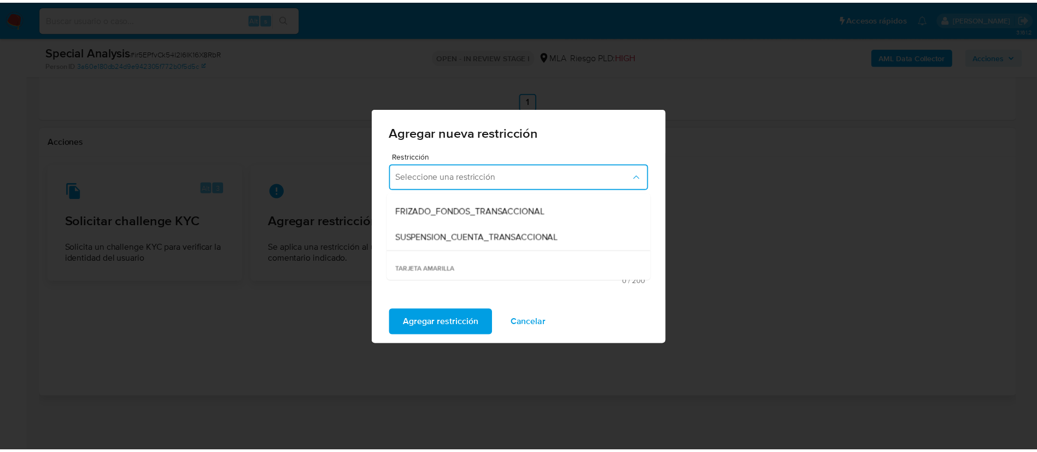
scroll to position [132, 0]
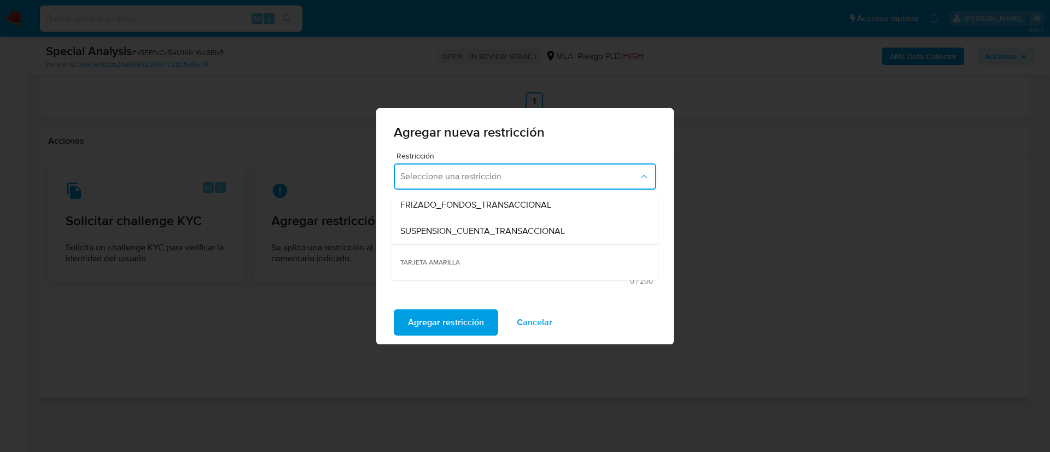
click at [434, 235] on span "SUSPENSION_CUENTA_TRANSACCIONAL" at bounding box center [482, 231] width 165 height 11
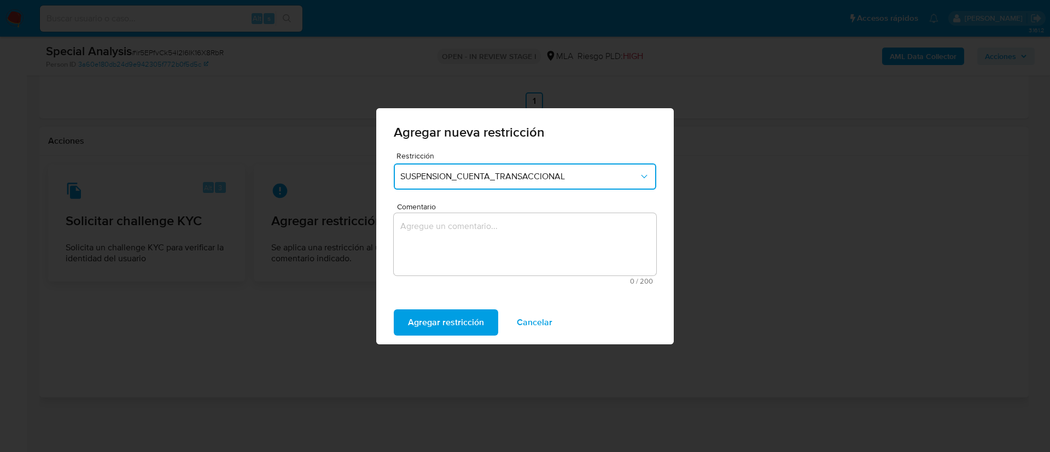
click at [434, 235] on textarea "Comentario" at bounding box center [525, 244] width 262 height 62
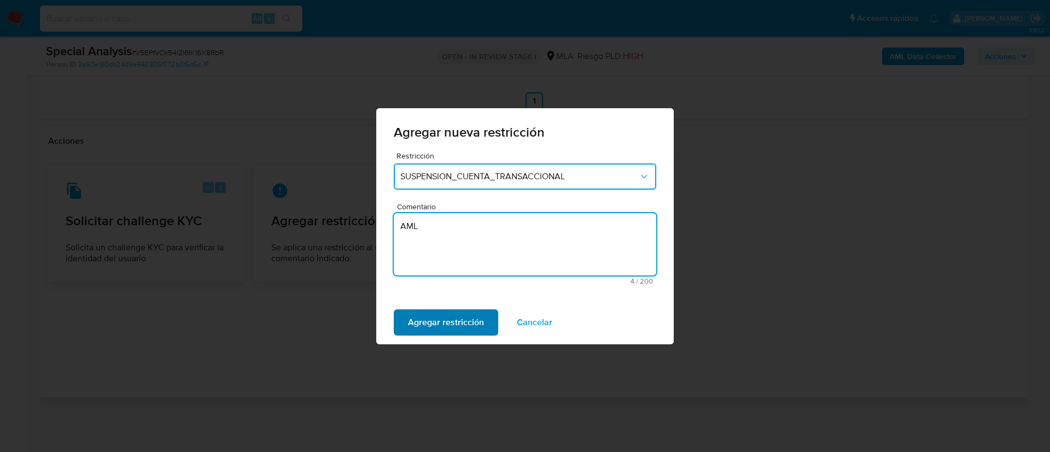
type textarea "AML"
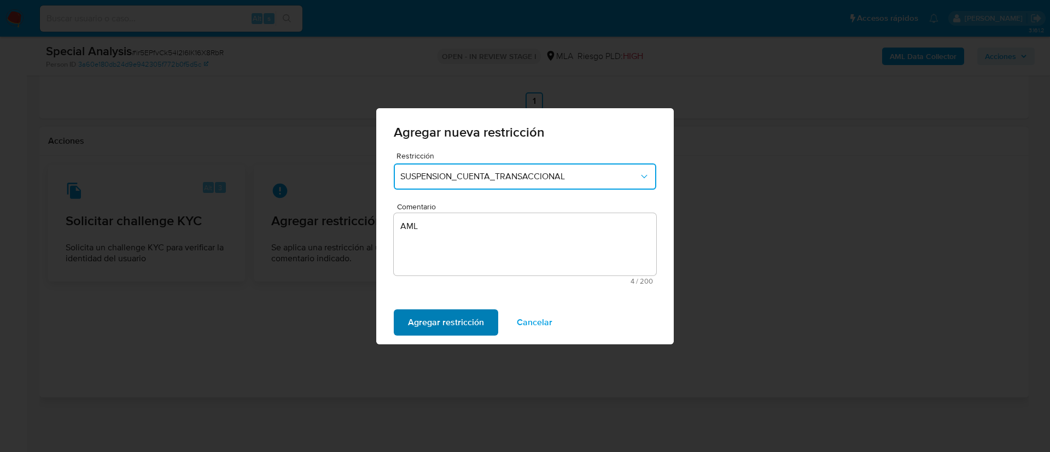
click at [434, 317] on span "Agregar restricción" at bounding box center [446, 323] width 76 height 24
click at [434, 317] on span "Confirmar" at bounding box center [427, 323] width 39 height 24
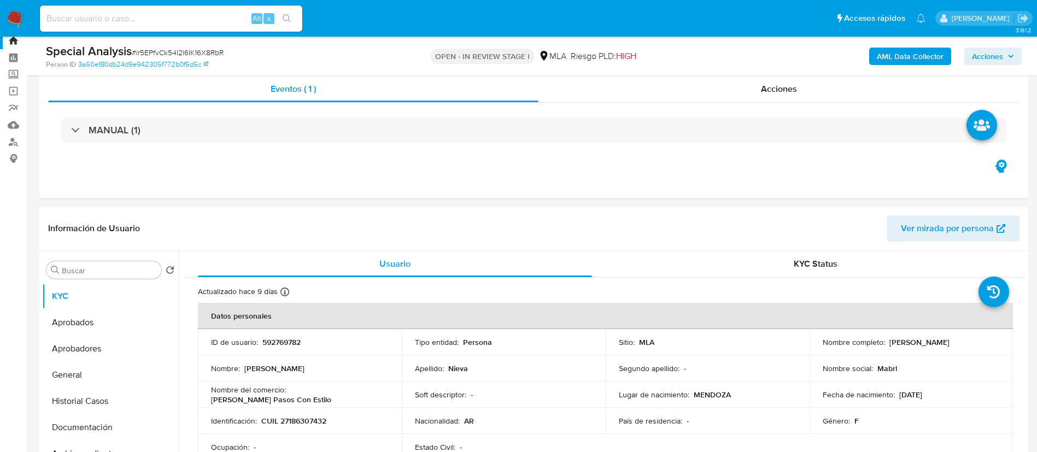
scroll to position [34, 0]
click at [544, 191] on div "Eventos ( 1 ) Acciones MANUAL (1)" at bounding box center [533, 131] width 989 height 131
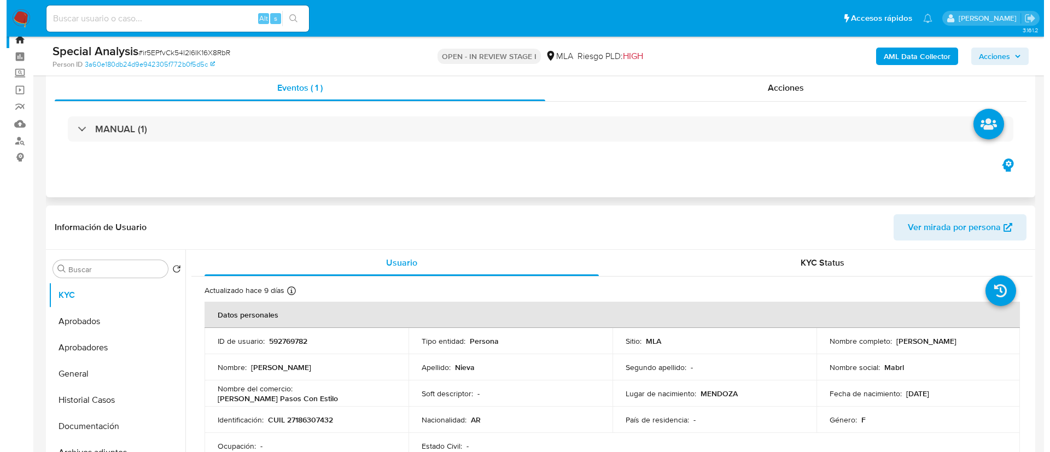
scroll to position [175, 0]
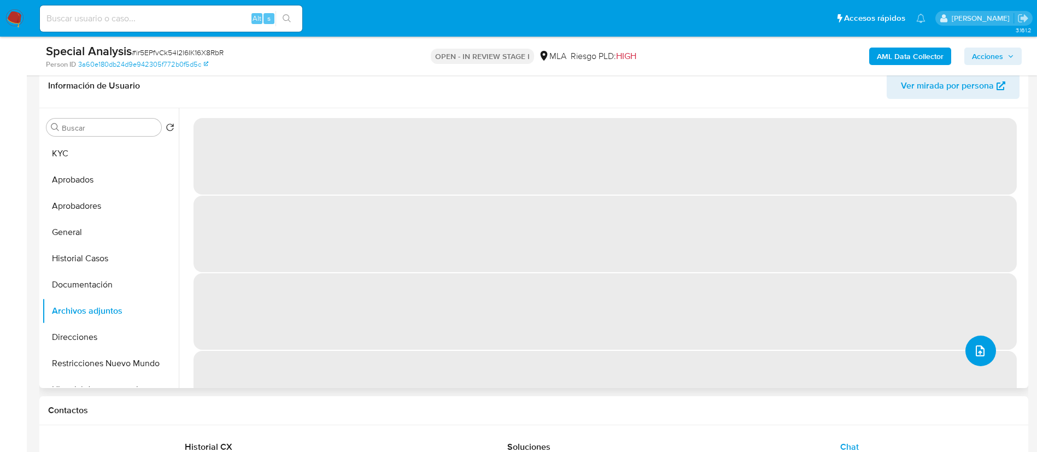
click at [974, 350] on icon "upload-file" at bounding box center [980, 350] width 13 height 13
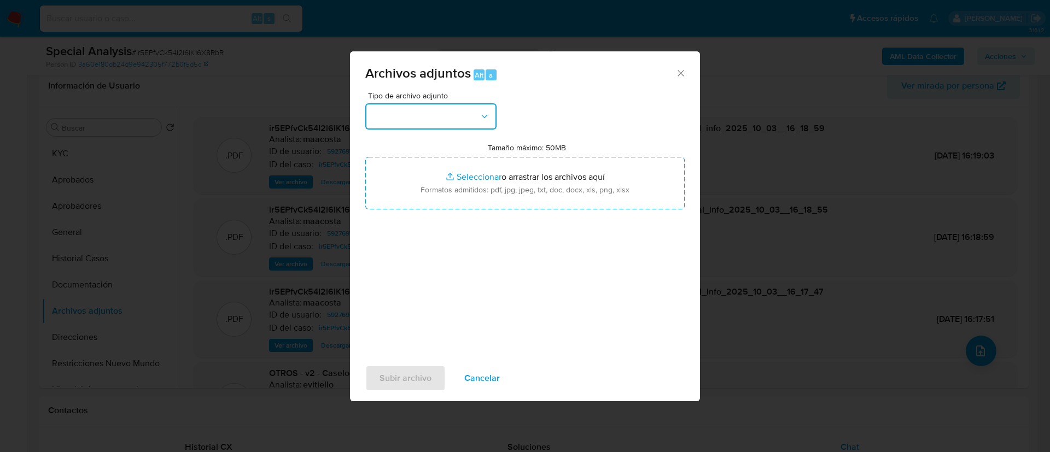
click at [468, 120] on button "button" at bounding box center [430, 116] width 131 height 26
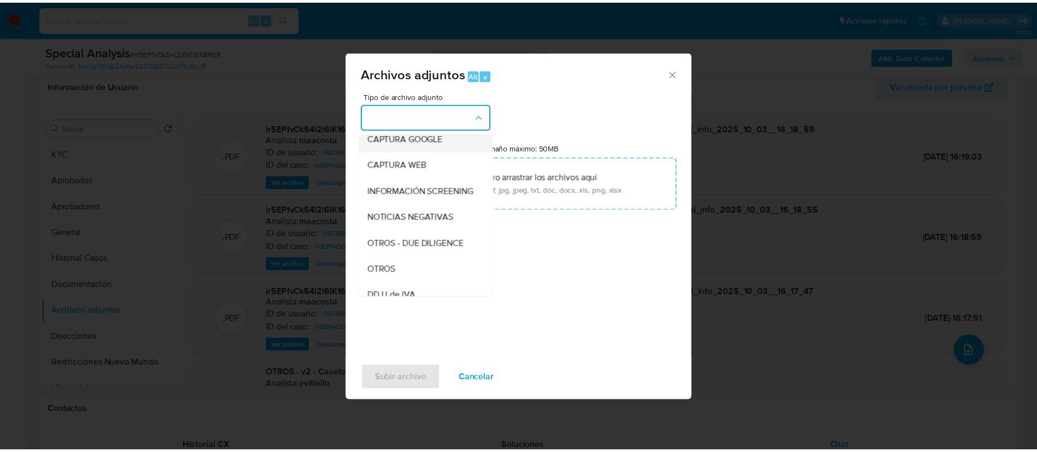
scroll to position [90, 0]
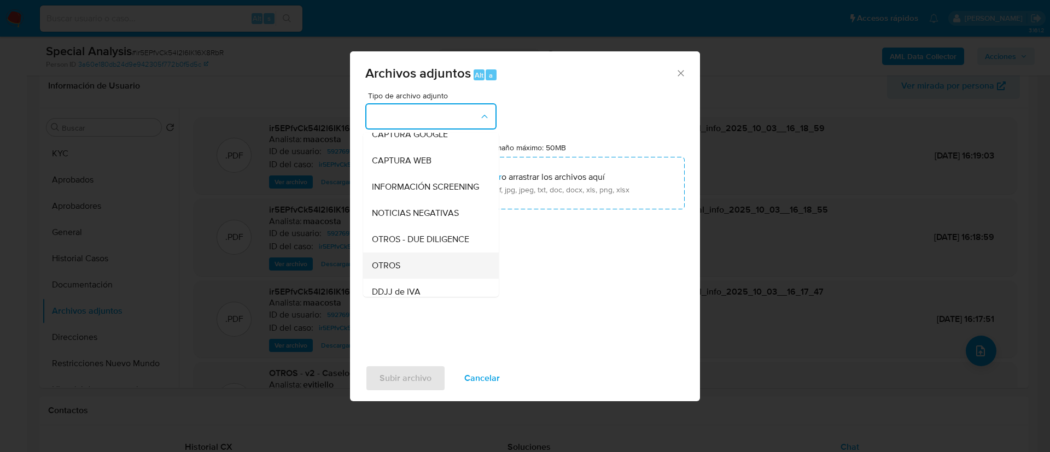
click at [401, 268] on div "OTROS" at bounding box center [428, 266] width 112 height 26
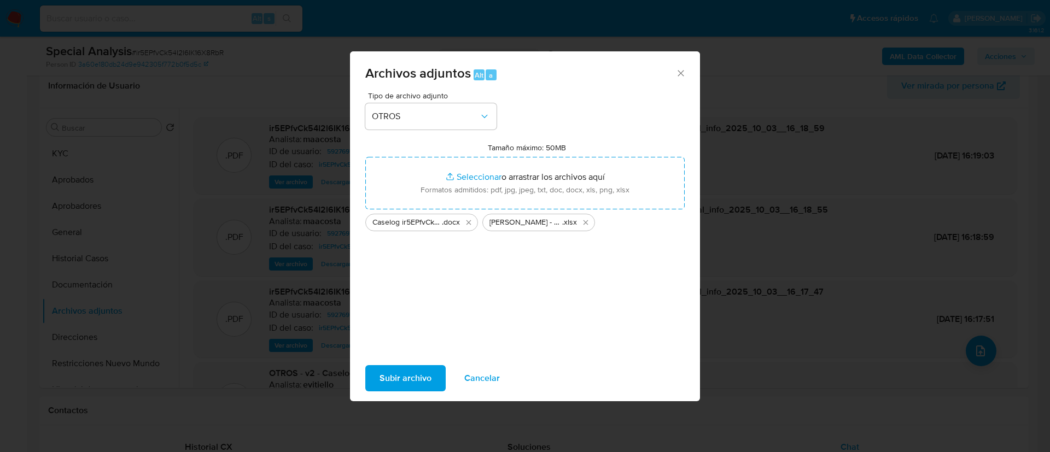
click at [412, 372] on span "Subir archivo" at bounding box center [405, 378] width 52 height 24
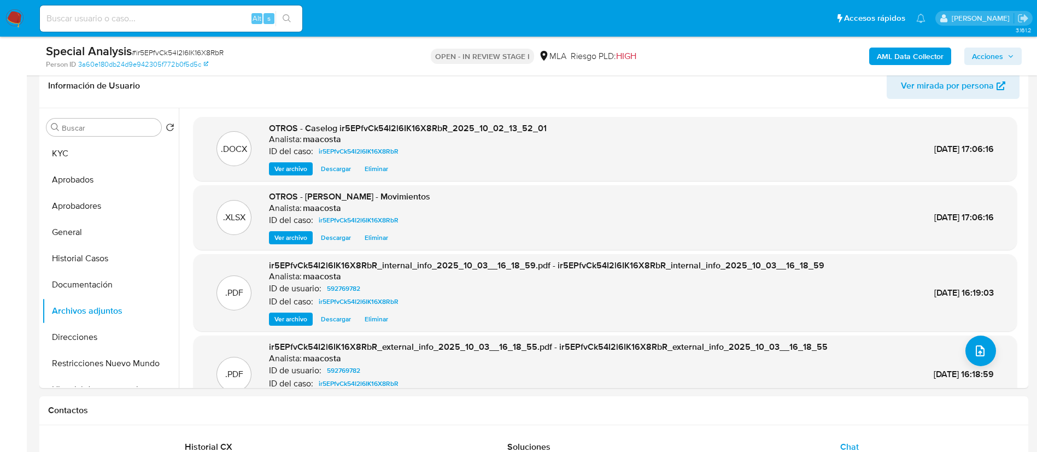
click at [985, 60] on span "Acciones" at bounding box center [987, 56] width 31 height 17
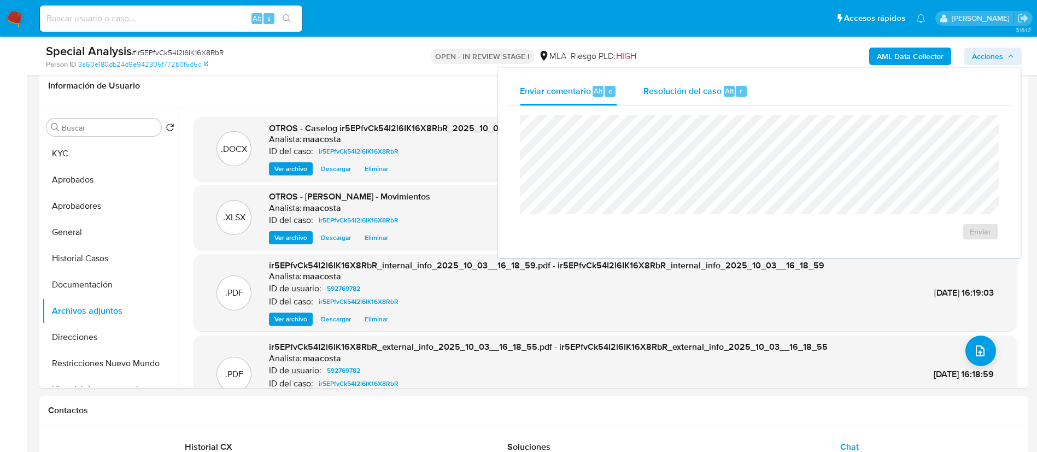
click at [709, 87] on span "Resolución del caso" at bounding box center [682, 90] width 78 height 13
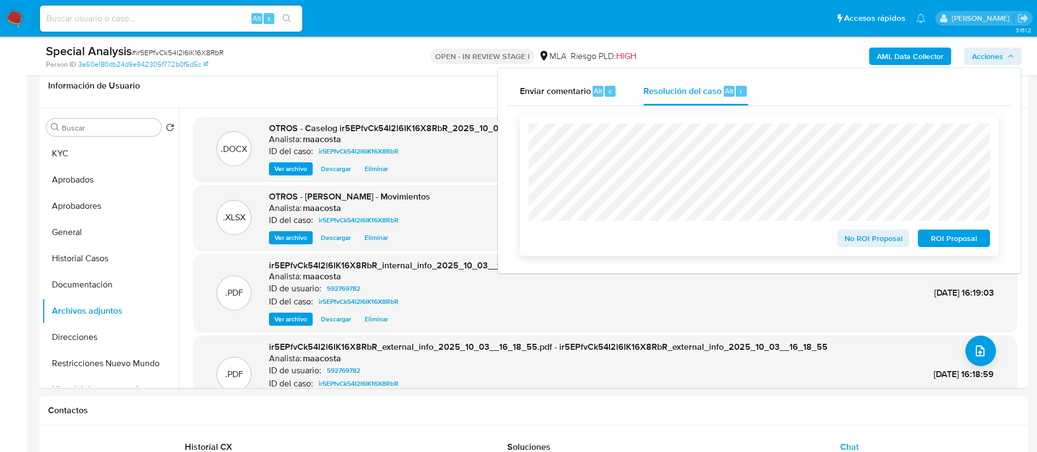
click at [953, 232] on span "ROI Proposal" at bounding box center [954, 238] width 57 height 15
click at [953, 232] on div "ROI Proposal" at bounding box center [951, 237] width 77 height 22
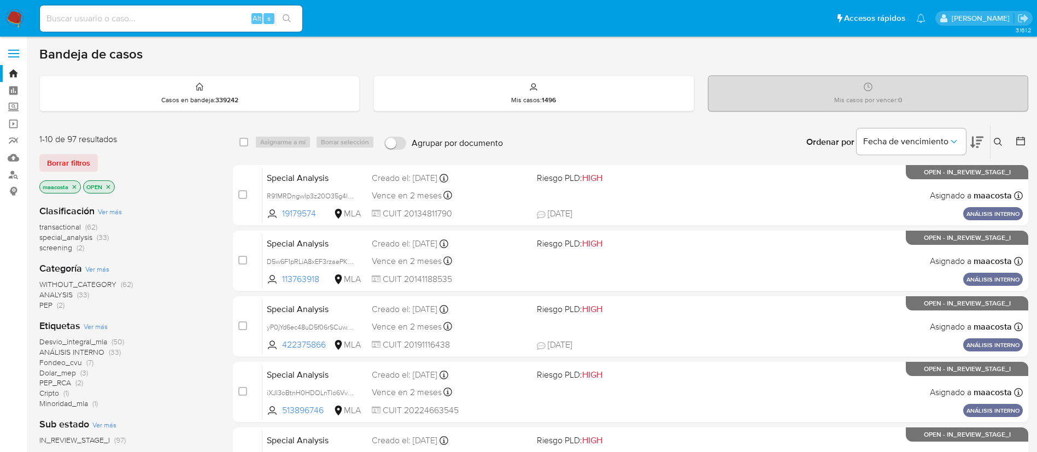
paste input "ua8pHqyOH1nCv4fdXxXS9MjG"
click at [221, 17] on input at bounding box center [171, 18] width 262 height 14
type input "ua8pHqyOH1nCv4fdXxXS9MjG"
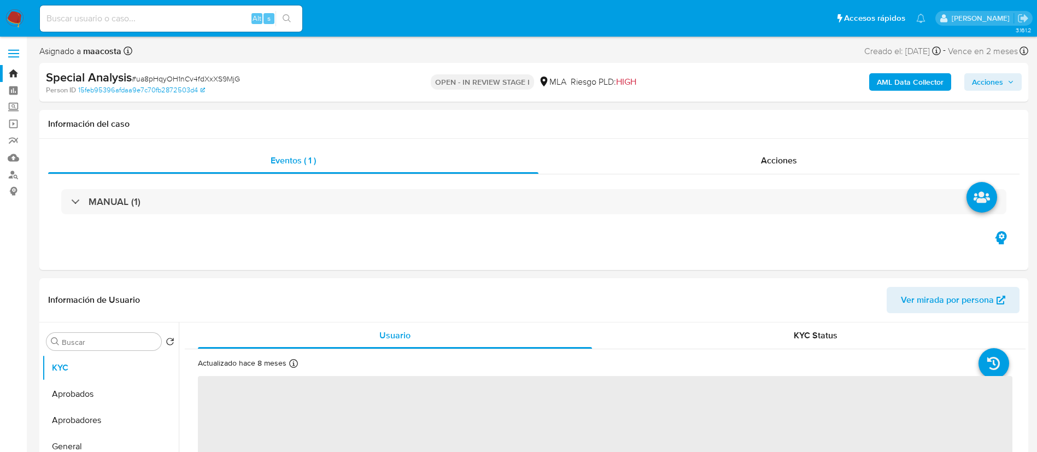
select select "10"
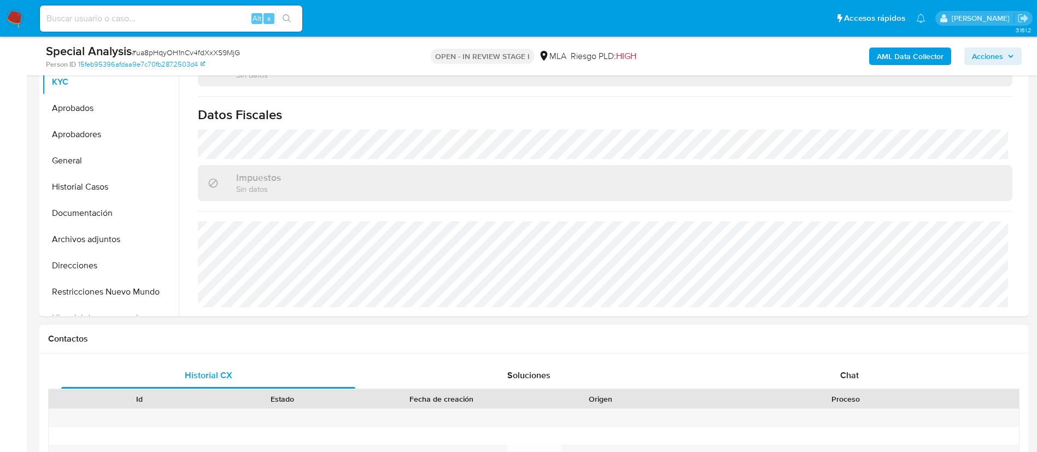
scroll to position [250, 0]
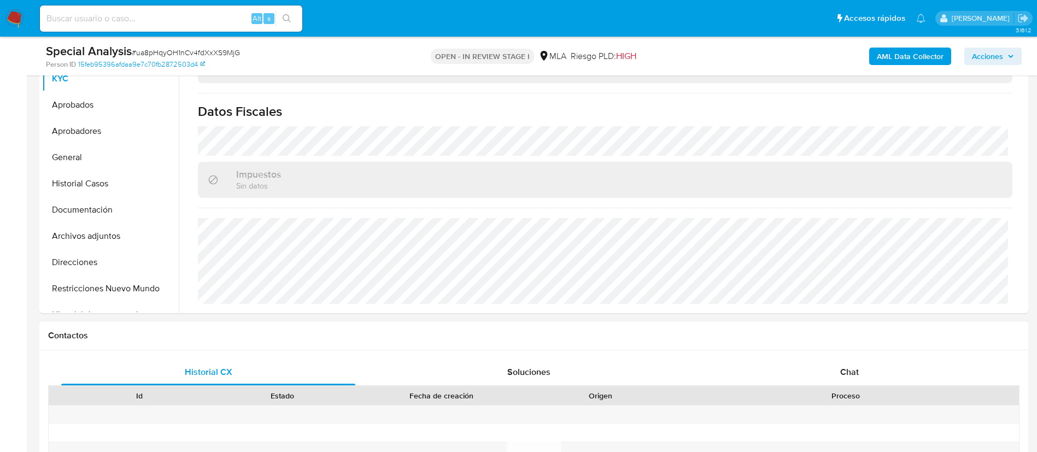
click at [845, 357] on div "Historial CX Soluciones Chat Id Estado Fecha de creación Origen Proceso Anterio…" at bounding box center [533, 455] width 989 height 211
click at [846, 367] on span "Chat" at bounding box center [849, 372] width 19 height 13
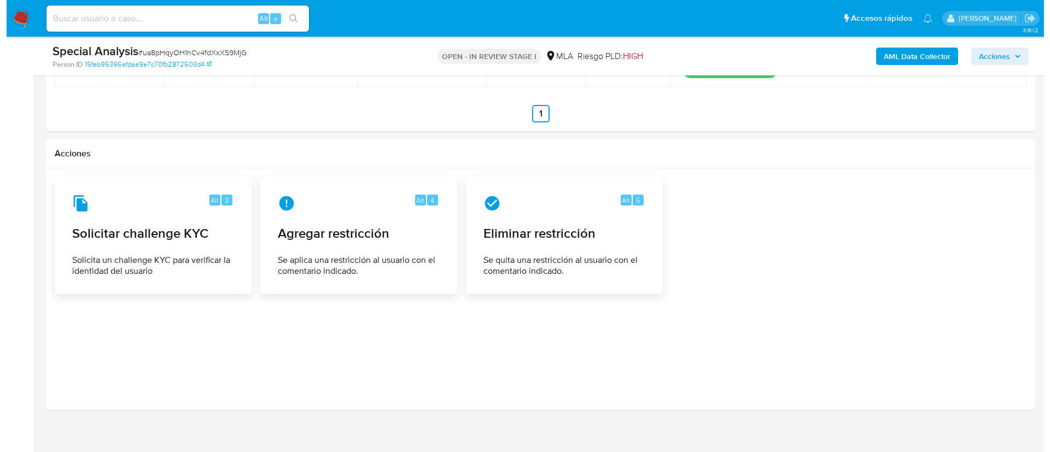
scroll to position [1709, 0]
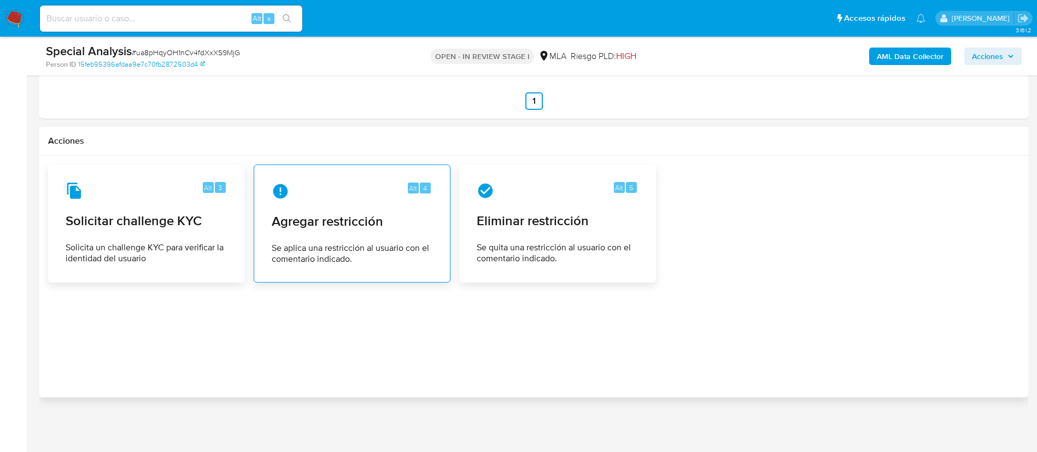
click at [308, 236] on div "Alt 4 Agregar restricción Se aplica una restricción al usuario con el comentari…" at bounding box center [352, 223] width 178 height 99
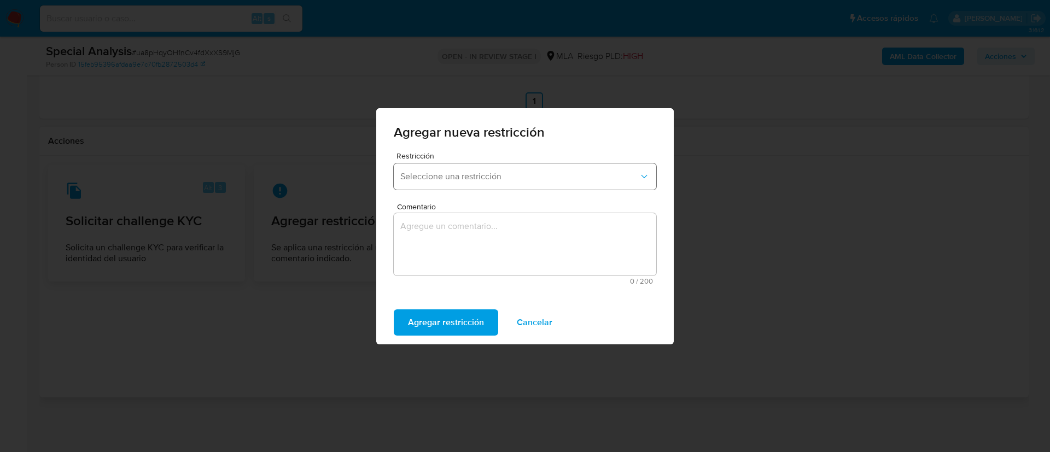
click at [441, 173] on span "Seleccione una restricción" at bounding box center [519, 176] width 238 height 11
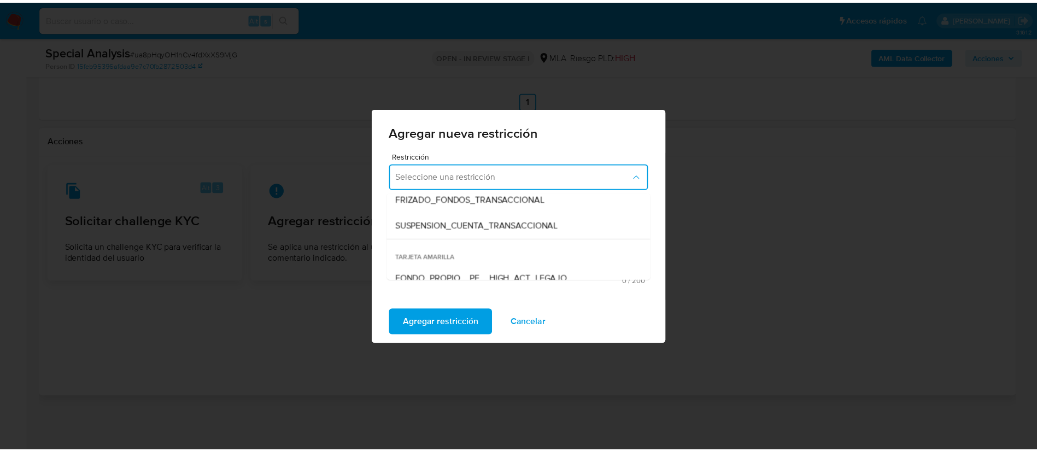
scroll to position [143, 0]
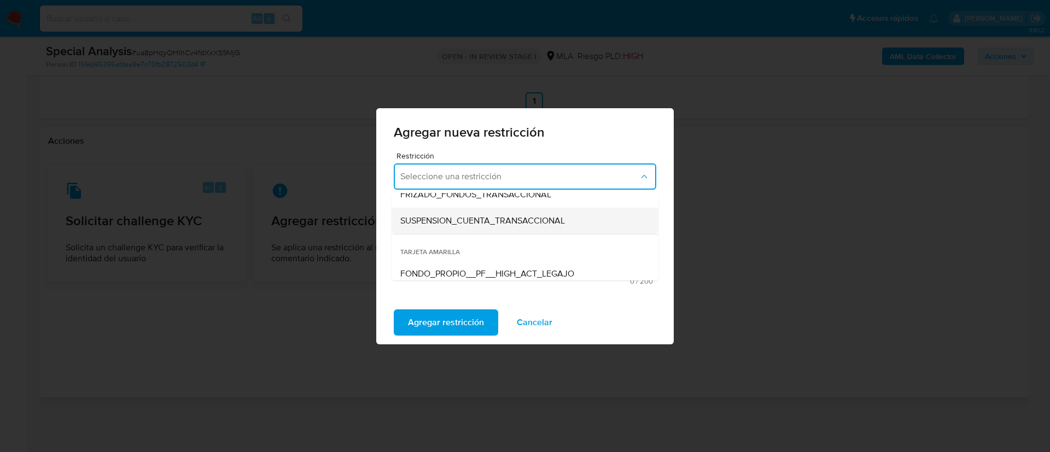
click at [439, 218] on span "SUSPENSION_CUENTA_TRANSACCIONAL" at bounding box center [482, 220] width 165 height 11
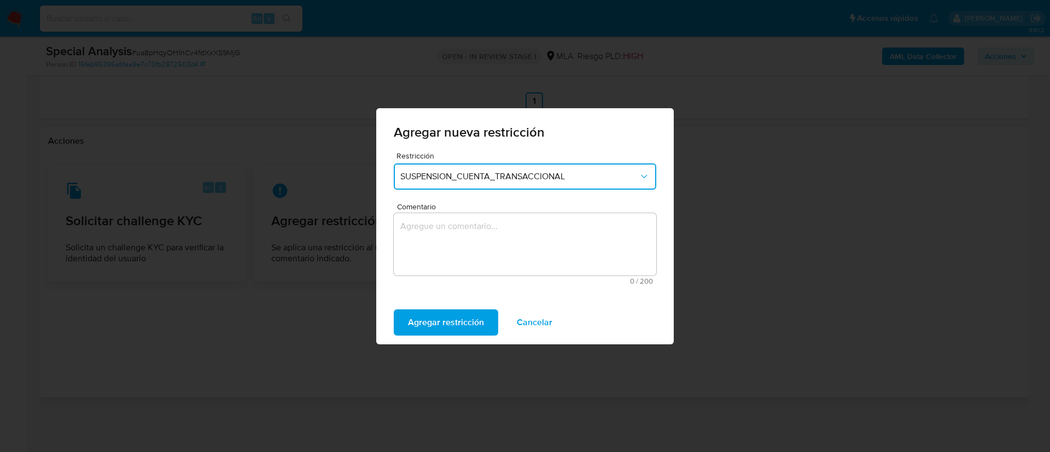
click at [431, 245] on textarea "Comentario" at bounding box center [525, 244] width 262 height 62
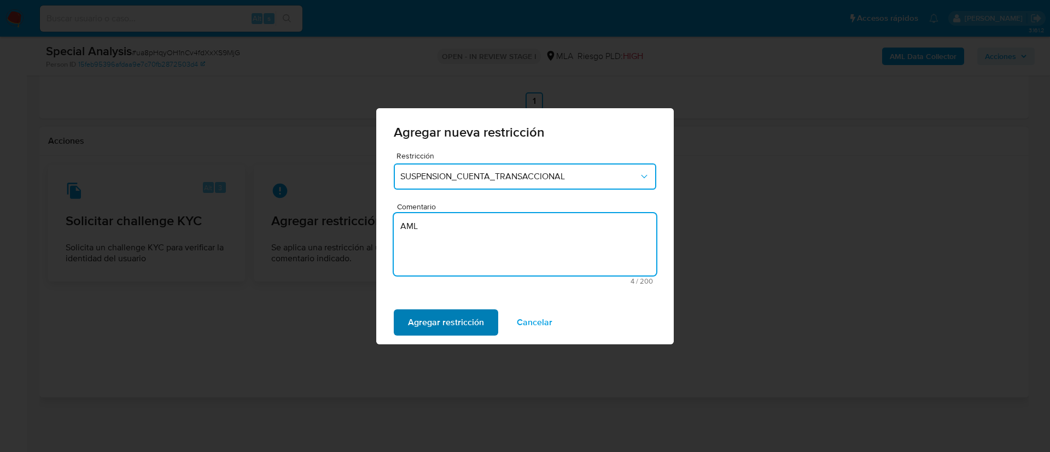
type textarea "AML"
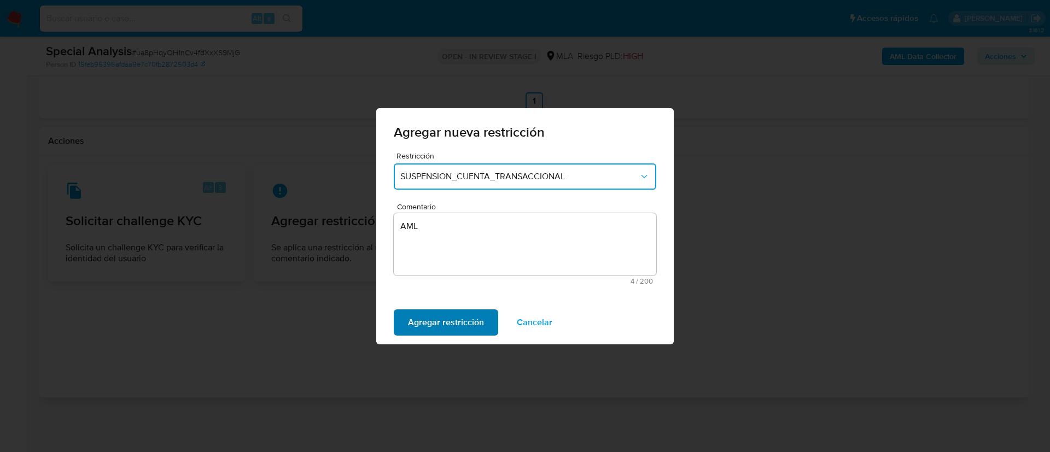
click at [430, 320] on span "Agregar restricción" at bounding box center [446, 323] width 76 height 24
click at [430, 320] on span "Confirmar" at bounding box center [427, 323] width 39 height 24
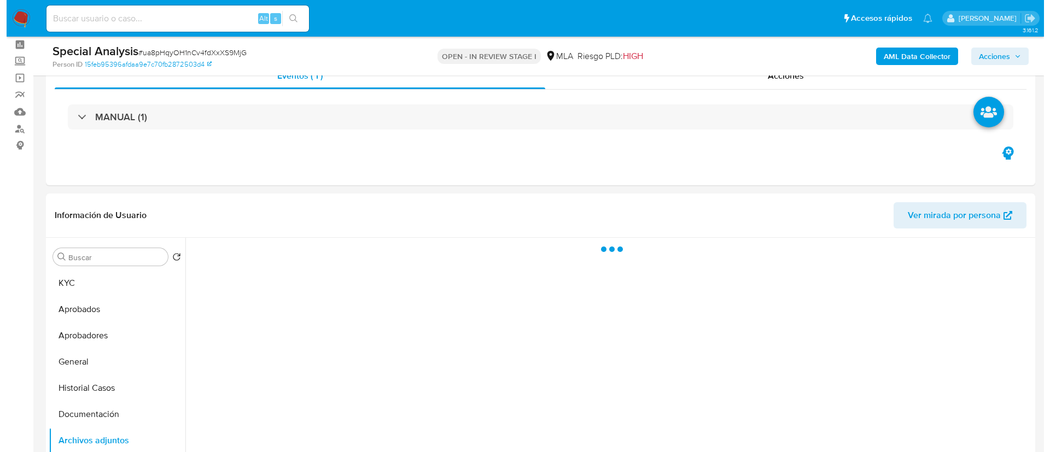
scroll to position [175, 0]
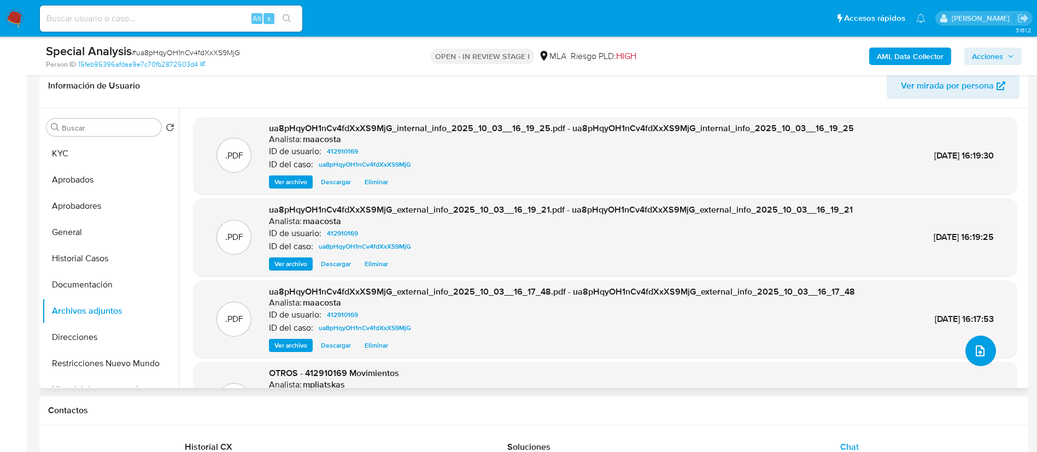
click at [974, 350] on icon "upload-file" at bounding box center [980, 350] width 13 height 13
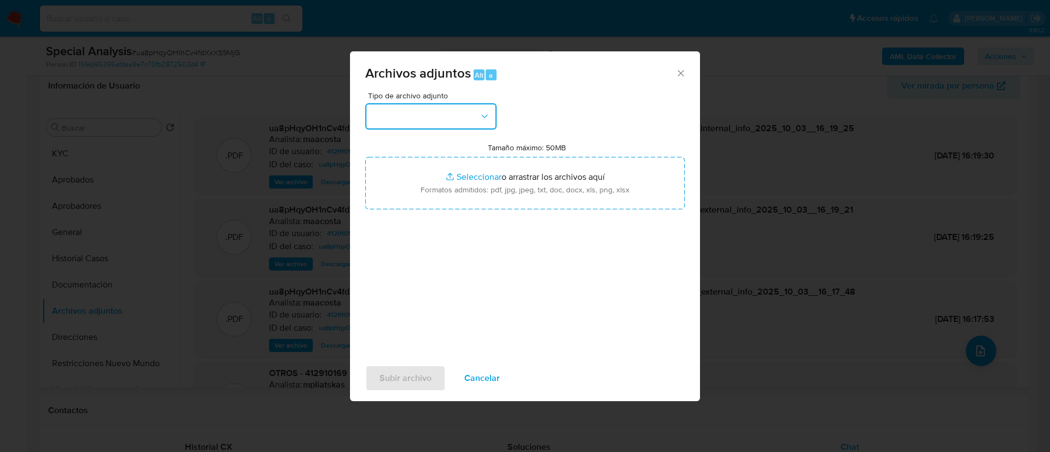
click at [452, 111] on button "button" at bounding box center [430, 116] width 131 height 26
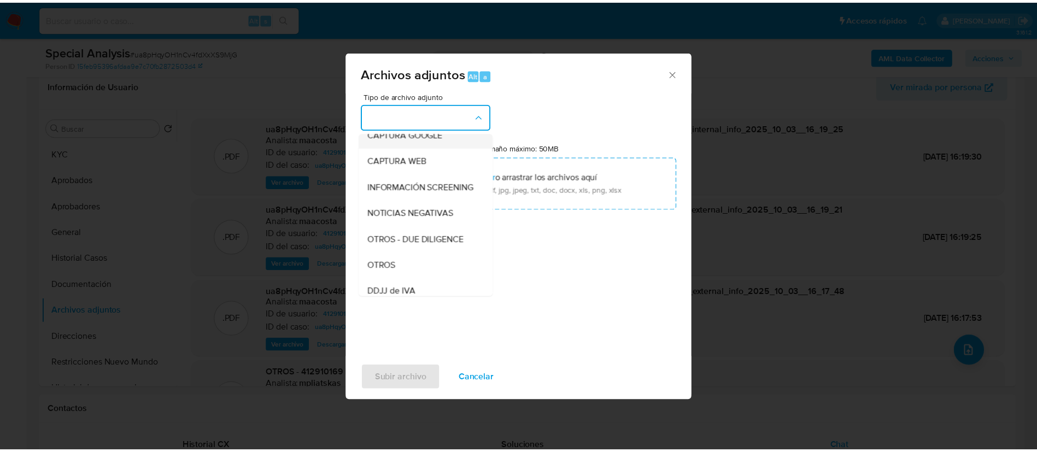
scroll to position [103, 0]
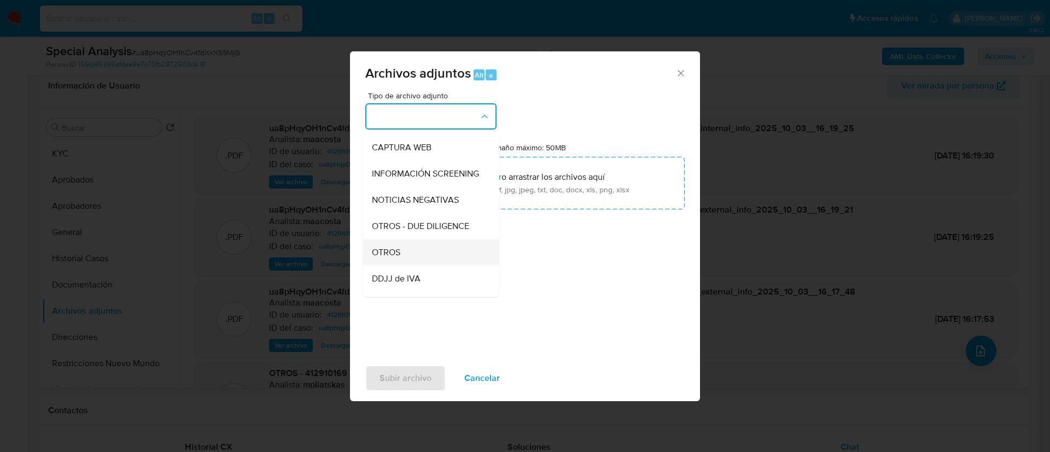
click at [397, 258] on span "OTROS" at bounding box center [386, 252] width 28 height 11
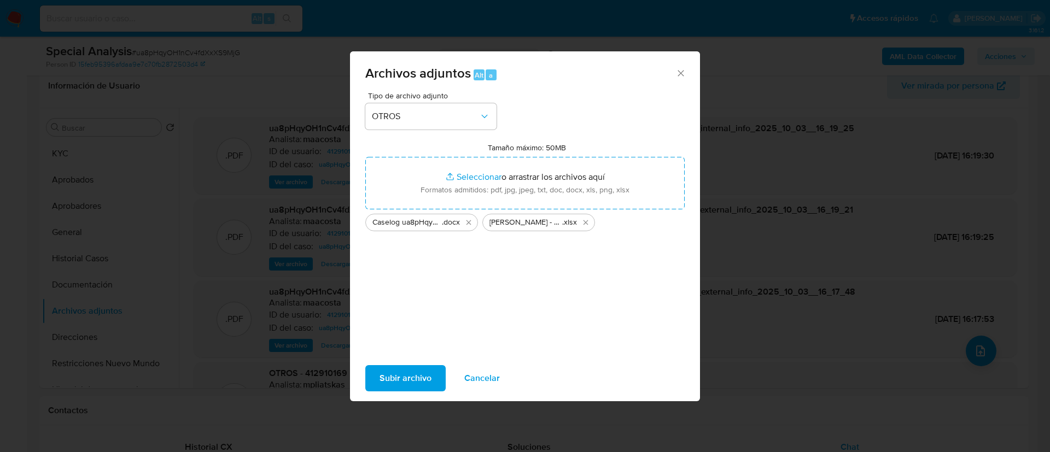
click at [425, 368] on span "Subir archivo" at bounding box center [405, 378] width 52 height 24
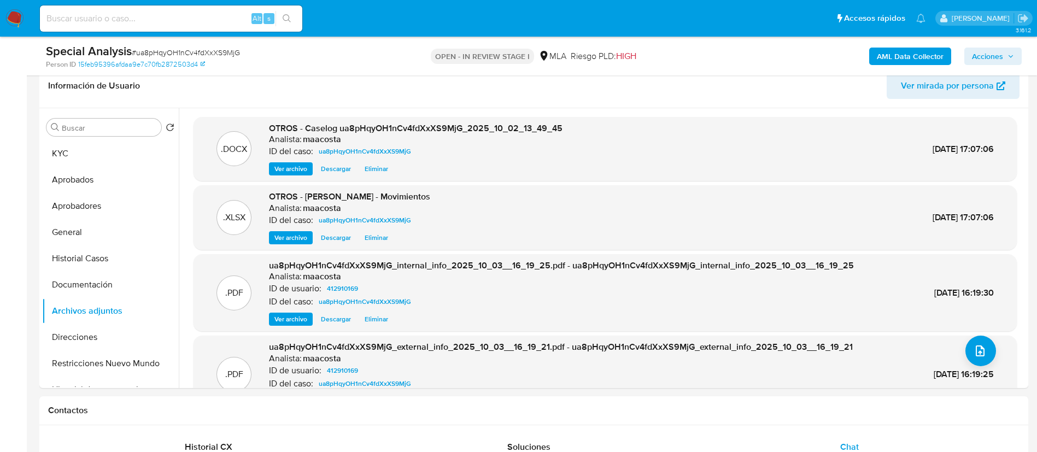
click at [998, 54] on span "Acciones" at bounding box center [987, 56] width 31 height 17
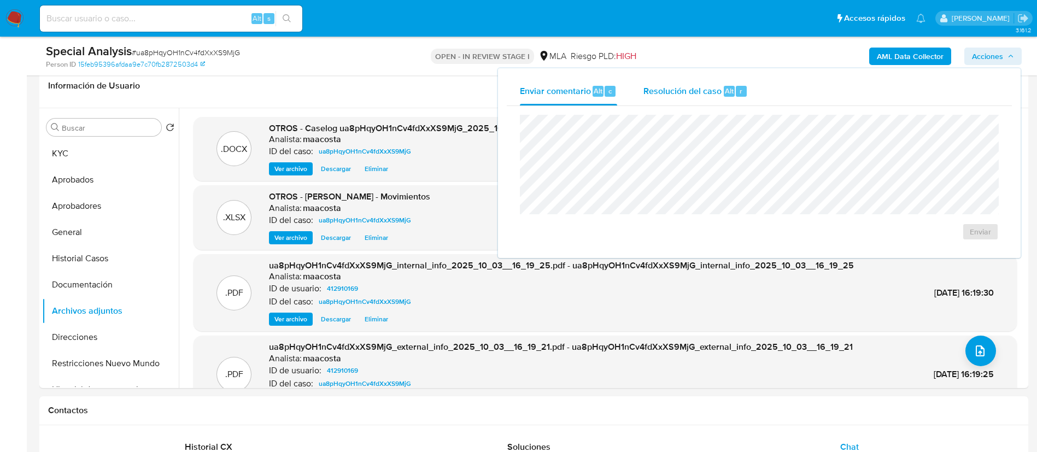
click at [730, 102] on div "Resolución del caso Alt r" at bounding box center [695, 91] width 104 height 28
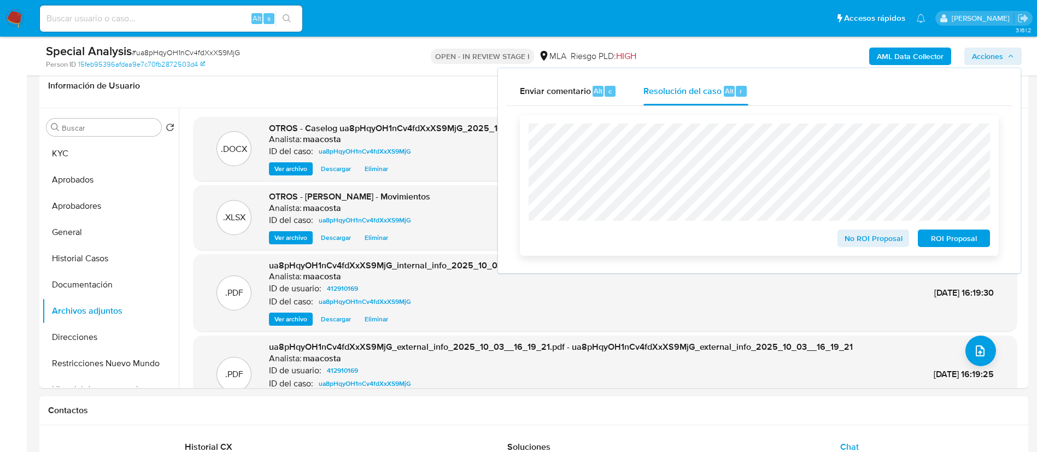
click at [971, 245] on span "ROI Proposal" at bounding box center [954, 238] width 57 height 15
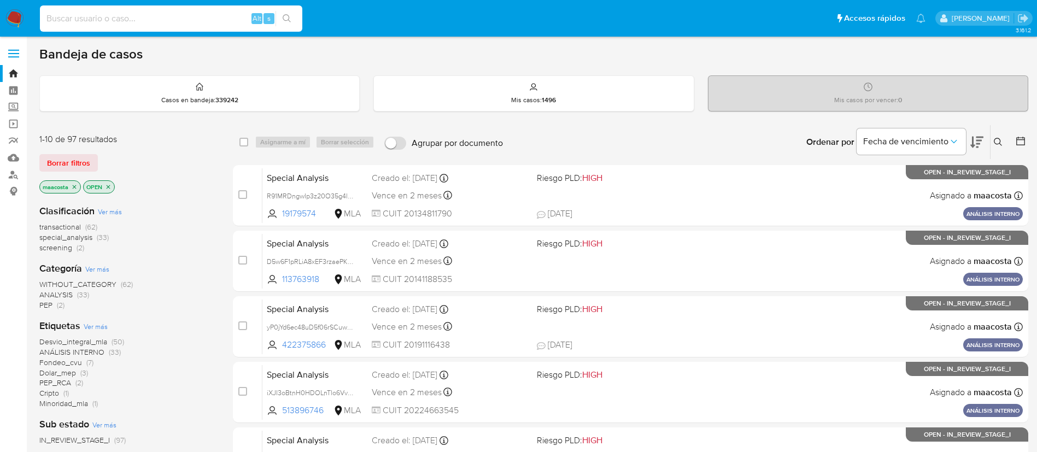
paste input "G2tAJwjMl1HFX18j4U01R7au"
click at [195, 17] on input at bounding box center [171, 18] width 262 height 14
type input "G2tAJwjMl1HFX18j4U01R7au"
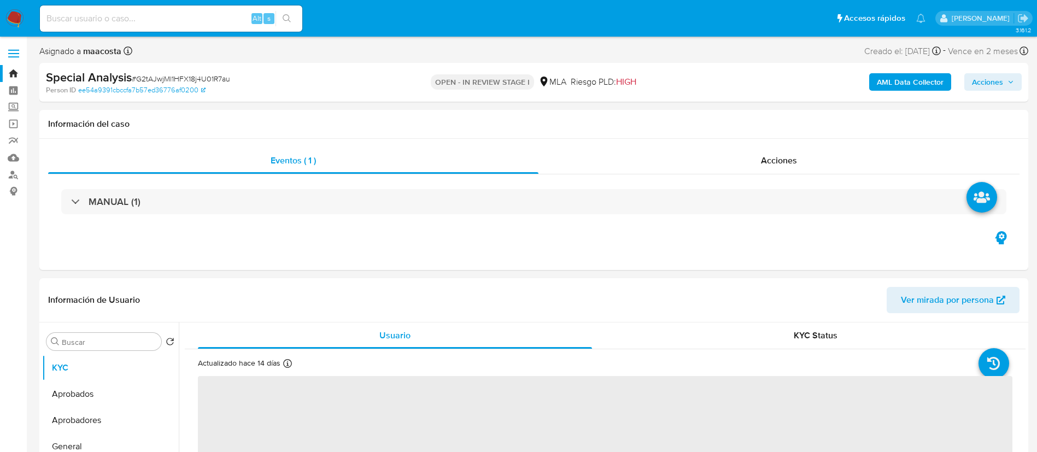
select select "10"
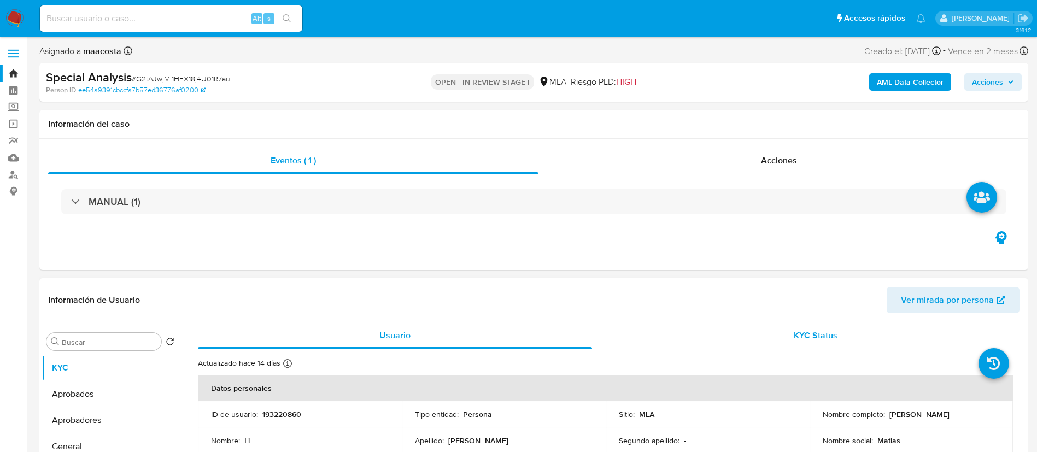
click at [863, 335] on div "KYC Status" at bounding box center [815, 336] width 394 height 26
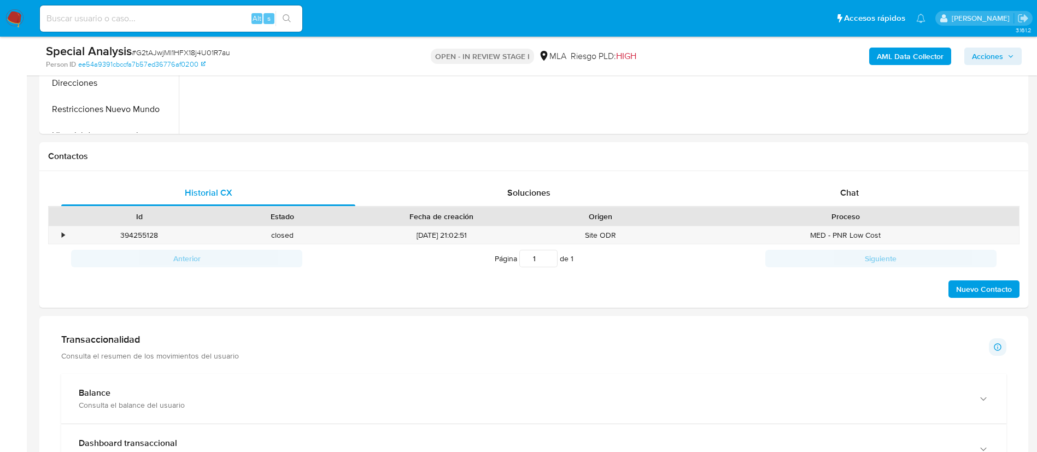
scroll to position [441, 0]
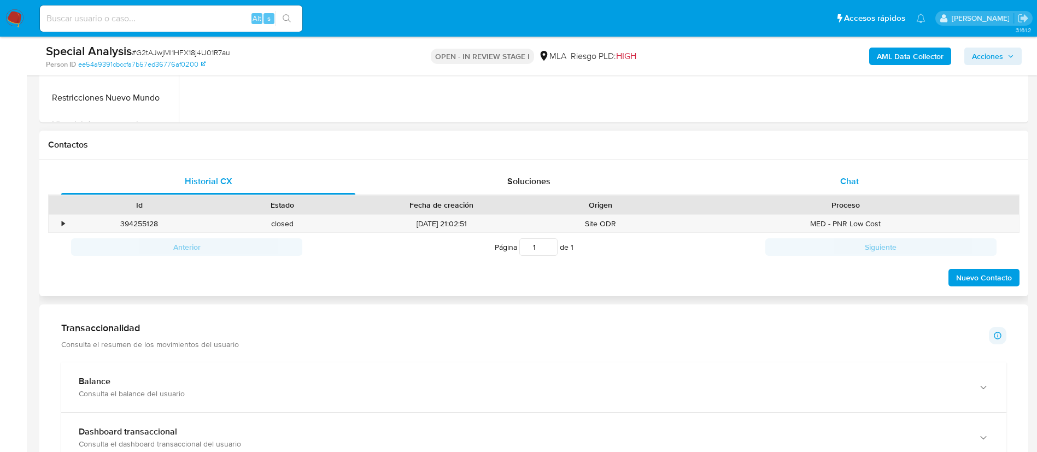
click at [856, 194] on div "Chat" at bounding box center [849, 181] width 294 height 26
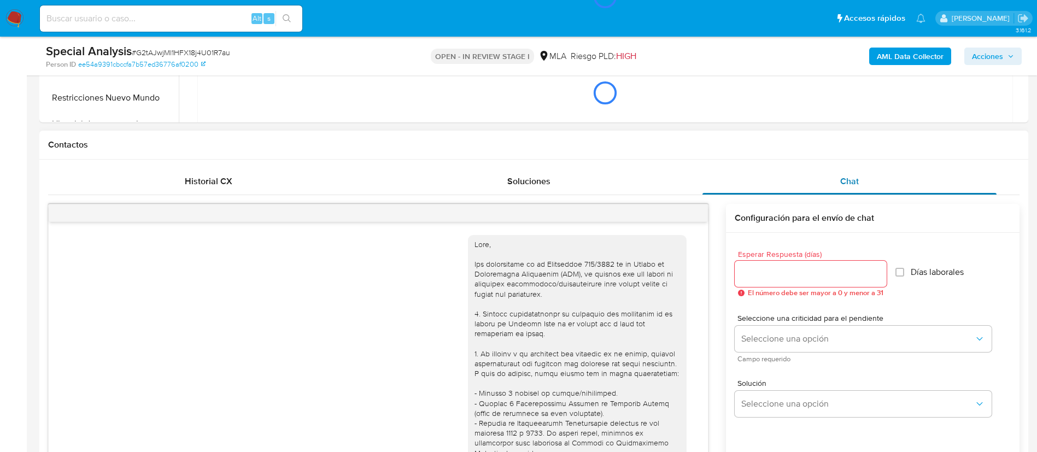
scroll to position [626, 0]
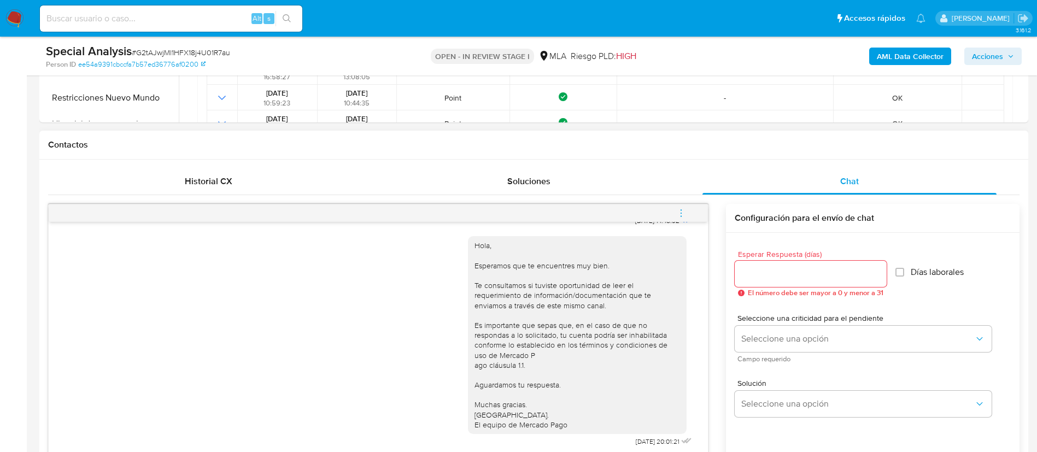
click at [678, 216] on icon "menu-action" at bounding box center [681, 213] width 10 height 10
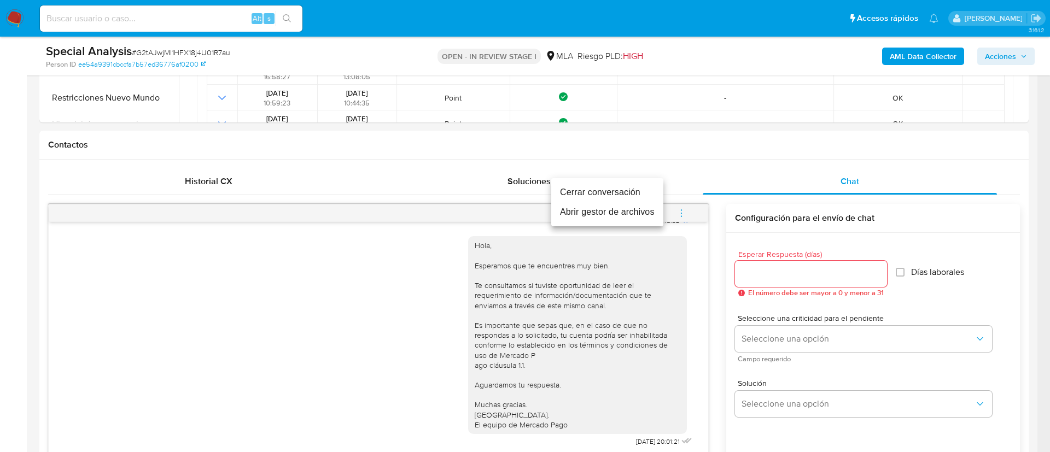
click at [634, 193] on li "Cerrar conversación" at bounding box center [607, 193] width 112 height 20
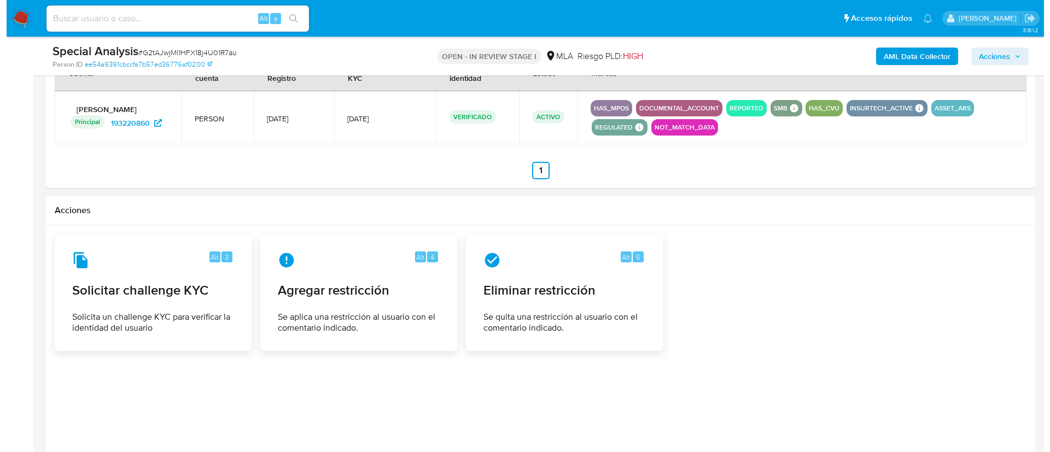
scroll to position [1701, 0]
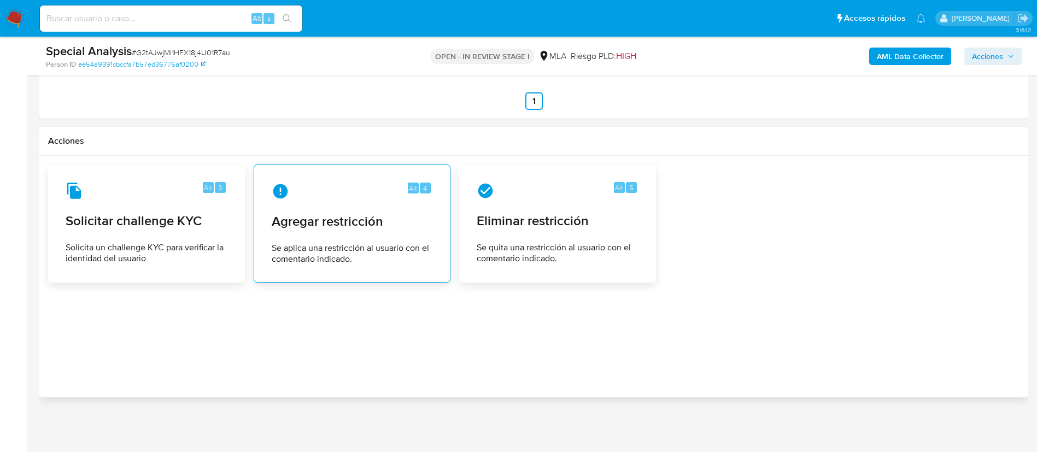
click at [373, 210] on div "Alt 4 Agregar restricción Se aplica una restricción al usuario con el comentari…" at bounding box center [352, 223] width 178 height 99
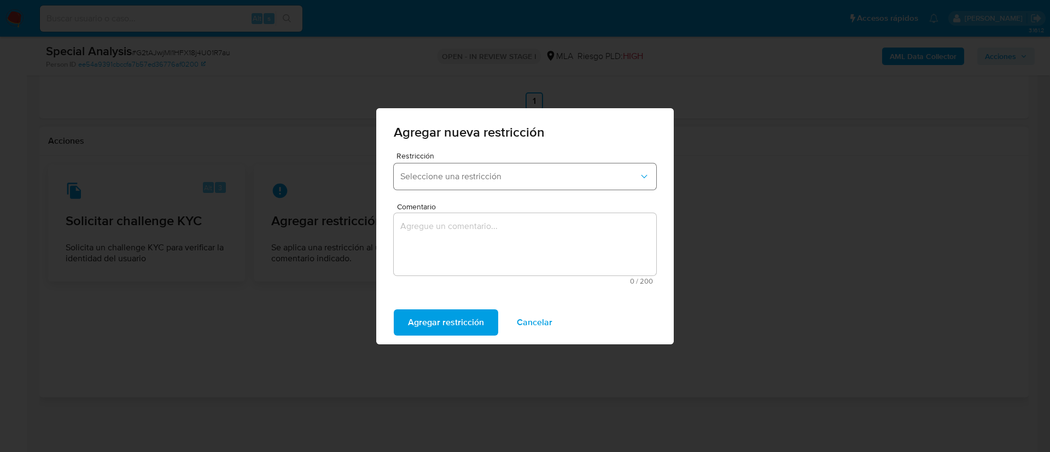
click at [449, 184] on button "Seleccione una restricción" at bounding box center [525, 176] width 262 height 26
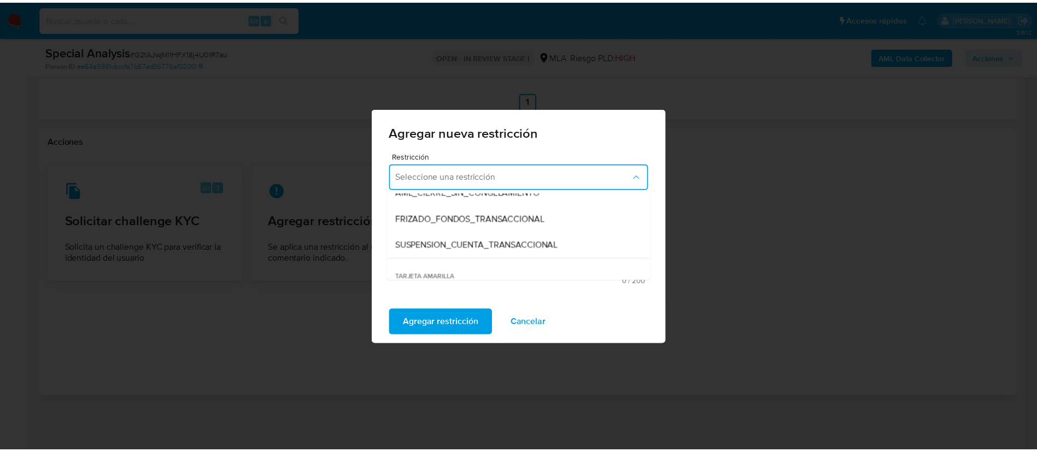
scroll to position [115, 0]
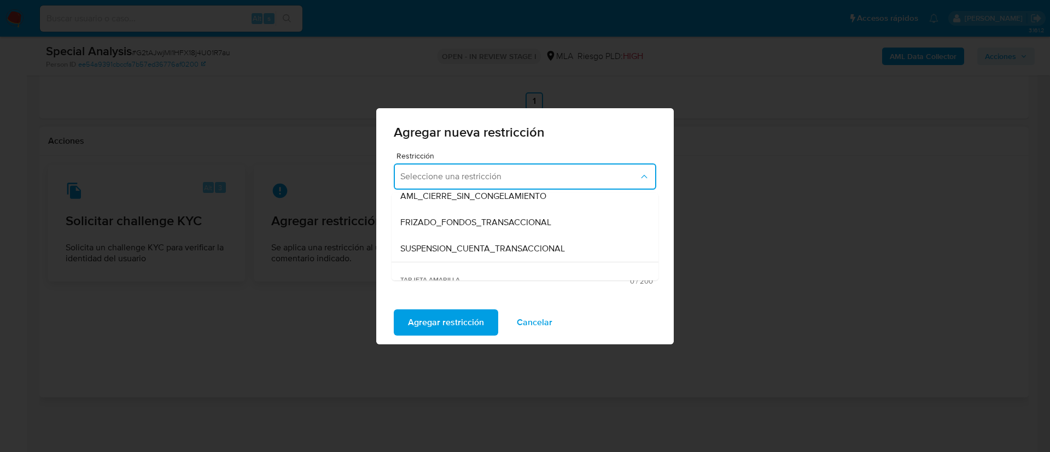
click at [437, 253] on span "SUSPENSION_CUENTA_TRANSACCIONAL" at bounding box center [482, 248] width 165 height 11
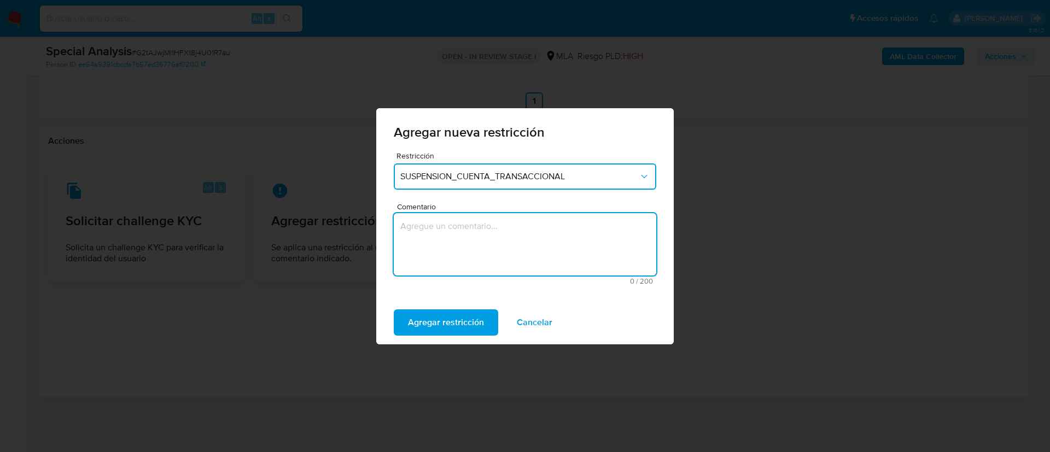
click at [437, 253] on textarea "Comentario" at bounding box center [525, 244] width 262 height 62
type textarea "AML"
click at [415, 326] on span "Agregar restricción" at bounding box center [446, 323] width 76 height 24
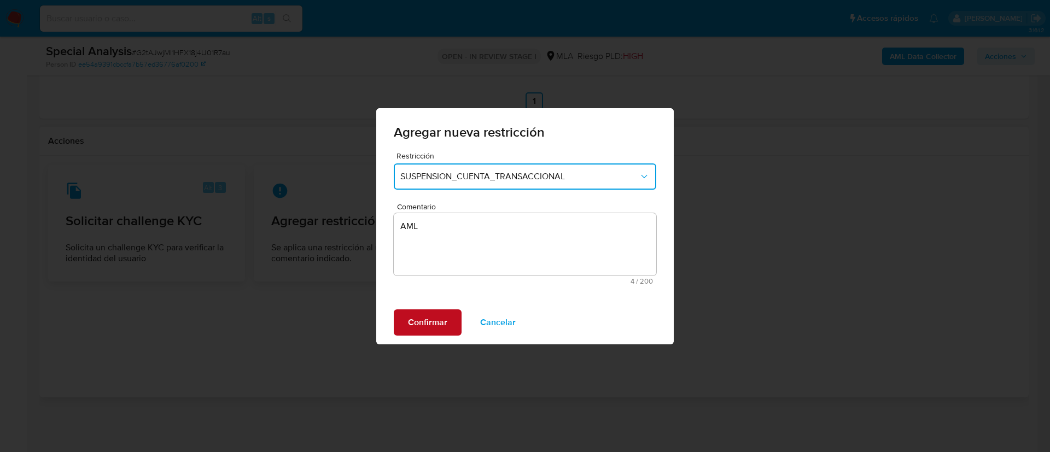
click at [415, 326] on span "Confirmar" at bounding box center [427, 323] width 39 height 24
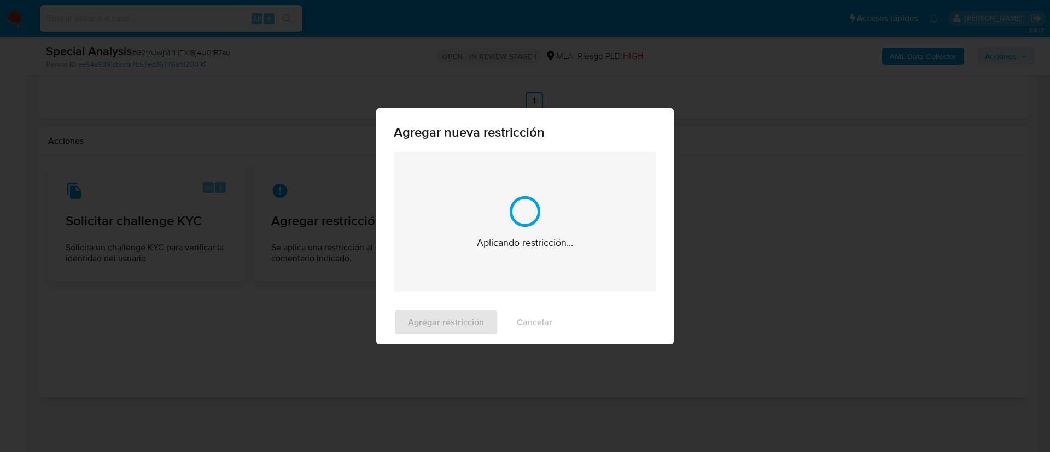
click at [415, 326] on div "Agregar restricción Cancelar" at bounding box center [524, 323] width 297 height 44
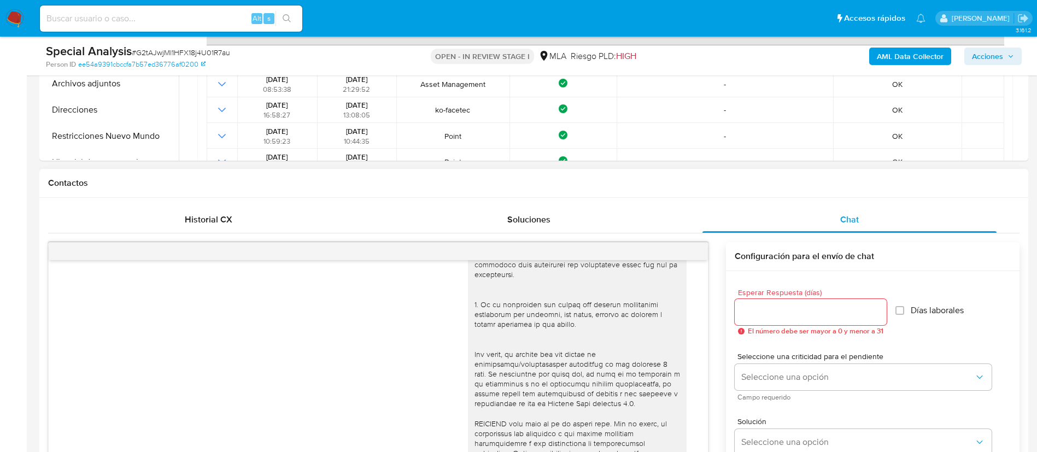
scroll to position [282, 0]
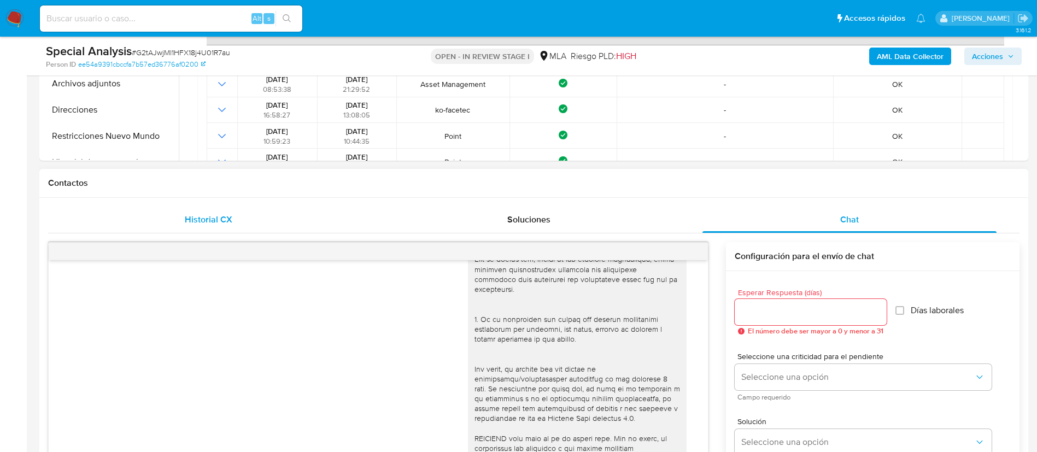
click at [218, 219] on span "Historial CX" at bounding box center [209, 219] width 48 height 13
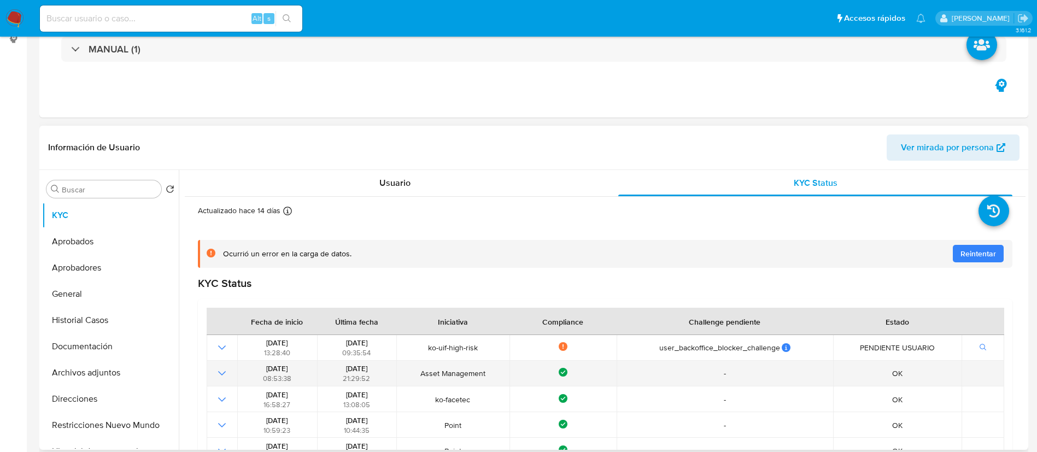
scroll to position [0, 0]
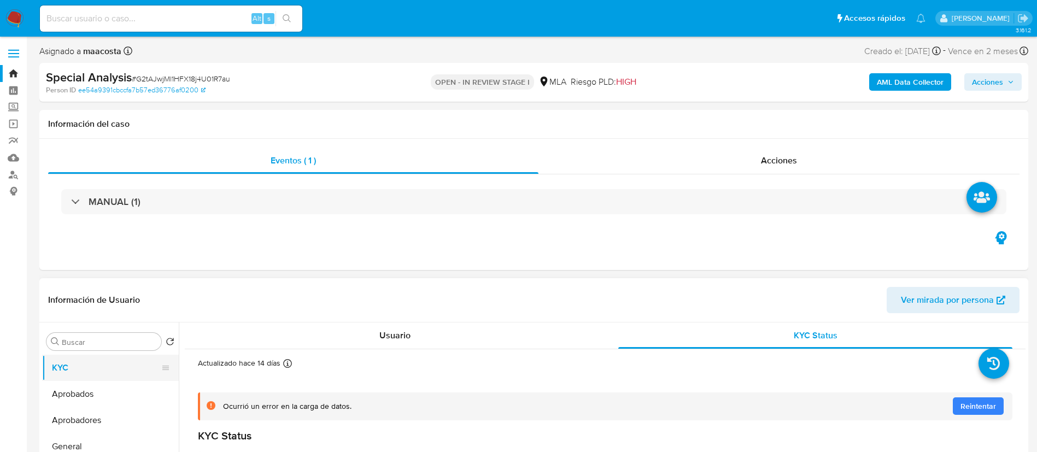
click at [79, 360] on button "KYC" at bounding box center [106, 368] width 128 height 26
click at [356, 334] on div "Usuario" at bounding box center [395, 336] width 394 height 26
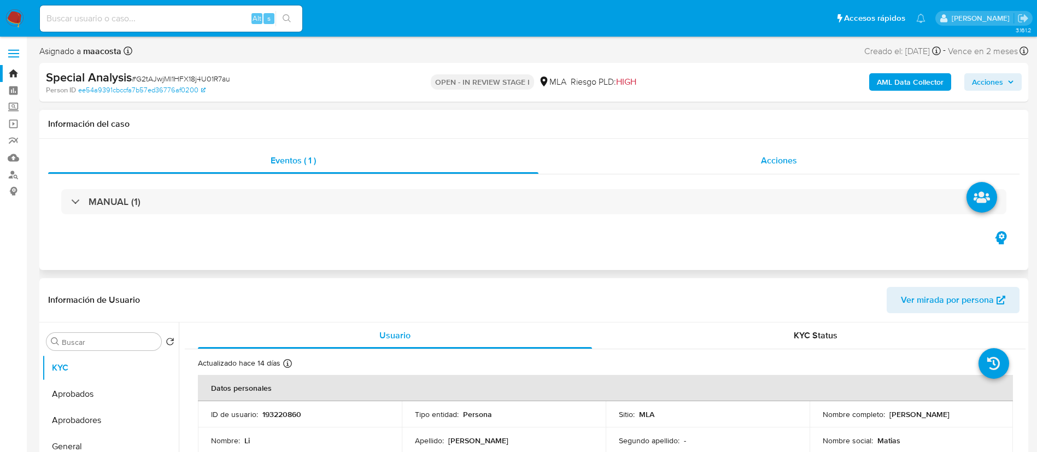
click at [668, 169] on div "Acciones" at bounding box center [778, 161] width 481 height 26
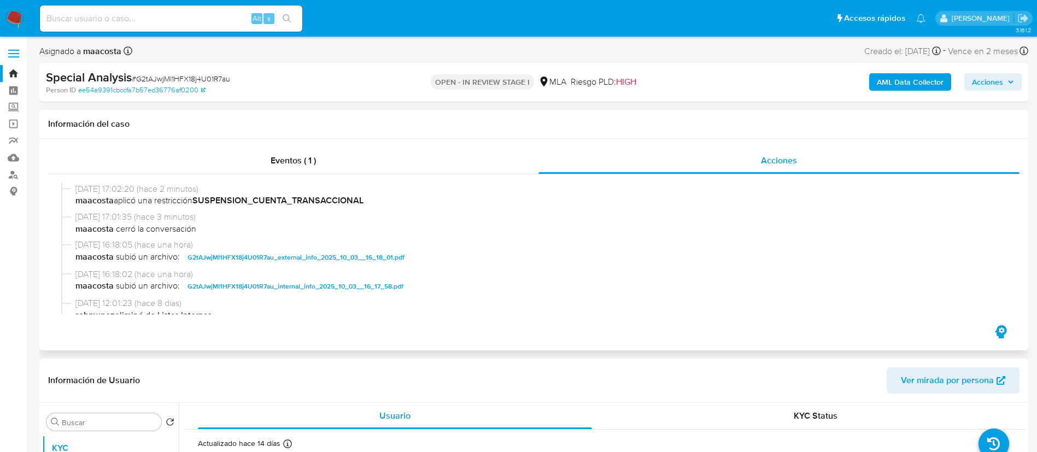
click at [488, 317] on div at bounding box center [533, 248] width 971 height 149
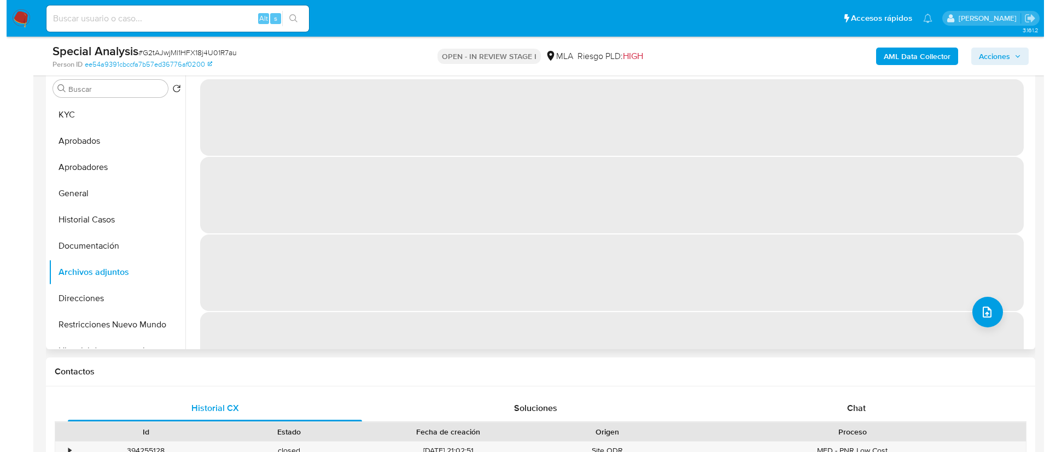
scroll to position [281, 0]
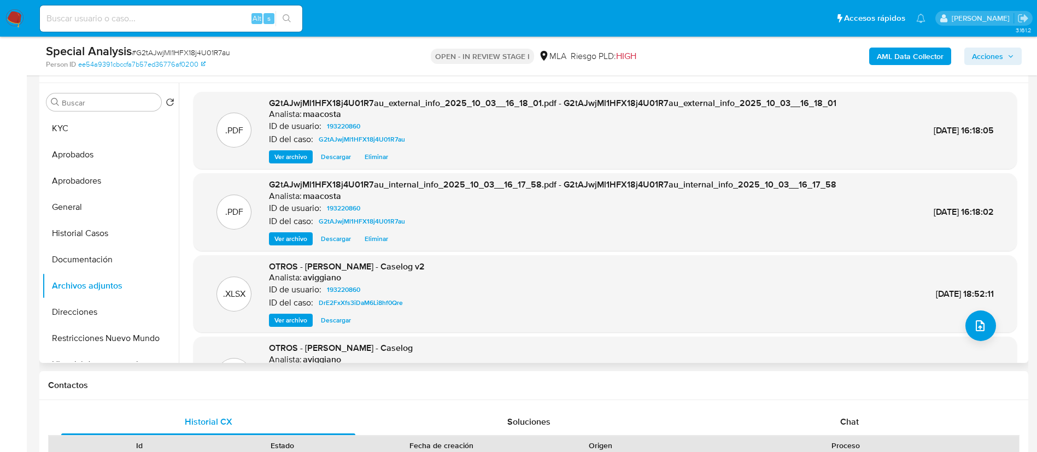
click at [978, 308] on div ".XLSX OTROS - Li Chen - Caselog v2 Analista: aviggiano ID de usuario: 193220860…" at bounding box center [605, 294] width 812 height 67
click at [980, 330] on icon "upload-file" at bounding box center [980, 325] width 13 height 13
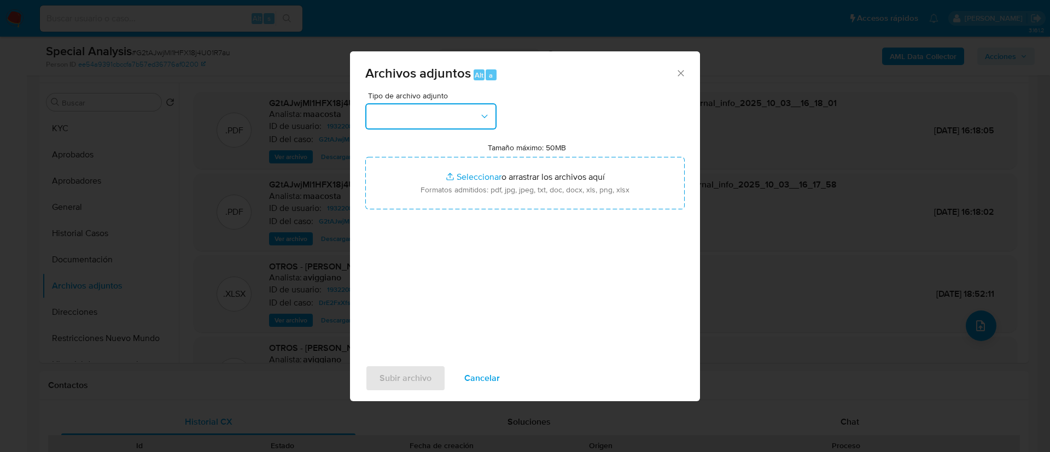
click at [458, 109] on button "button" at bounding box center [430, 116] width 131 height 26
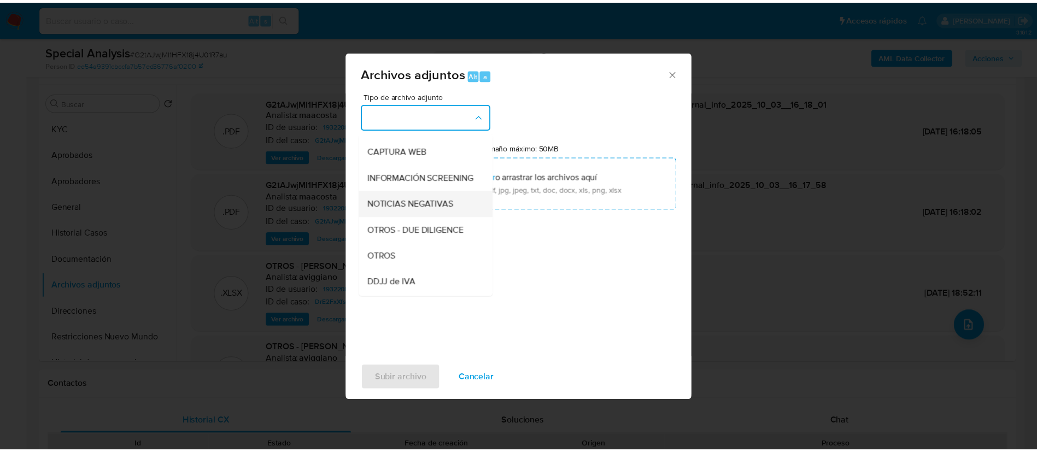
scroll to position [100, 0]
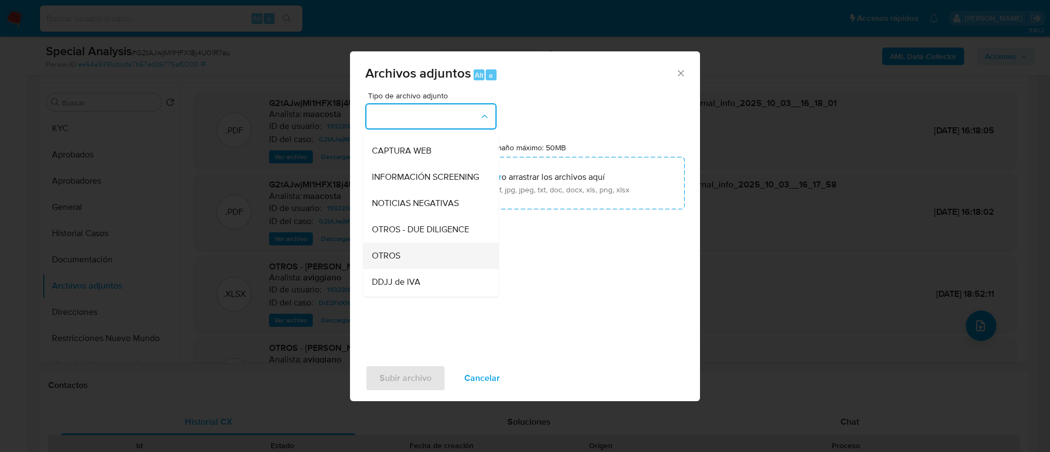
click at [397, 261] on span "OTROS" at bounding box center [386, 255] width 28 height 11
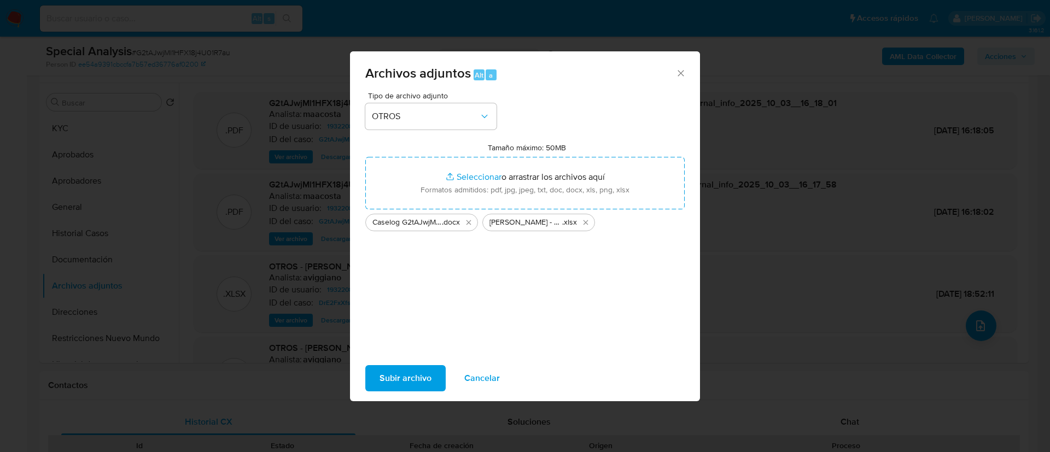
click at [414, 373] on span "Subir archivo" at bounding box center [405, 378] width 52 height 24
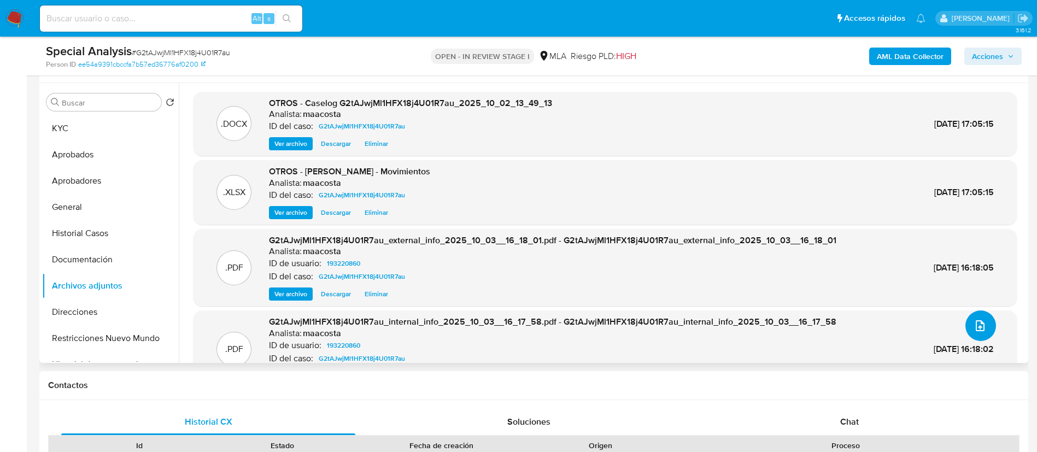
scroll to position [0, 0]
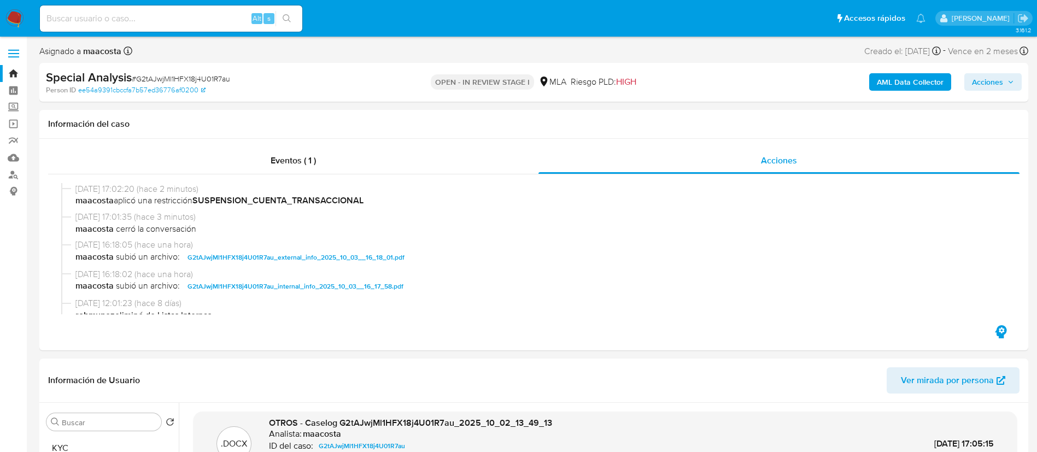
click at [1017, 61] on div "Asignado a maacosta Asignado el: 16/09/2025 10:12:18 Creado el: 16/09/2025 Crea…" at bounding box center [533, 53] width 989 height 19
click at [989, 83] on span "Acciones" at bounding box center [987, 81] width 31 height 17
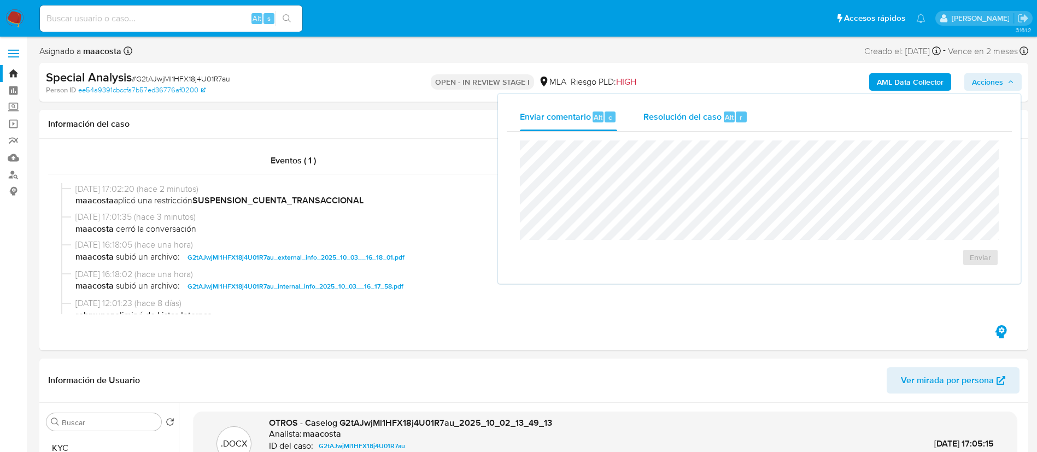
click at [722, 108] on div "Resolución del caso Alt r" at bounding box center [695, 117] width 104 height 28
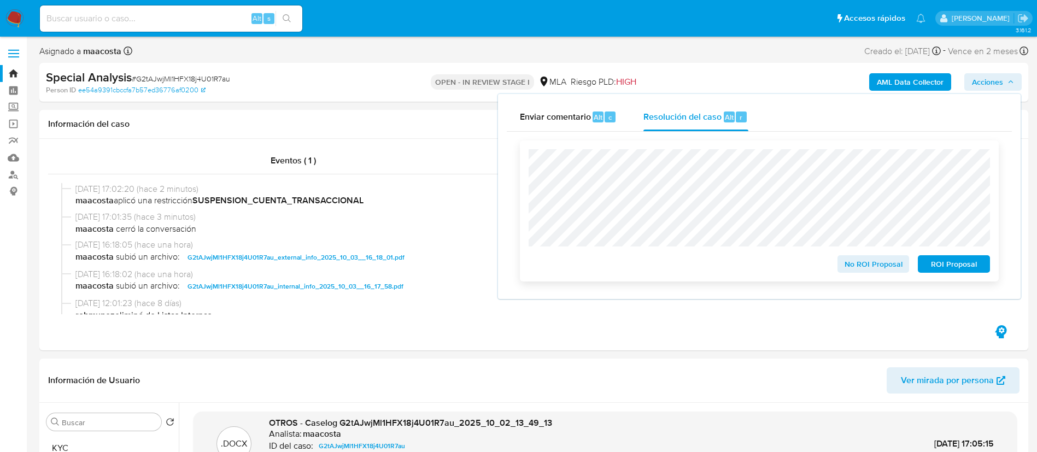
click at [954, 260] on span "ROI Proposal" at bounding box center [954, 263] width 57 height 15
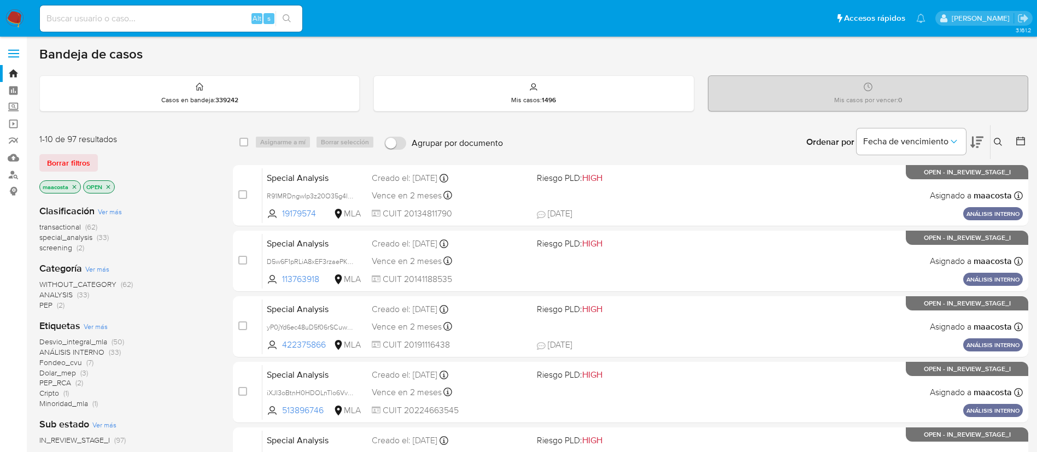
paste input "bOUlQdVf5QQO70BYsily9zB5"
click at [190, 21] on input at bounding box center [171, 18] width 262 height 14
type input "bOUlQdVf5QQO70BYsily9zB5"
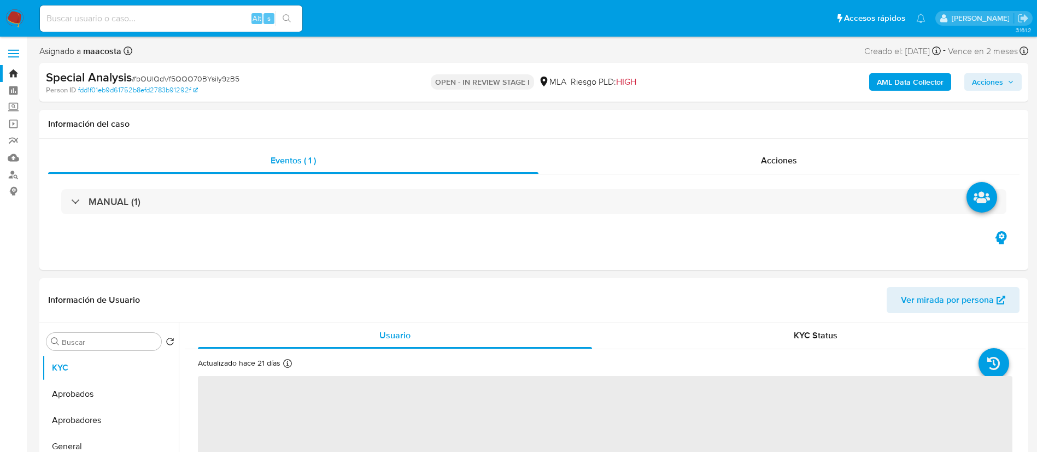
select select "10"
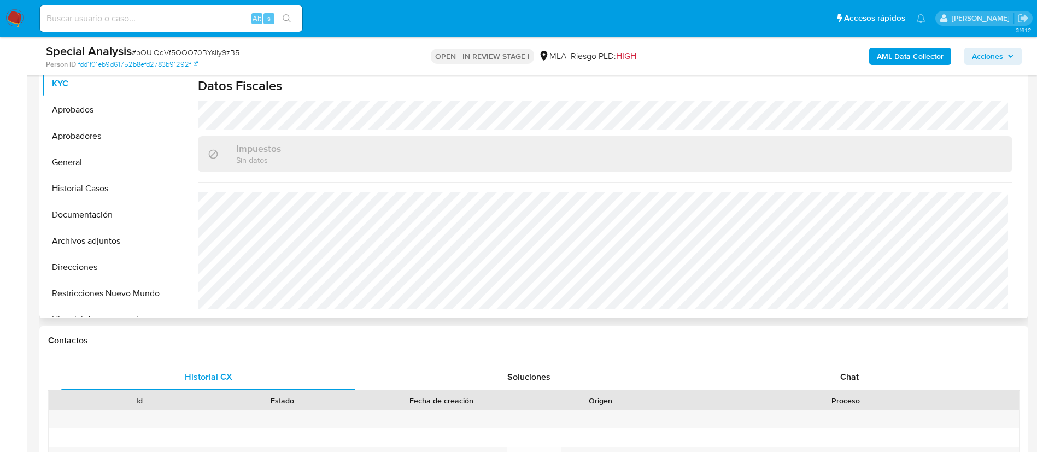
scroll to position [247, 0]
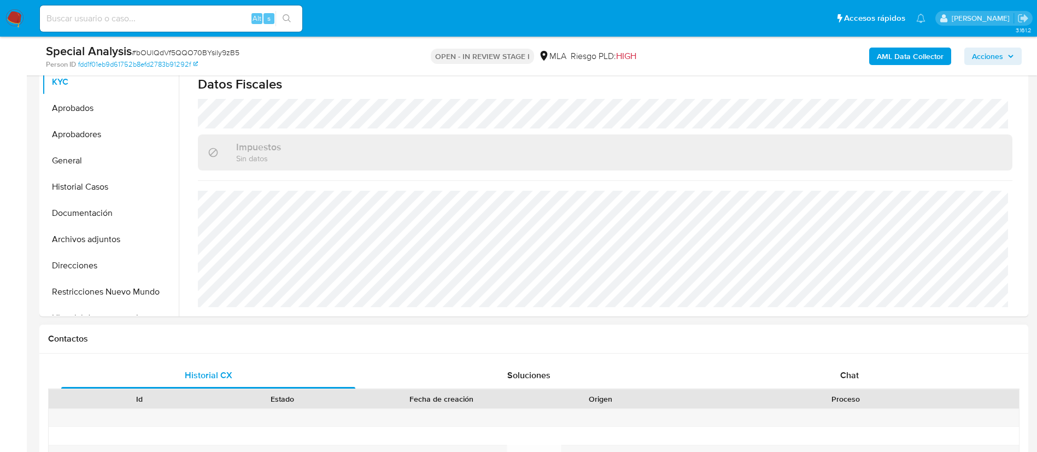
click at [835, 395] on div "Proceso" at bounding box center [845, 399] width 331 height 11
click at [844, 384] on div "Chat" at bounding box center [849, 375] width 294 height 26
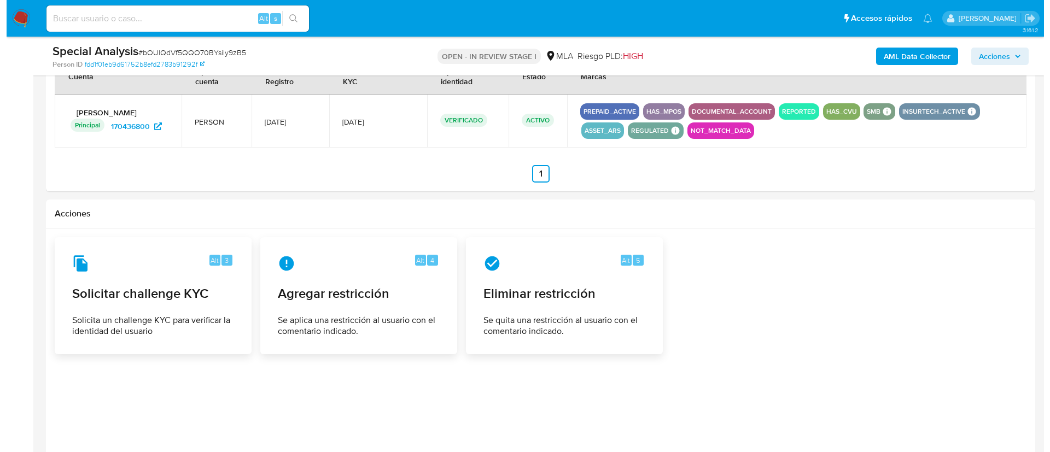
scroll to position [1701, 0]
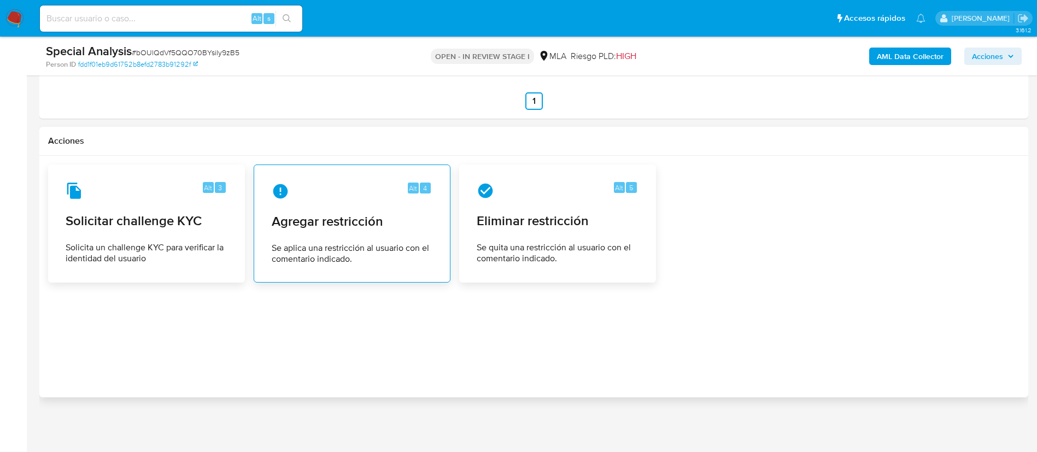
click at [336, 238] on div "Alt 4 Agregar restricción Se aplica una restricción al usuario con el comentari…" at bounding box center [352, 223] width 178 height 99
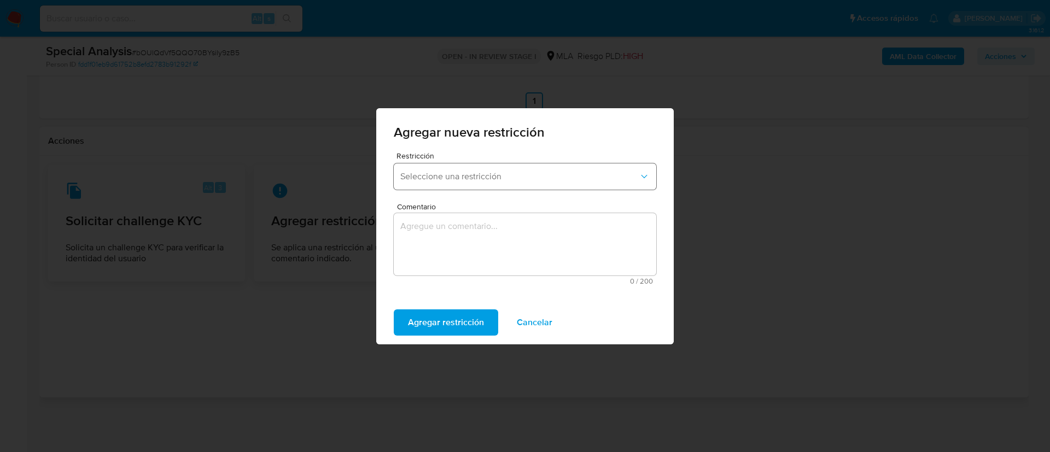
click at [482, 179] on span "Seleccione una restricción" at bounding box center [519, 176] width 238 height 11
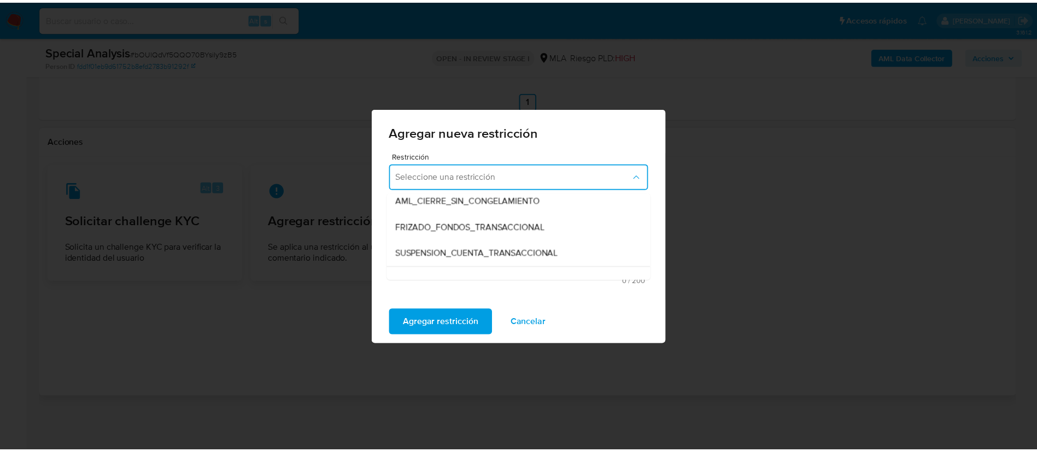
scroll to position [110, 0]
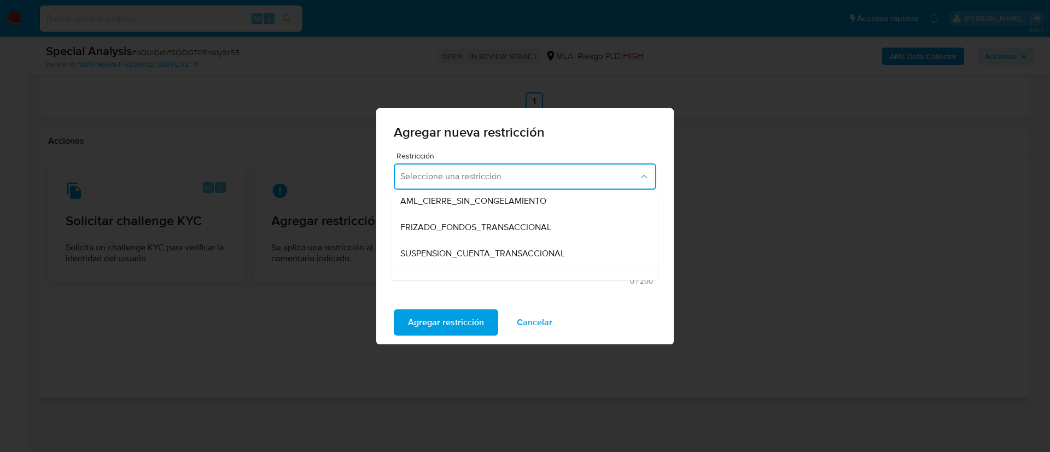
click at [463, 251] on span "SUSPENSION_CUENTA_TRANSACCIONAL" at bounding box center [482, 253] width 165 height 11
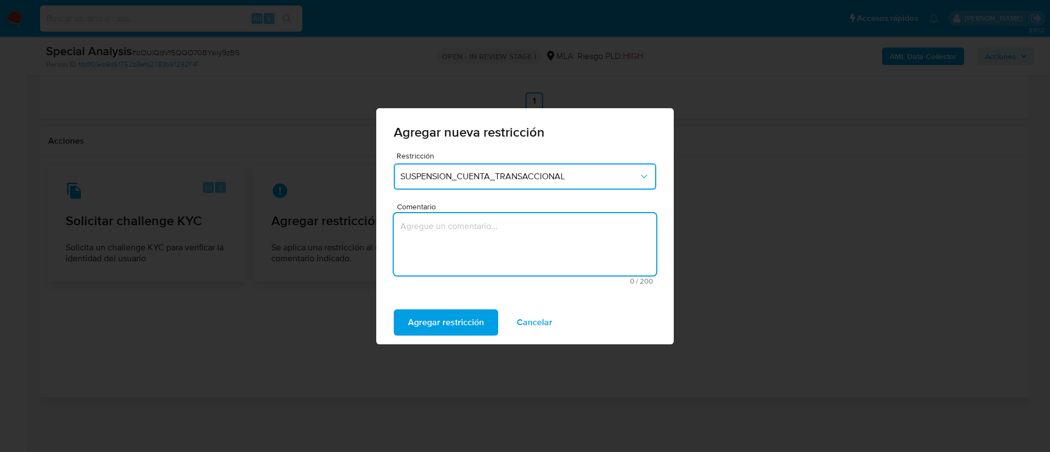
click at [463, 251] on textarea "Comentario" at bounding box center [525, 244] width 262 height 62
type textarea "AML"
click at [448, 323] on span "Agregar restricción" at bounding box center [446, 323] width 76 height 24
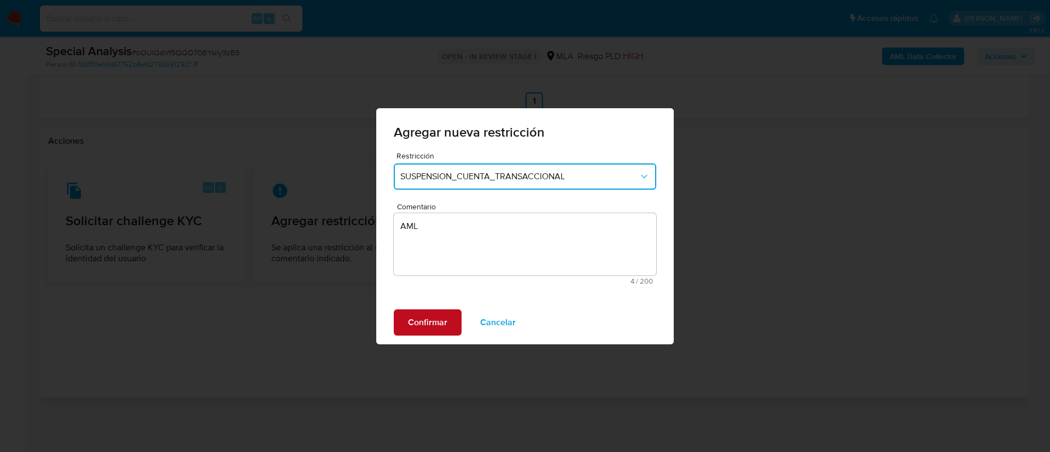
click at [429, 321] on span "Confirmar" at bounding box center [427, 323] width 39 height 24
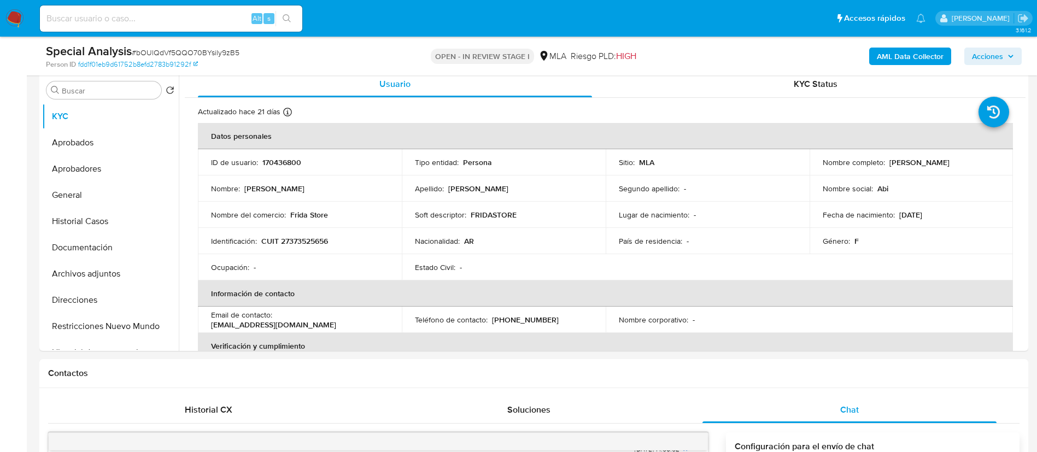
scroll to position [212, 0]
click at [484, 261] on td "Estado Civil : -" at bounding box center [504, 268] width 204 height 26
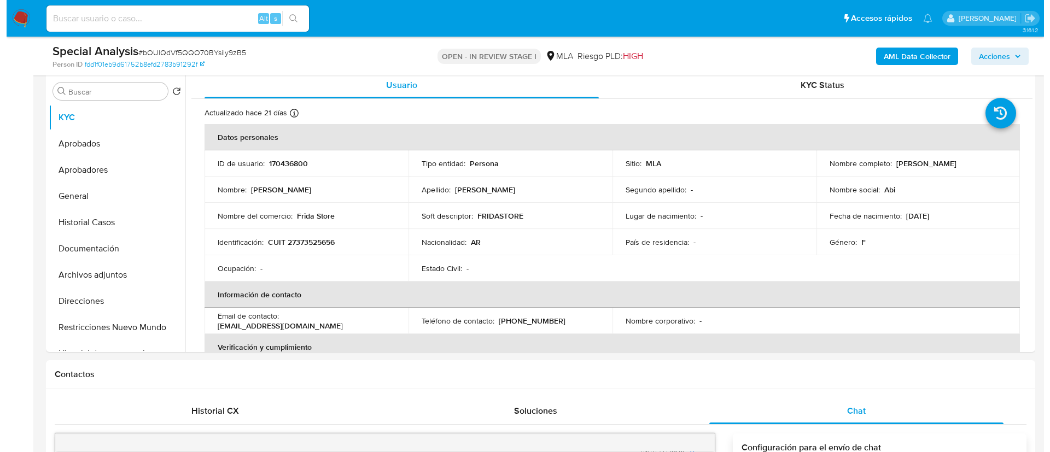
scroll to position [175, 0]
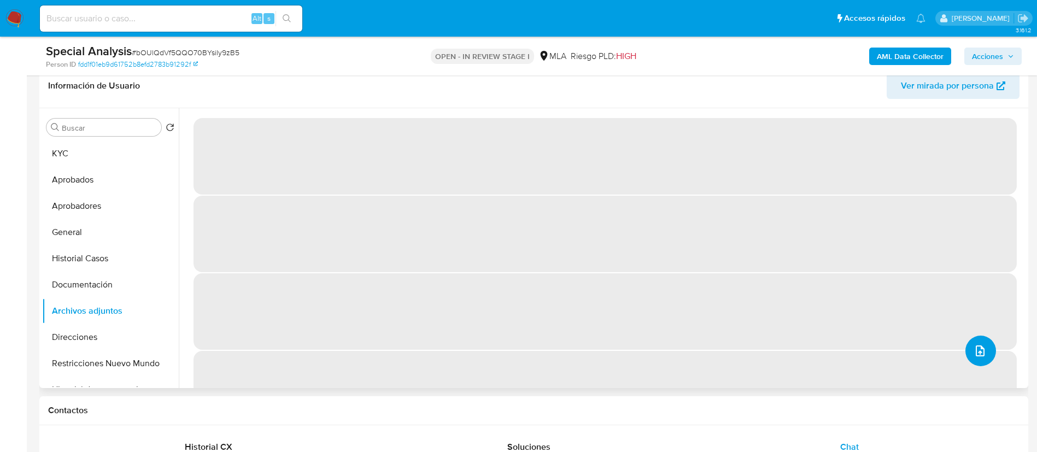
click at [974, 353] on icon "upload-file" at bounding box center [980, 350] width 13 height 13
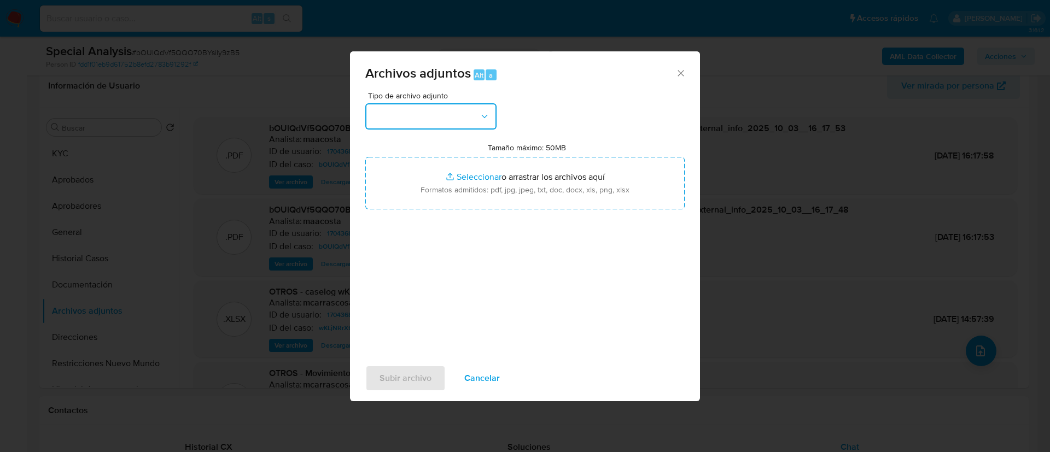
click at [473, 112] on button "button" at bounding box center [430, 116] width 131 height 26
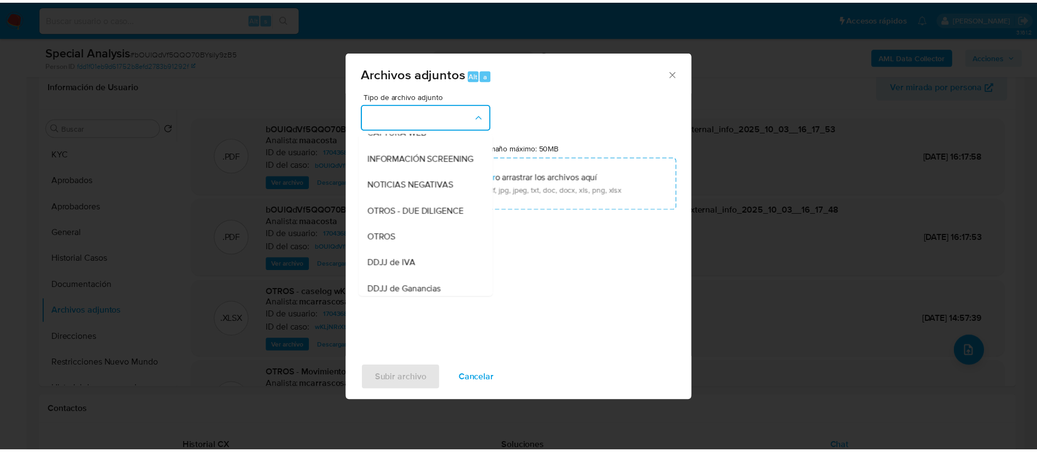
scroll to position [120, 0]
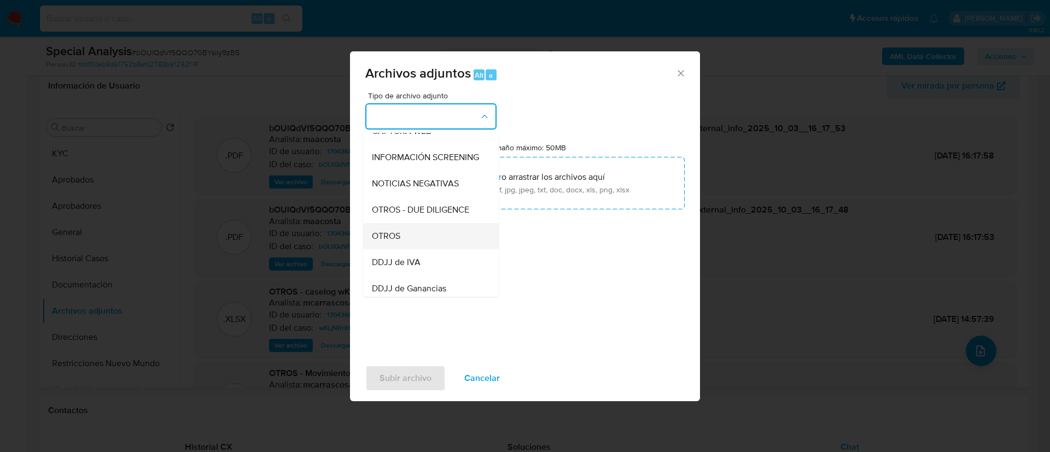
click at [394, 242] on span "OTROS" at bounding box center [386, 236] width 28 height 11
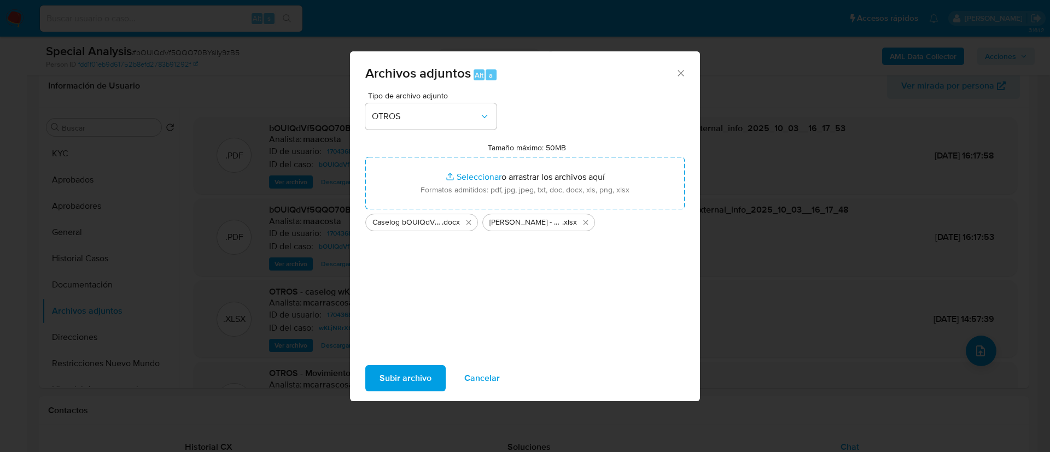
click at [409, 367] on span "Subir archivo" at bounding box center [405, 378] width 52 height 24
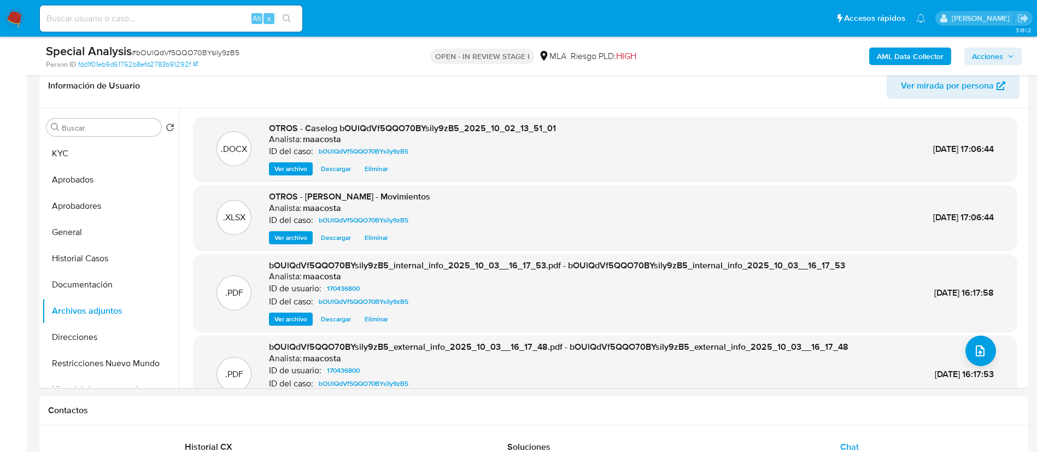
click at [1009, 50] on span "Acciones" at bounding box center [993, 56] width 42 height 15
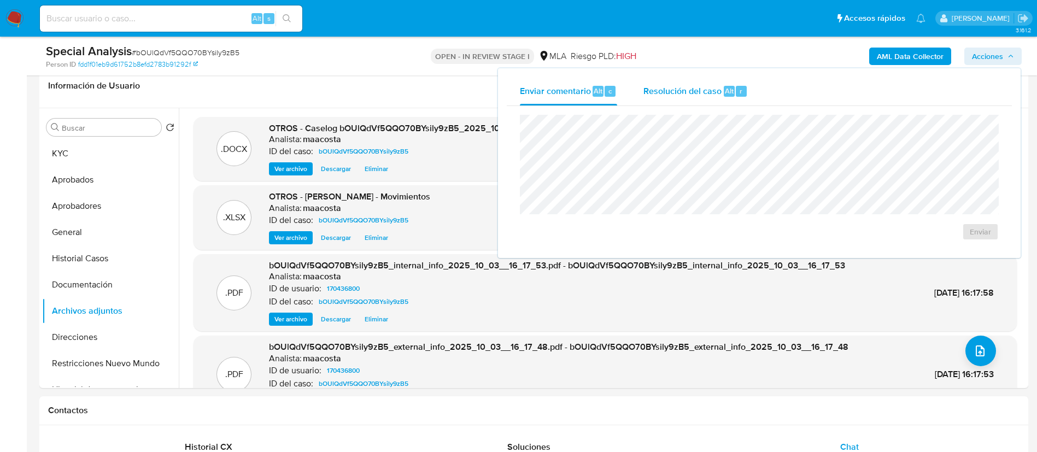
click at [711, 84] on span "Resolución del caso" at bounding box center [682, 90] width 78 height 13
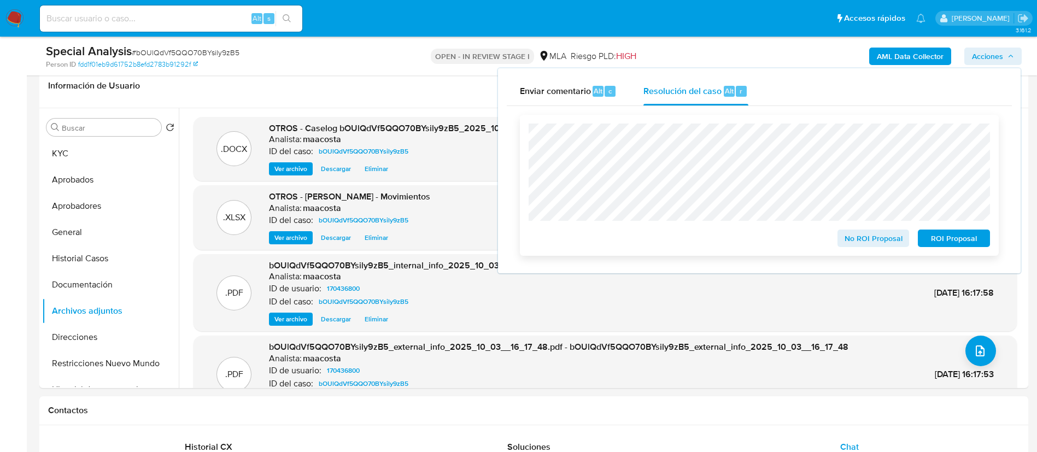
click at [954, 233] on span "ROI Proposal" at bounding box center [954, 238] width 57 height 15
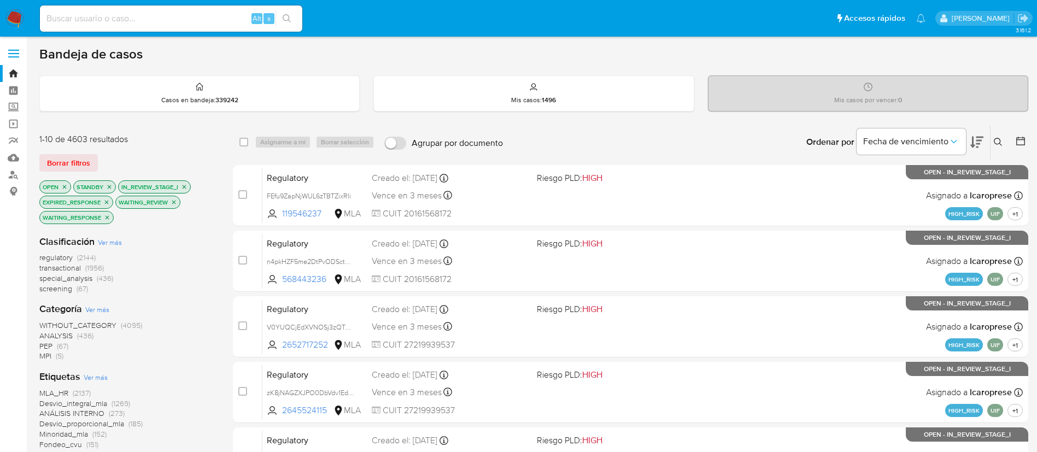
click at [198, 285] on div "regulatory (2144) transactional (1956) special_analysis (436) screening (67)" at bounding box center [127, 274] width 176 height 42
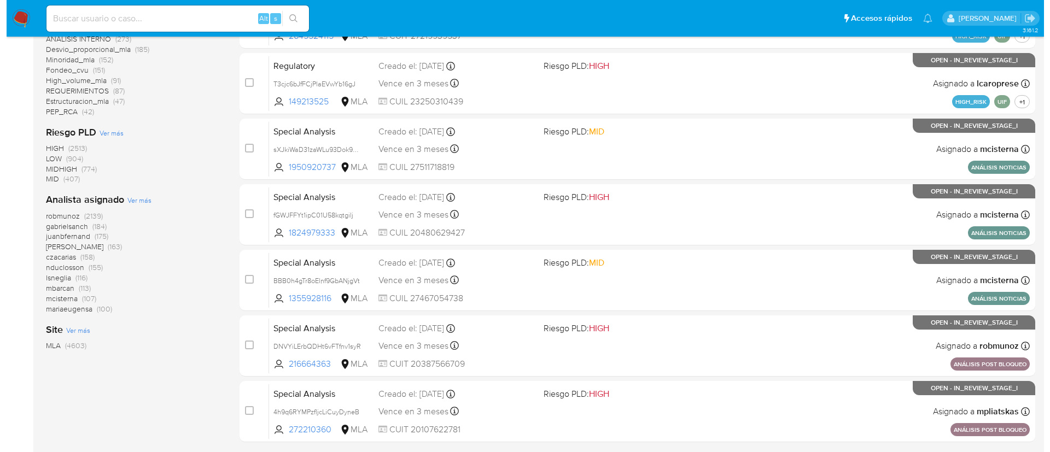
scroll to position [373, 0]
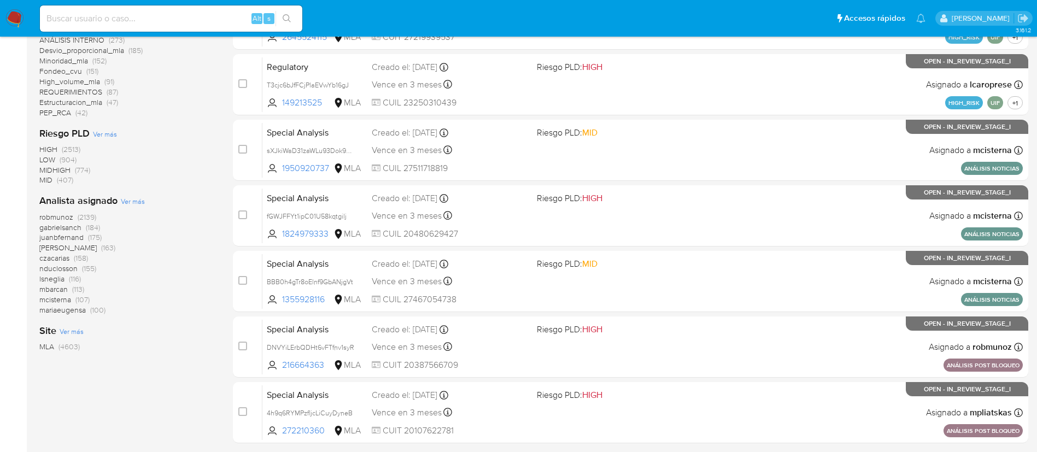
drag, startPoint x: 142, startPoint y: 197, endPoint x: 122, endPoint y: 200, distance: 19.9
click at [122, 200] on span "Ver más" at bounding box center [133, 201] width 24 height 10
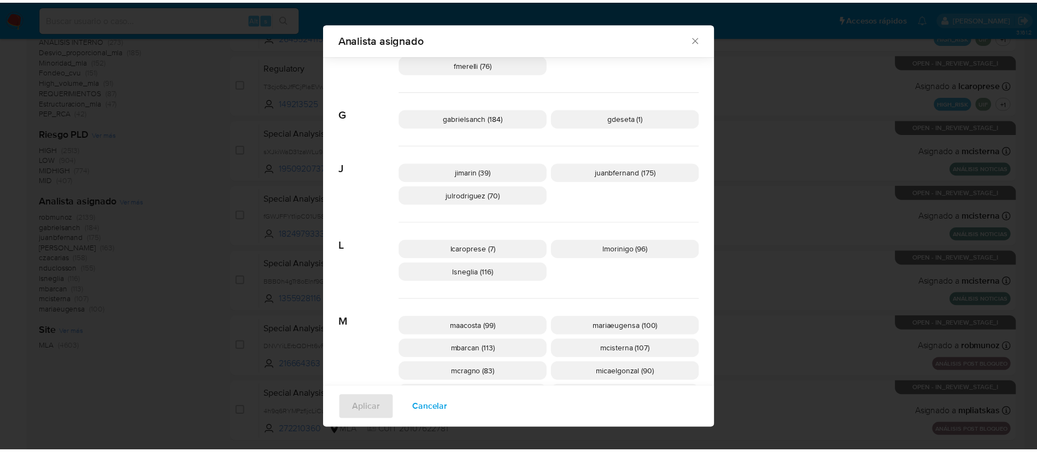
scroll to position [300, 0]
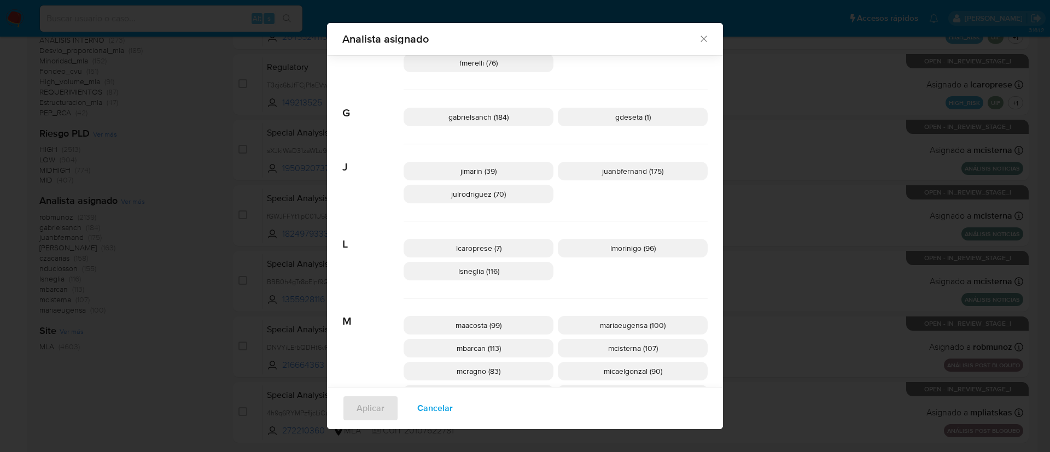
click at [216, 258] on div "Analista asignado Buscar 9 9b67c4c7-5718-49c3-93b1-153dcf44f7df (1) A afaruolo …" at bounding box center [525, 226] width 1050 height 452
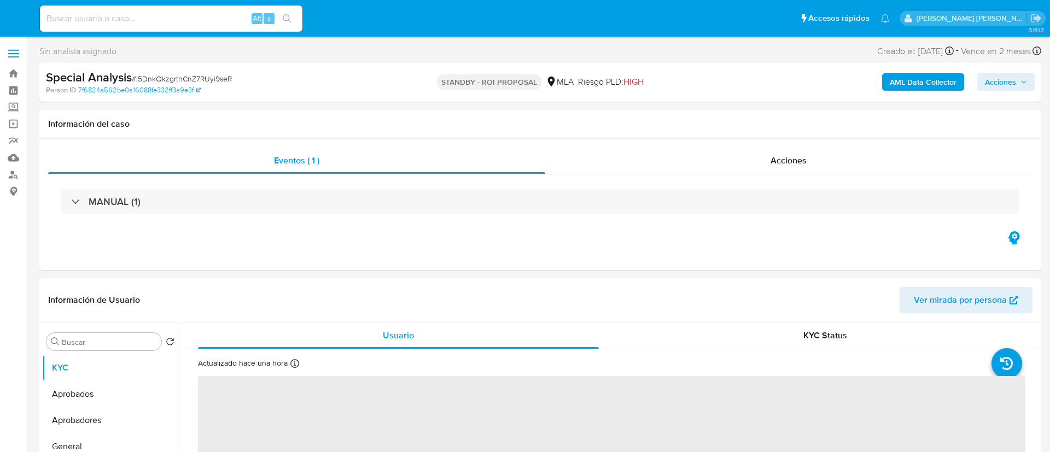
select select "10"
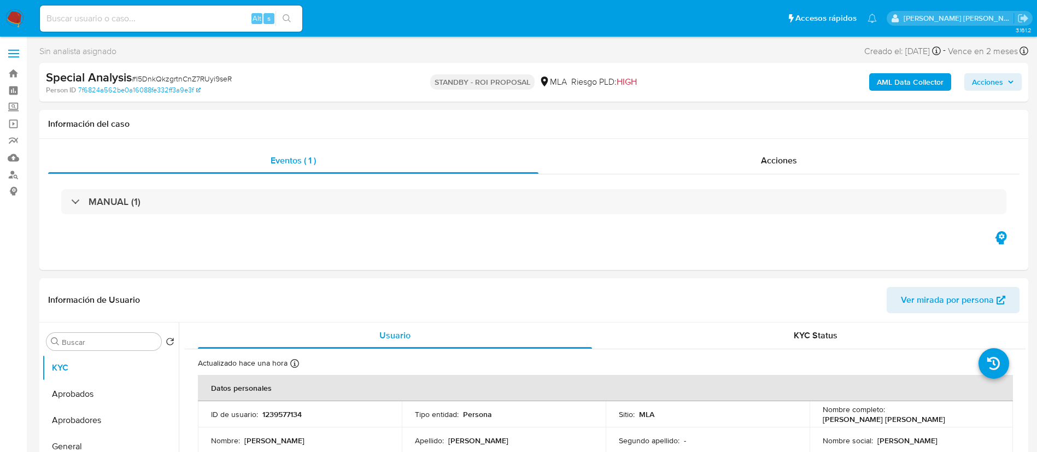
paste input "CUn01hlQTaQj7nLjMkG9vj1o"
click at [218, 20] on input "CUn01hlQTaQj7nLjMkG9vj1o" at bounding box center [171, 18] width 262 height 14
type input "CUn01hlQTaQj7nLjMkG9vj1o"
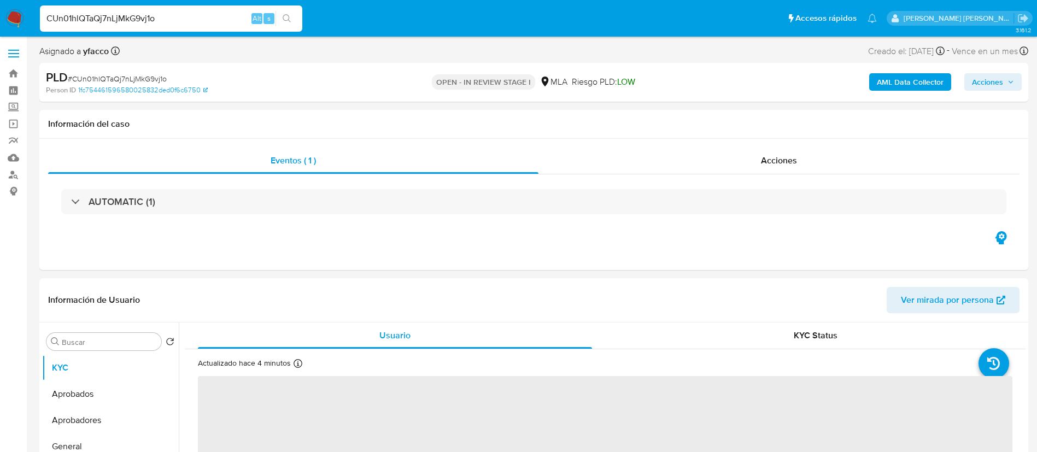
select select "10"
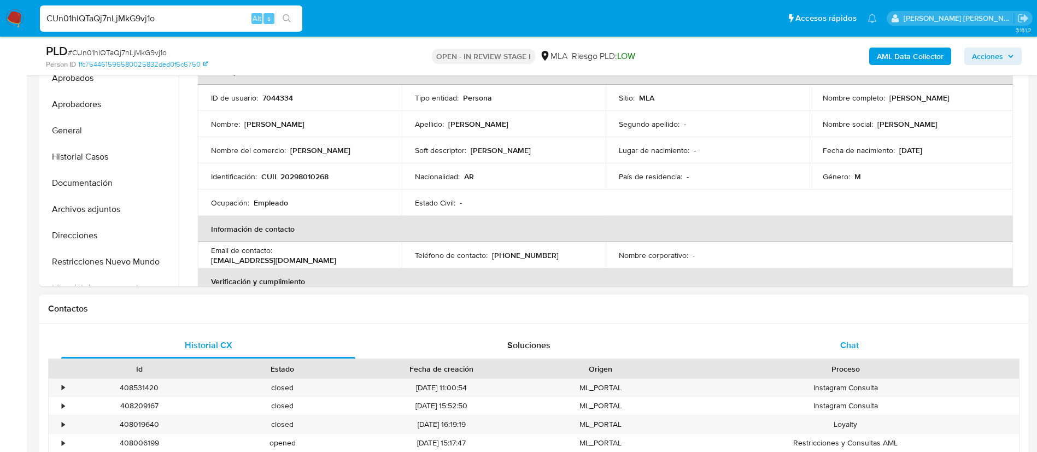
click at [849, 353] on div "Chat" at bounding box center [849, 345] width 294 height 26
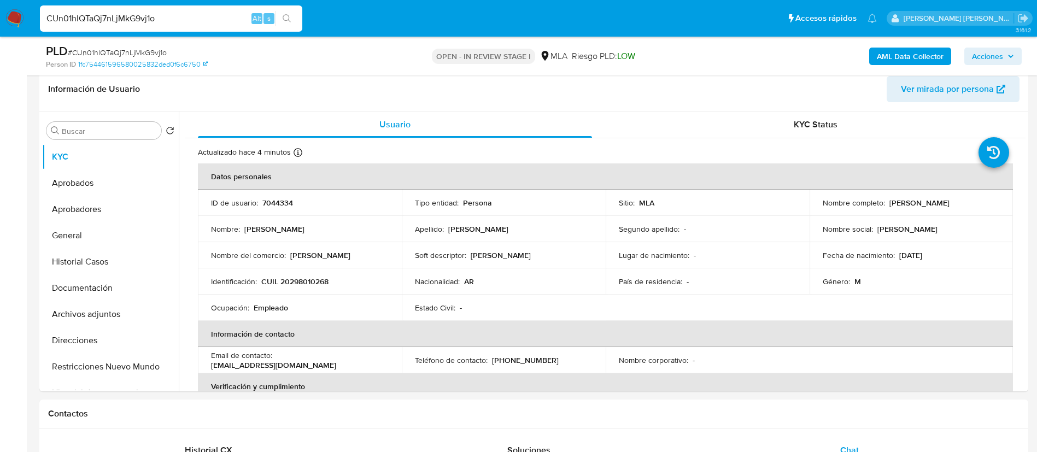
scroll to position [172, 0]
click at [110, 254] on button "Historial Casos" at bounding box center [106, 262] width 128 height 26
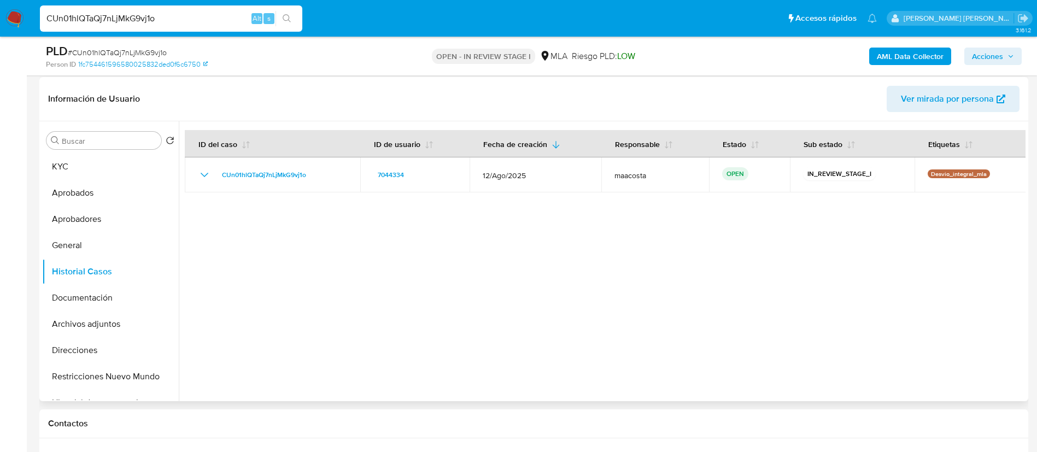
scroll to position [163, 0]
click at [116, 376] on button "Restricciones Nuevo Mundo" at bounding box center [106, 375] width 128 height 26
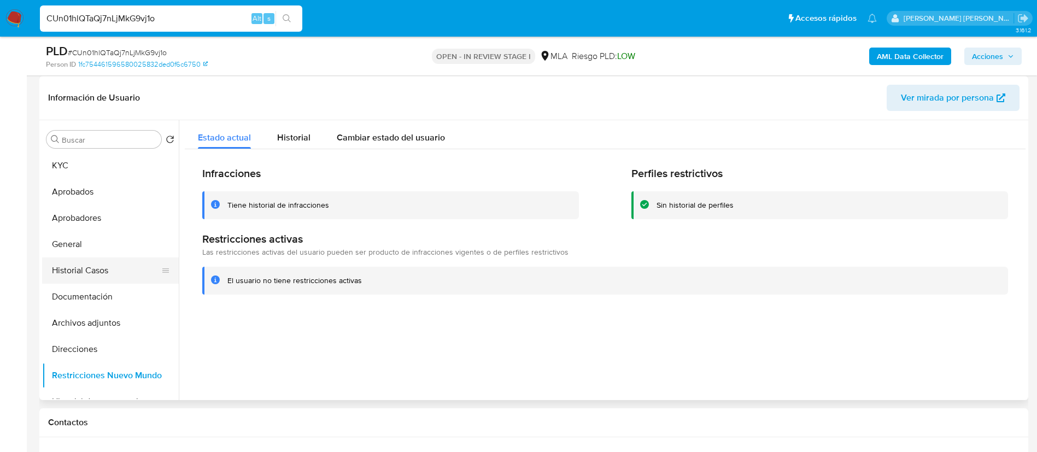
click at [99, 265] on button "Historial Casos" at bounding box center [106, 270] width 128 height 26
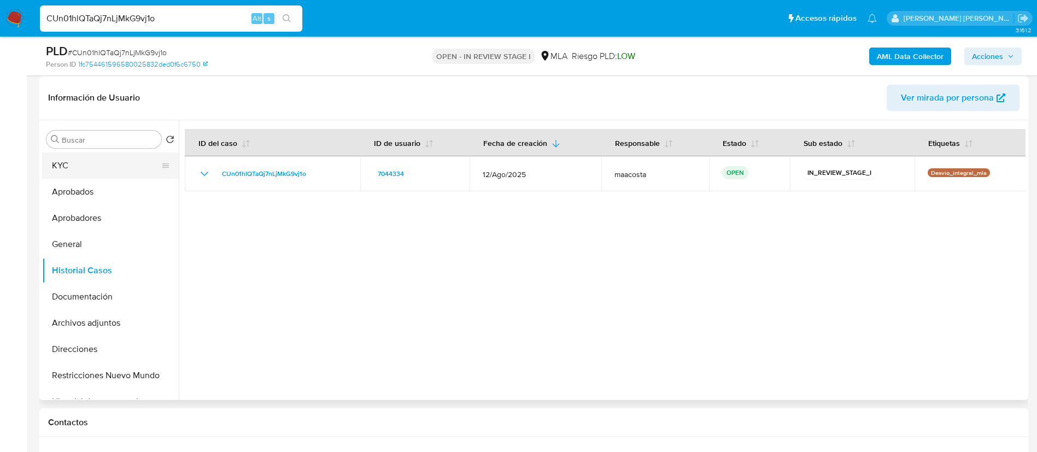
click at [68, 169] on button "KYC" at bounding box center [106, 166] width 128 height 26
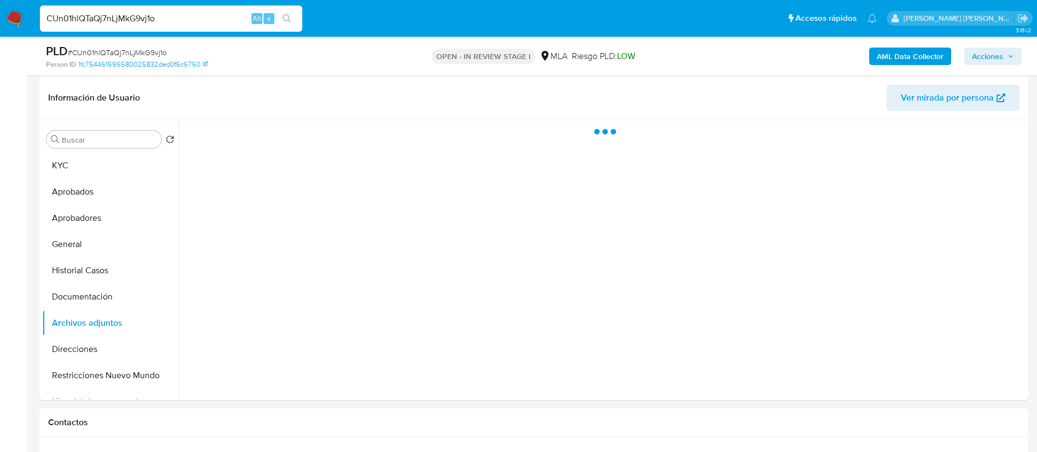
scroll to position [175, 0]
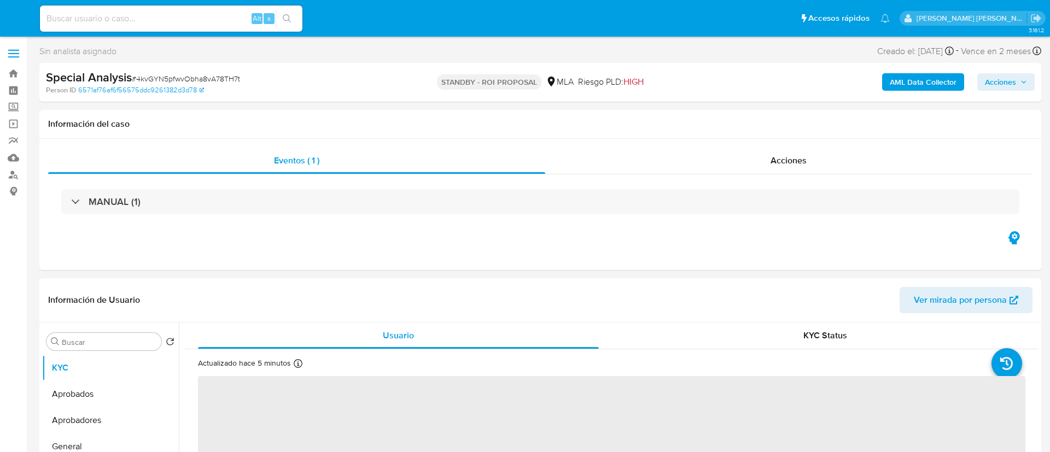
select select "10"
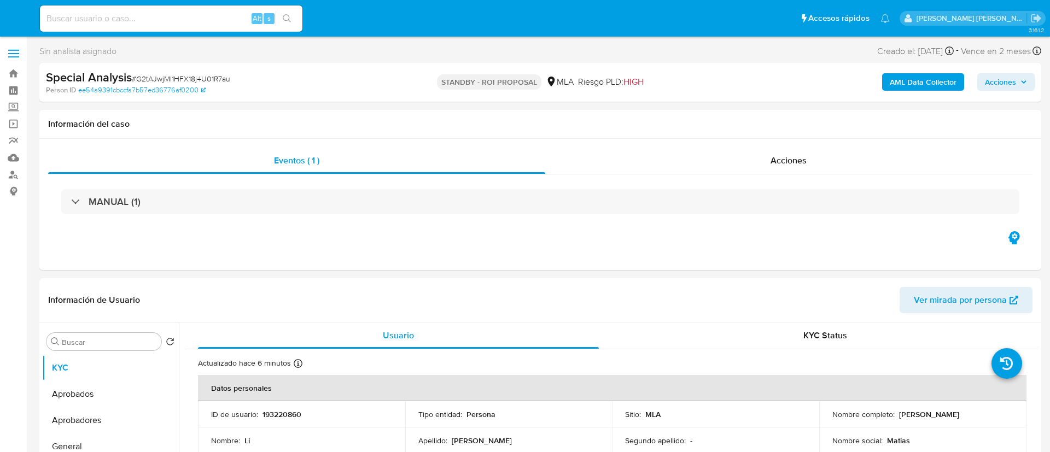
select select "10"
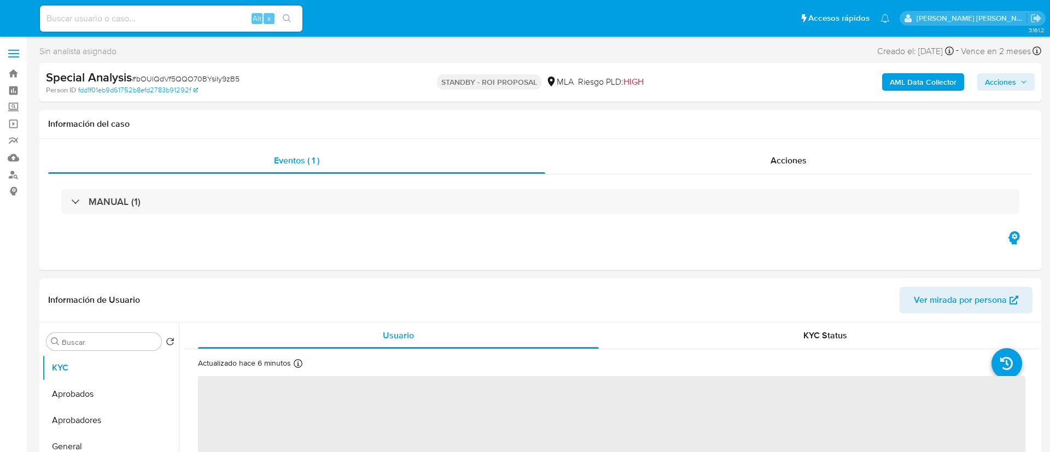
select select "10"
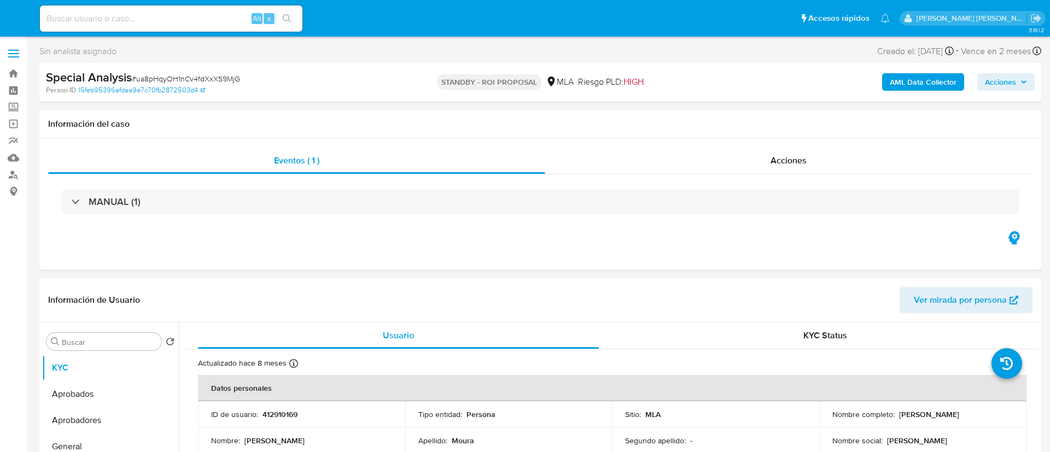
select select "10"
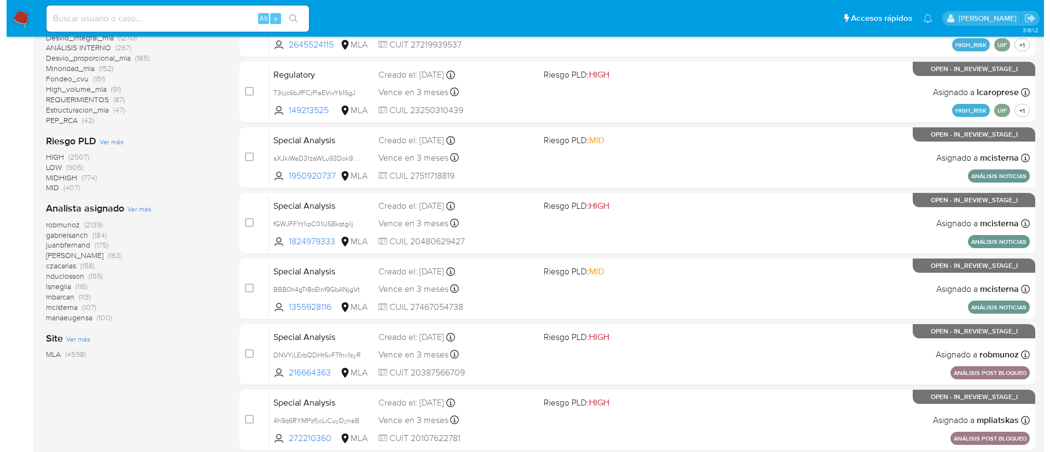
scroll to position [389, 0]
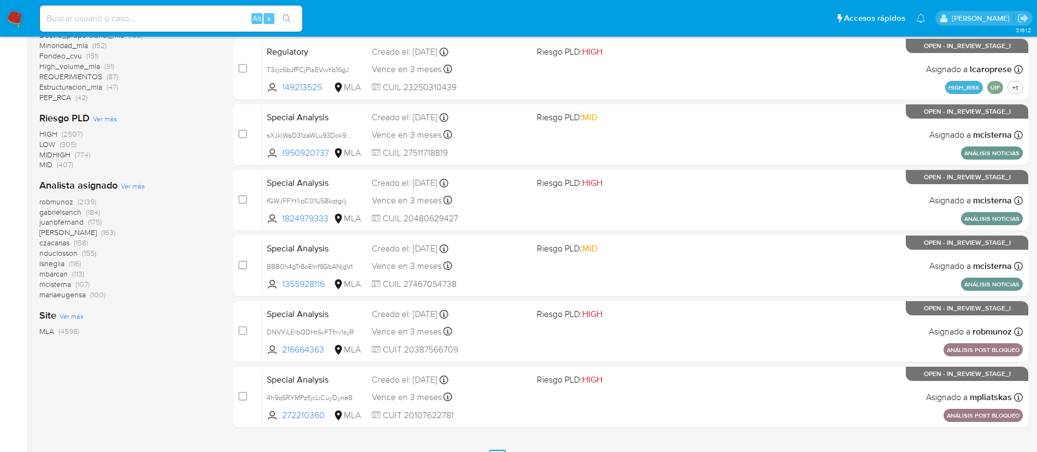
click at [131, 187] on span "Ver más" at bounding box center [133, 186] width 24 height 10
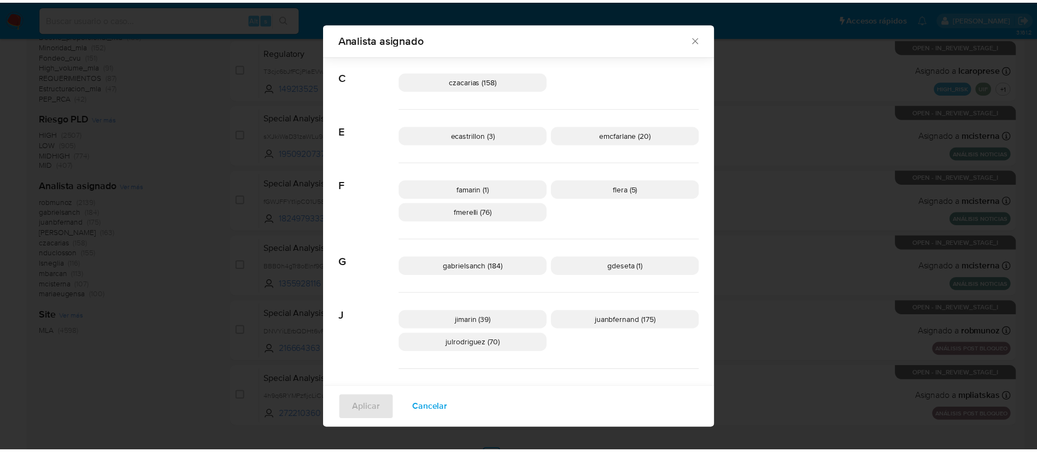
scroll to position [143, 0]
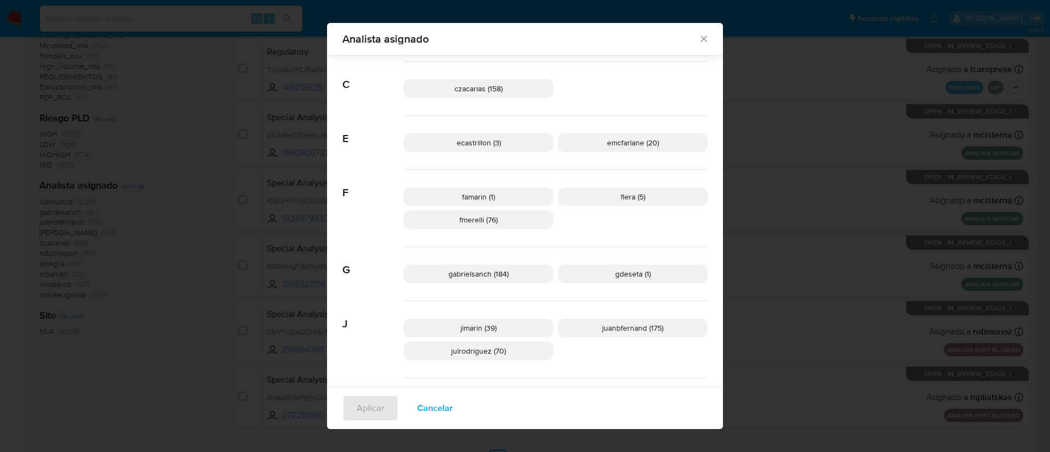
click at [916, 143] on div "Analista asignado Buscar 9 9b67c4c7-5718-49c3-93b1-153dcf44f7df (1) A afaruolo …" at bounding box center [525, 226] width 1050 height 452
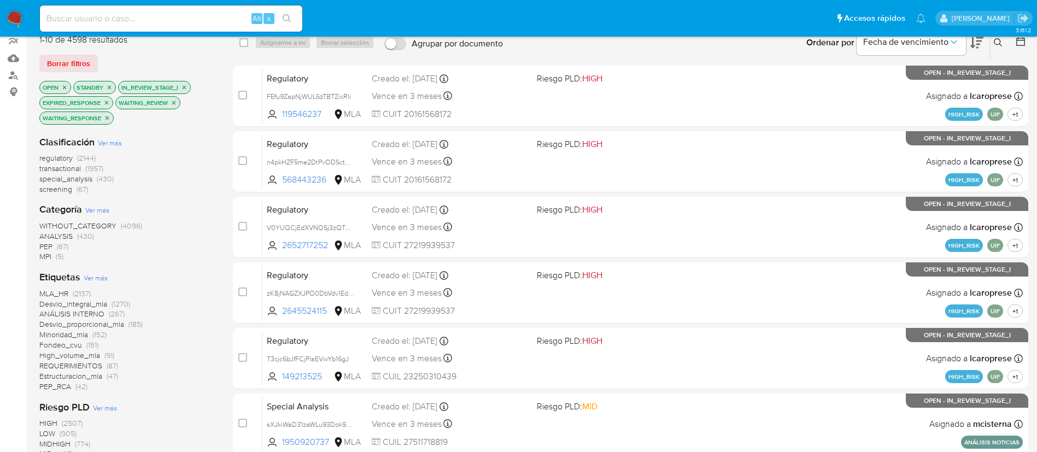
scroll to position [0, 0]
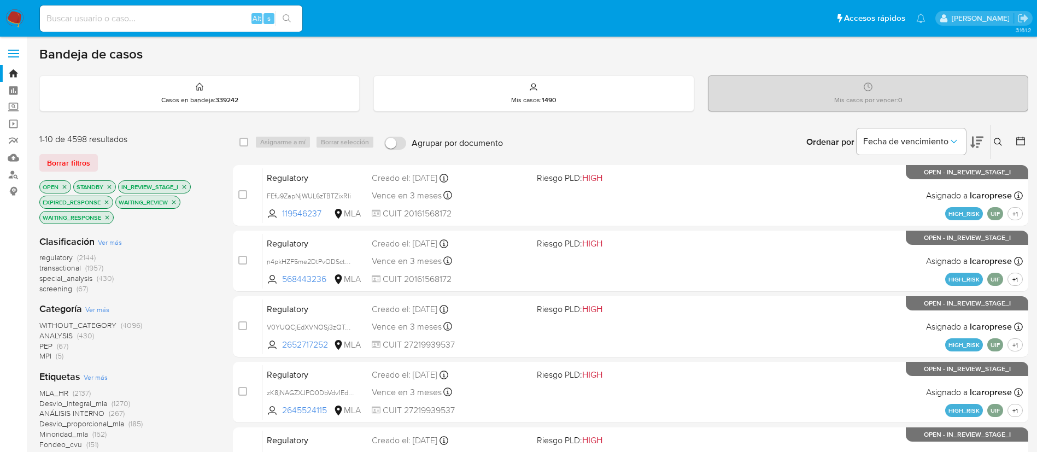
click at [1018, 144] on icon at bounding box center [1020, 141] width 11 height 11
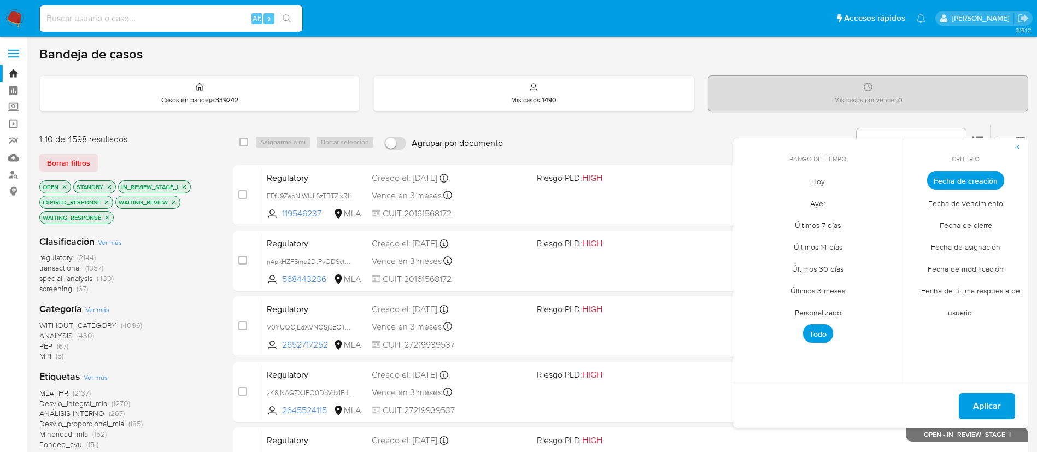
click at [819, 303] on span "Personalizado" at bounding box center [817, 312] width 69 height 22
click at [750, 196] on icon "Mes anterior" at bounding box center [749, 200] width 13 height 13
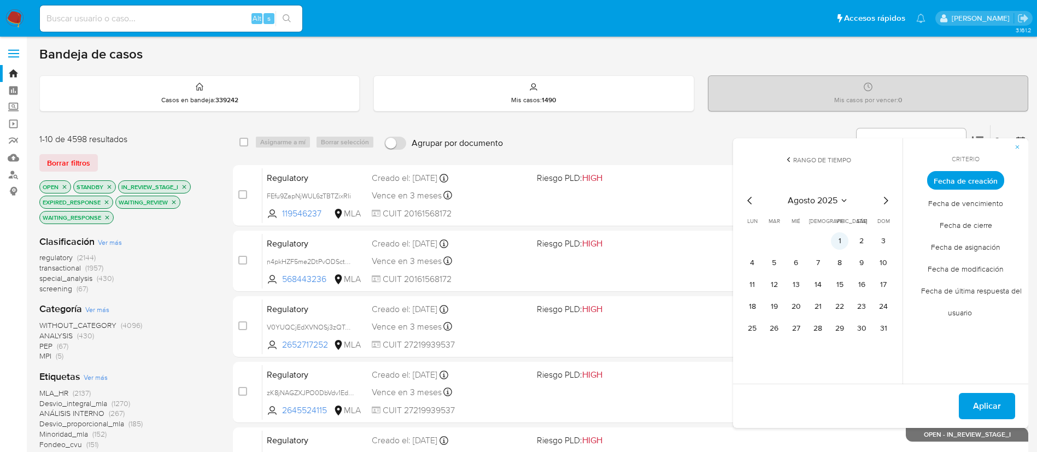
click at [840, 238] on button "1" at bounding box center [839, 240] width 17 height 17
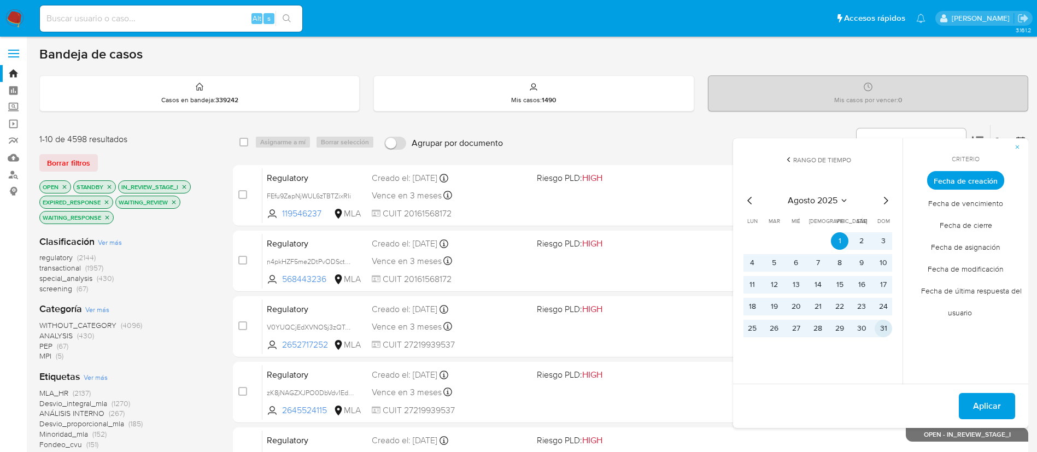
click at [885, 326] on button "31" at bounding box center [883, 328] width 17 height 17
click at [999, 406] on span "Aplicar" at bounding box center [987, 406] width 28 height 24
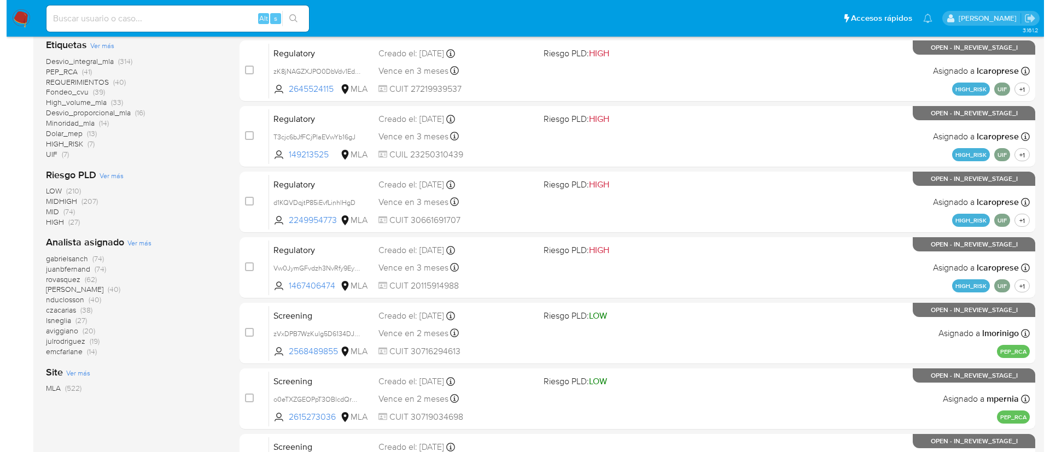
scroll to position [334, 0]
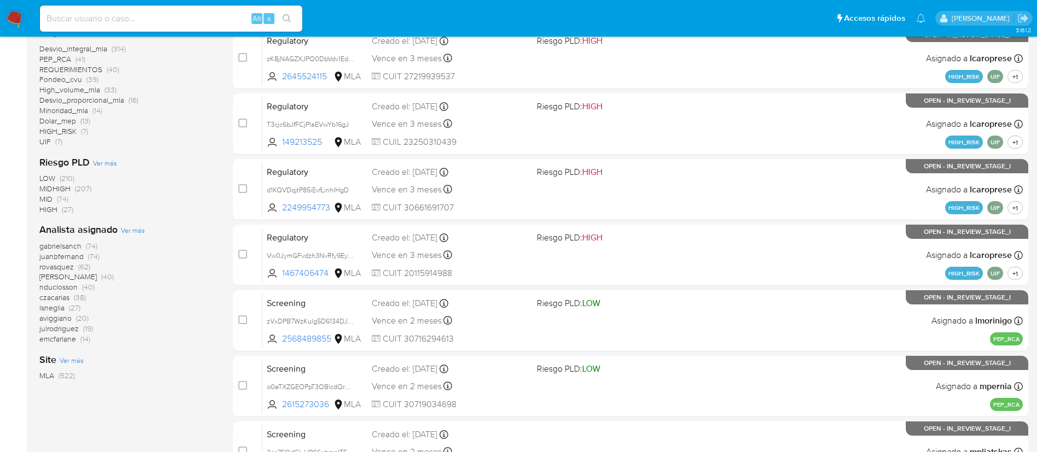
click at [134, 230] on span "Ver más" at bounding box center [133, 230] width 24 height 10
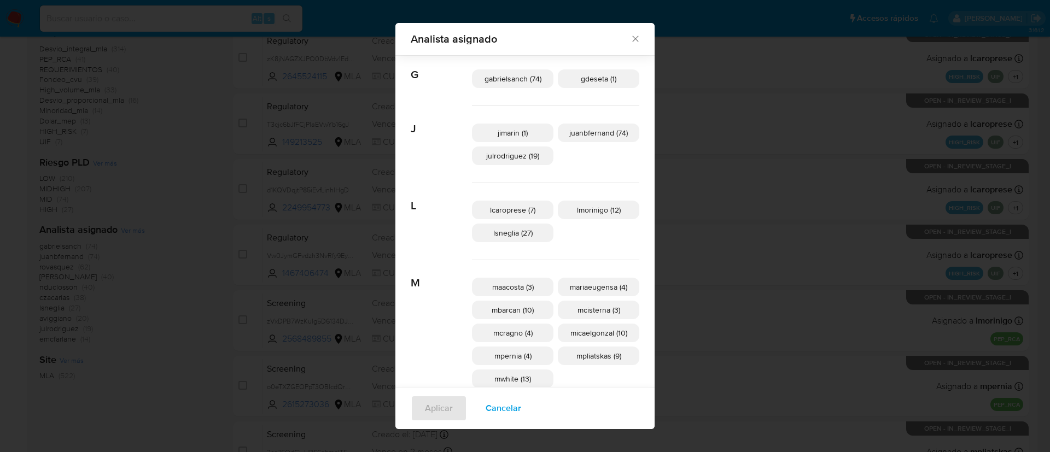
scroll to position [239, 0]
click at [577, 208] on span "lmorinigo (12)" at bounding box center [599, 208] width 44 height 11
click at [446, 408] on span "Aplicar" at bounding box center [439, 408] width 28 height 24
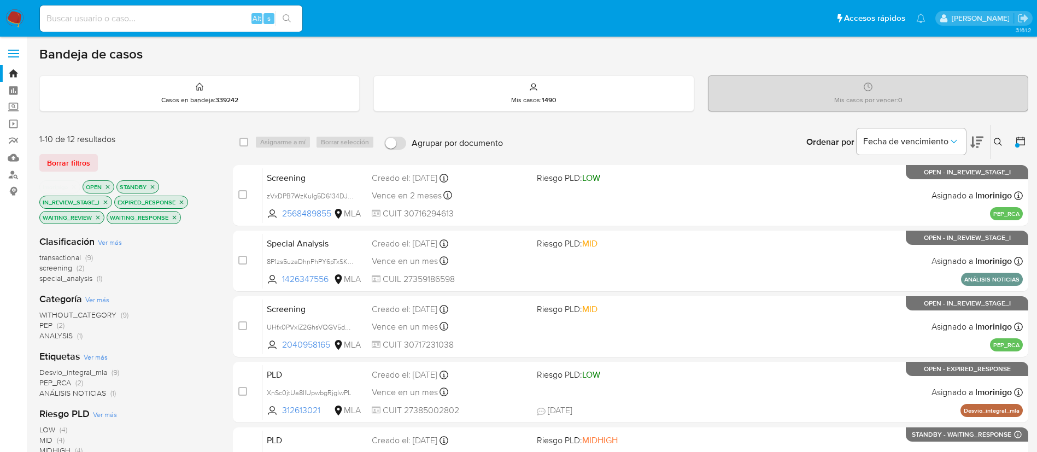
click at [1021, 147] on button at bounding box center [1021, 142] width 13 height 13
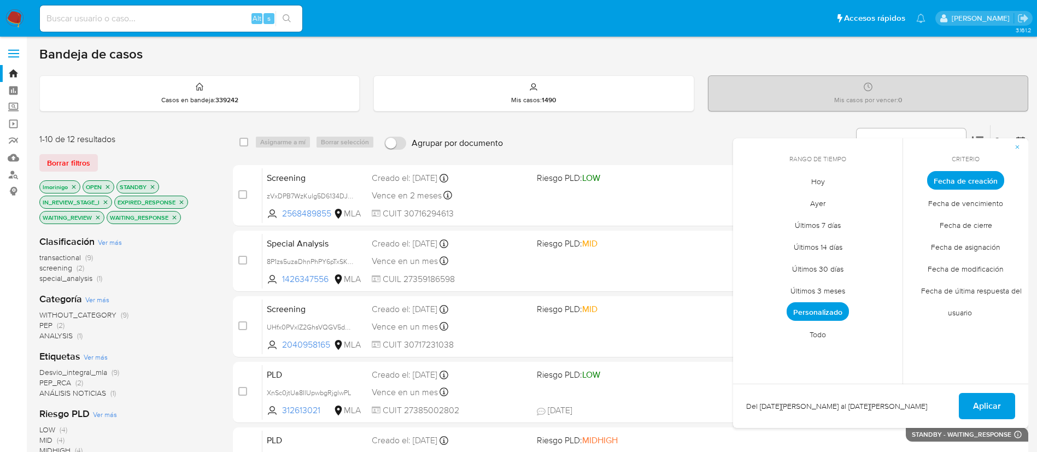
click at [826, 308] on span "Personalizado" at bounding box center [818, 311] width 62 height 19
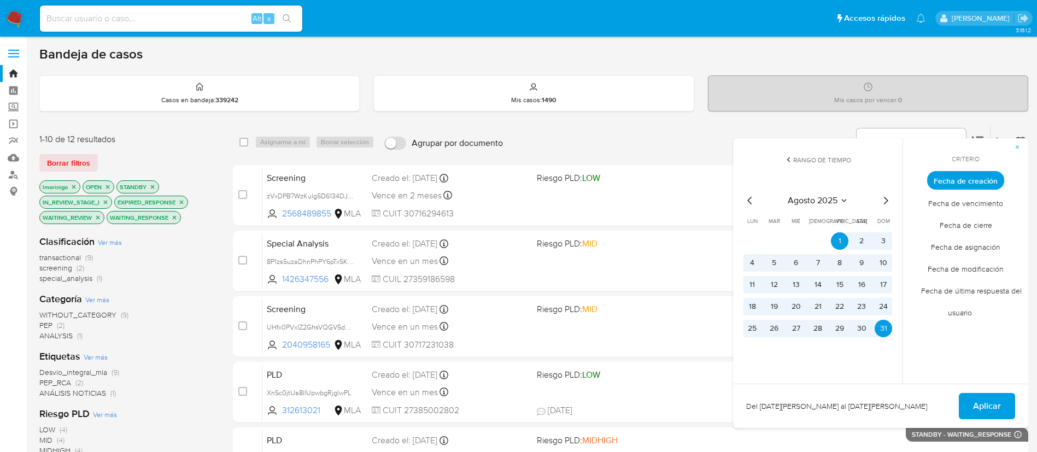
click at [73, 188] on icon "close-filter" at bounding box center [74, 187] width 7 height 7
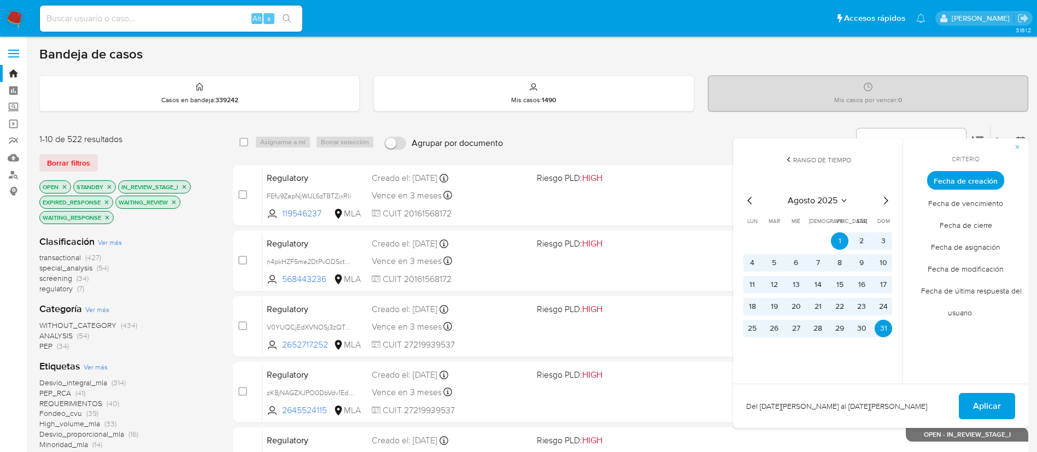
click at [883, 200] on icon "Mes siguiente" at bounding box center [885, 200] width 13 height 13
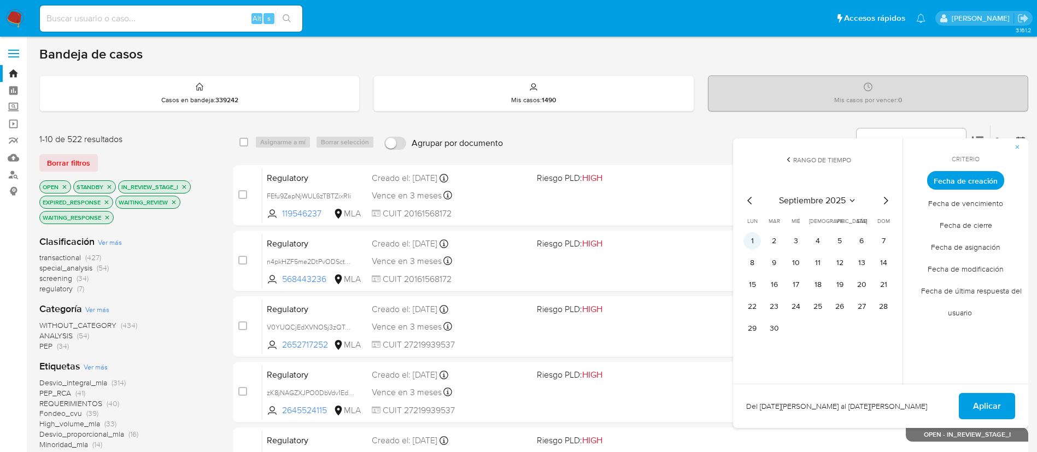
click at [758, 244] on button "1" at bounding box center [751, 240] width 17 height 17
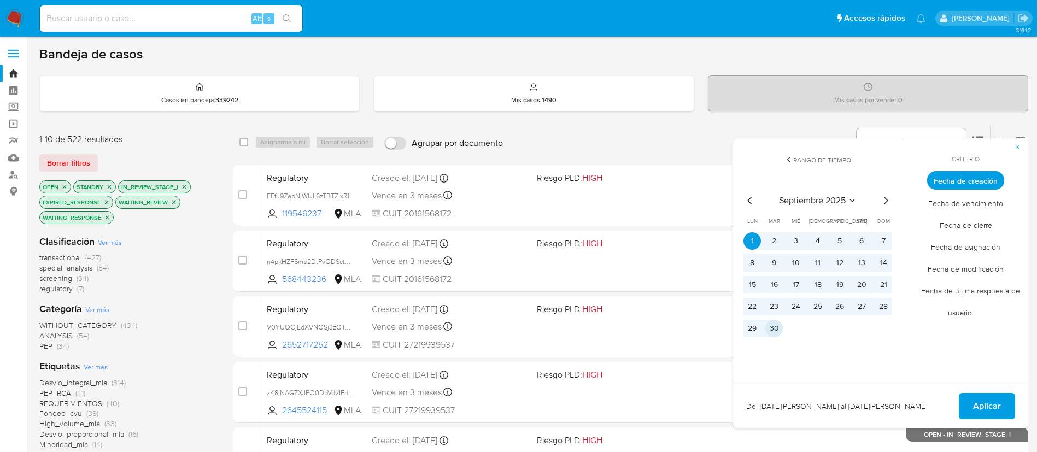
click at [772, 321] on button "30" at bounding box center [773, 328] width 17 height 17
click at [993, 406] on span "Aplicar" at bounding box center [987, 406] width 28 height 24
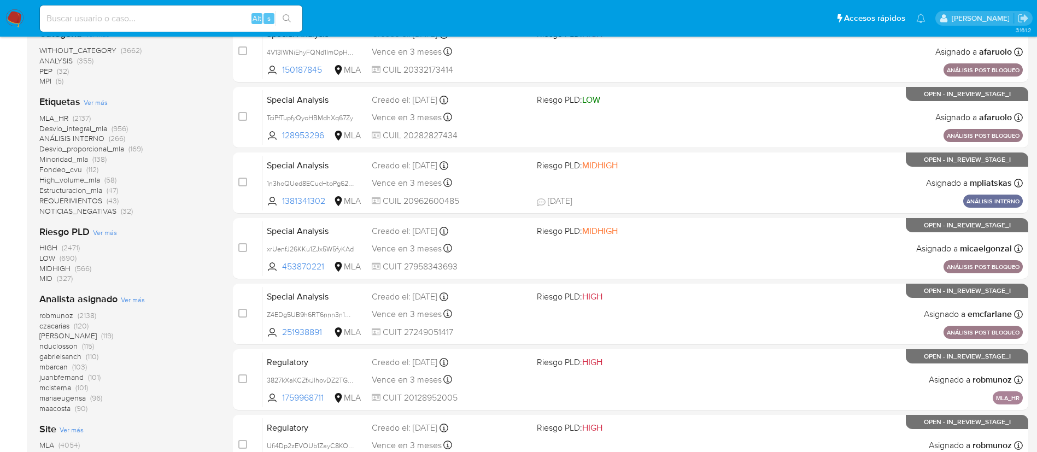
scroll to position [276, 0]
click at [162, 208] on div "MLA_HR (2137) Desvio_integral_mla (956) ANÁLISIS INTERNO (266) Desvio_proporcio…" at bounding box center [127, 164] width 176 height 103
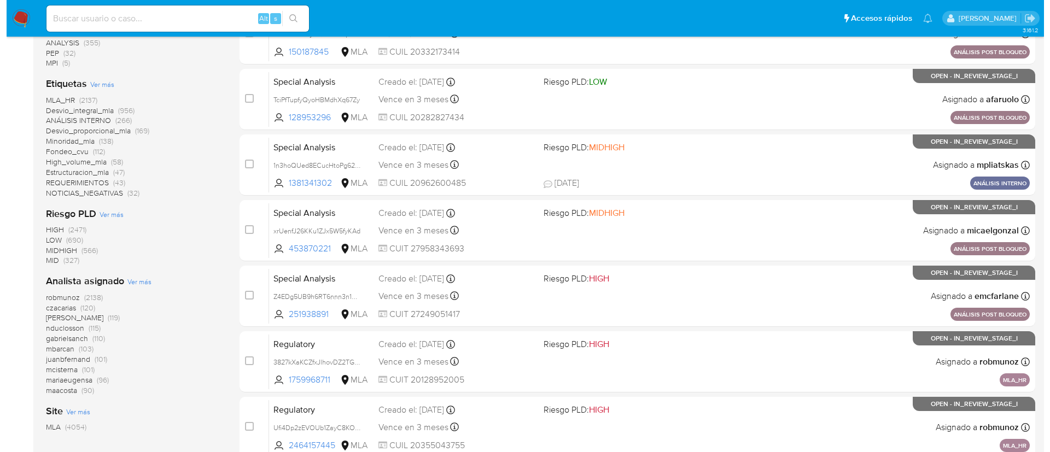
scroll to position [292, 0]
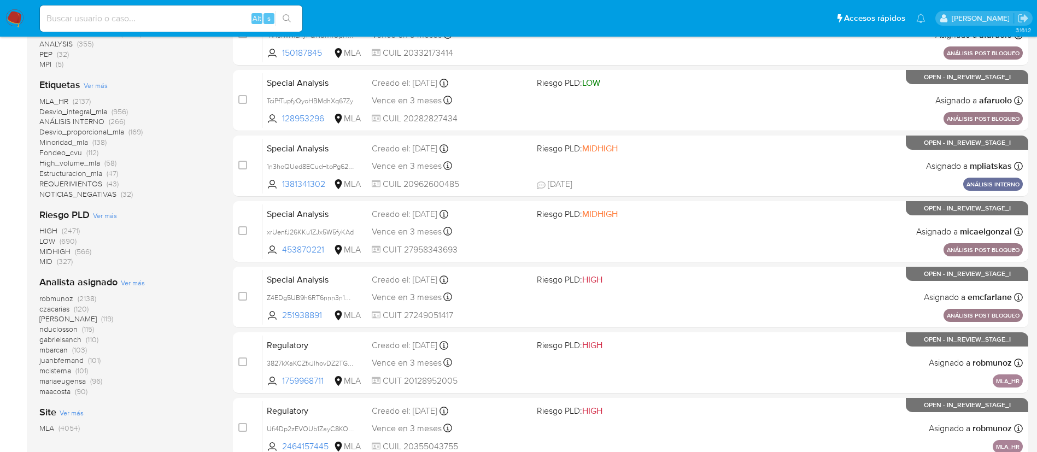
click at [131, 282] on span "Ver más" at bounding box center [133, 283] width 24 height 10
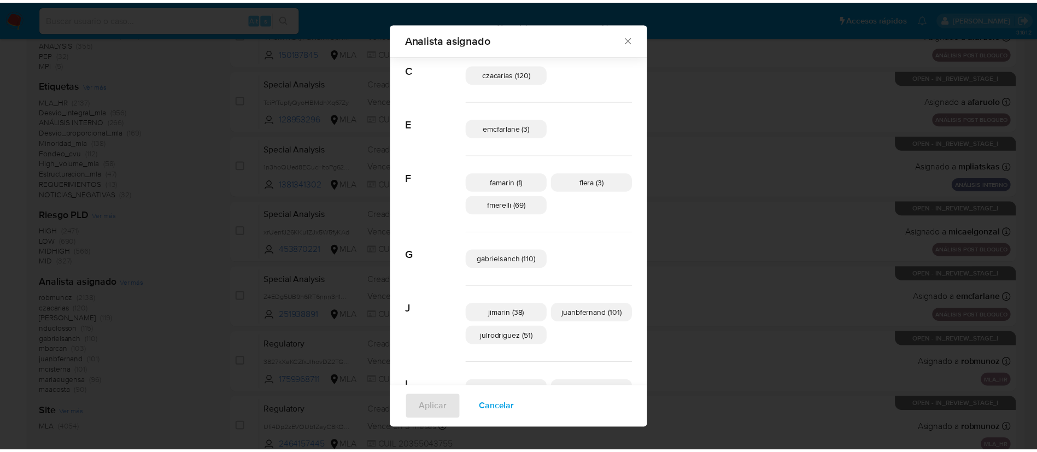
scroll to position [0, 0]
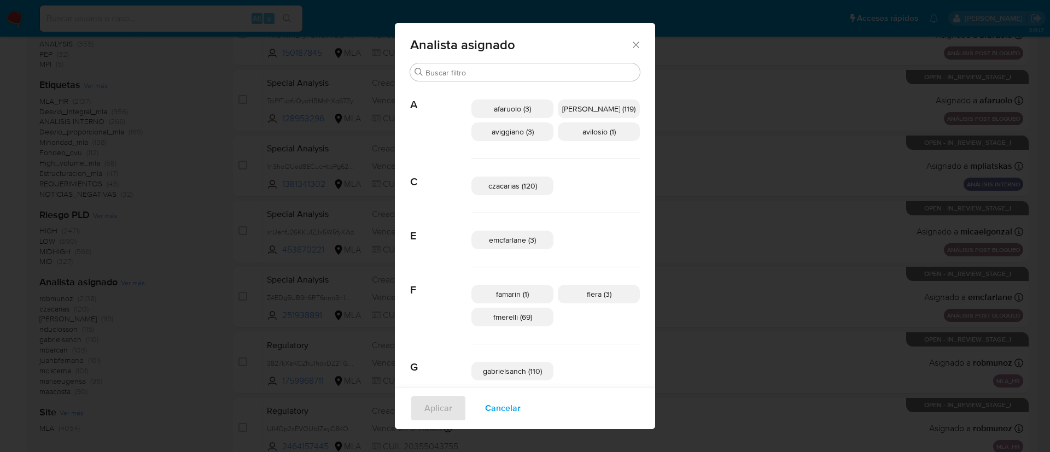
click at [723, 208] on div "Analista asignado Buscar A afaruolo (3) amedzovich (119) aviggiano (3) avilosio…" at bounding box center [525, 226] width 1050 height 452
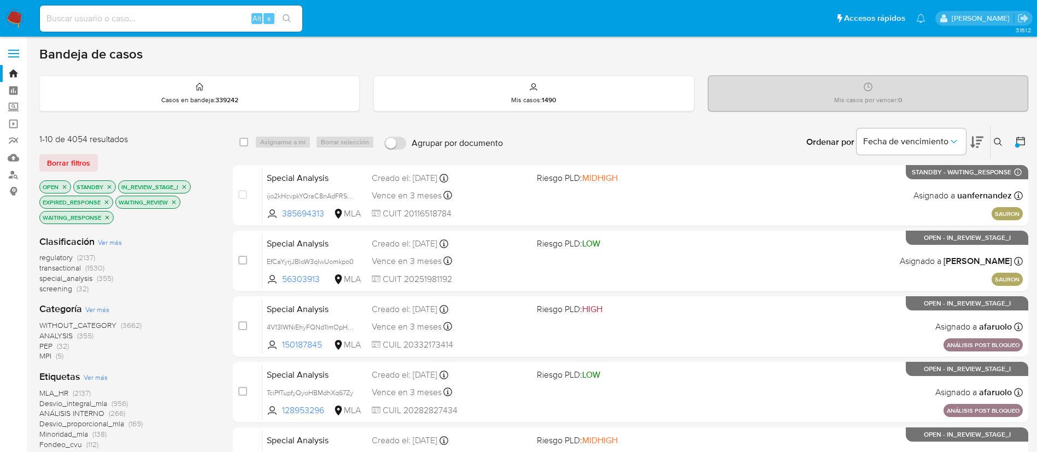
click at [1025, 139] on icon at bounding box center [1020, 141] width 11 height 11
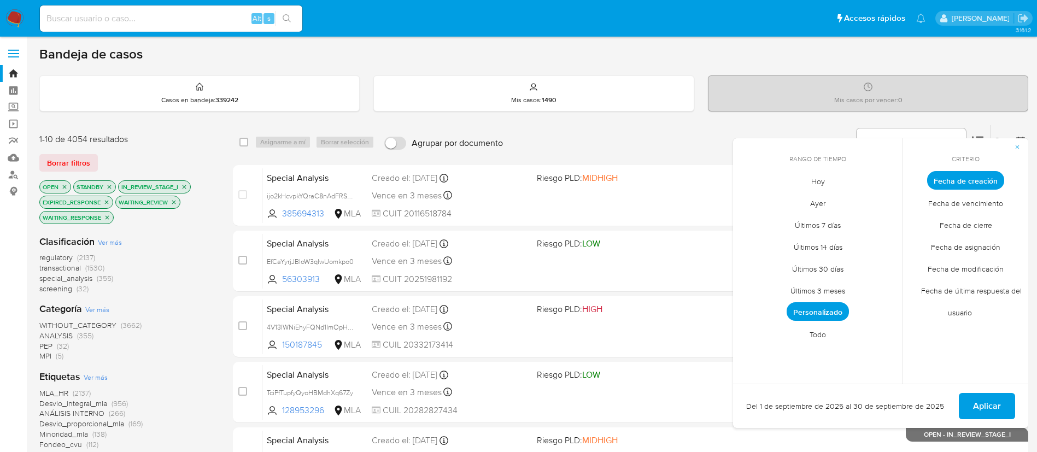
click at [824, 332] on span "Todo" at bounding box center [817, 334] width 39 height 22
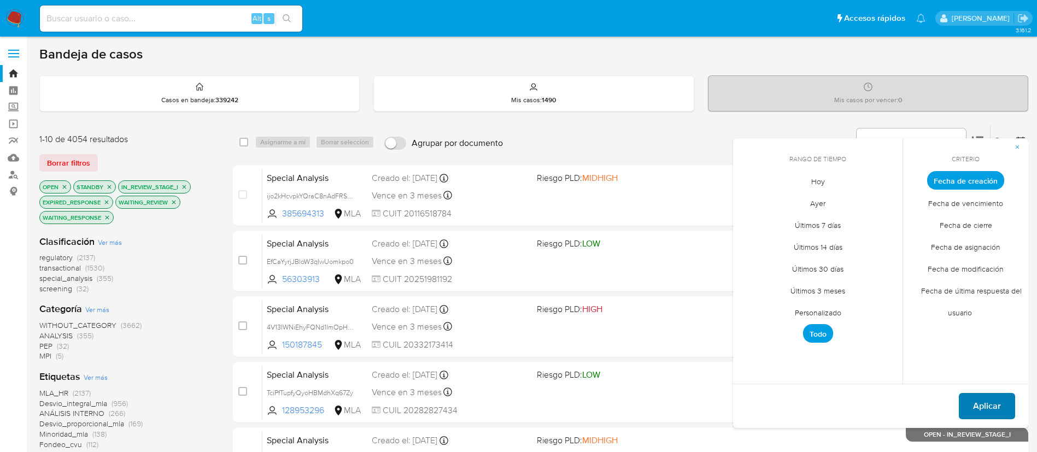
click at [979, 405] on span "Aplicar" at bounding box center [987, 406] width 28 height 24
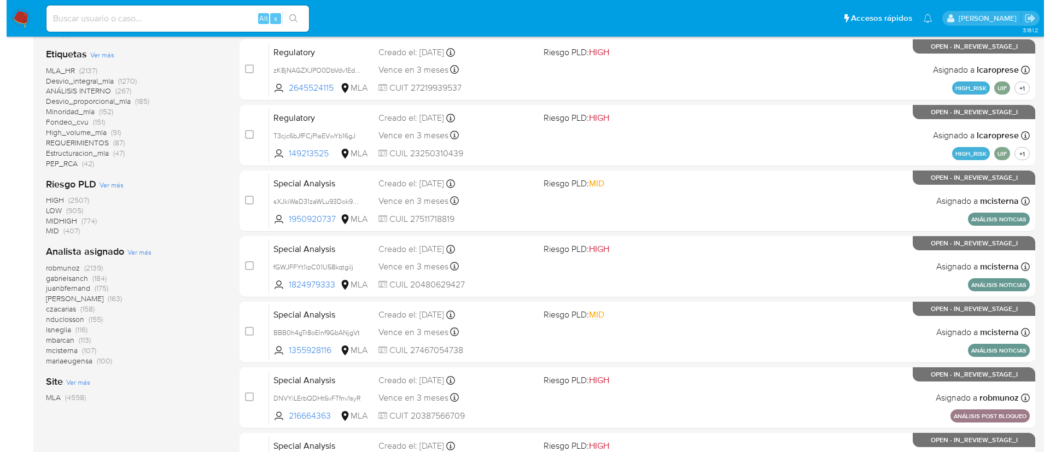
scroll to position [323, 0]
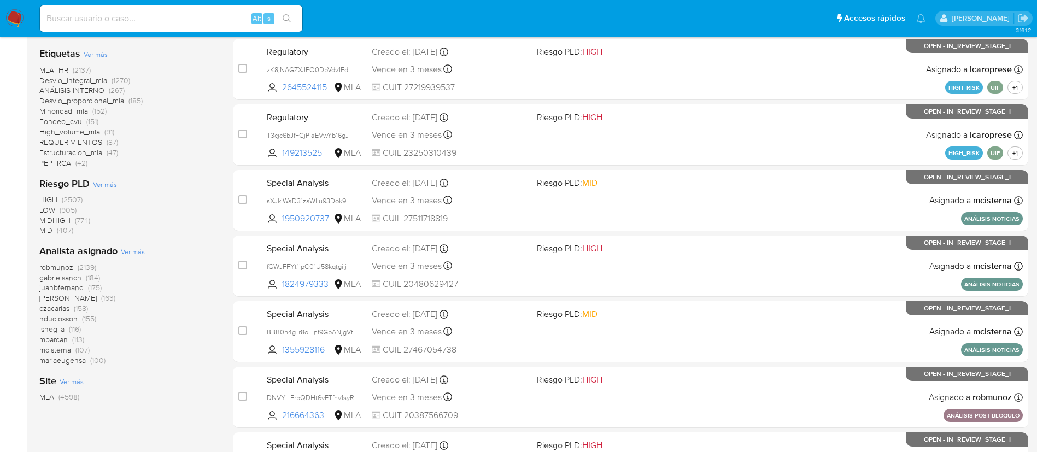
click at [133, 250] on span "Ver más" at bounding box center [133, 252] width 24 height 10
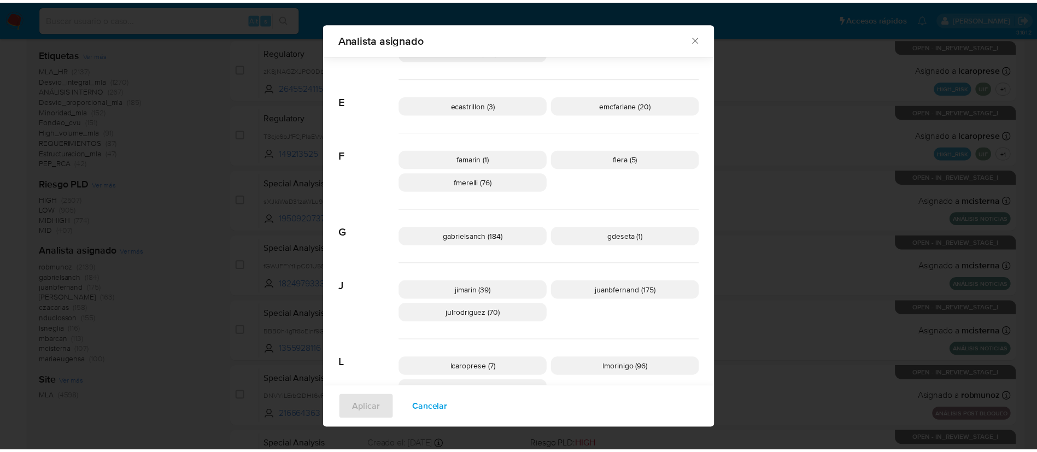
scroll to position [184, 0]
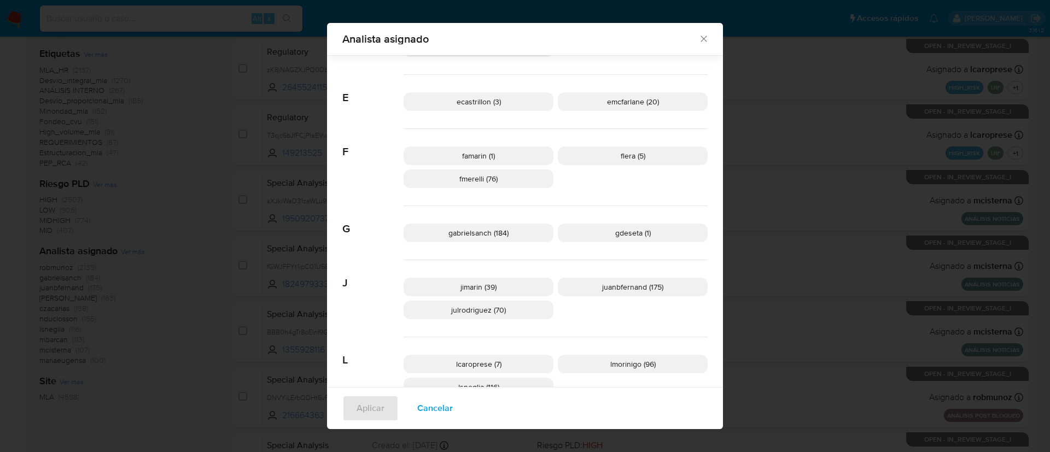
click at [244, 192] on div "Analista asignado Buscar 9 9b67c4c7-5718-49c3-93b1-153dcf44f7df (1) A afaruolo …" at bounding box center [525, 226] width 1050 height 452
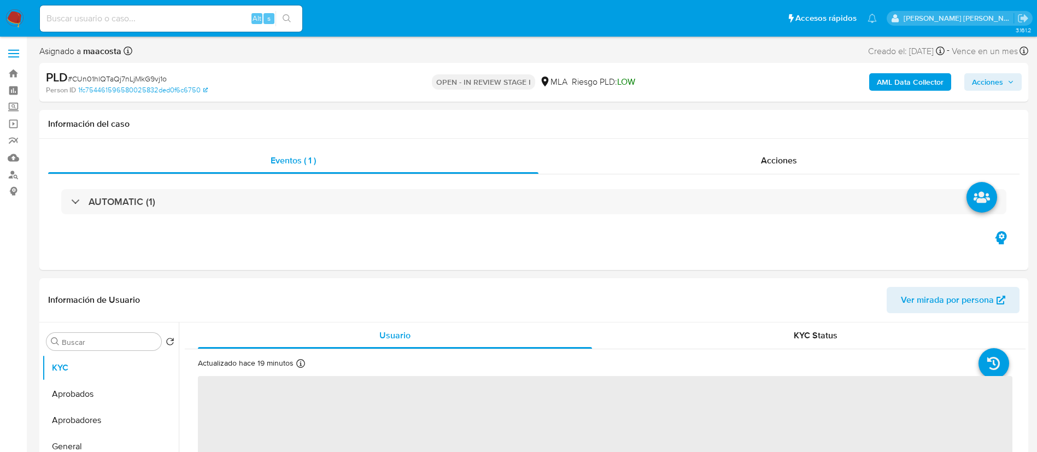
select select "10"
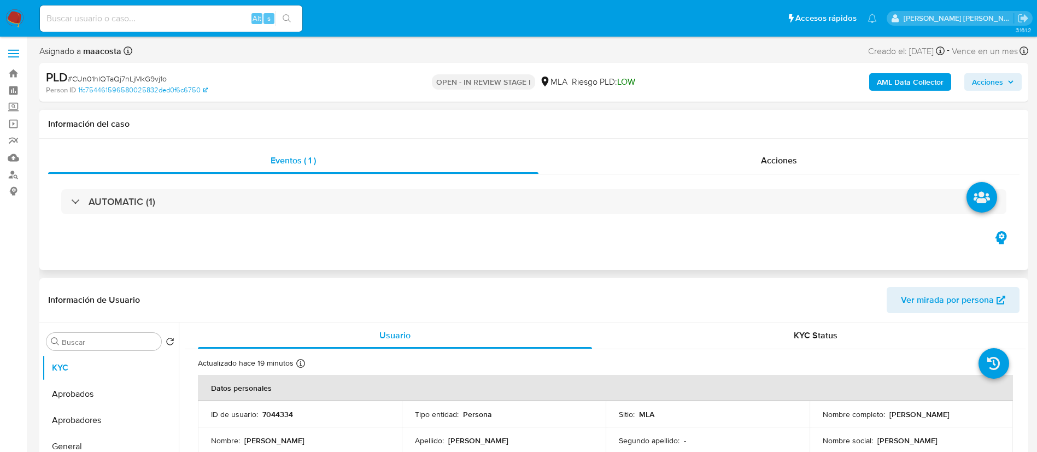
click at [292, 225] on div "AUTOMATIC (1)" at bounding box center [533, 201] width 971 height 55
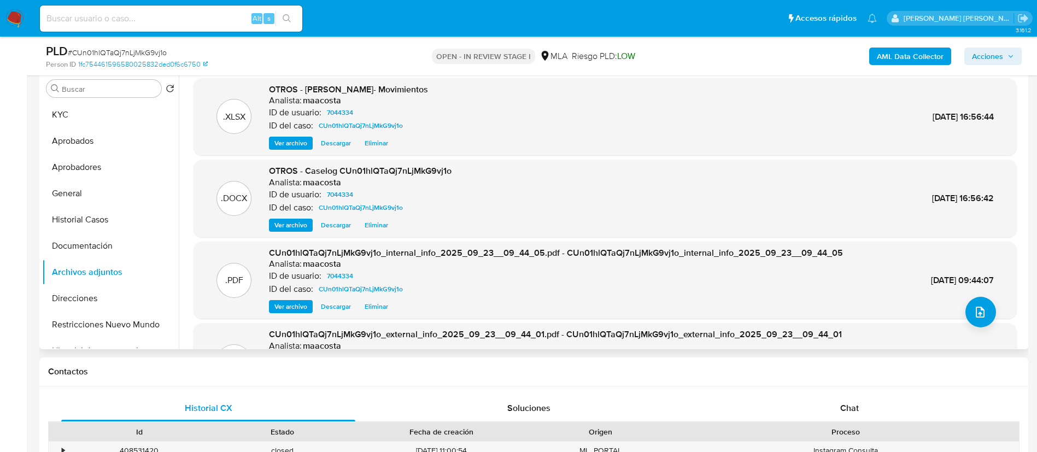
click at [372, 225] on span "Eliminar" at bounding box center [377, 225] width 24 height 11
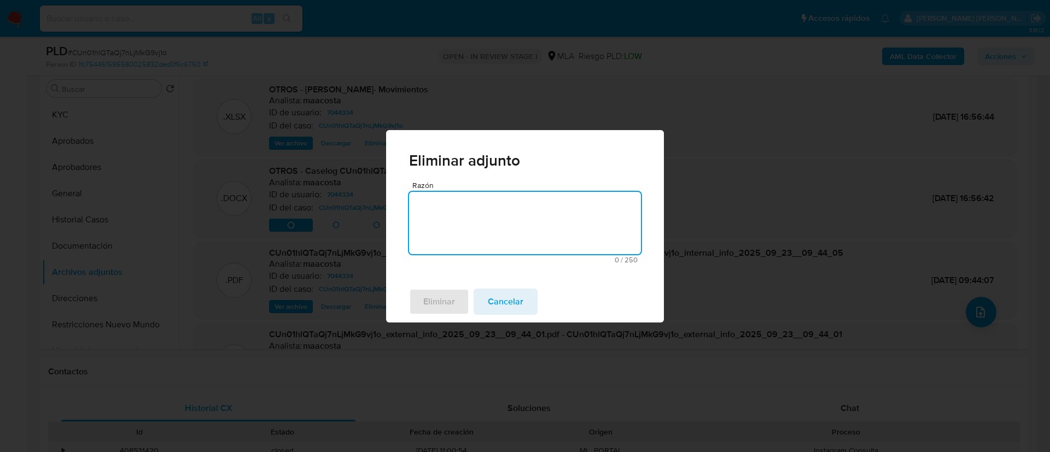
click at [437, 211] on textarea "Razón" at bounding box center [525, 223] width 232 height 62
type textarea "Se carga v2"
click at [436, 316] on div "Eliminar Cancelar" at bounding box center [525, 302] width 278 height 42
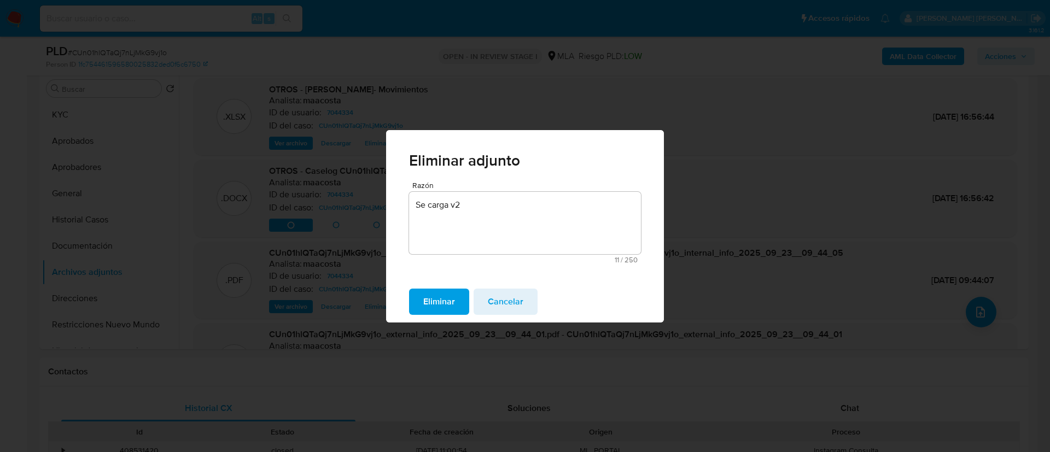
click at [434, 307] on span "Eliminar" at bounding box center [439, 302] width 32 height 24
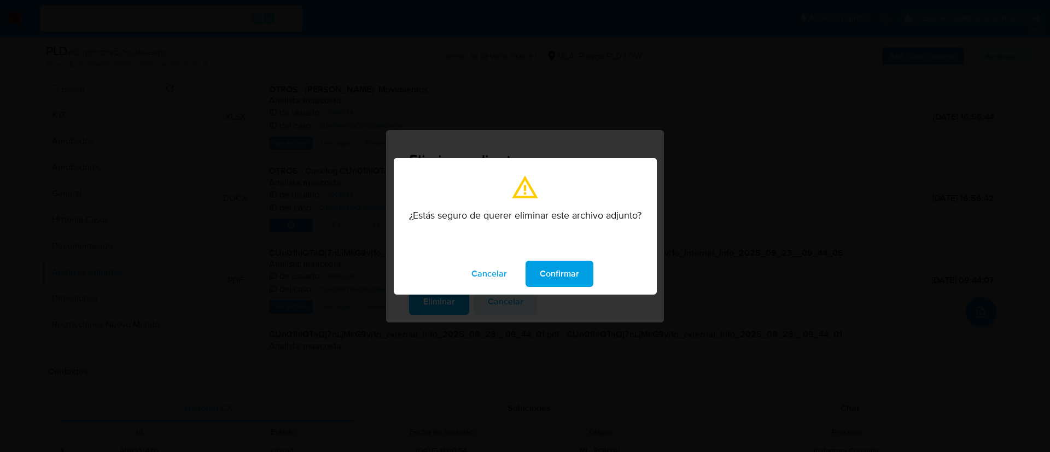
click at [575, 276] on span "Confirmar" at bounding box center [559, 274] width 39 height 24
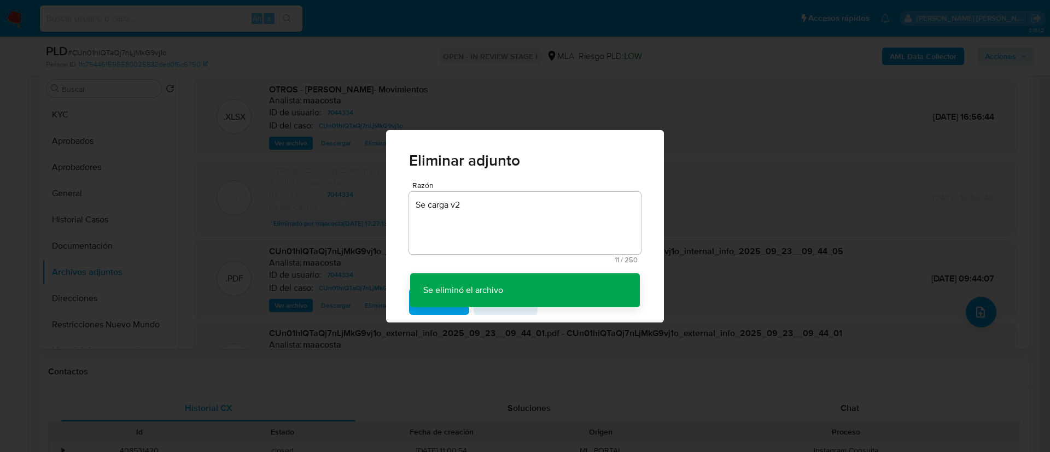
click at [982, 307] on div "Eliminar adjunto Razón Se carga v2 11 / 250 239 caracteres restantes Se eliminó…" at bounding box center [525, 226] width 1050 height 452
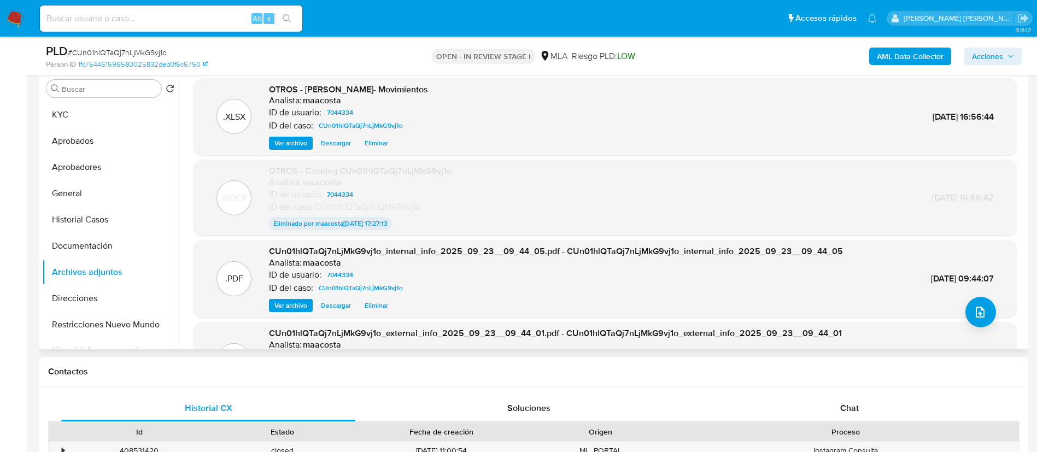
click at [765, 191] on div ".DOCX OTROS - Caselog CUn01hlQTaQj7nLjMkG9vj1o Analista: maacosta ID de usuario…" at bounding box center [605, 197] width 812 height 65
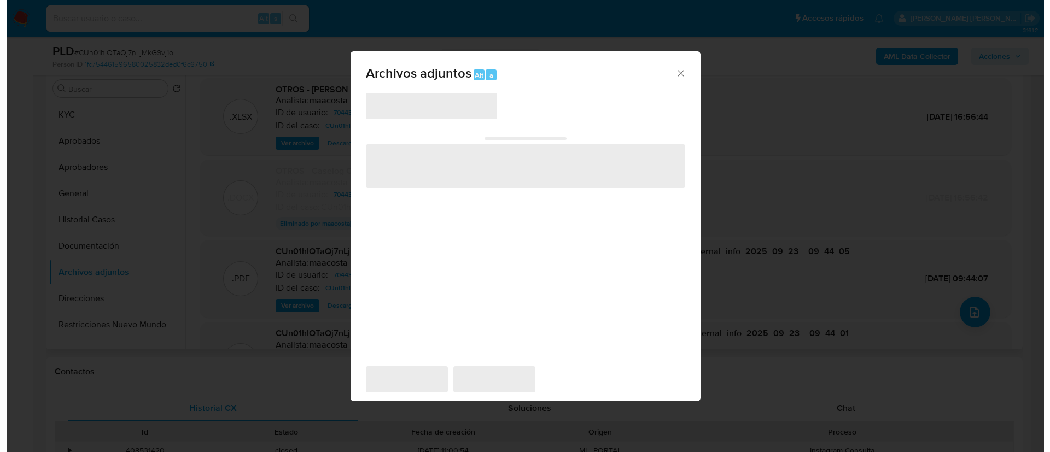
scroll to position [175, 0]
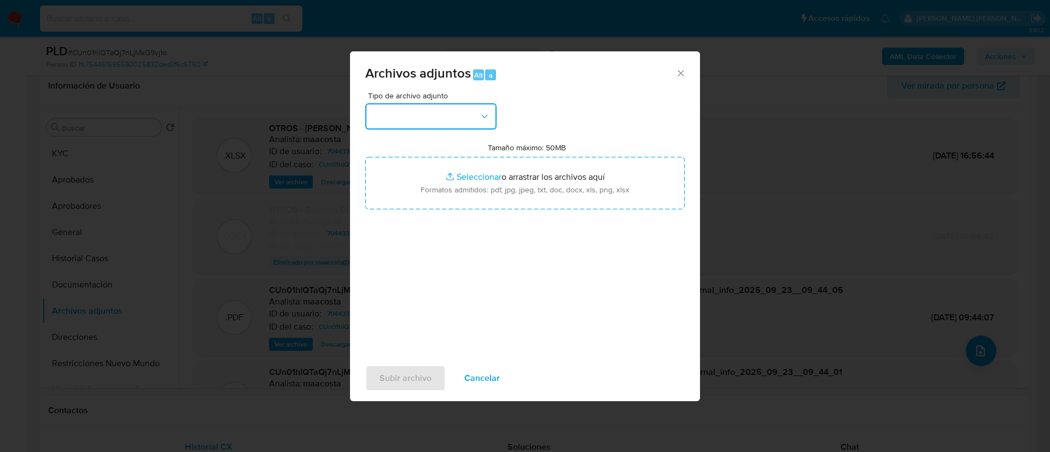
click at [428, 104] on button "button" at bounding box center [430, 116] width 131 height 26
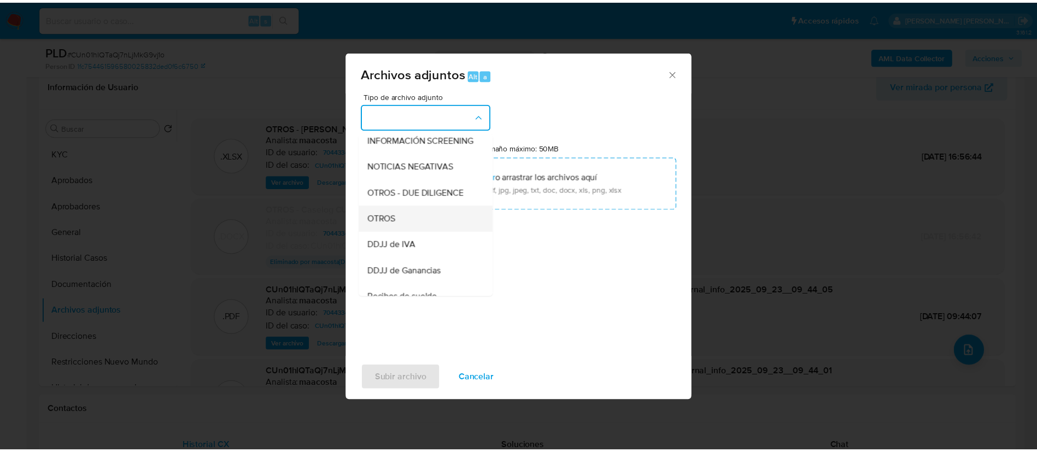
scroll to position [138, 0]
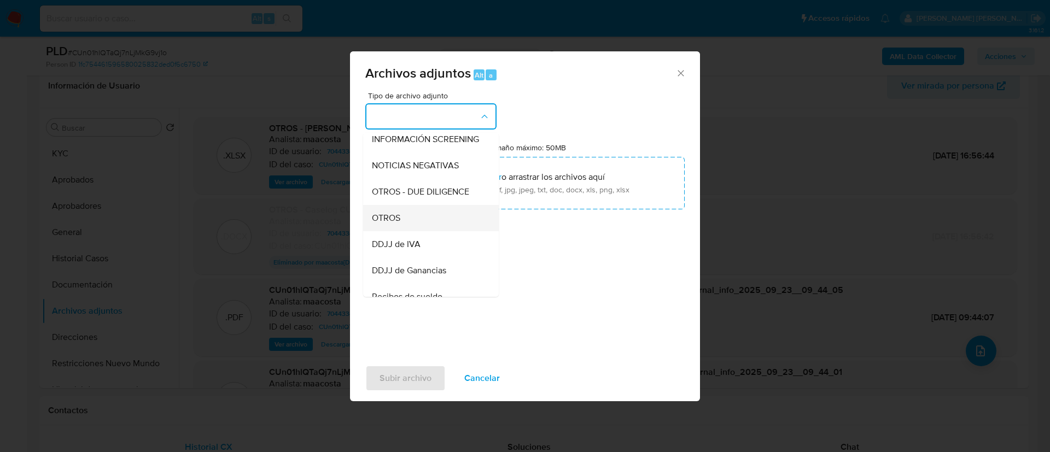
click at [390, 224] on span "OTROS" at bounding box center [386, 218] width 28 height 11
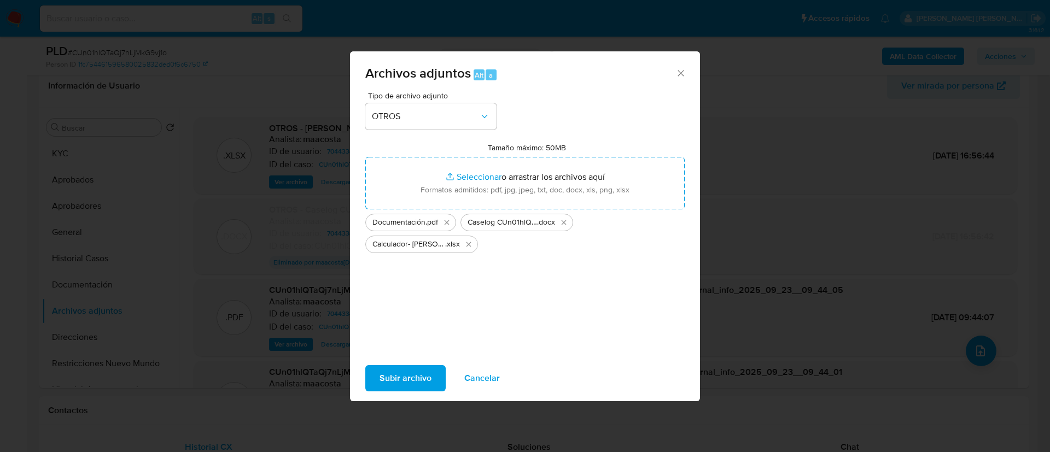
click at [403, 377] on span "Subir archivo" at bounding box center [405, 378] width 52 height 24
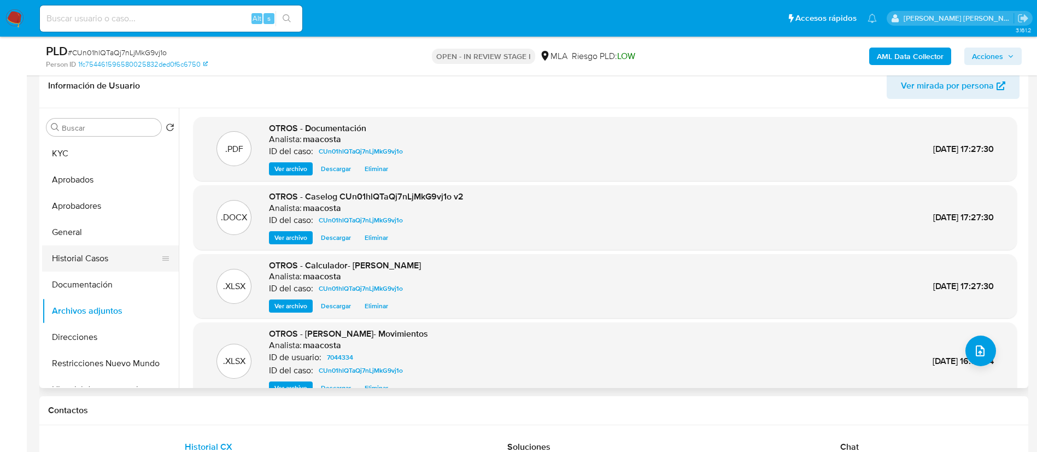
click at [93, 255] on button "Historial Casos" at bounding box center [106, 258] width 128 height 26
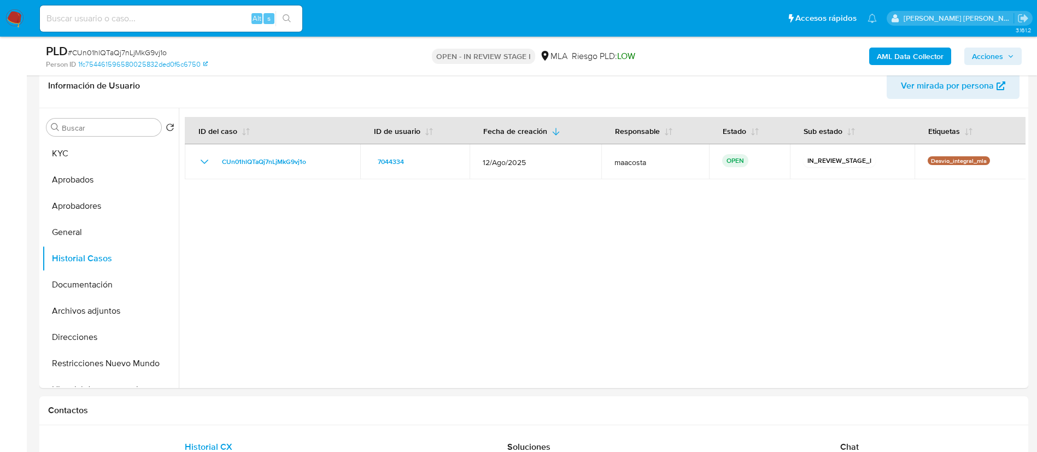
click at [1000, 50] on span "Acciones" at bounding box center [987, 56] width 31 height 17
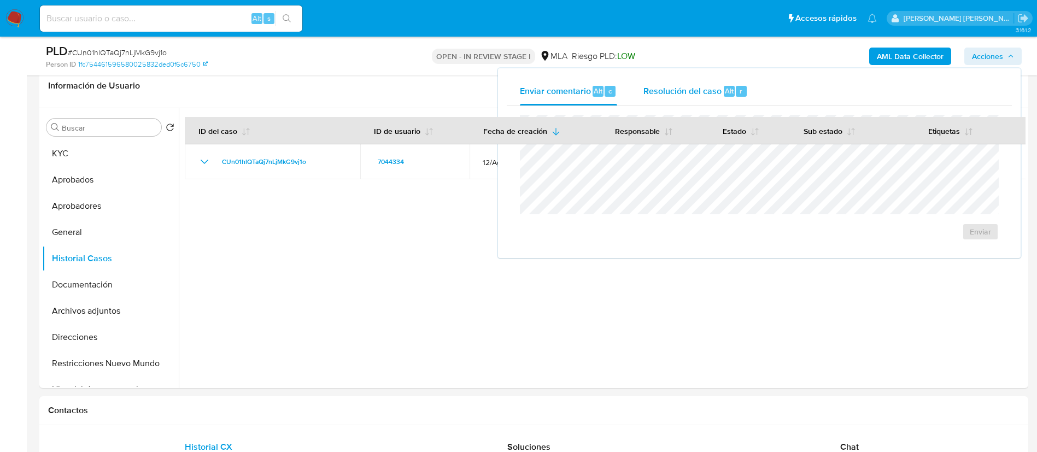
click at [676, 89] on span "Resolución del caso" at bounding box center [682, 90] width 78 height 13
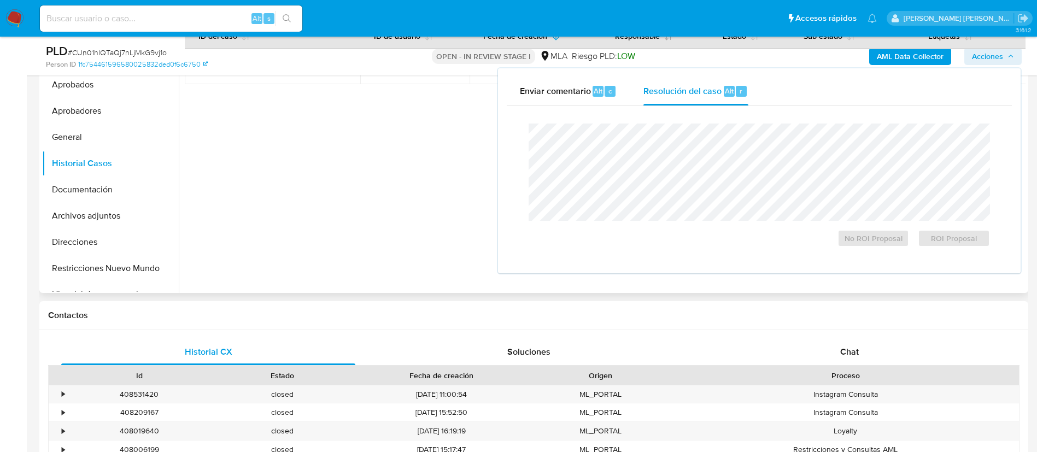
scroll to position [270, 0]
click at [875, 236] on span "No ROI Proposal" at bounding box center [873, 238] width 57 height 15
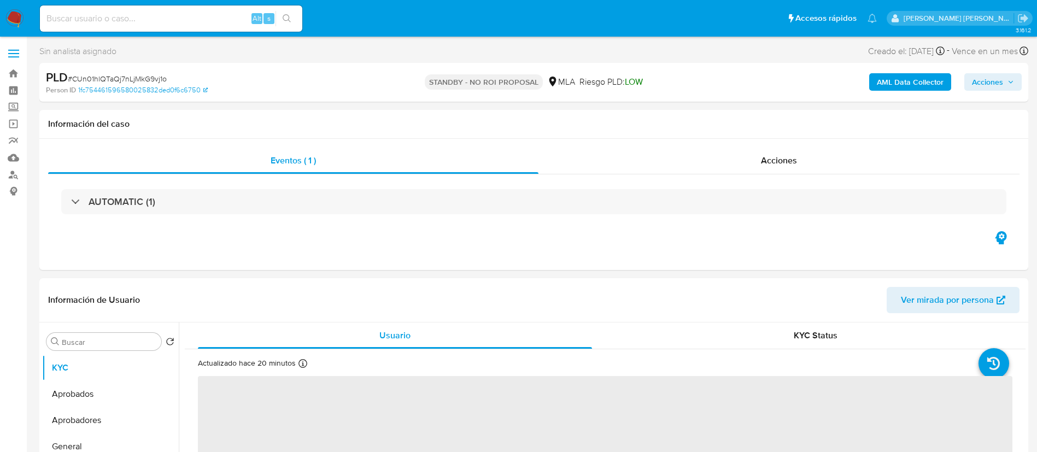
select select "10"
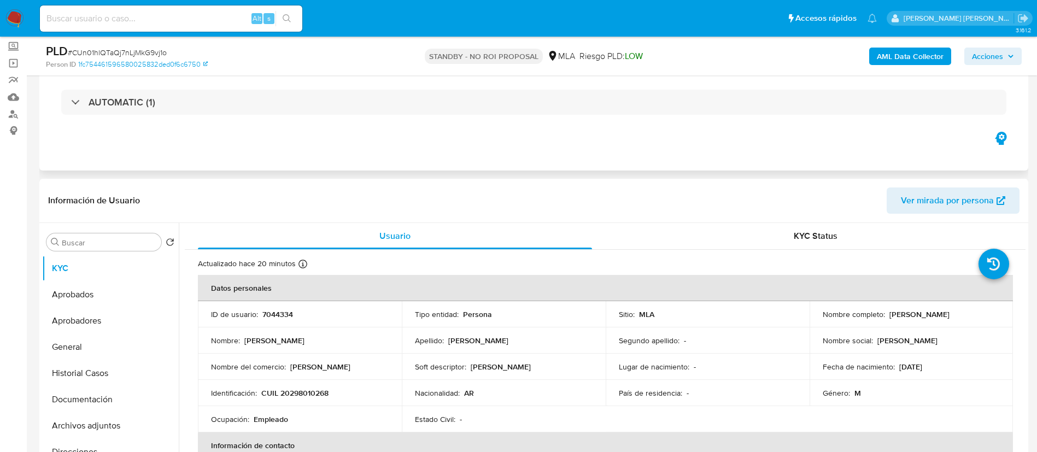
scroll to position [67, 0]
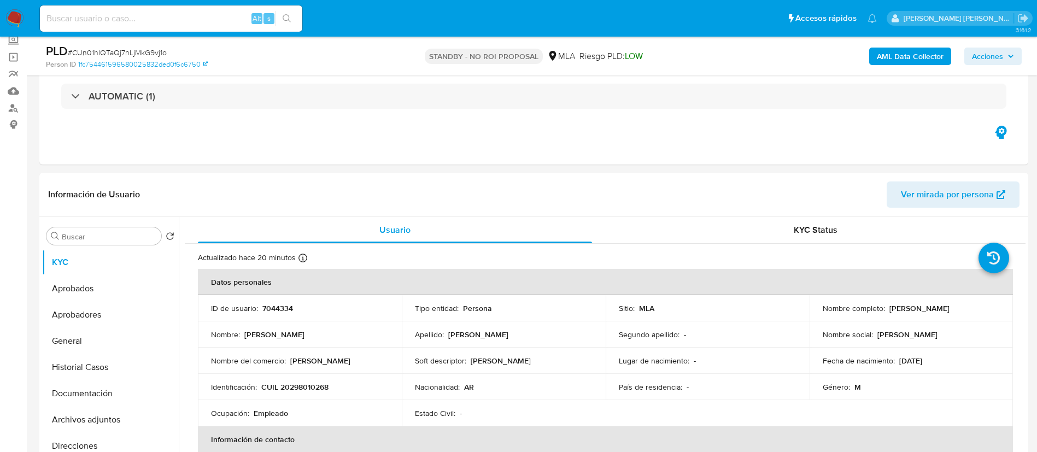
click at [16, 19] on img at bounding box center [14, 18] width 19 height 19
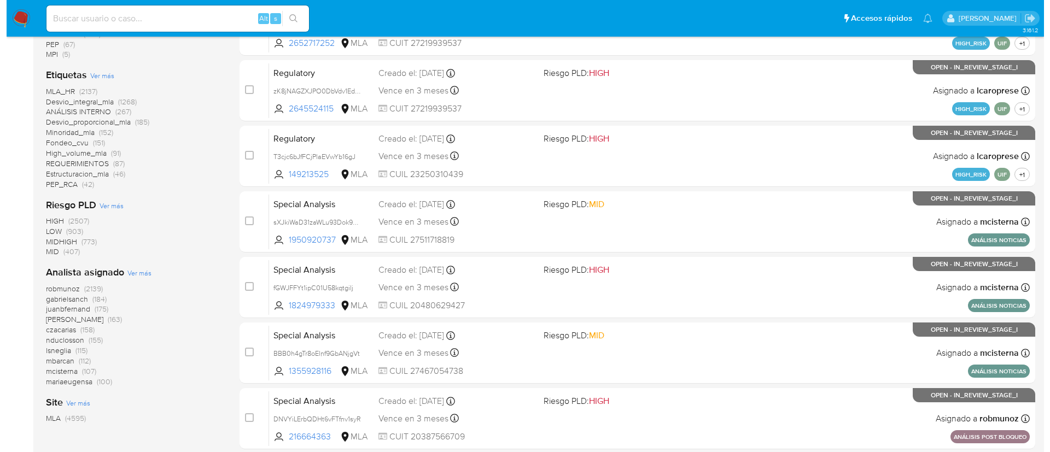
scroll to position [307, 0]
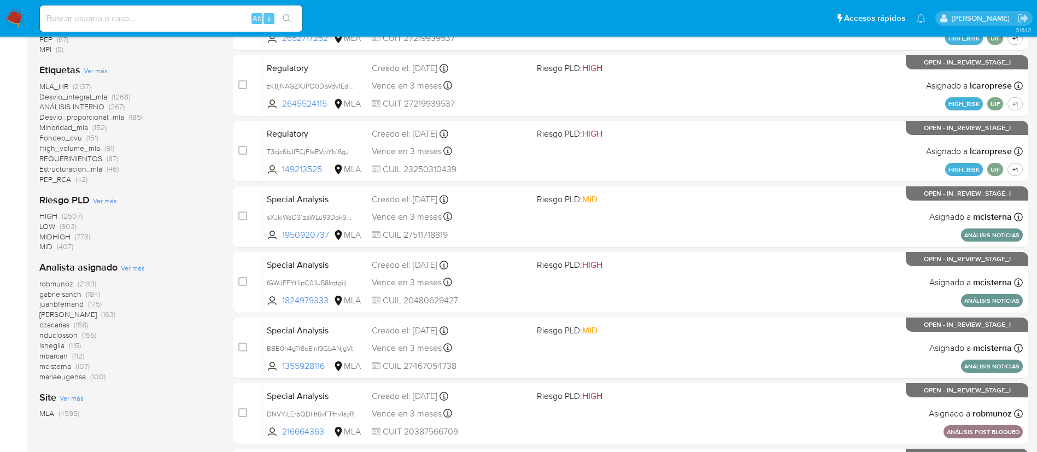
click at [136, 266] on span "Ver más" at bounding box center [133, 268] width 24 height 10
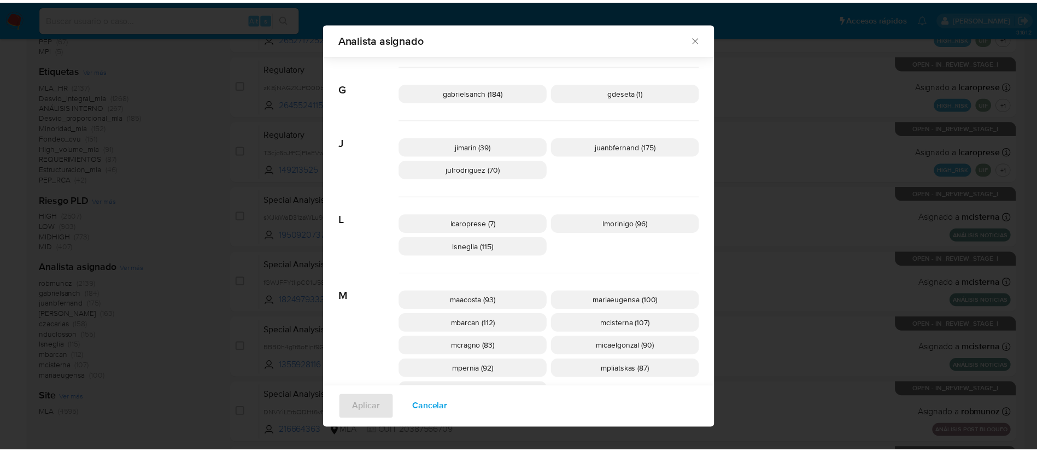
scroll to position [340, 0]
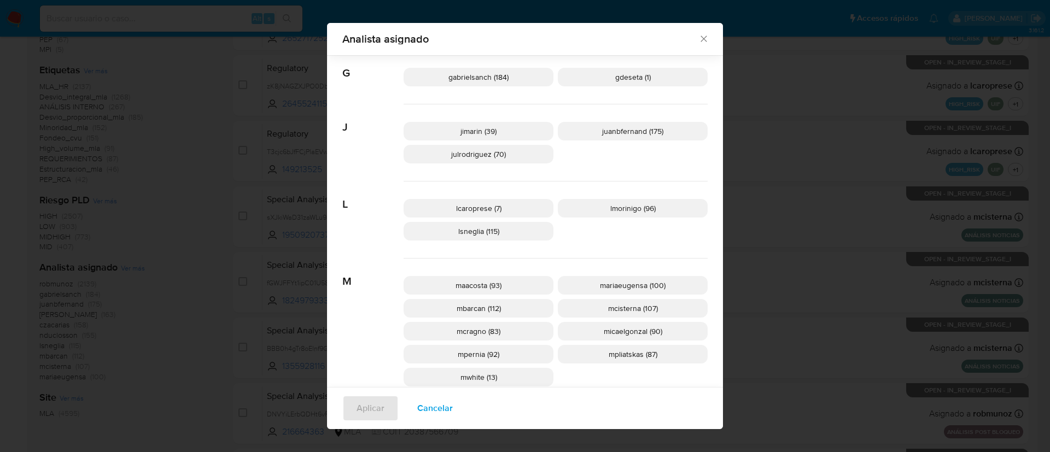
click at [190, 246] on div "Analista asignado Buscar 9 9b67c4c7-5718-49c3-93b1-153dcf44f7df (1) A afaruolo …" at bounding box center [525, 226] width 1050 height 452
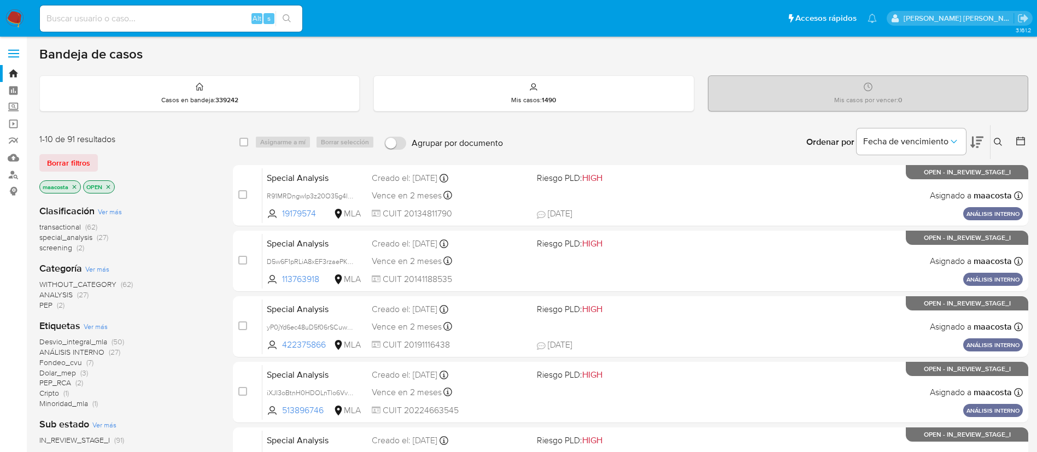
click at [983, 138] on icon at bounding box center [976, 142] width 13 height 11
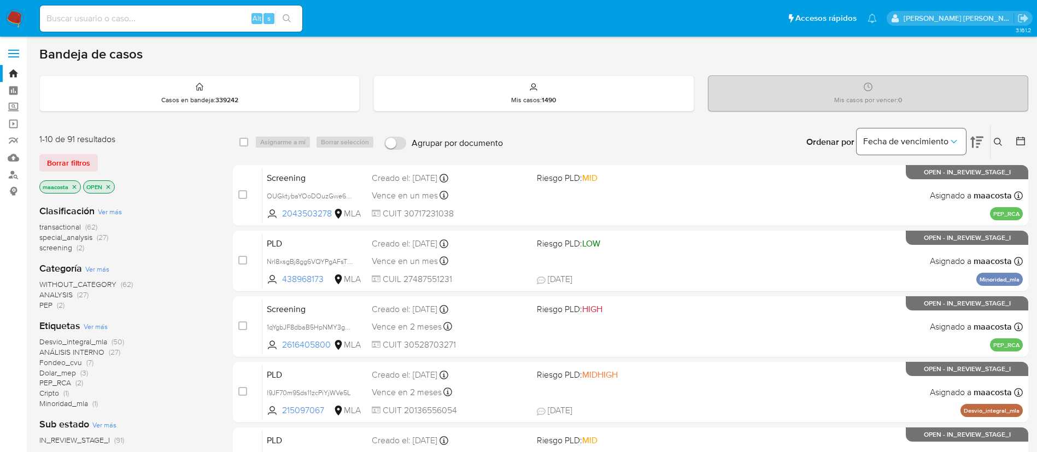
click at [904, 140] on span "Fecha de vencimiento" at bounding box center [905, 141] width 85 height 11
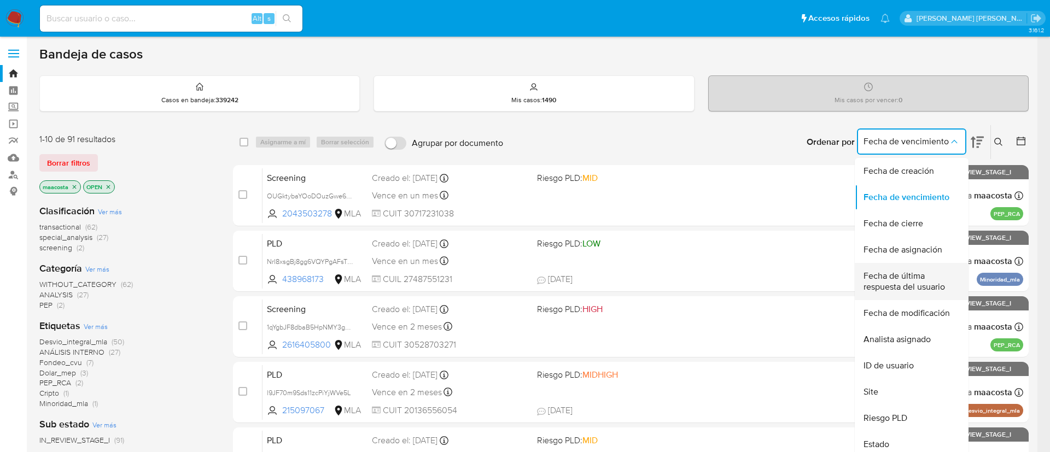
click at [899, 282] on span "Fecha de última respuesta del usuario" at bounding box center [908, 282] width 90 height 22
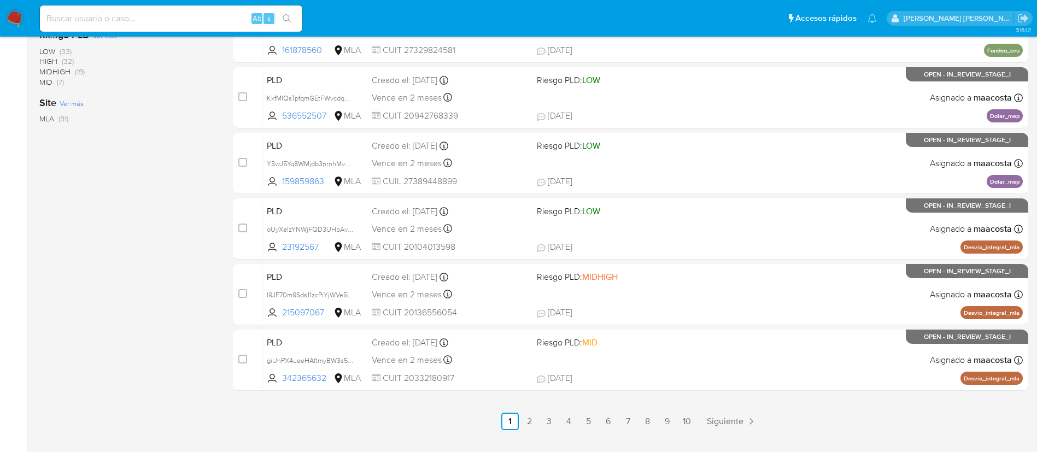
scroll to position [450, 0]
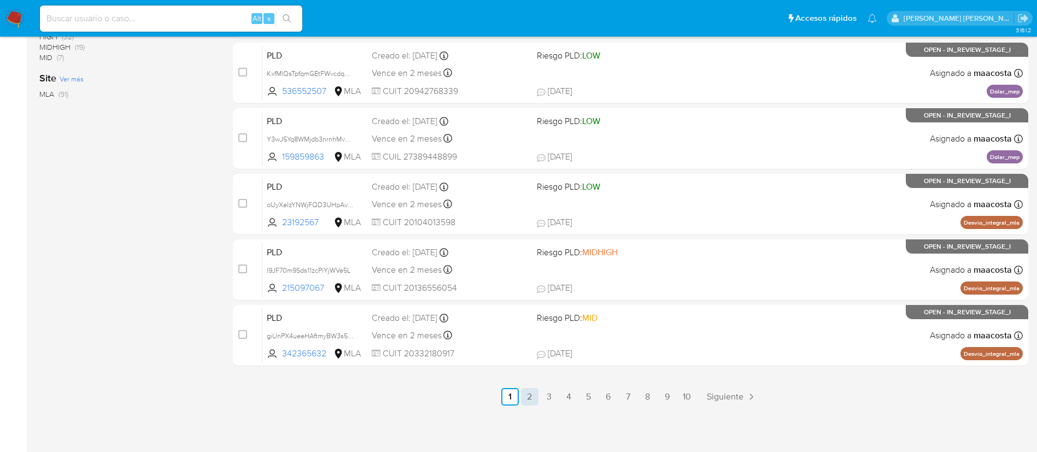
click at [524, 396] on link "2" at bounding box center [529, 396] width 17 height 17
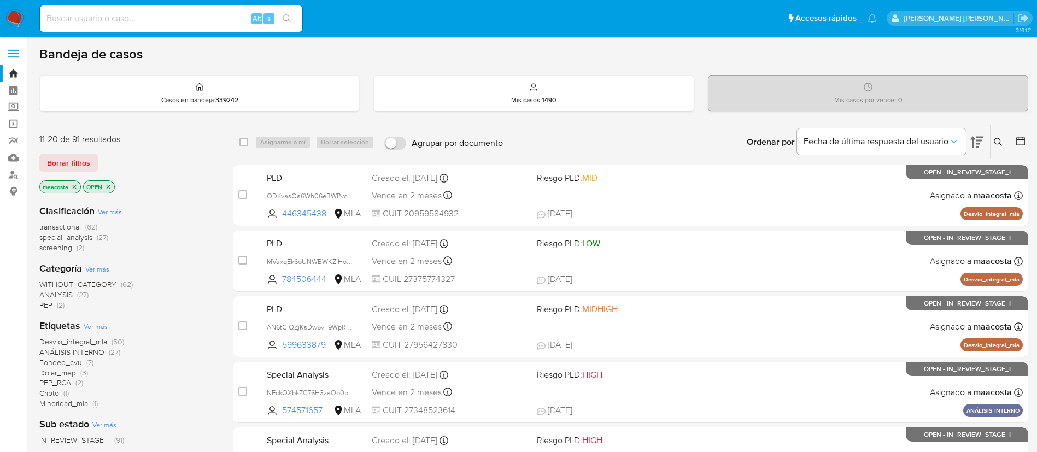
click at [1022, 142] on icon at bounding box center [1020, 141] width 11 height 11
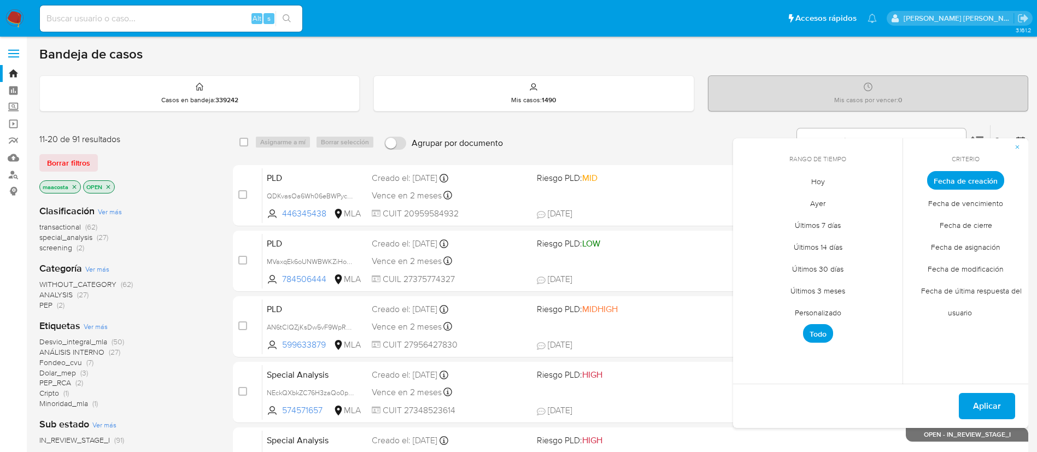
click at [967, 291] on span "Fecha de última respuesta del usuario" at bounding box center [966, 301] width 112 height 44
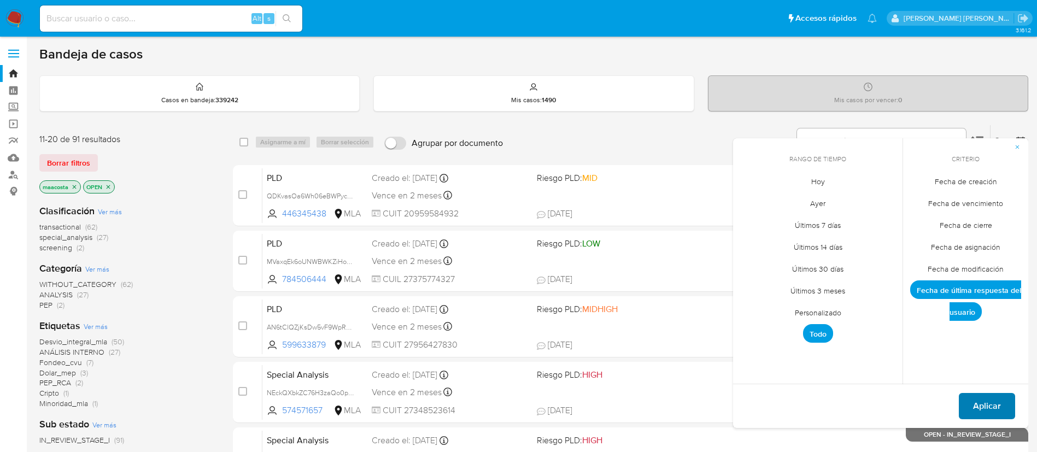
click at [977, 403] on span "Aplicar" at bounding box center [987, 406] width 28 height 24
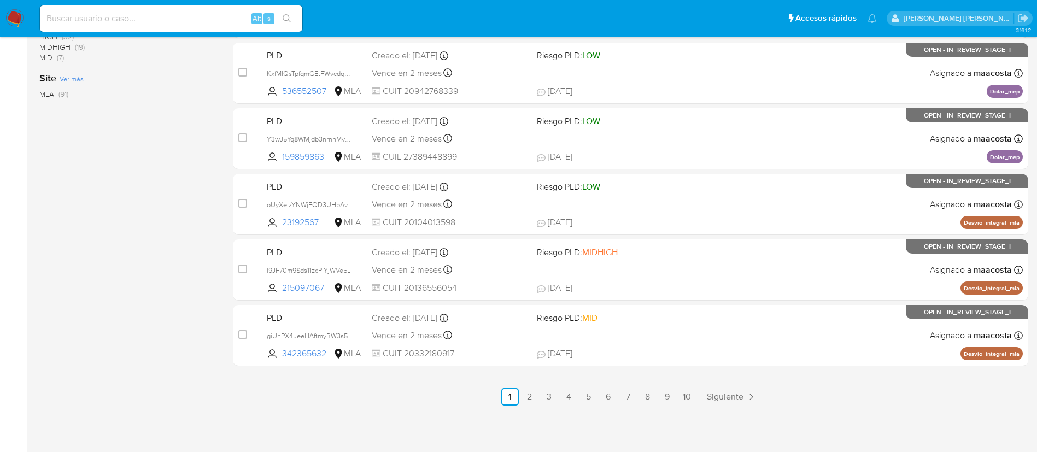
scroll to position [58, 0]
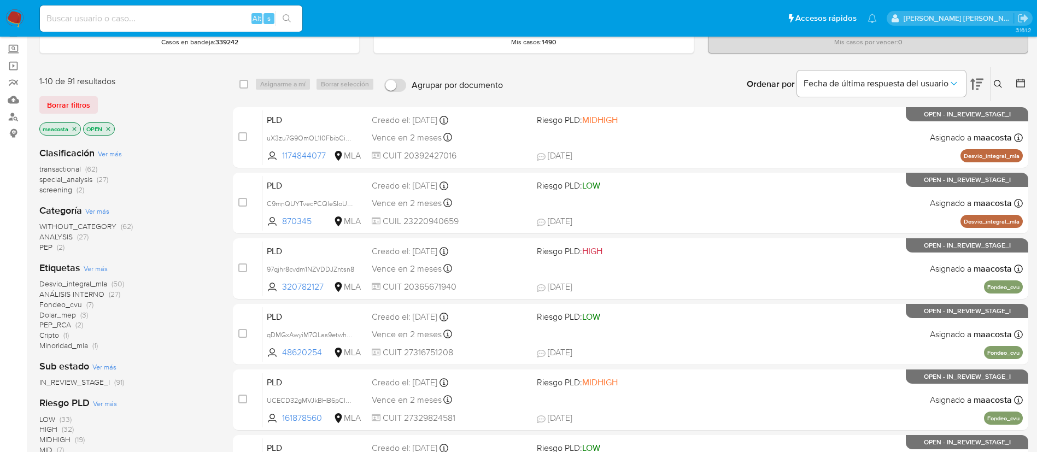
click at [15, 21] on img at bounding box center [14, 18] width 19 height 19
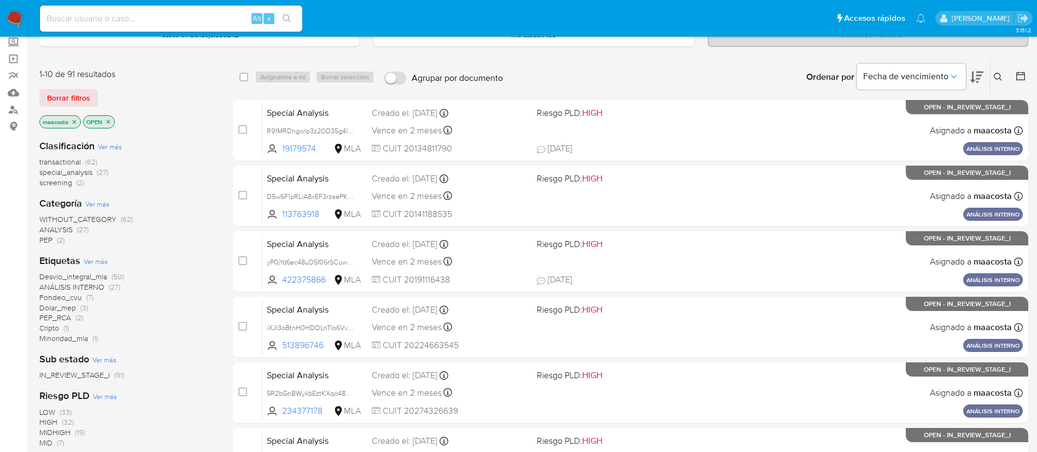
scroll to position [66, 0]
paste input "3I5MrTw1W77moiGpoYCxC44k"
click at [195, 18] on input "3I5MrTw1W77moiGpoYCxC44k" at bounding box center [171, 18] width 262 height 14
type input "3I5MrTw1W77moiGpoYCxC44k"
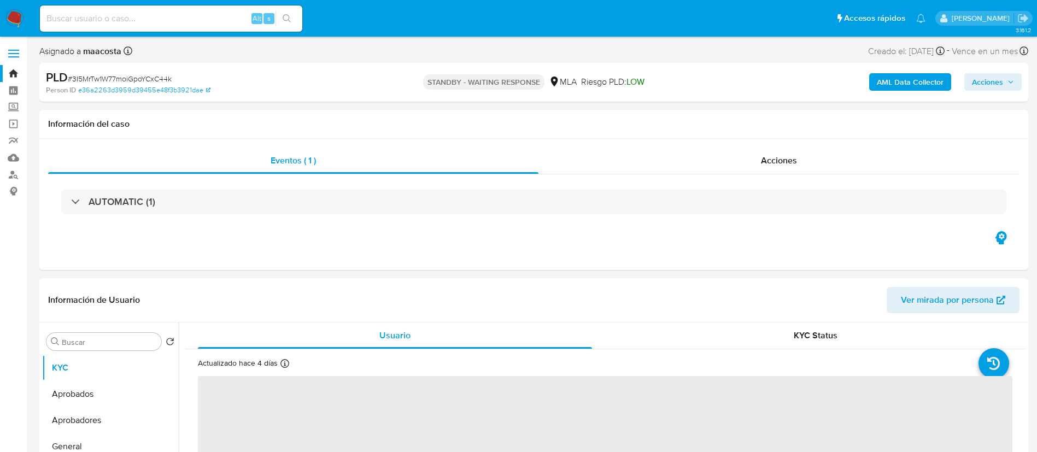
select select "10"
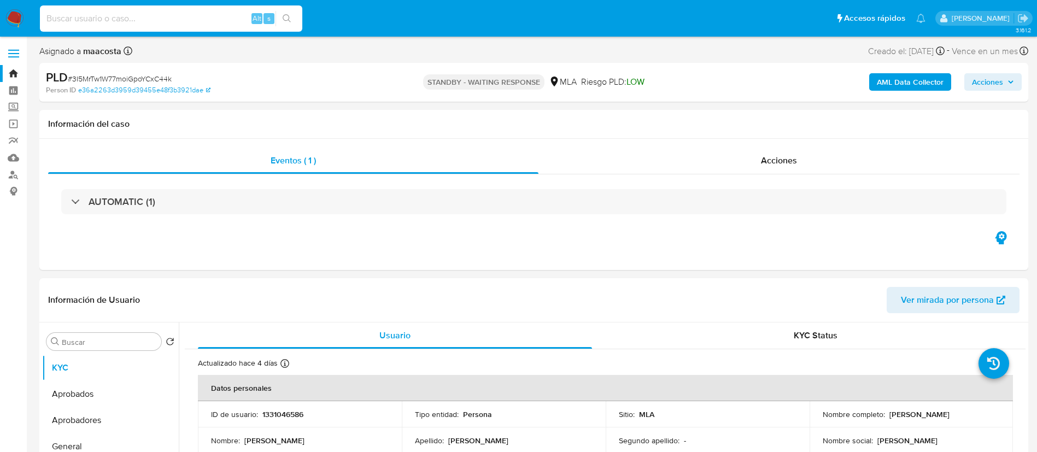
click at [185, 25] on input at bounding box center [171, 18] width 262 height 14
paste input "NrI8xsgBj8gg6VQYPgAFsTVE"
type input "NrI8xsgBj8gg6VQYPgAFsTVE"
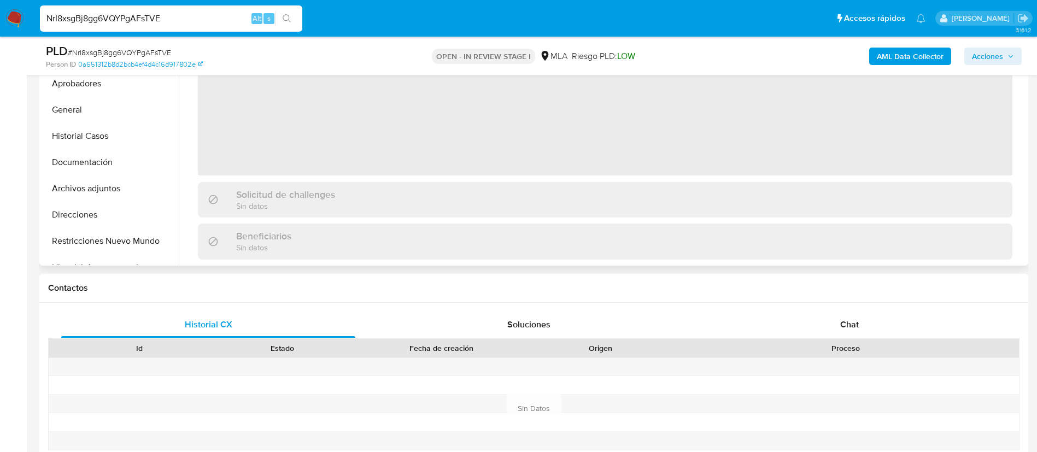
scroll to position [328, 0]
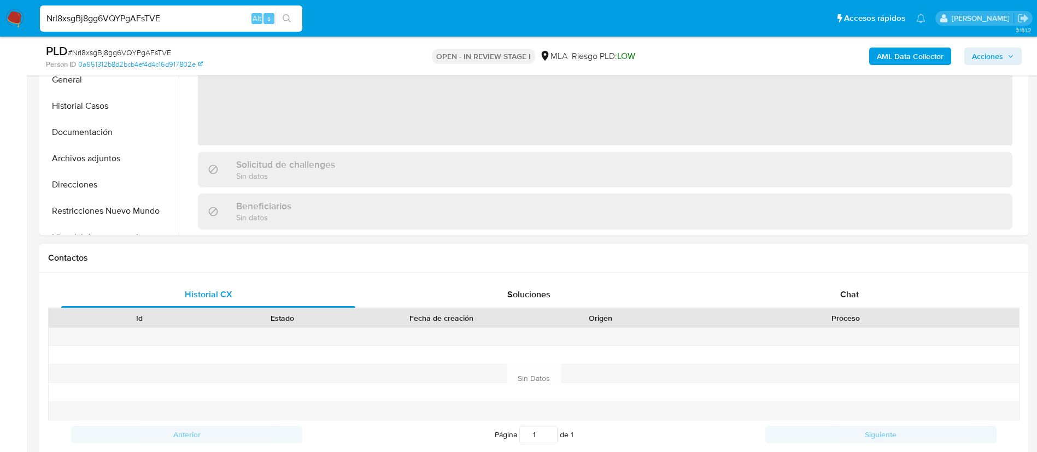
select select "10"
click at [836, 283] on div "Chat" at bounding box center [849, 295] width 294 height 26
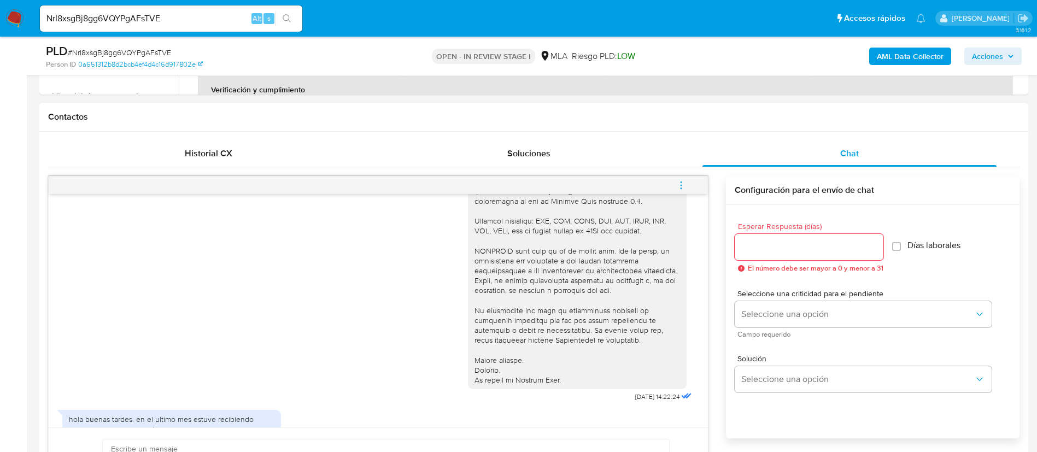
scroll to position [239, 0]
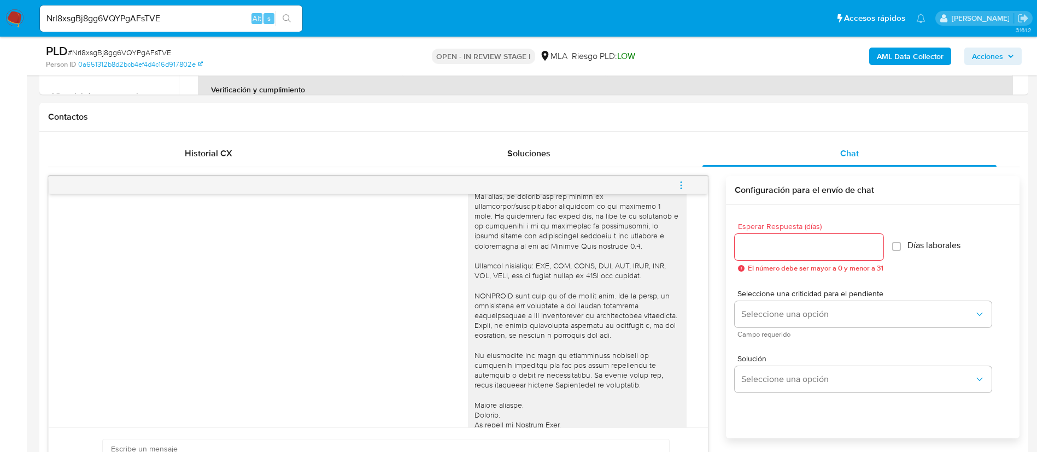
click at [20, 11] on img at bounding box center [14, 18] width 19 height 19
